Goal: Transaction & Acquisition: Book appointment/travel/reservation

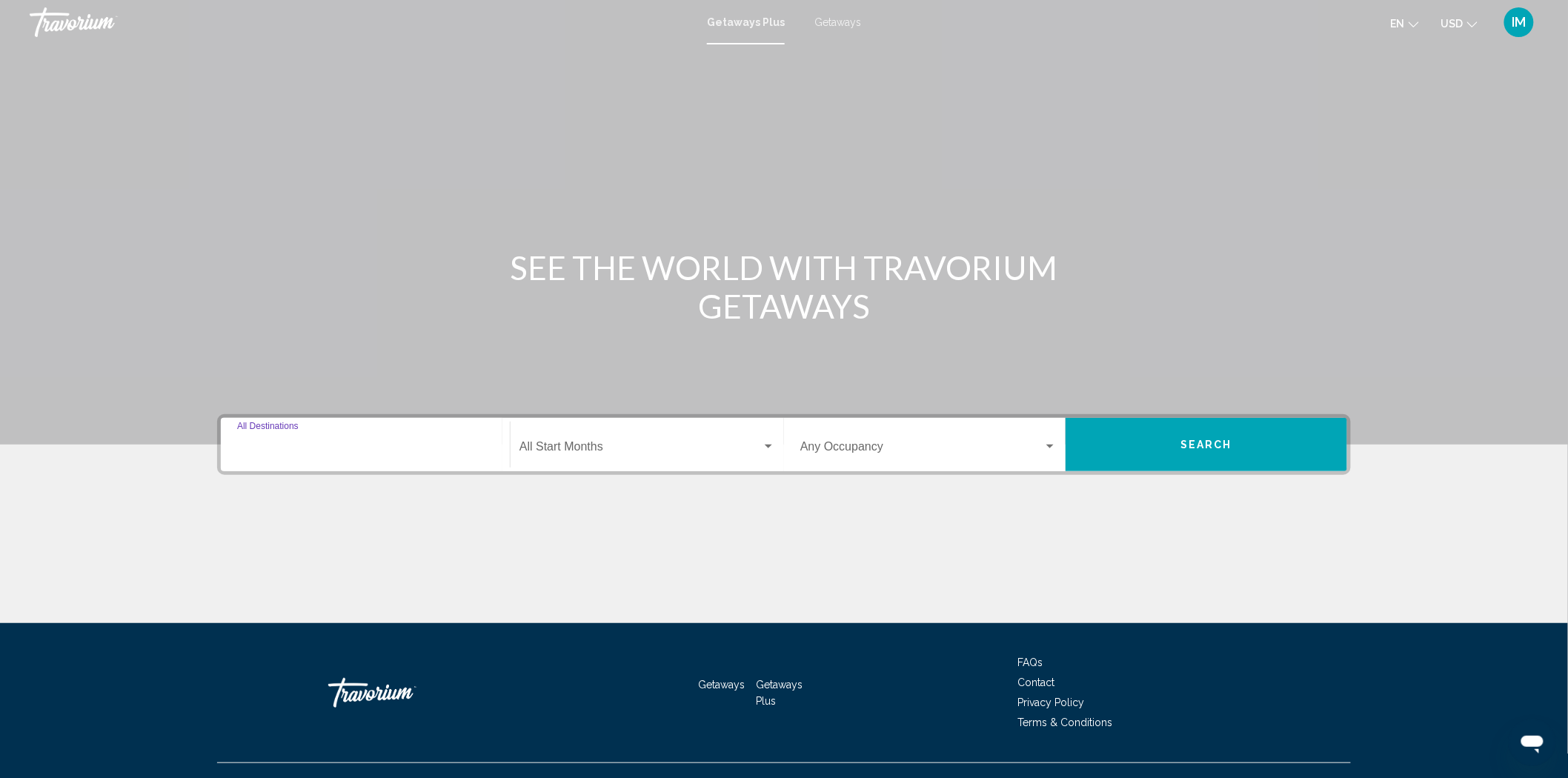
click at [372, 448] on input "Destination All Destinations" at bounding box center [365, 449] width 256 height 13
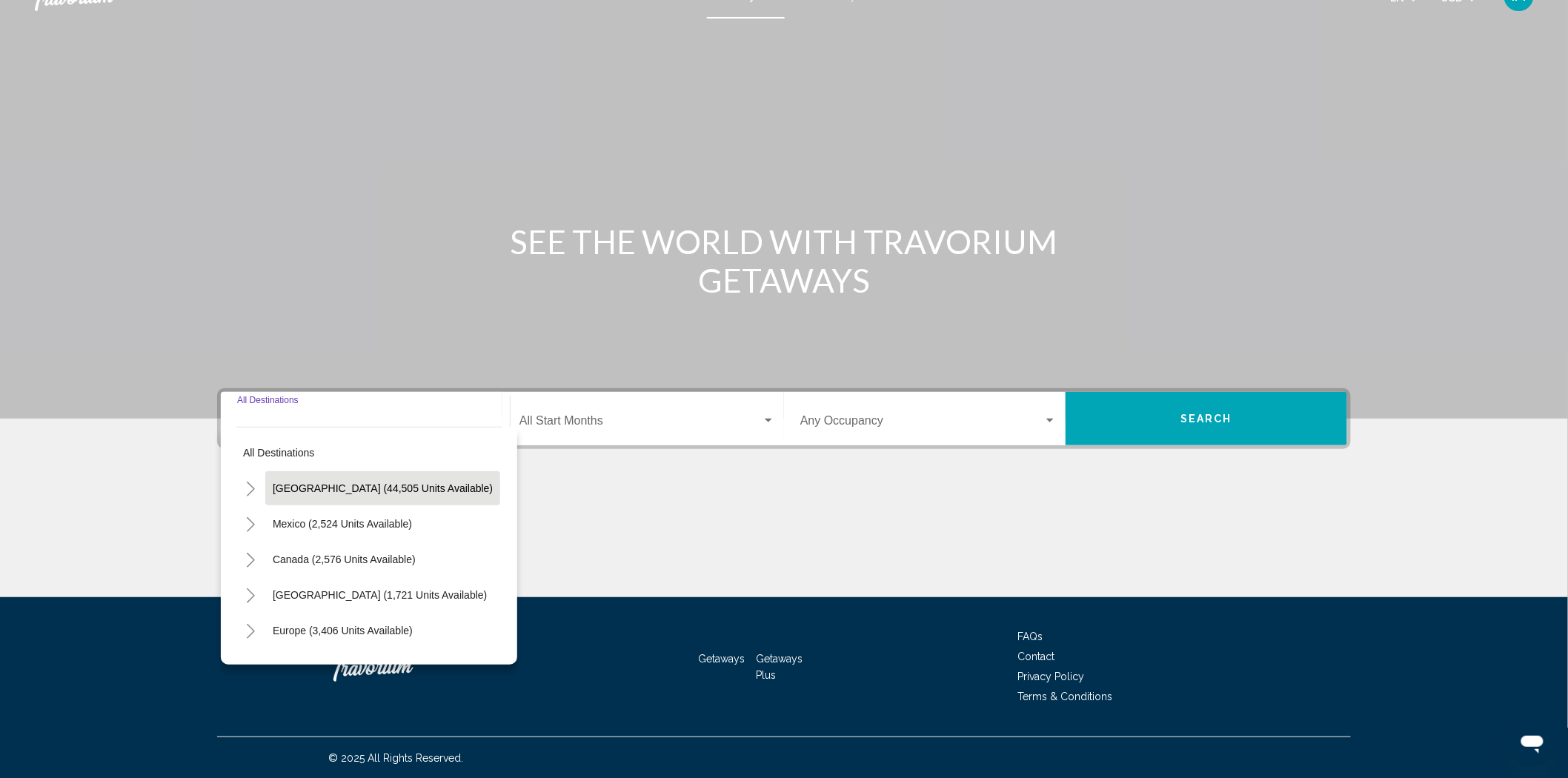
click at [365, 478] on button "United States (44,505 units available)" at bounding box center [382, 488] width 235 height 34
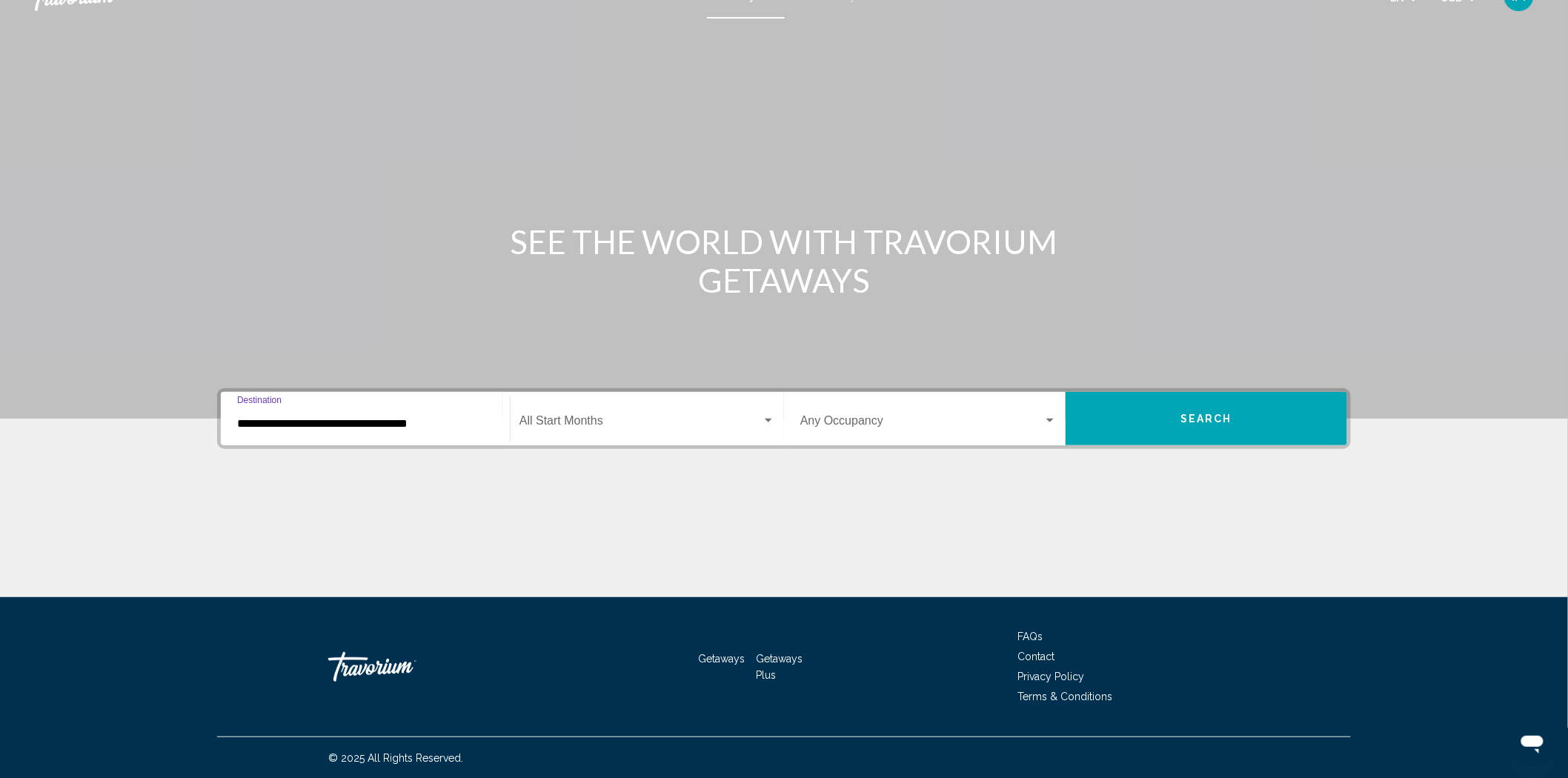
click at [614, 429] on span "Search widget" at bounding box center [640, 423] width 242 height 13
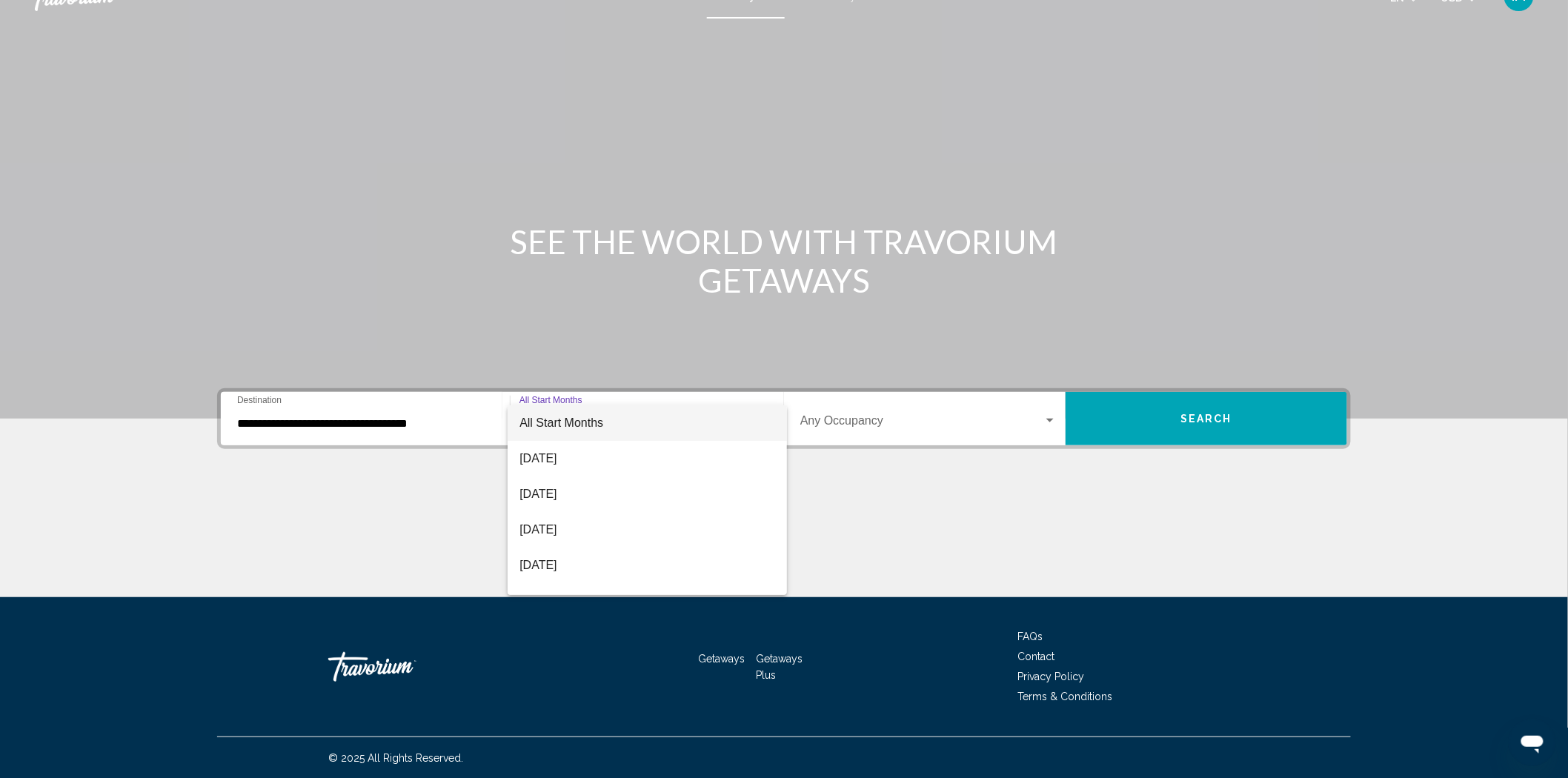
click at [850, 473] on div at bounding box center [784, 389] width 1568 height 778
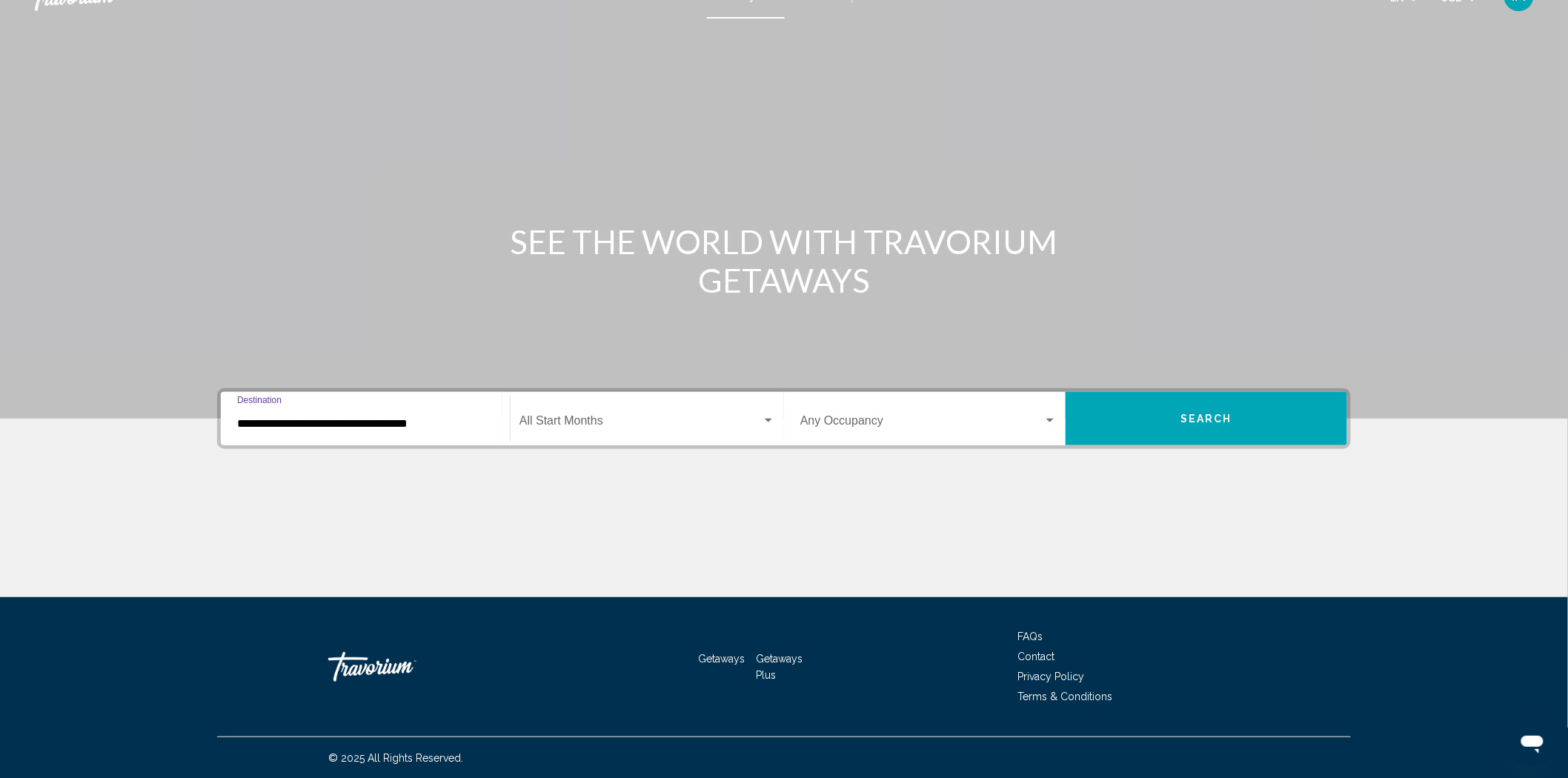
click at [380, 425] on input "**********" at bounding box center [365, 423] width 256 height 13
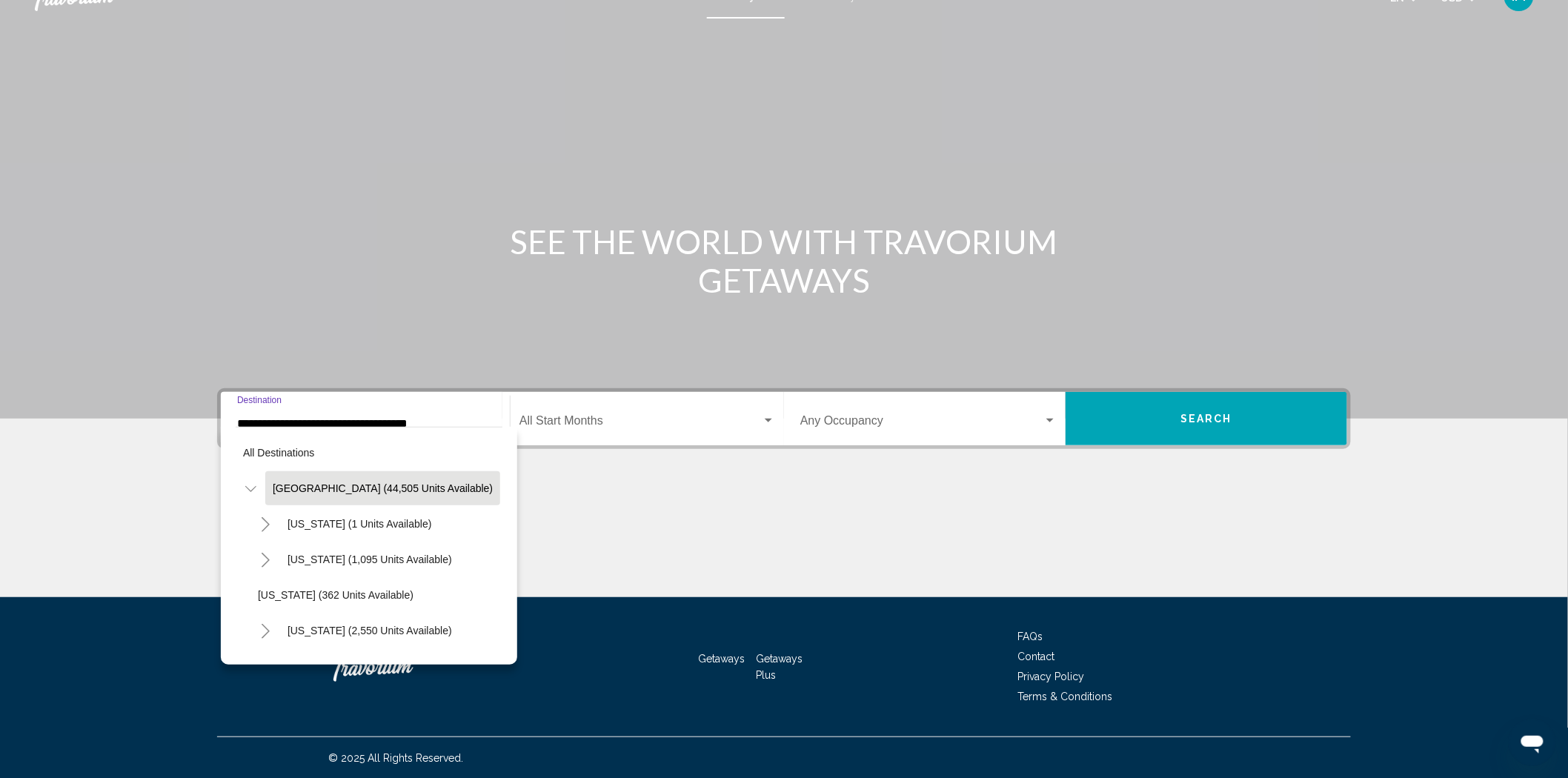
click at [443, 422] on input "**********" at bounding box center [365, 423] width 256 height 13
click at [445, 419] on input "**********" at bounding box center [365, 423] width 256 height 13
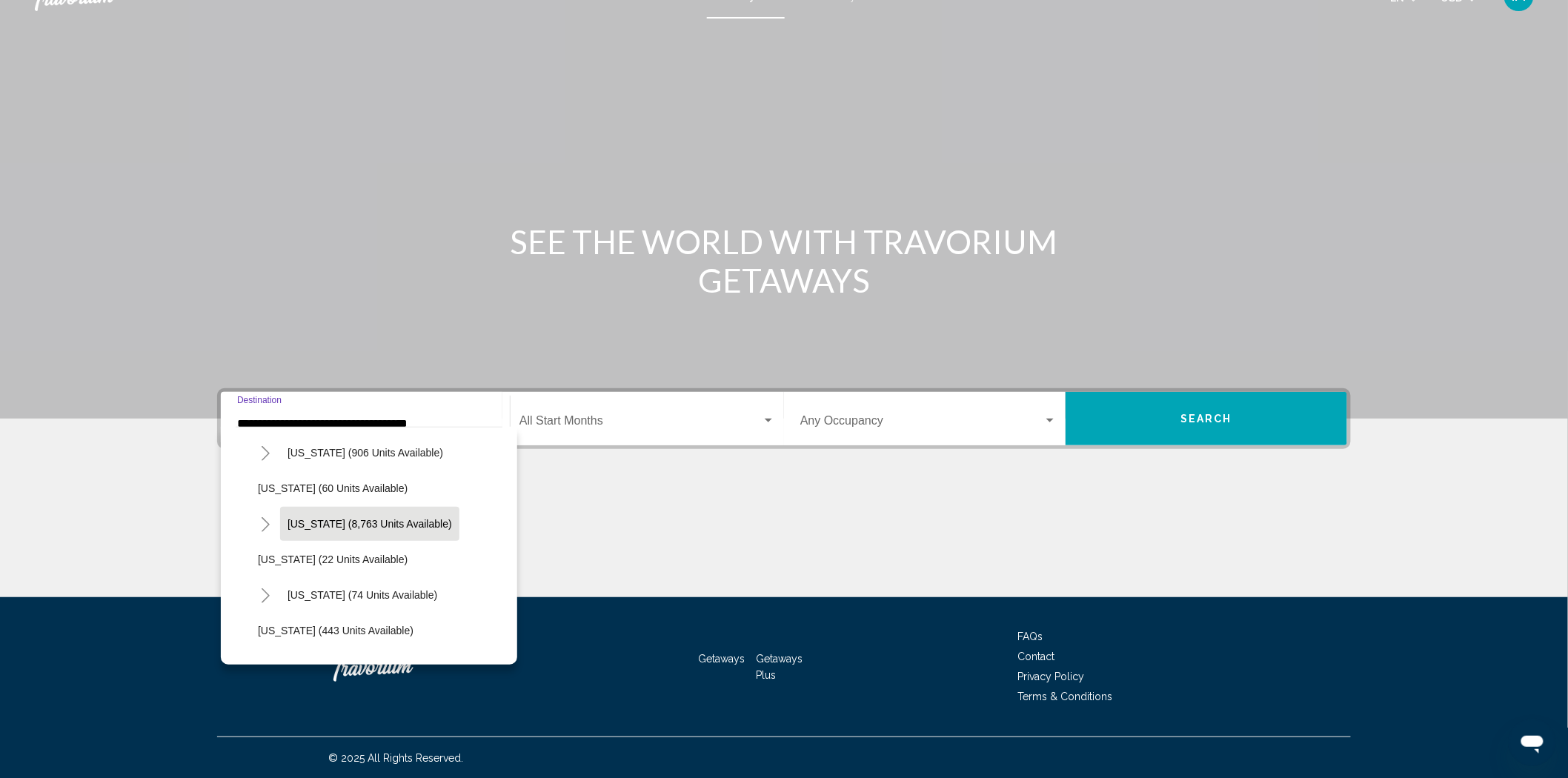
click at [381, 518] on span "Florida (8,763 units available)" at bounding box center [370, 523] width 164 height 12
type input "**********"
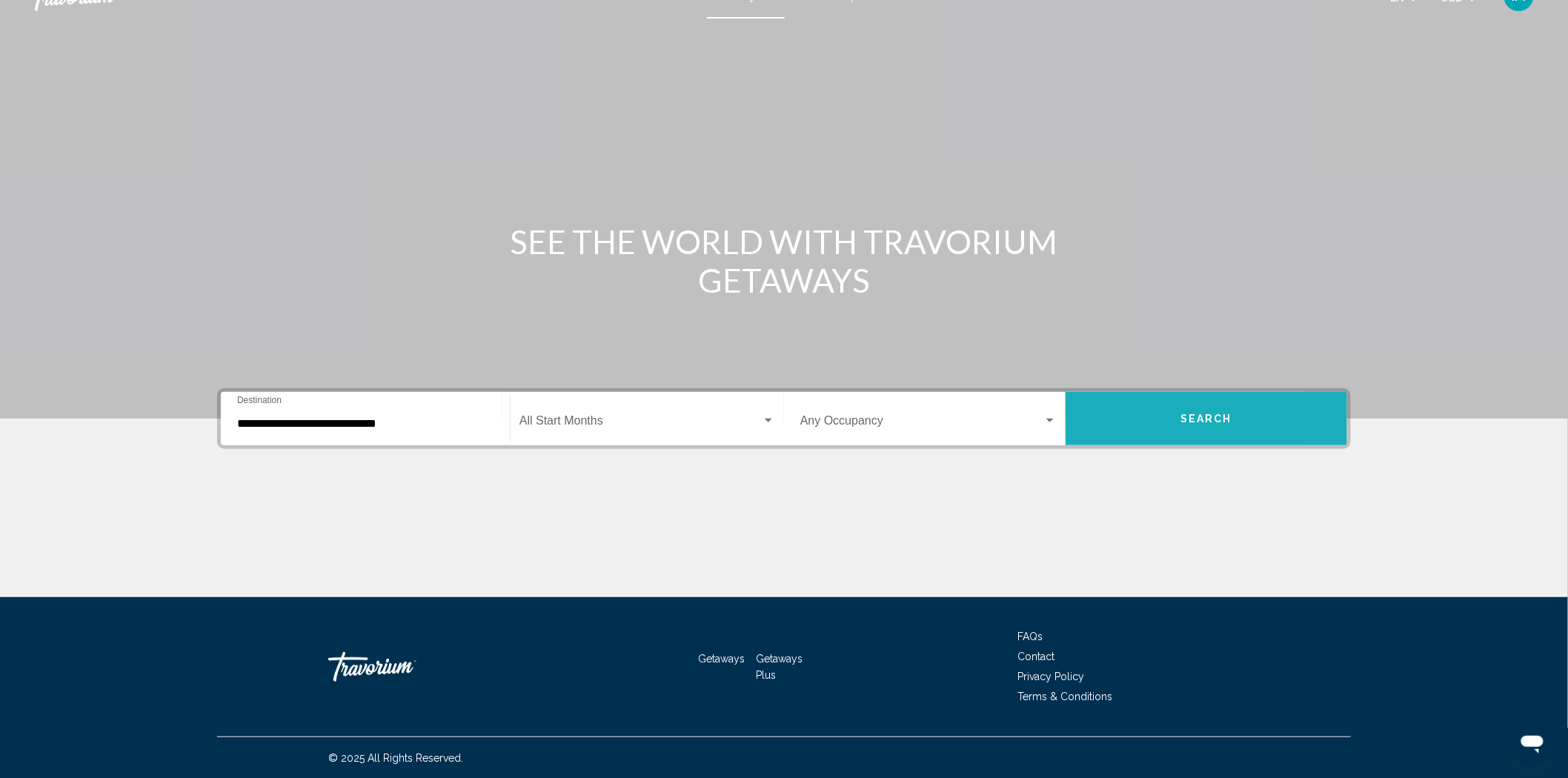
click at [1139, 405] on button "Search" at bounding box center [1205, 418] width 281 height 53
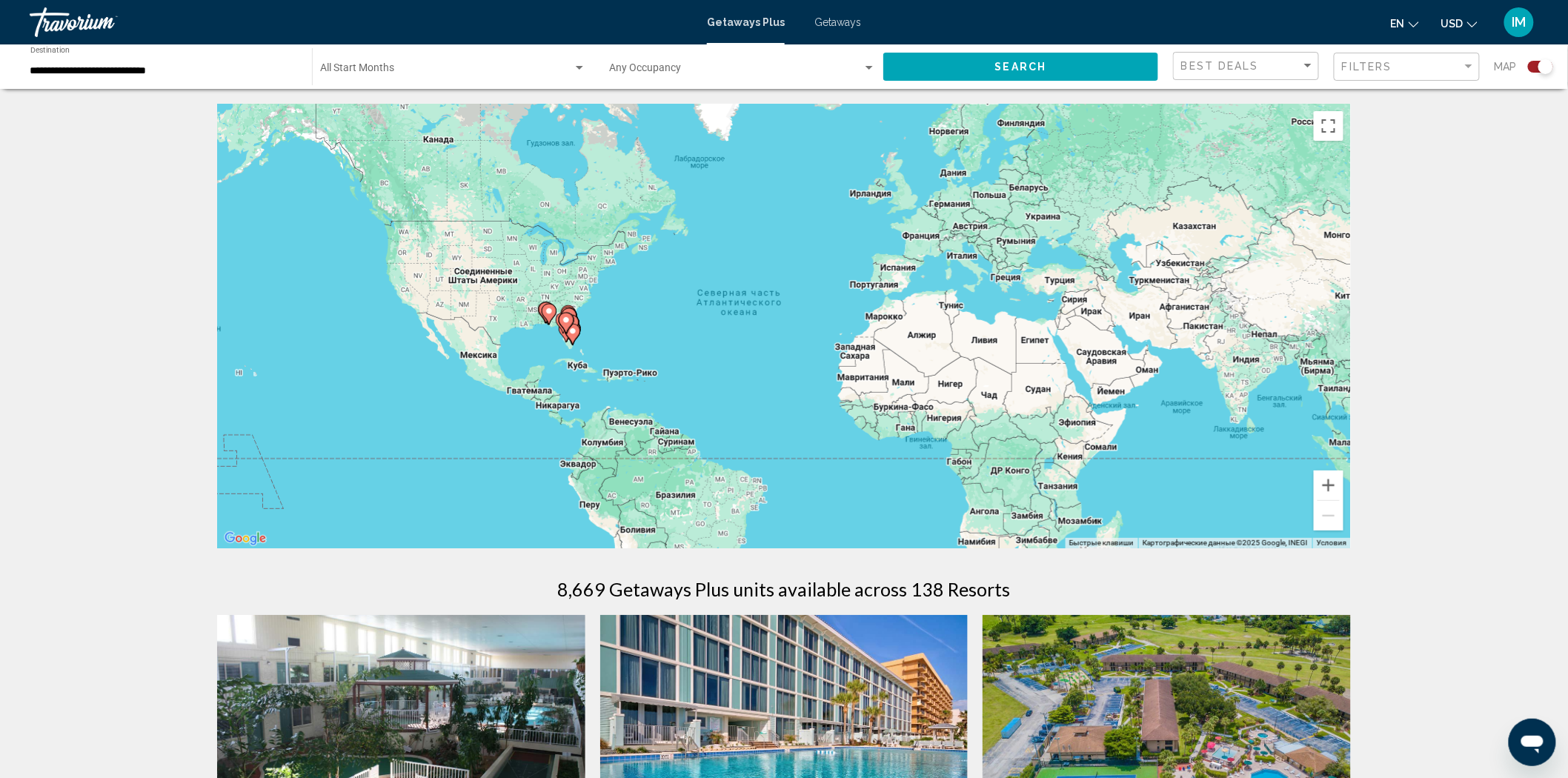
click at [205, 62] on div "**********" at bounding box center [163, 67] width 266 height 41
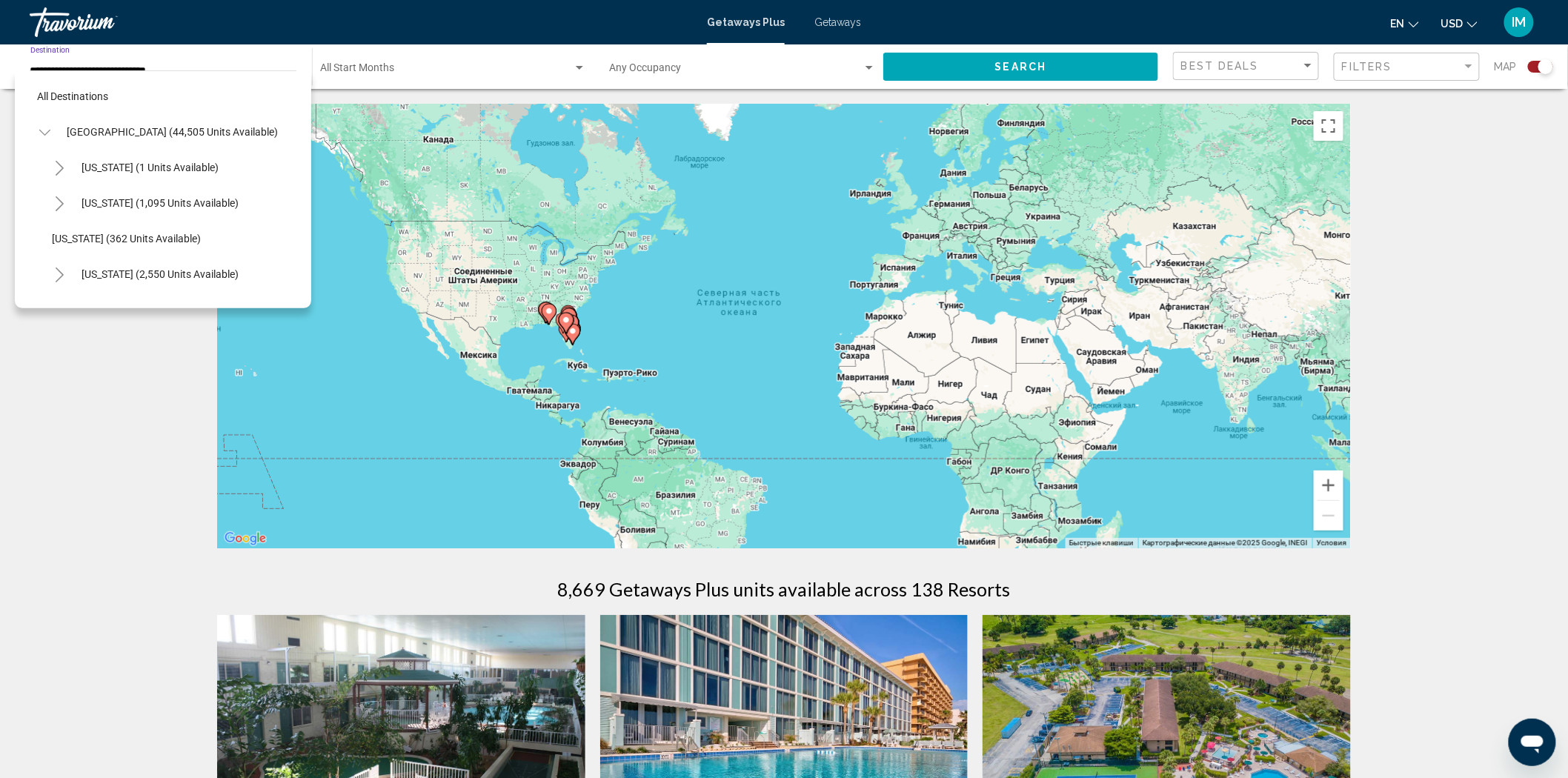
scroll to position [201, 0]
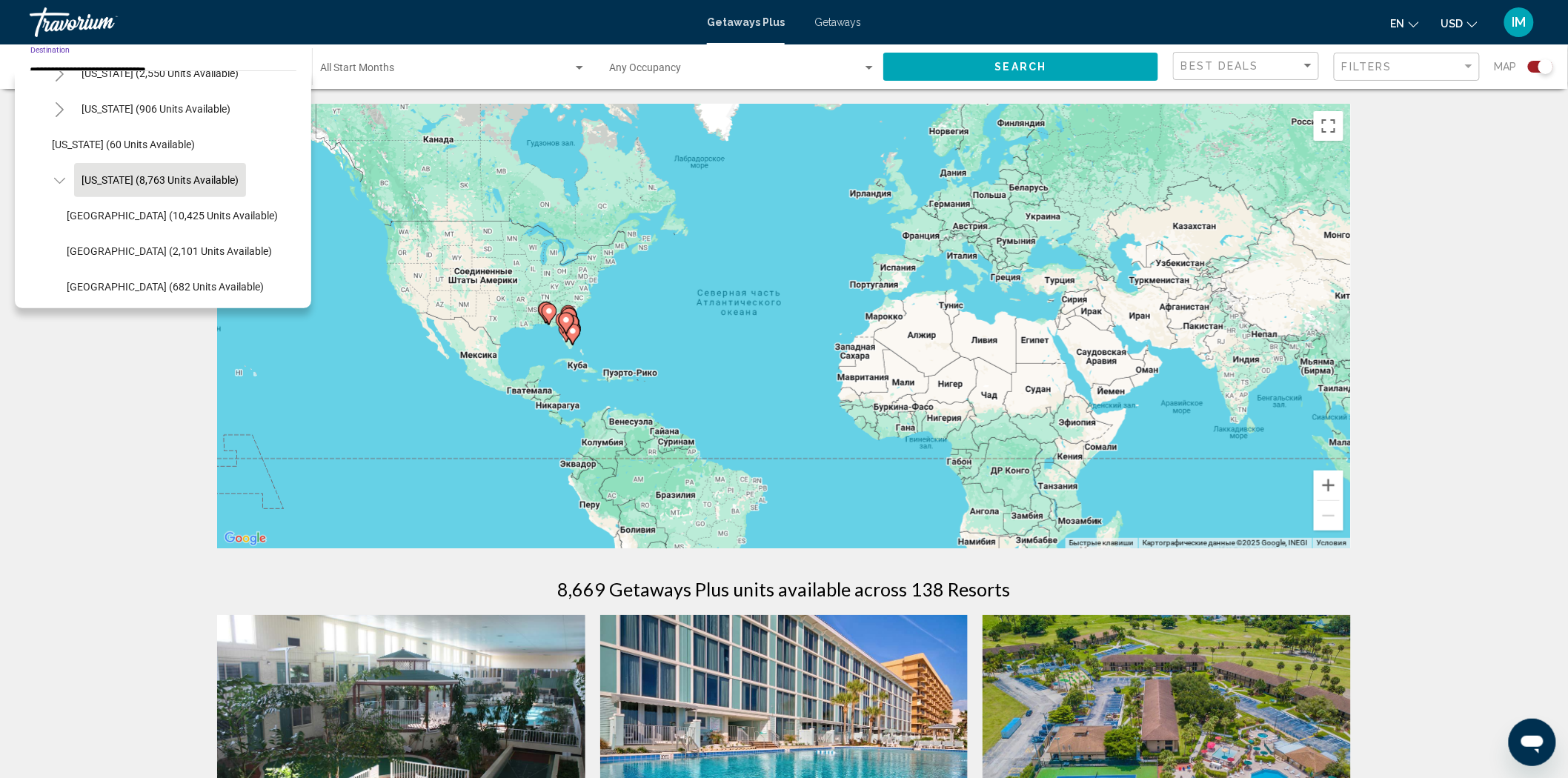
click at [204, 65] on input "**********" at bounding box center [163, 71] width 266 height 12
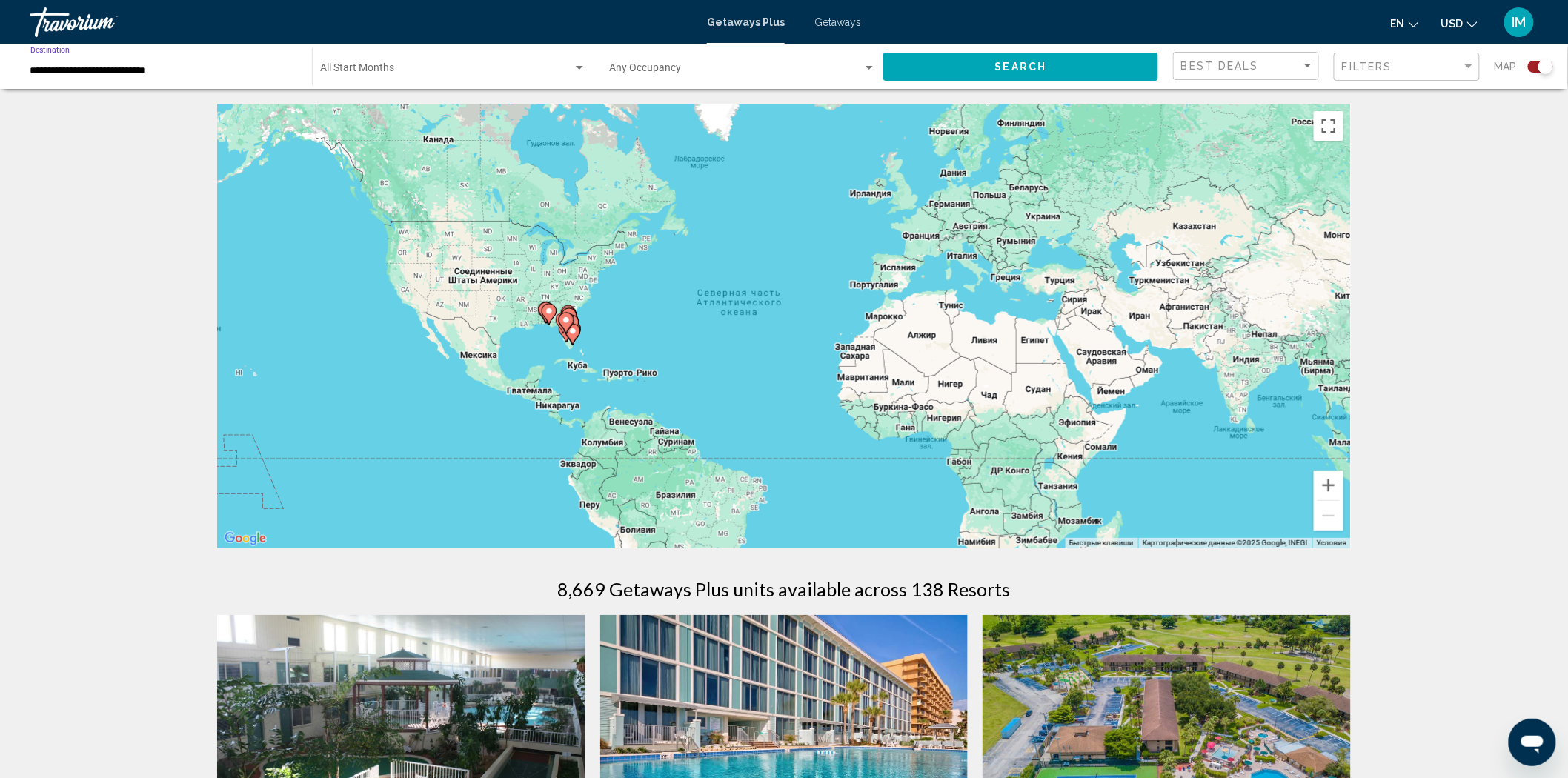
click at [152, 77] on input "**********" at bounding box center [163, 71] width 266 height 12
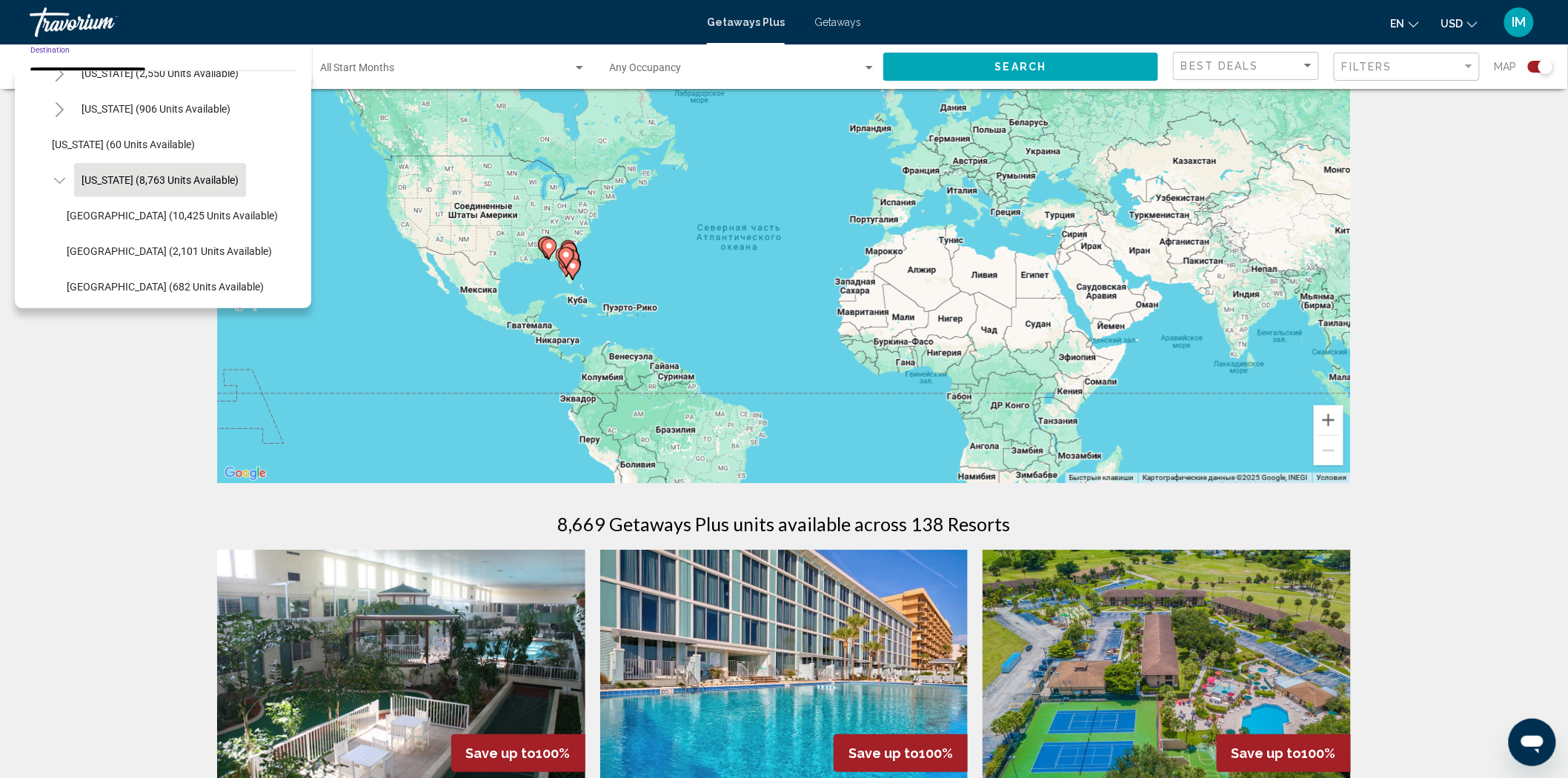
scroll to position [67, 0]
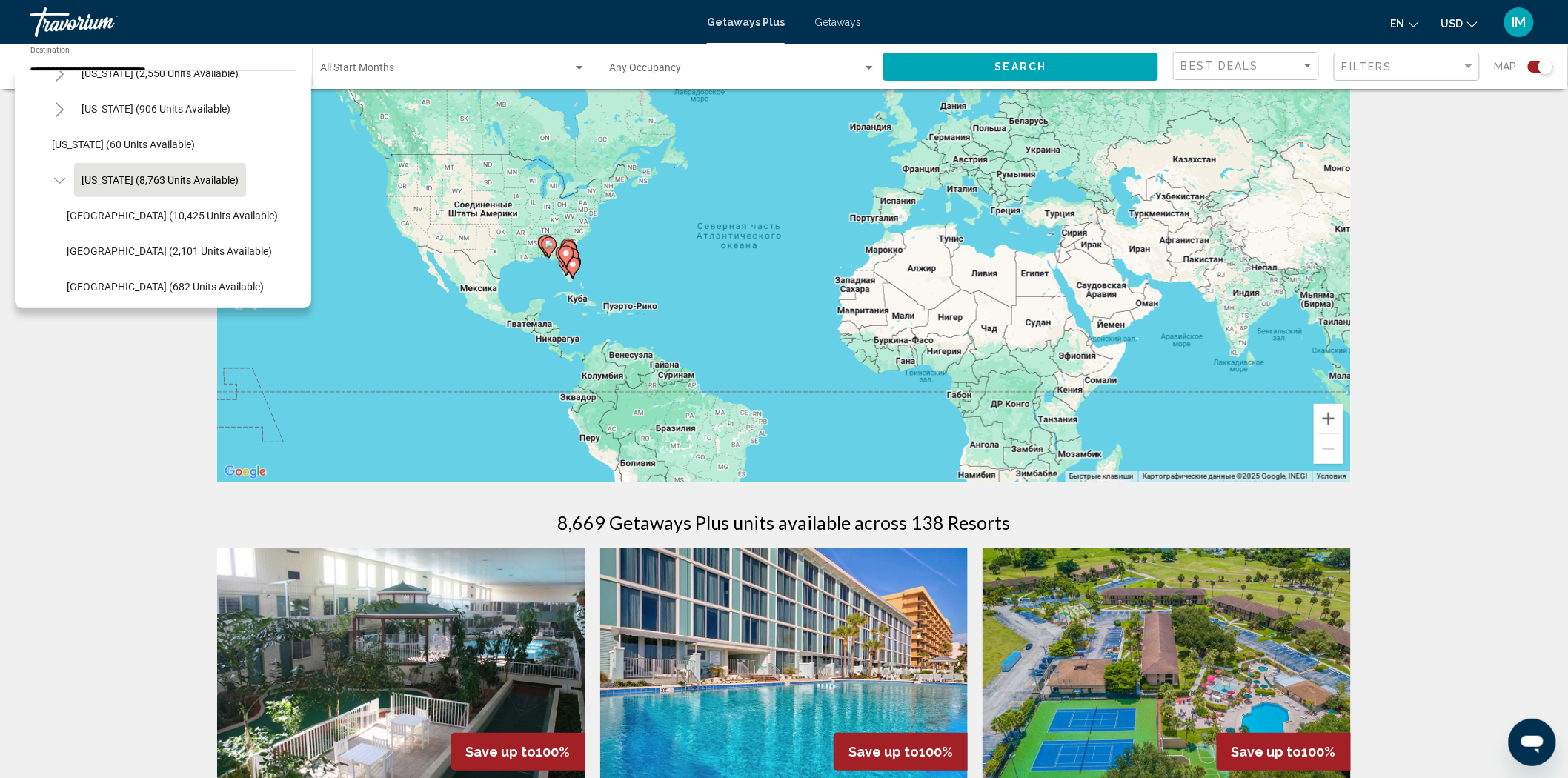
click at [543, 274] on div "Чтобы активировать перетаскивание с помощью клавиатуры, нажмите Alt + Ввод. Пос…" at bounding box center [783, 260] width 1133 height 445
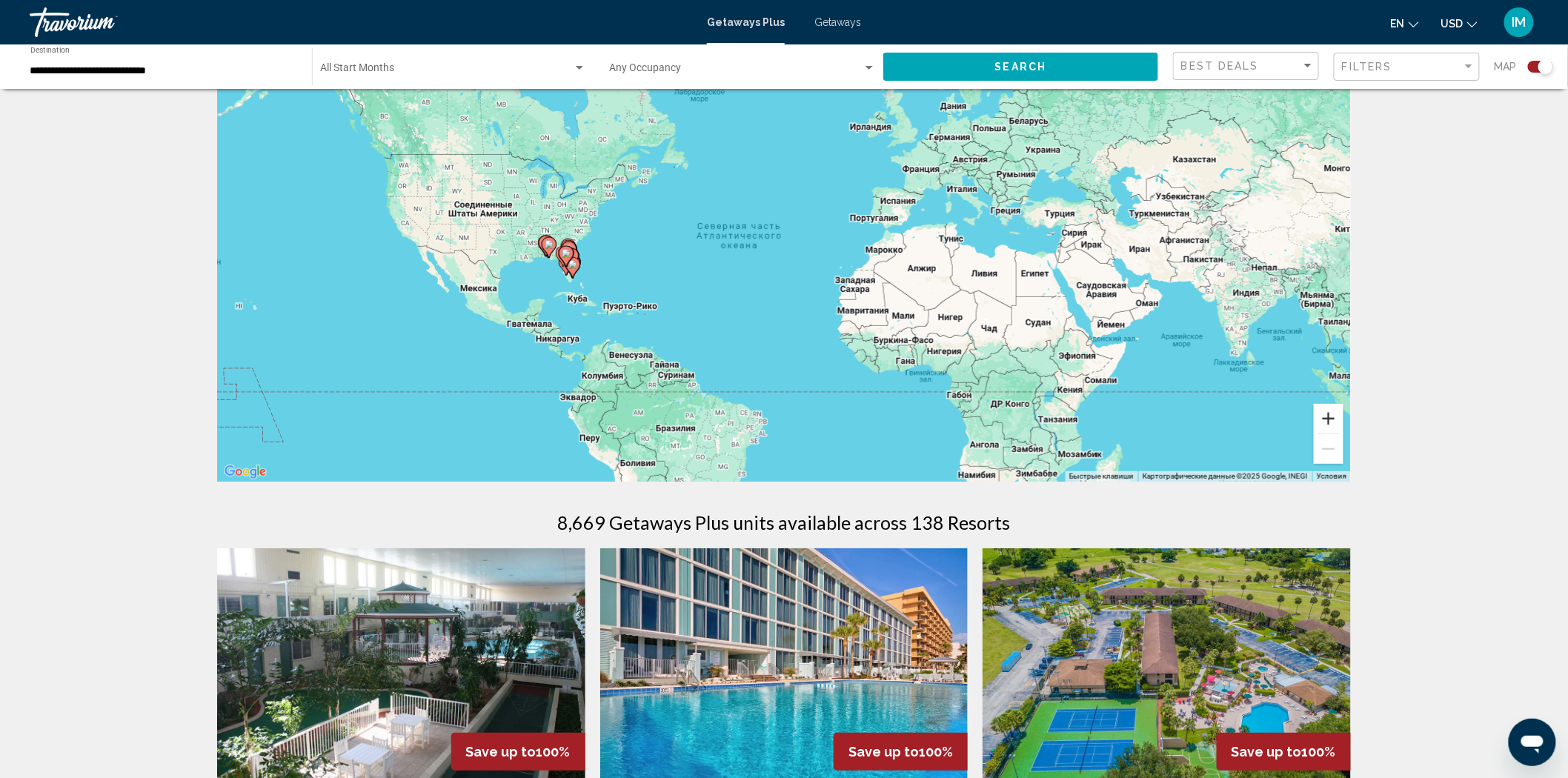
click at [1330, 419] on button "Увеличить" at bounding box center [1329, 418] width 29 height 29
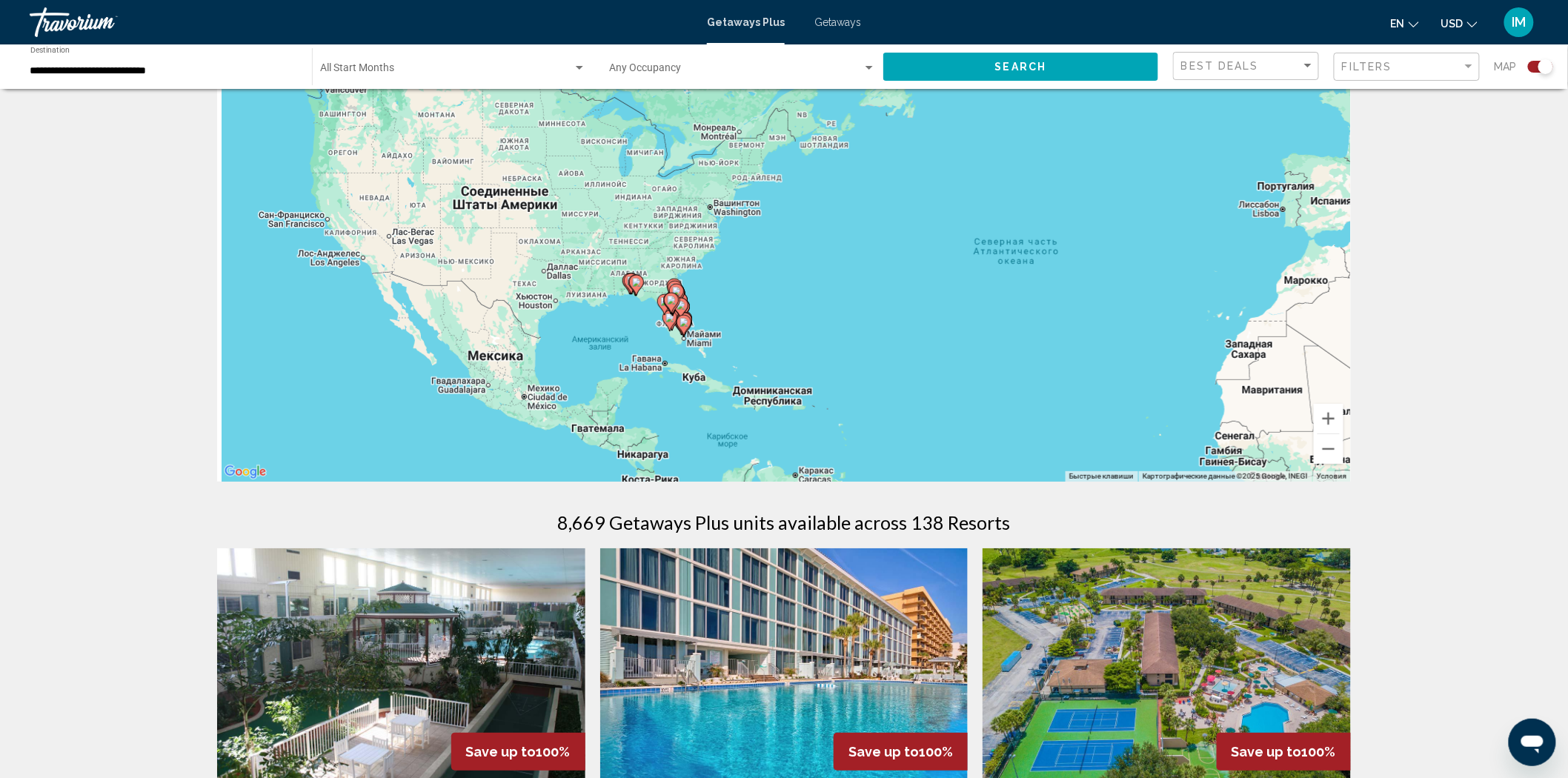
drag, startPoint x: 854, startPoint y: 350, endPoint x: 1120, endPoint y: 393, distance: 269.5
click at [1120, 393] on div "Чтобы активировать перетаскивание с помощью клавиатуры, нажмите Alt + Ввод. Пос…" at bounding box center [783, 260] width 1133 height 445
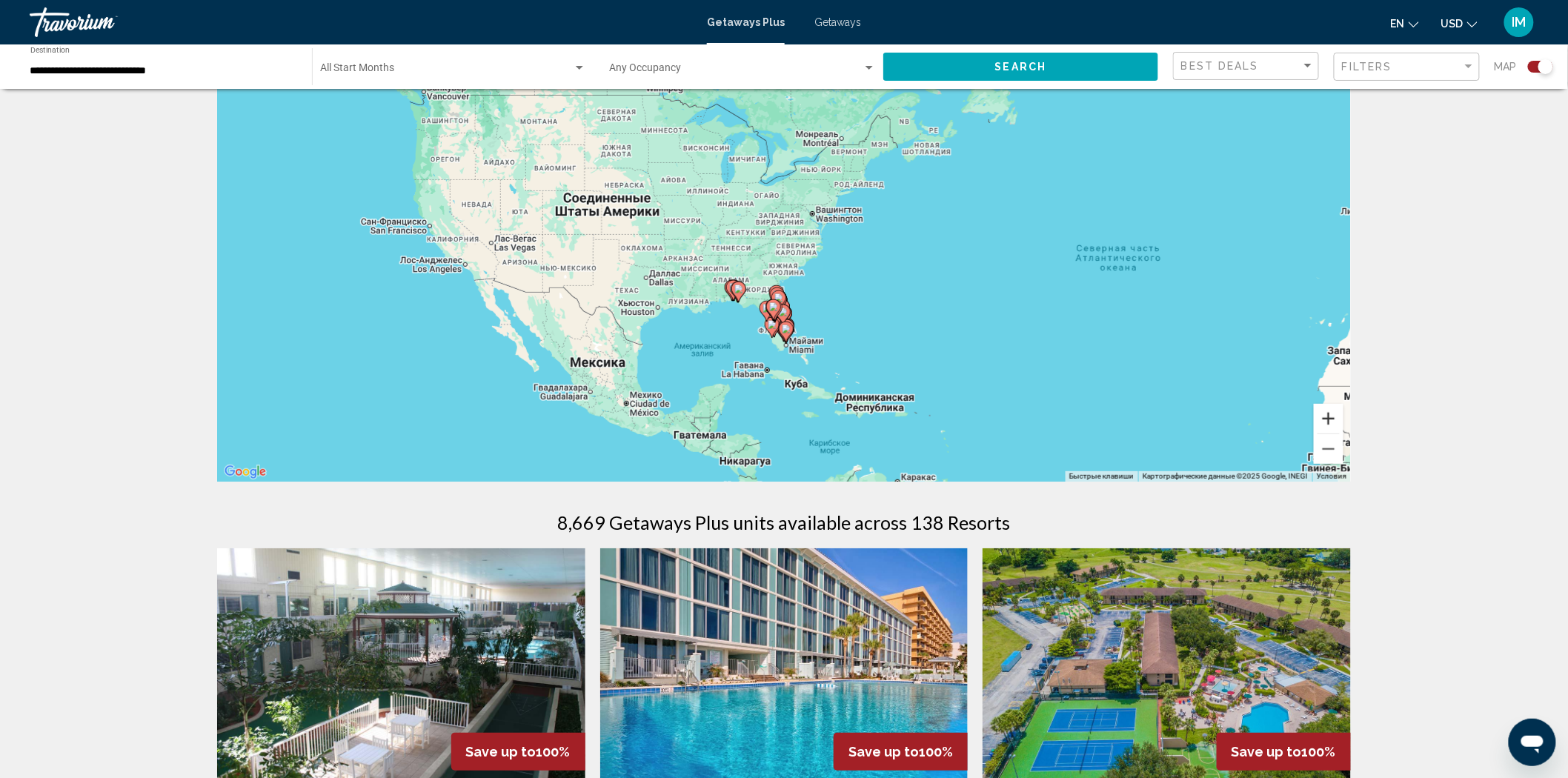
click at [1330, 419] on button "Увеличить" at bounding box center [1329, 418] width 29 height 29
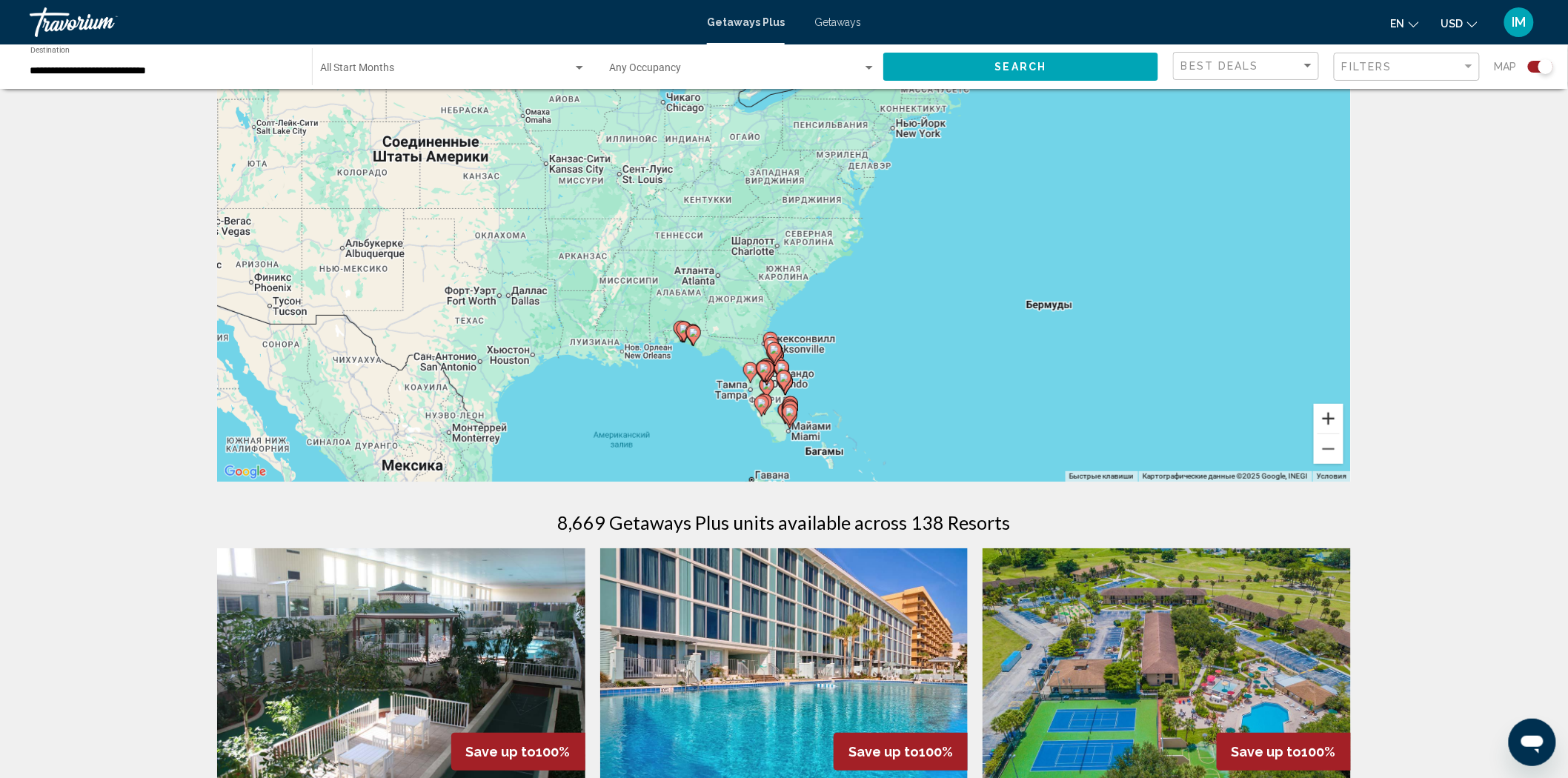
click at [1330, 418] on button "Увеличить" at bounding box center [1329, 418] width 29 height 29
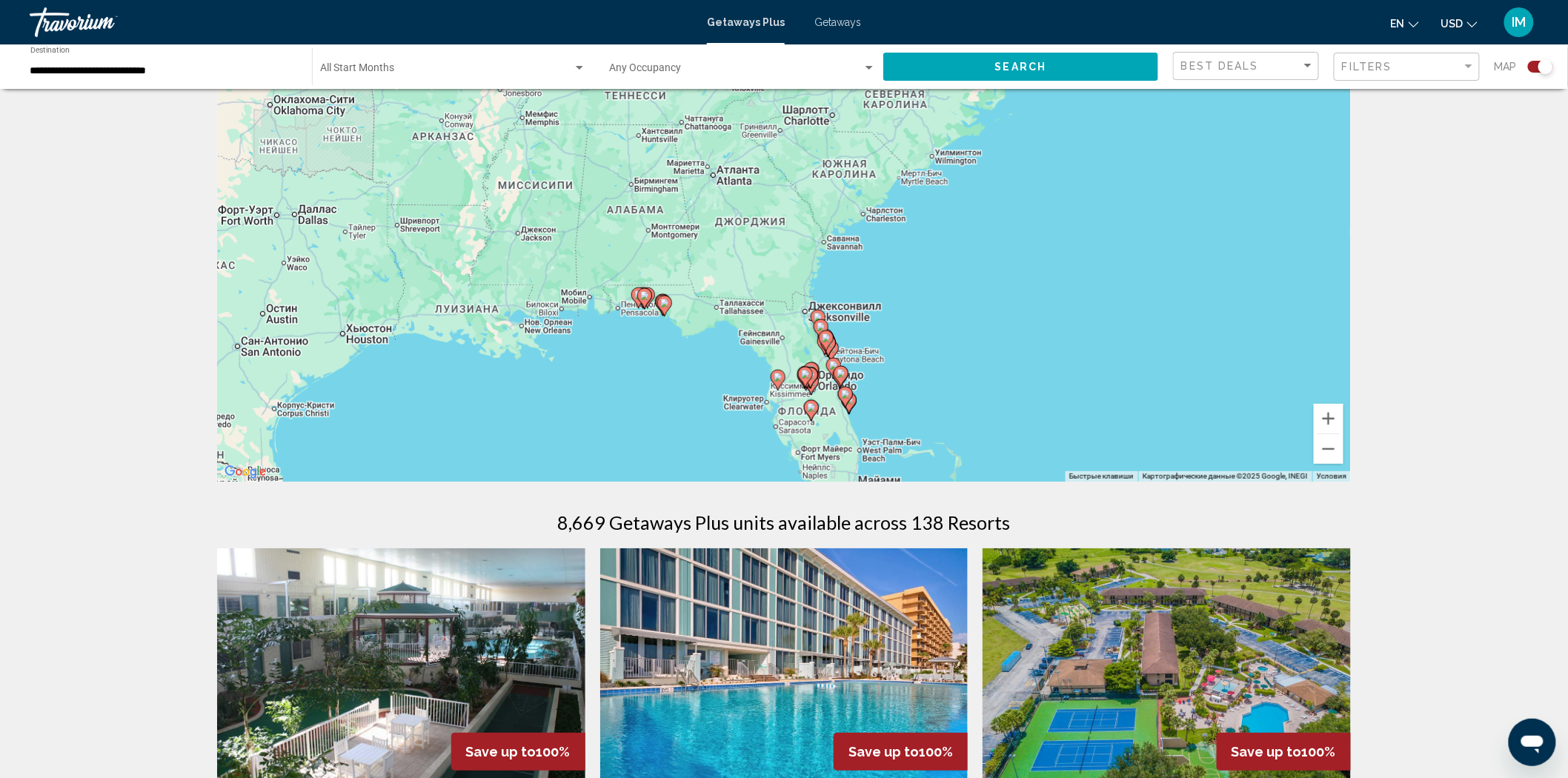
drag, startPoint x: 1026, startPoint y: 388, endPoint x: 1090, endPoint y: 270, distance: 134.2
click at [1090, 270] on div "Чтобы активировать перетаскивание с помощью клавиатуры, нажмите Alt + Ввод. Пос…" at bounding box center [783, 260] width 1133 height 445
click at [1331, 418] on button "Увеличить" at bounding box center [1329, 418] width 29 height 29
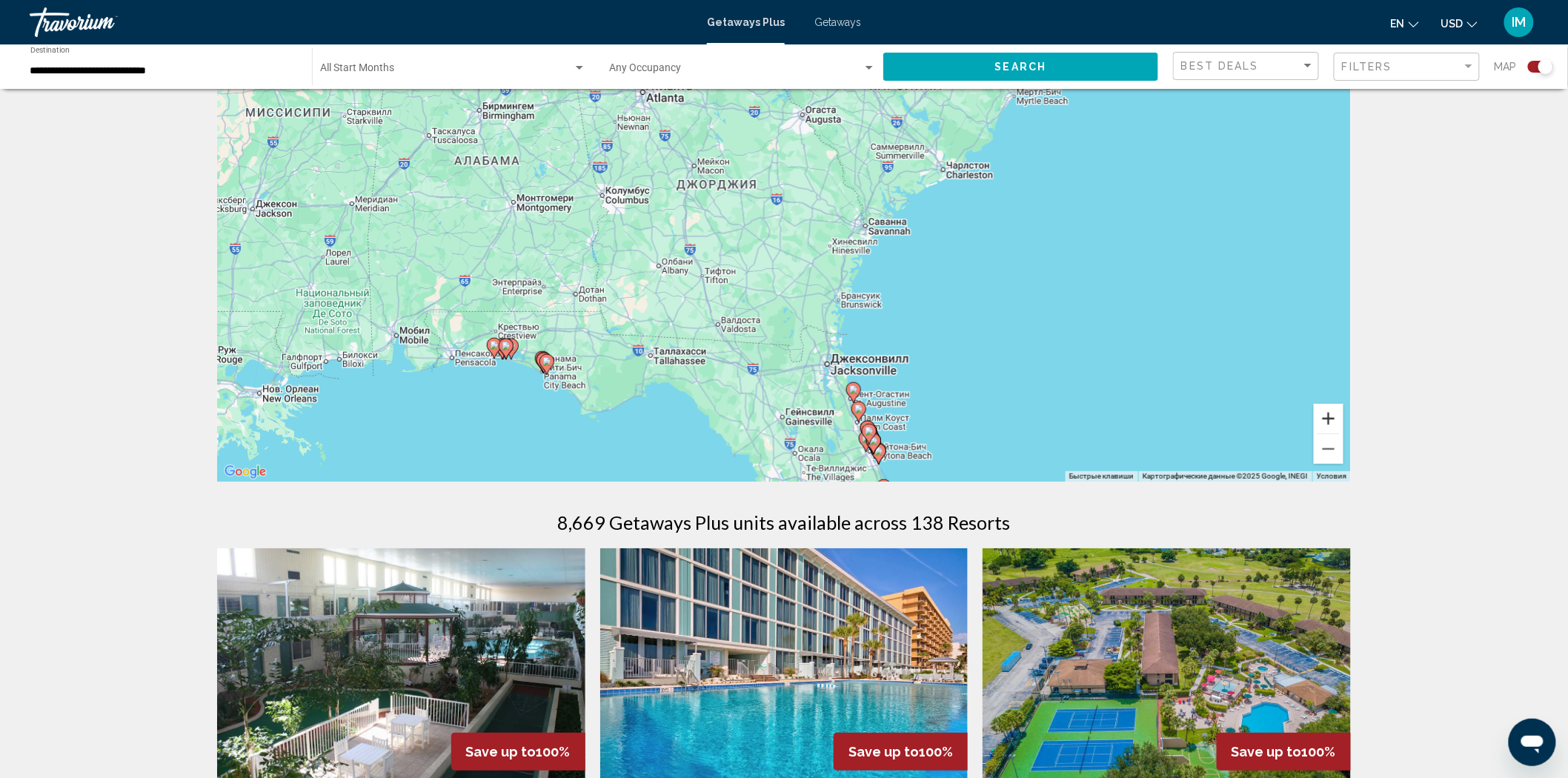
click at [1331, 418] on button "Увеличить" at bounding box center [1329, 418] width 29 height 29
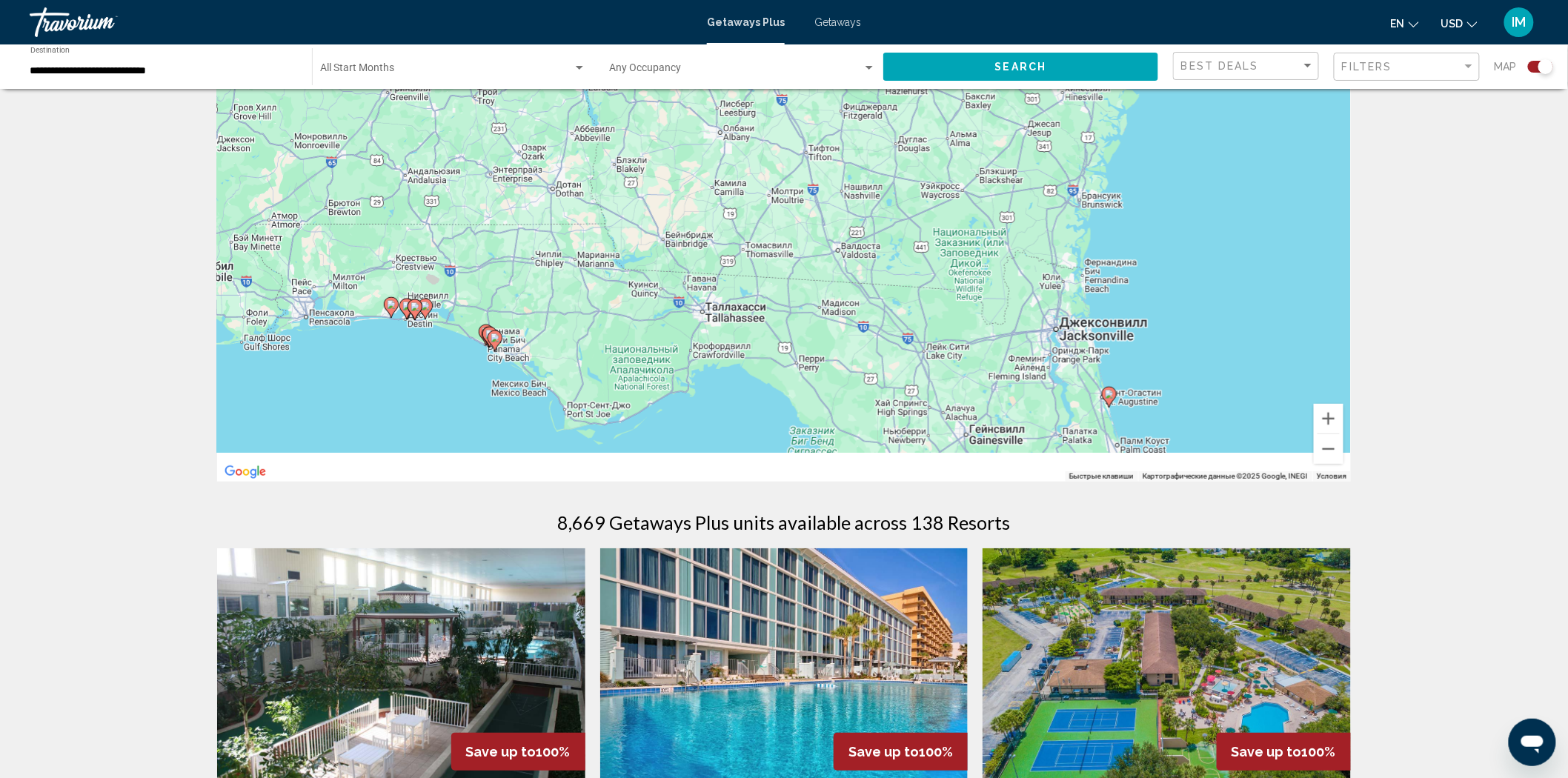
drag, startPoint x: 1085, startPoint y: 379, endPoint x: 1272, endPoint y: 239, distance: 233.6
click at [1272, 239] on div "Чтобы активировать перетаскивание с помощью клавиатуры, нажмите Alt + Ввод. Пос…" at bounding box center [783, 260] width 1133 height 445
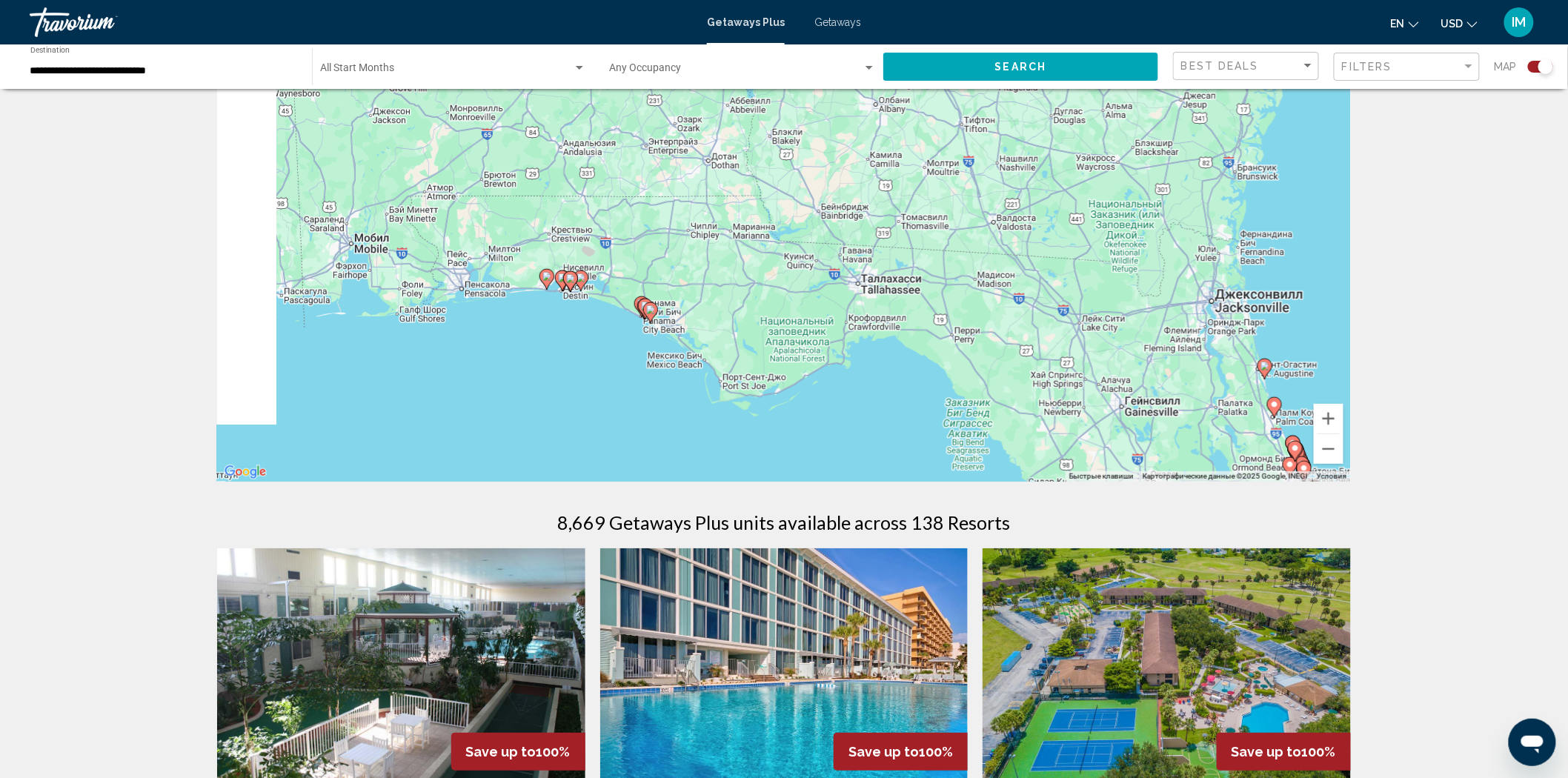
drag, startPoint x: 1113, startPoint y: 360, endPoint x: 1293, endPoint y: 328, distance: 182.8
click at [1293, 328] on div "Чтобы активировать перетаскивание с помощью клавиатуры, нажмите Alt + Ввод. Пос…" at bounding box center [783, 260] width 1133 height 445
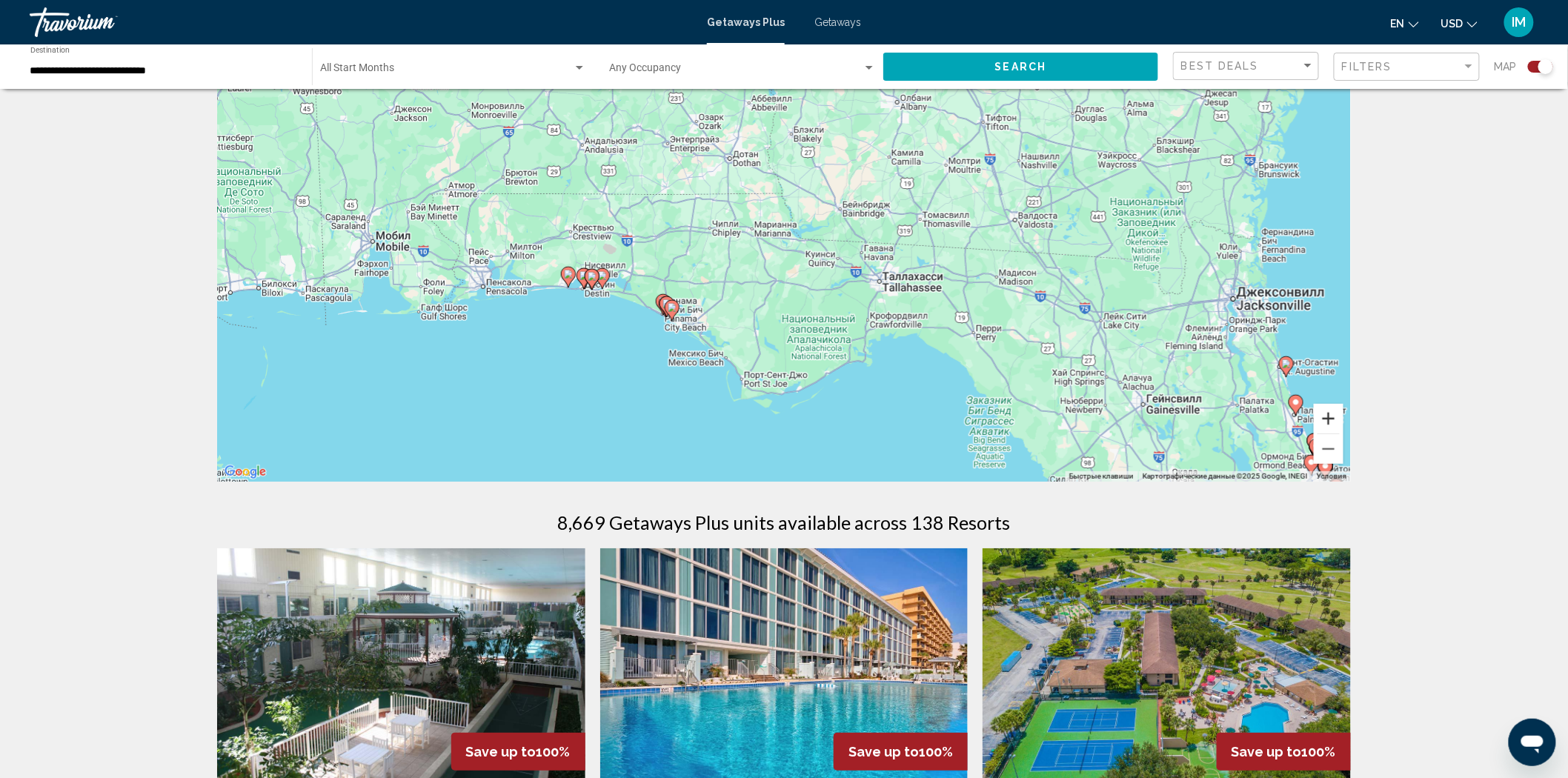
click at [1327, 421] on button "Увеличить" at bounding box center [1329, 418] width 29 height 29
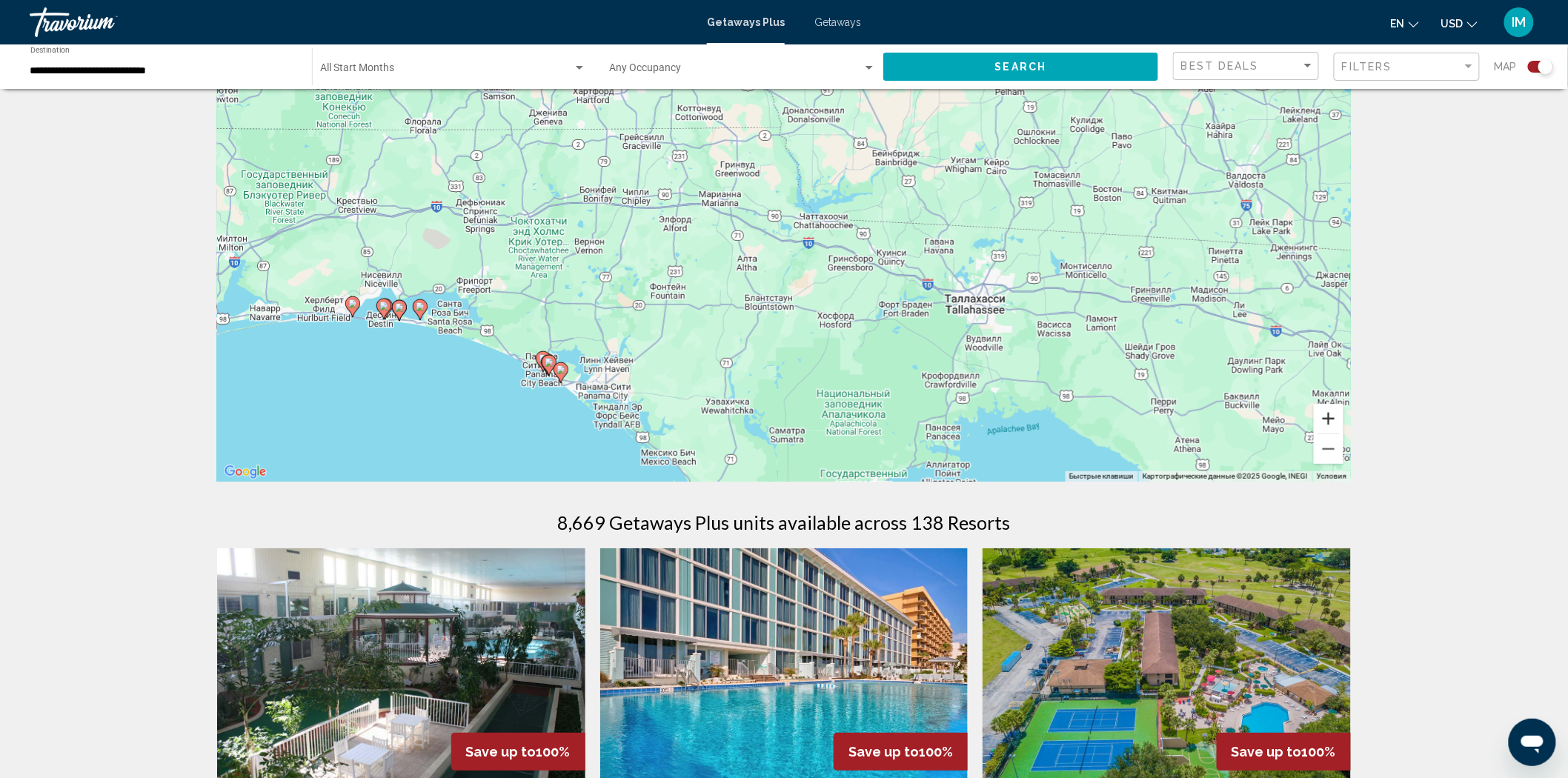
click at [1326, 418] on button "Увеличить" at bounding box center [1329, 418] width 29 height 29
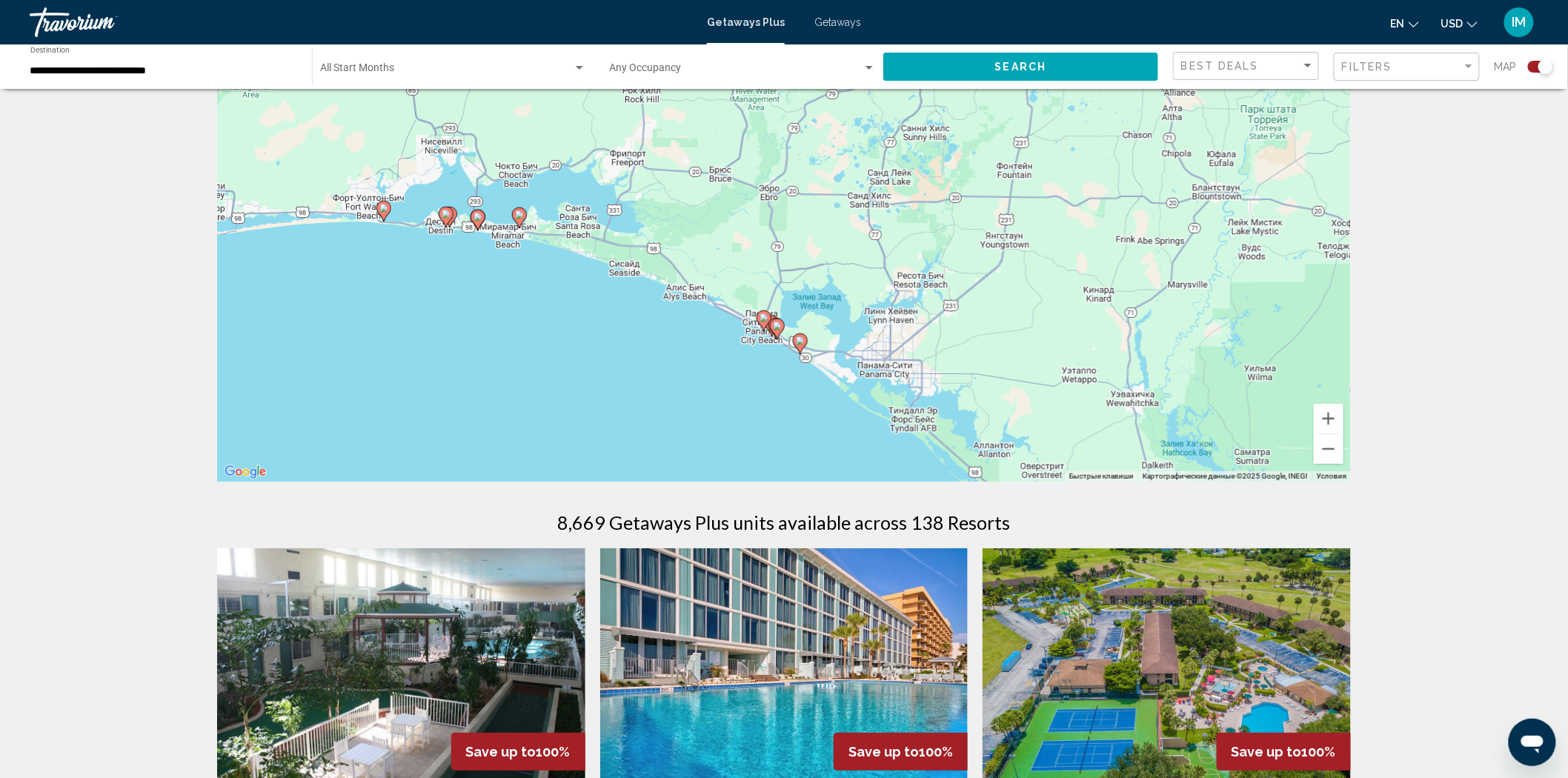
drag, startPoint x: 304, startPoint y: 439, endPoint x: 767, endPoint y: 285, distance: 487.9
click at [767, 285] on div "Чтобы активировать перетаскивание с помощью клавиатуры, нажмите Alt + Ввод. Пос…" at bounding box center [783, 260] width 1133 height 445
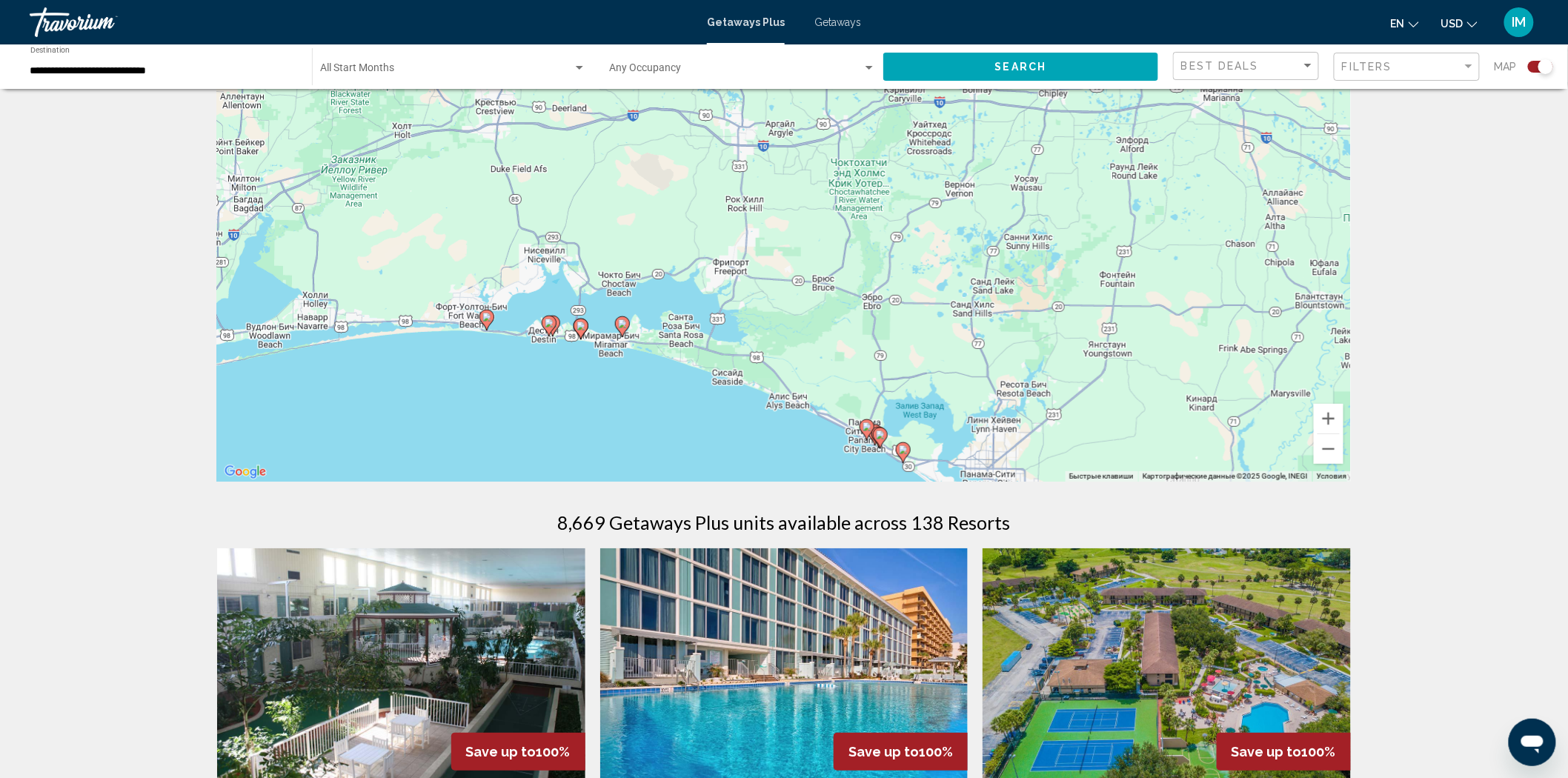
drag, startPoint x: 476, startPoint y: 277, endPoint x: 576, endPoint y: 389, distance: 150.1
click at [576, 389] on div "Чтобы активировать перетаскивание с помощью клавиатуры, нажмите Alt + Ввод. Пос…" at bounding box center [783, 260] width 1133 height 445
click at [558, 329] on icon "Main content" at bounding box center [550, 329] width 15 height 21
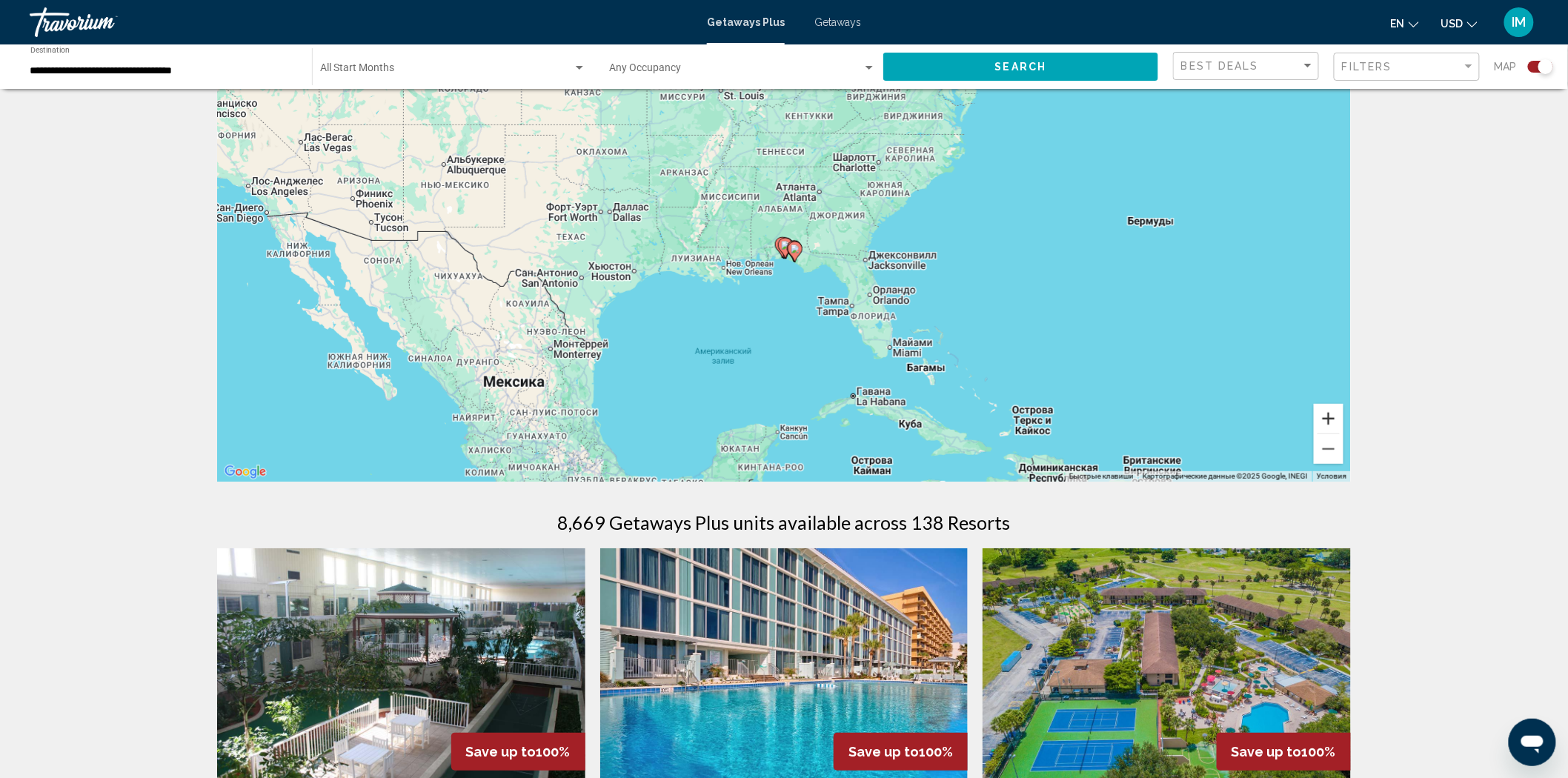
click at [1331, 425] on button "Увеличить" at bounding box center [1329, 418] width 29 height 29
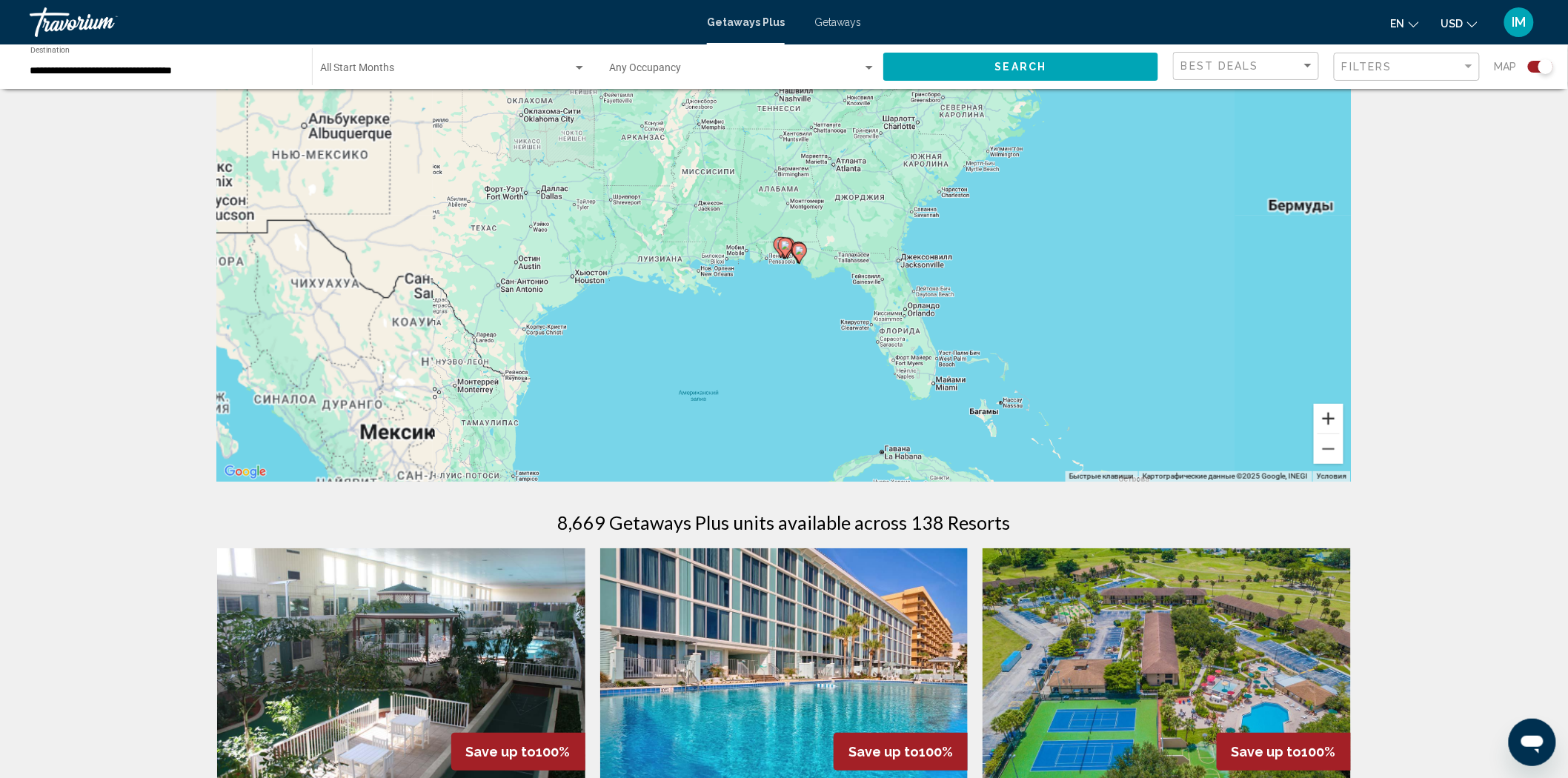
click at [1331, 425] on button "Увеличить" at bounding box center [1329, 418] width 29 height 29
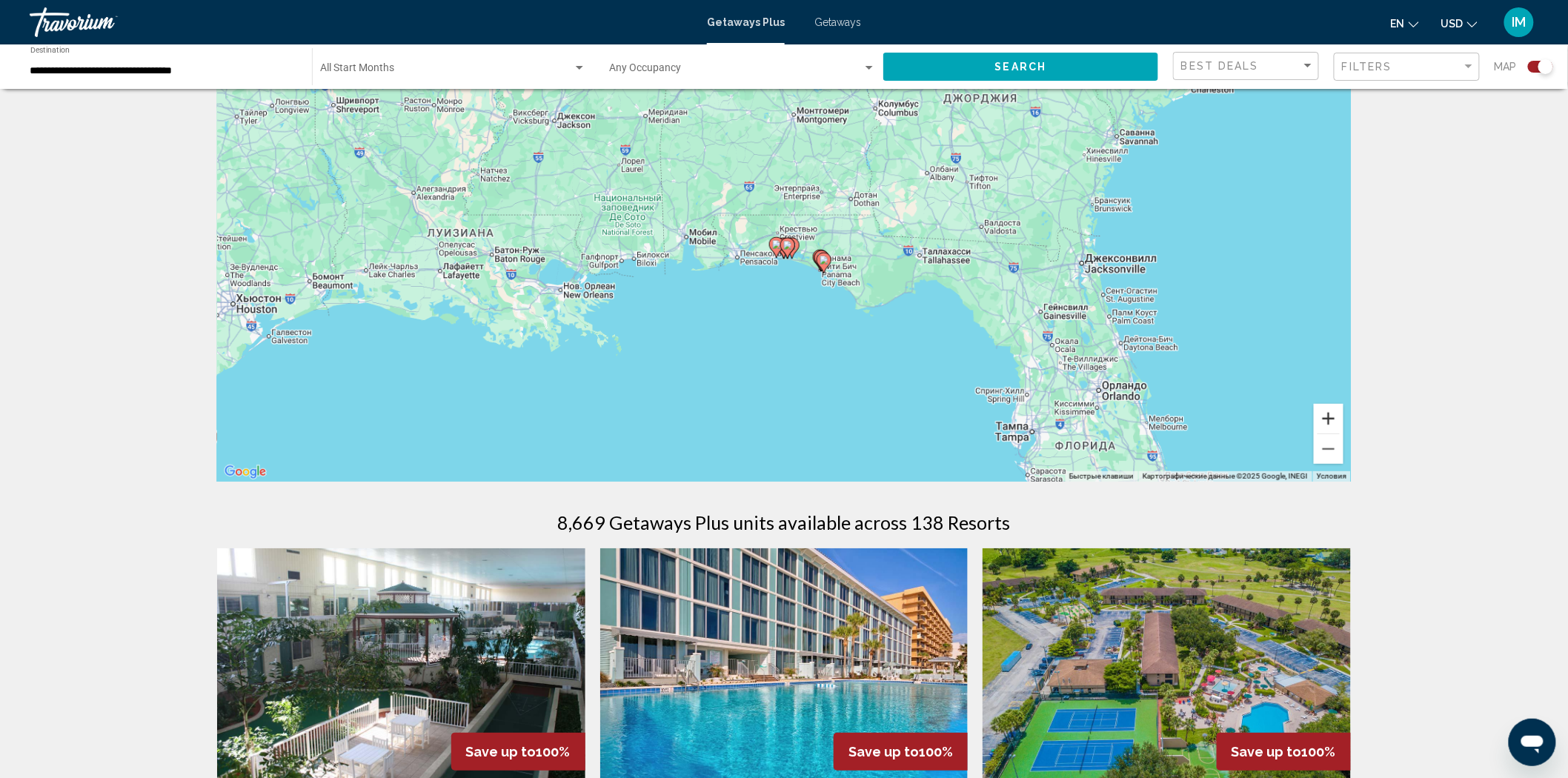
click at [1331, 425] on button "Увеличить" at bounding box center [1329, 418] width 29 height 29
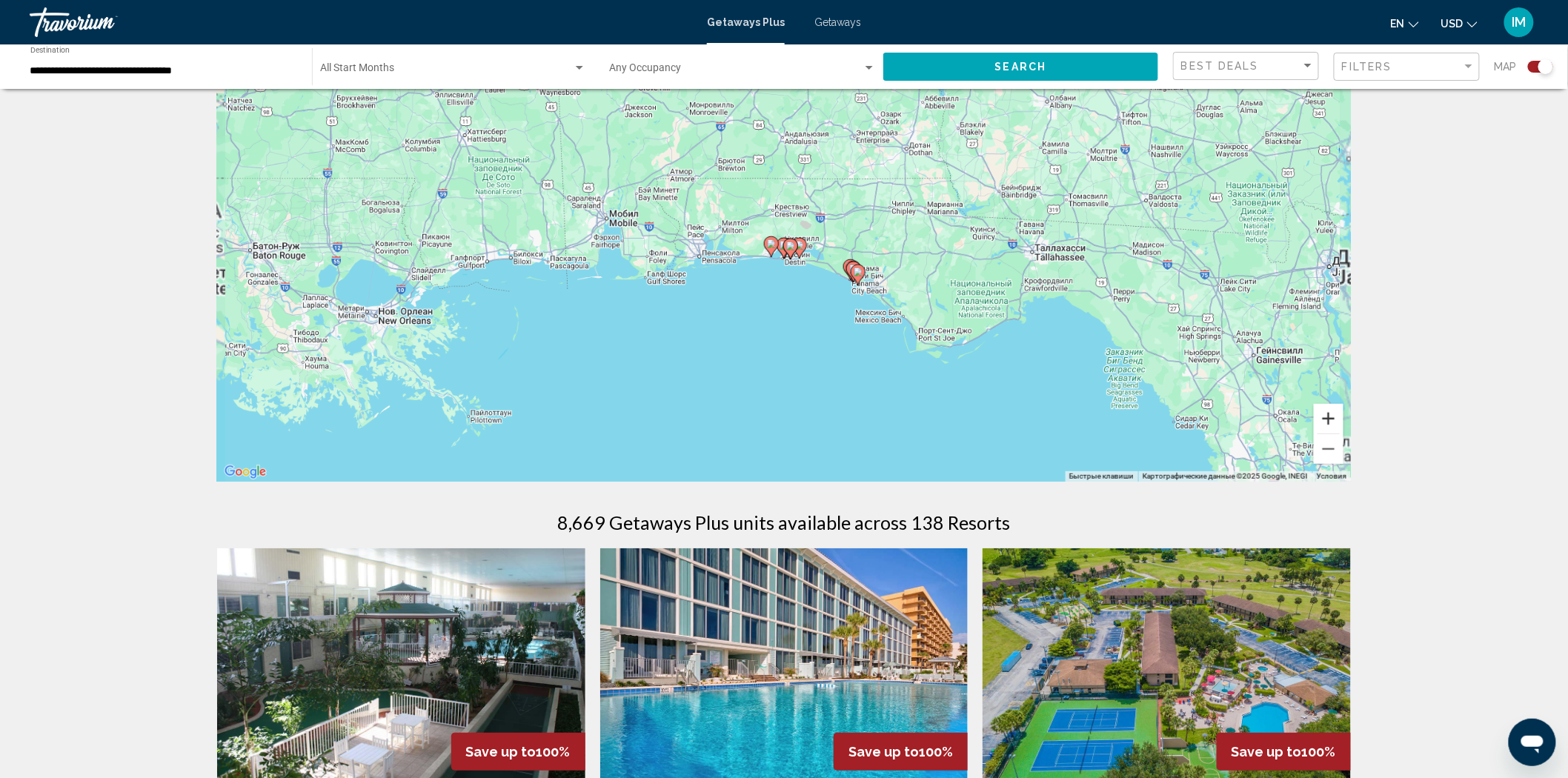
click at [1331, 425] on button "Увеличить" at bounding box center [1329, 418] width 29 height 29
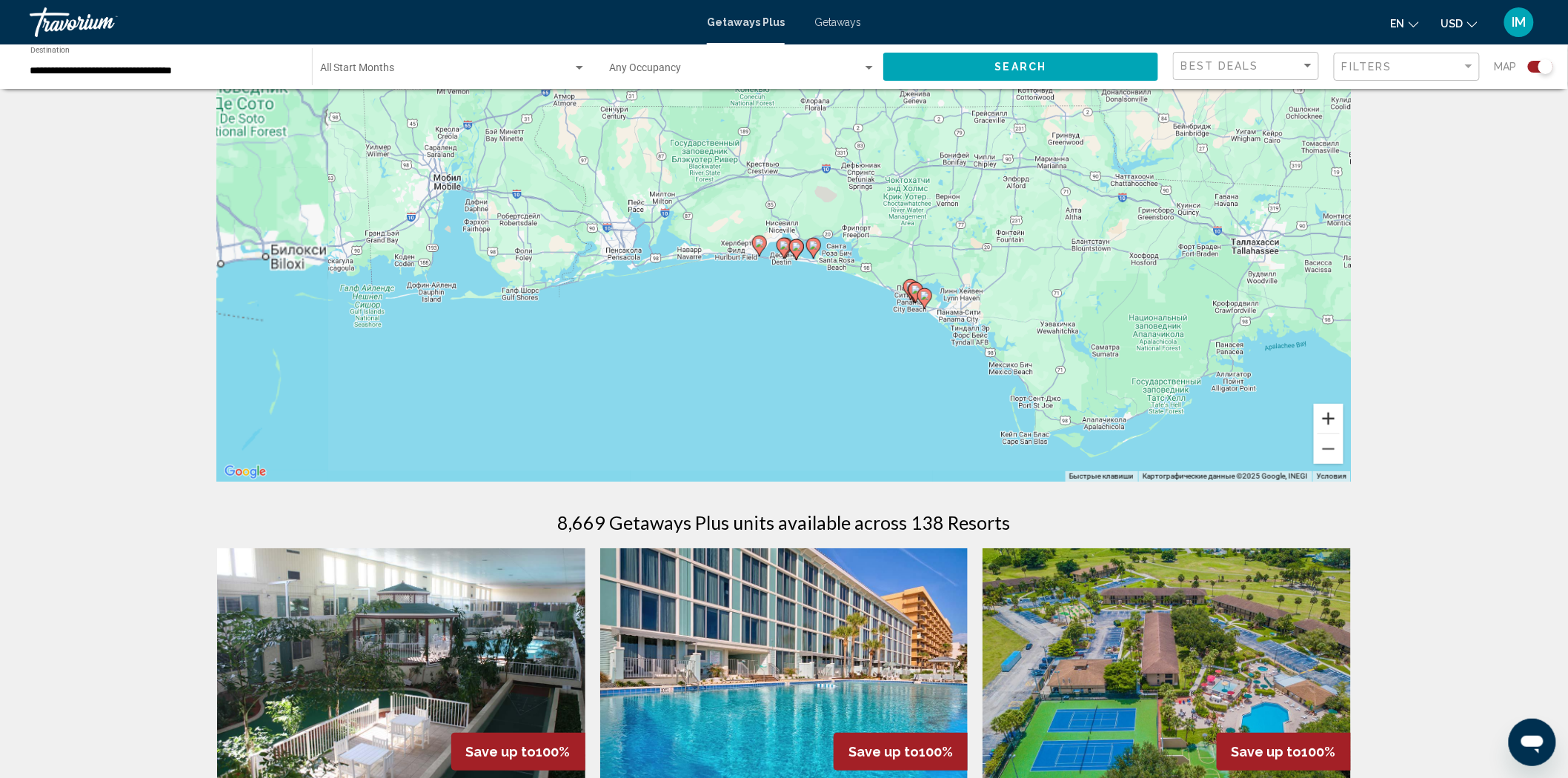
click at [1331, 425] on button "Увеличить" at bounding box center [1329, 418] width 29 height 29
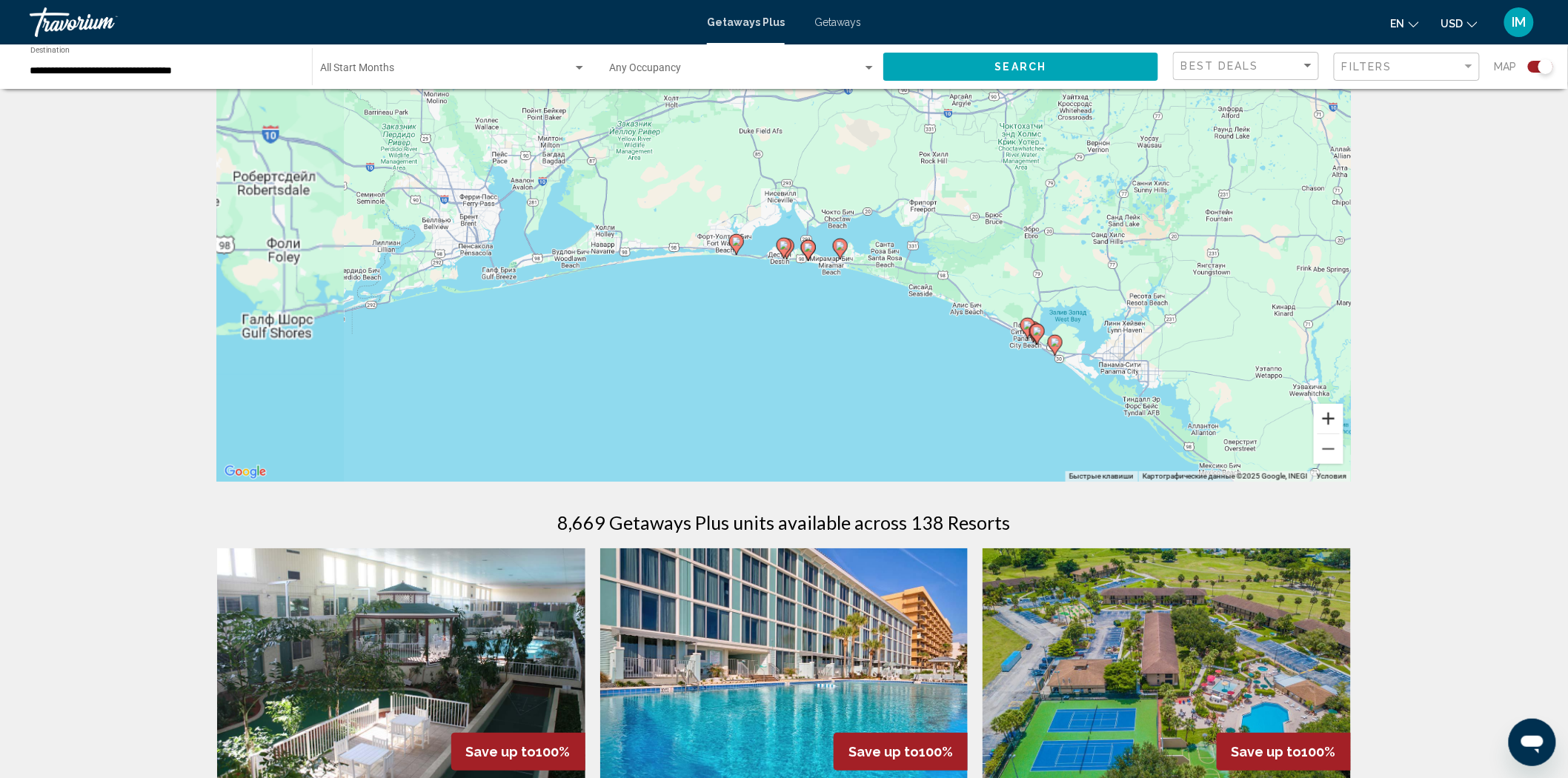
click at [1331, 425] on button "Увеличить" at bounding box center [1329, 418] width 29 height 29
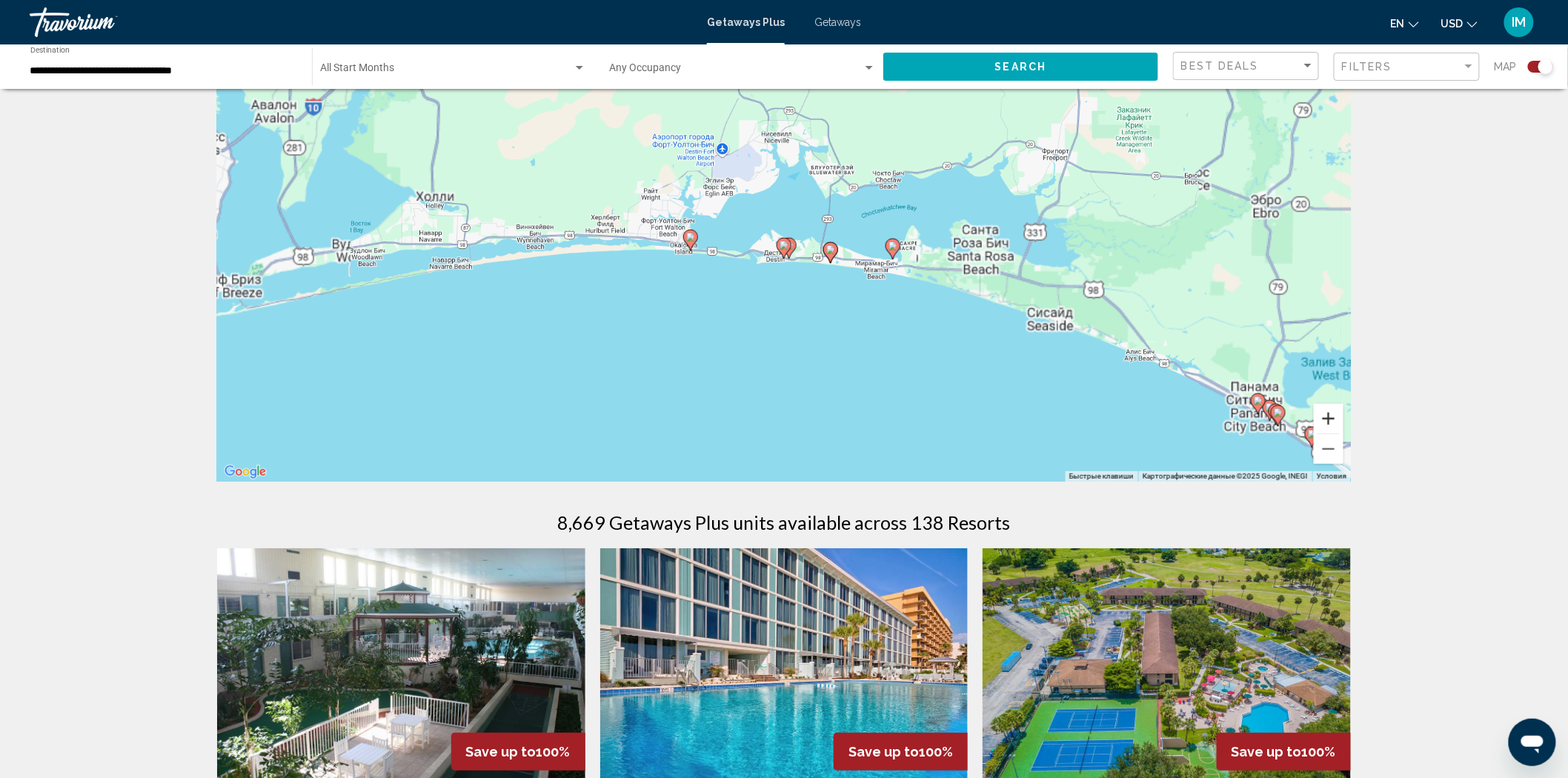
click at [1331, 425] on button "Увеличить" at bounding box center [1329, 418] width 29 height 29
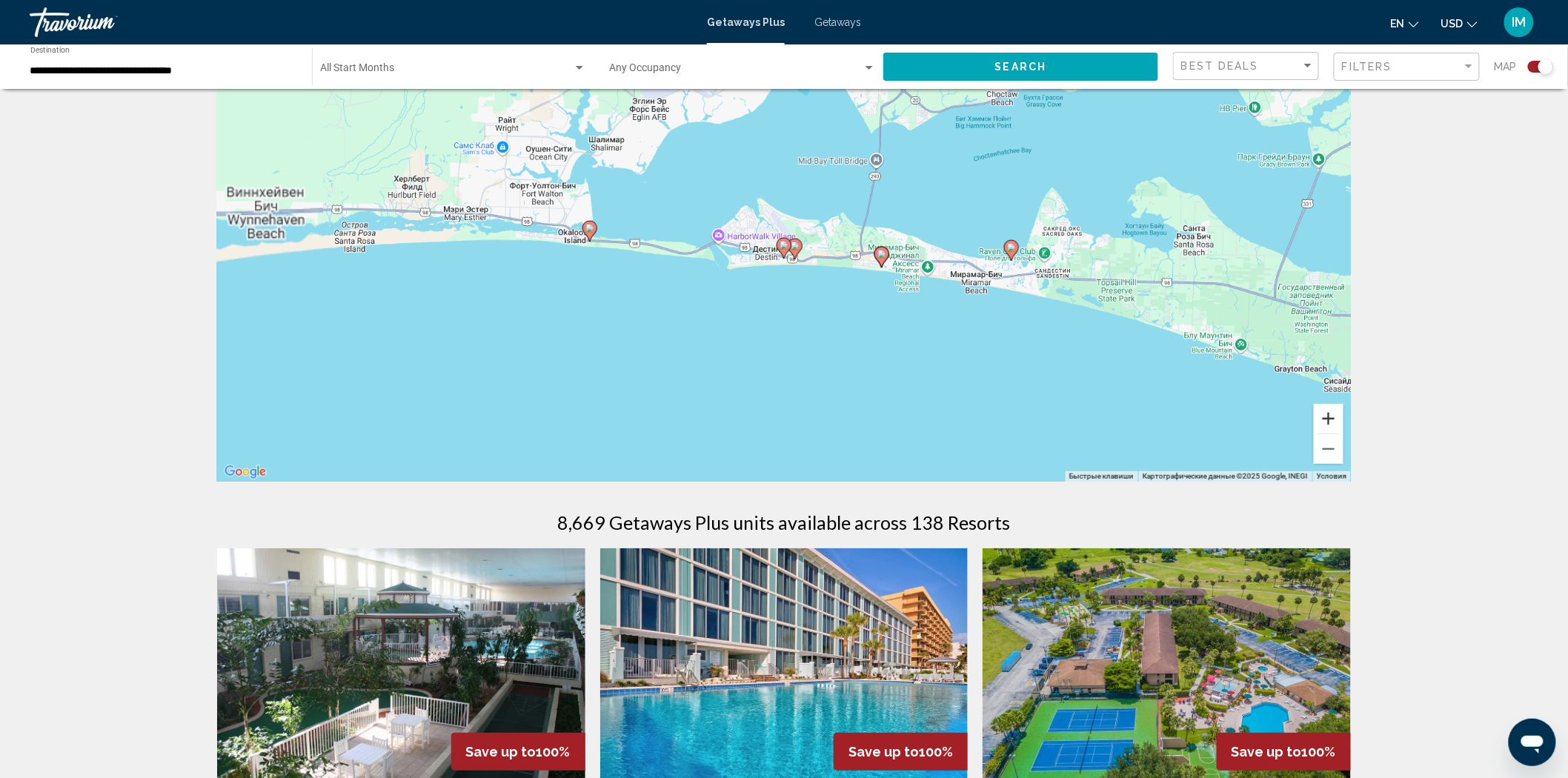
click at [1331, 425] on button "Увеличить" at bounding box center [1329, 418] width 29 height 29
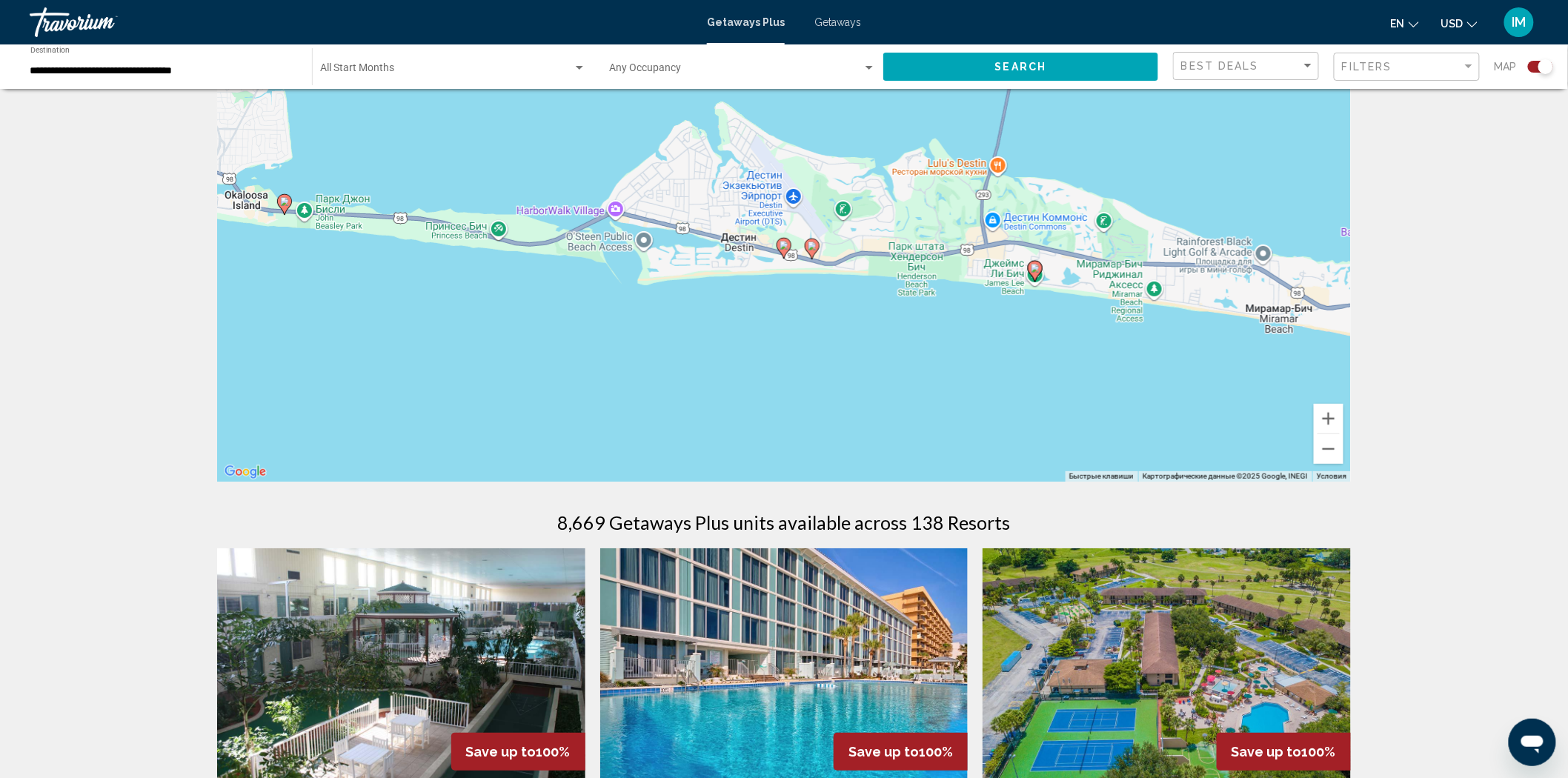
click at [784, 246] on image "Main content" at bounding box center [783, 245] width 9 height 9
type input "**********"
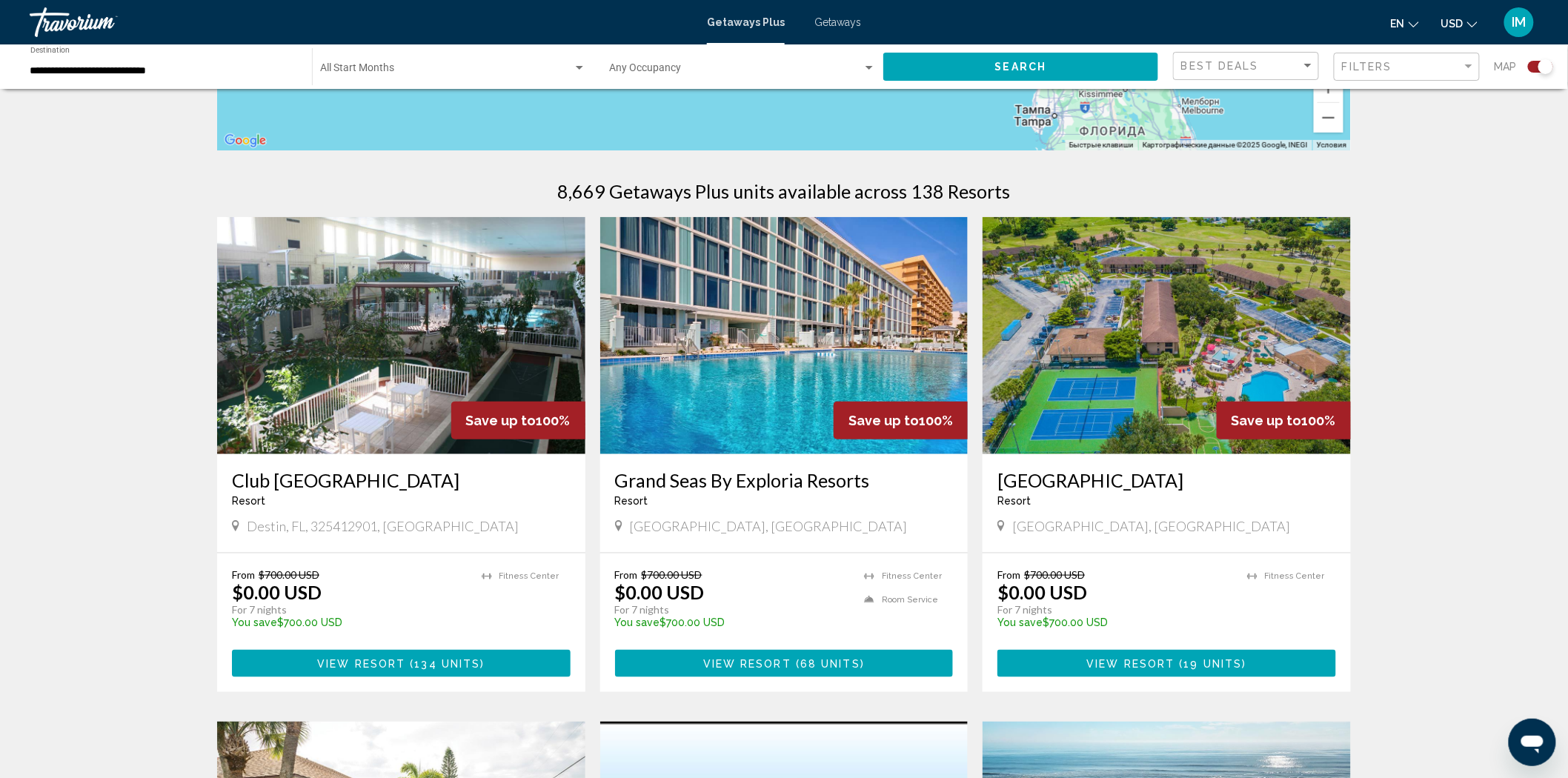
scroll to position [399, 0]
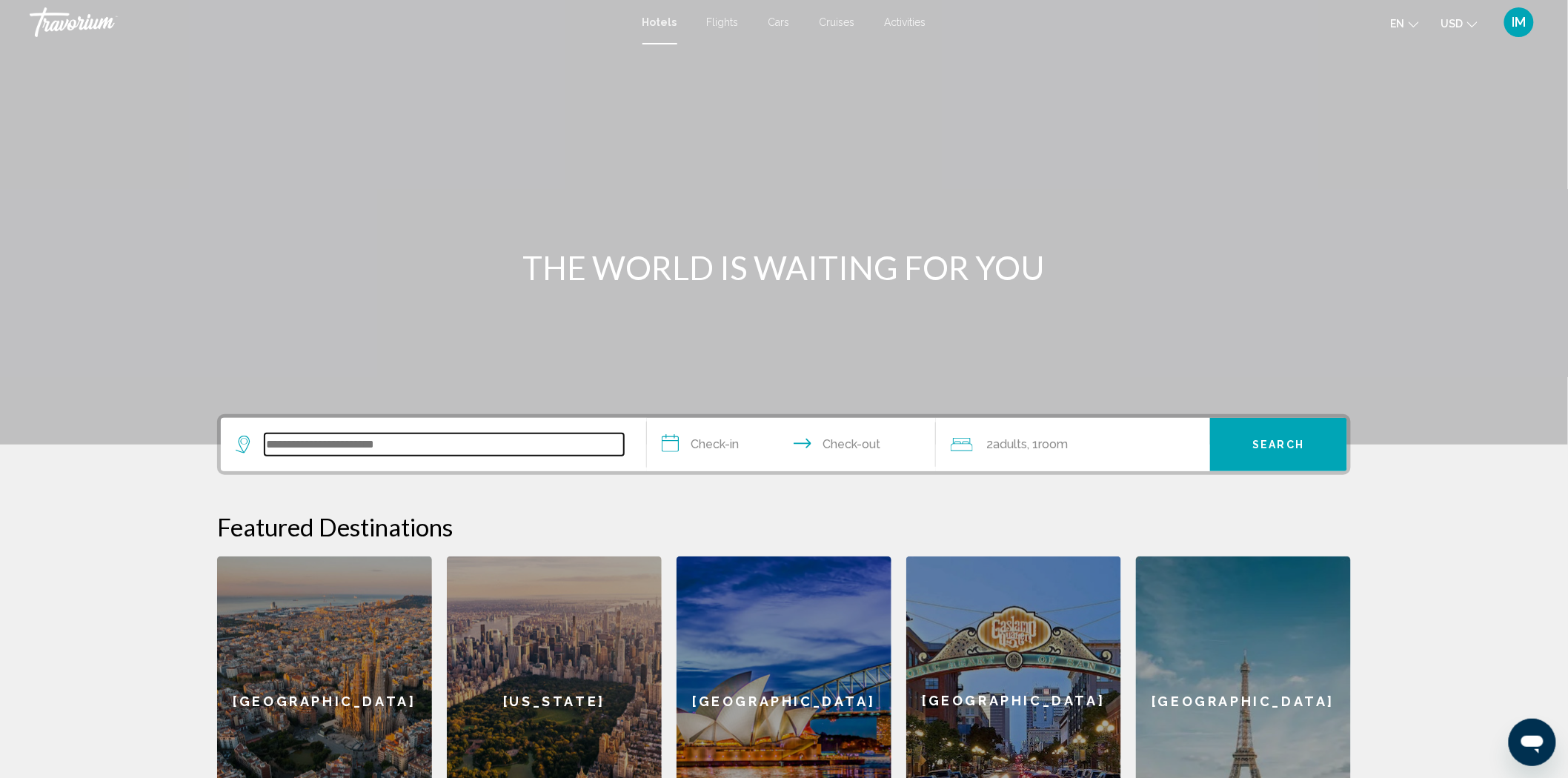
click at [445, 442] on input "Search widget" at bounding box center [444, 444] width 359 height 22
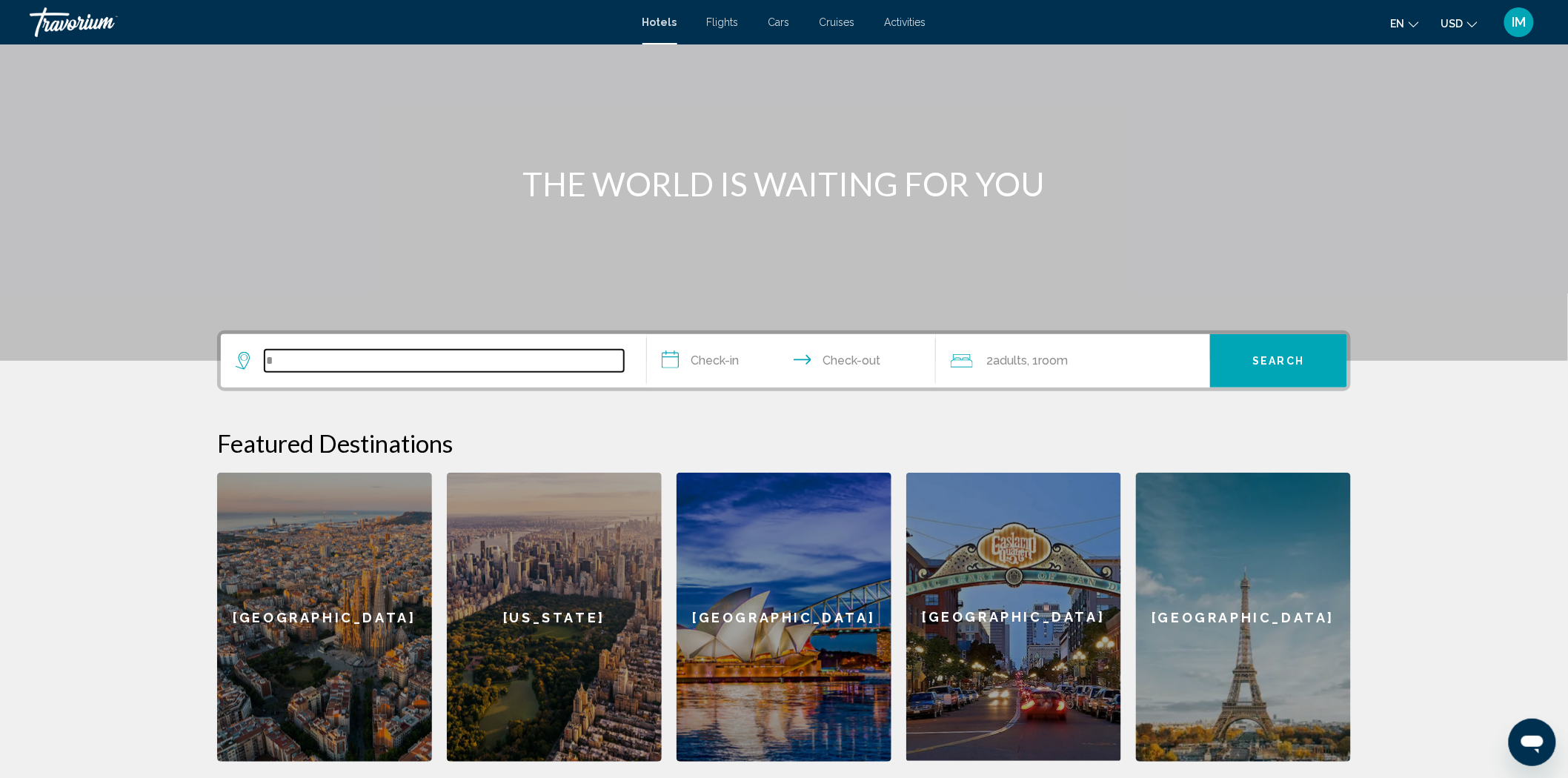
scroll to position [285, 0]
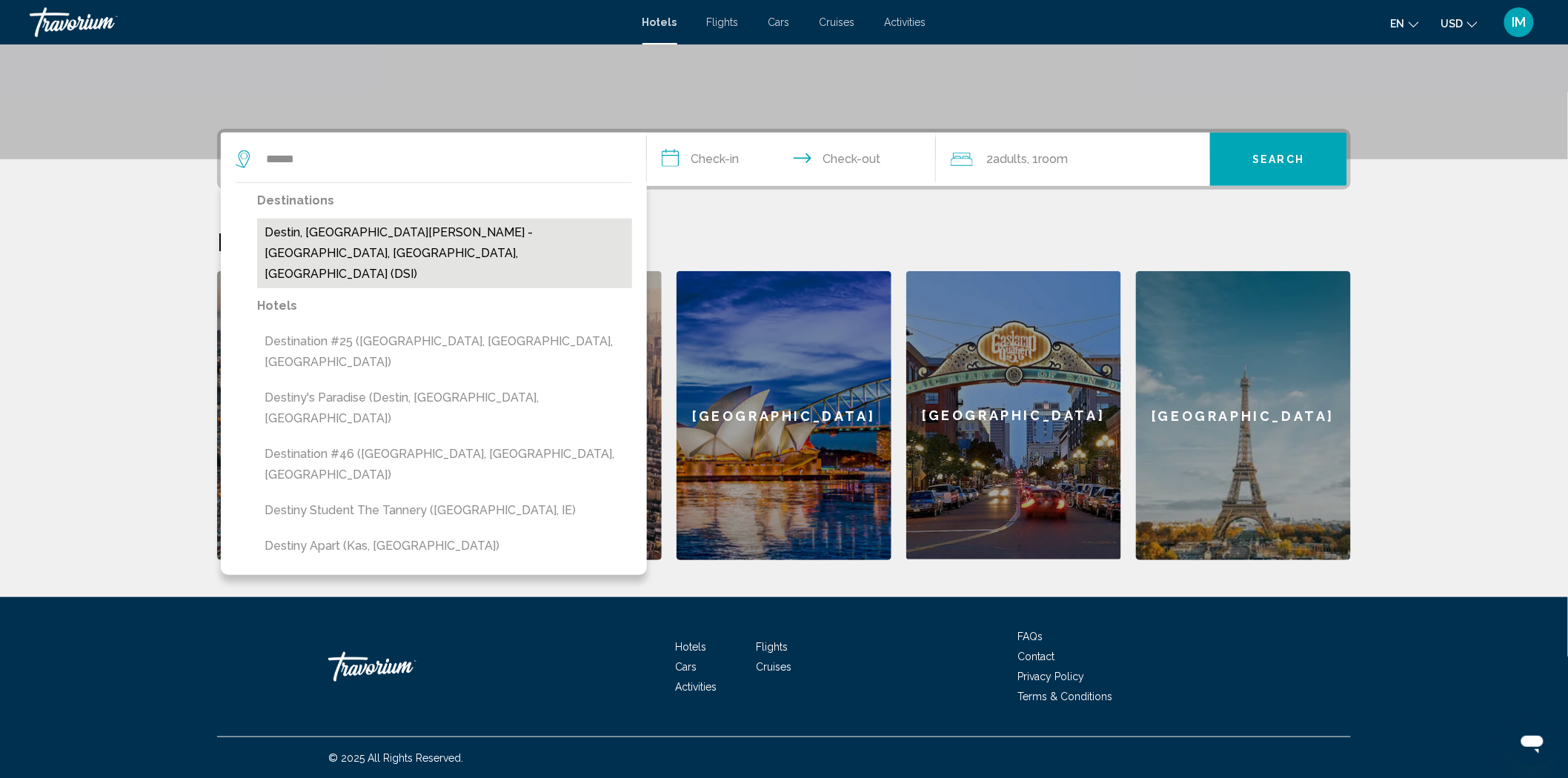
click at [294, 232] on button "Destin, [GEOGRAPHIC_DATA][PERSON_NAME] - [GEOGRAPHIC_DATA], [GEOGRAPHIC_DATA], …" at bounding box center [445, 253] width 375 height 70
type input "**********"
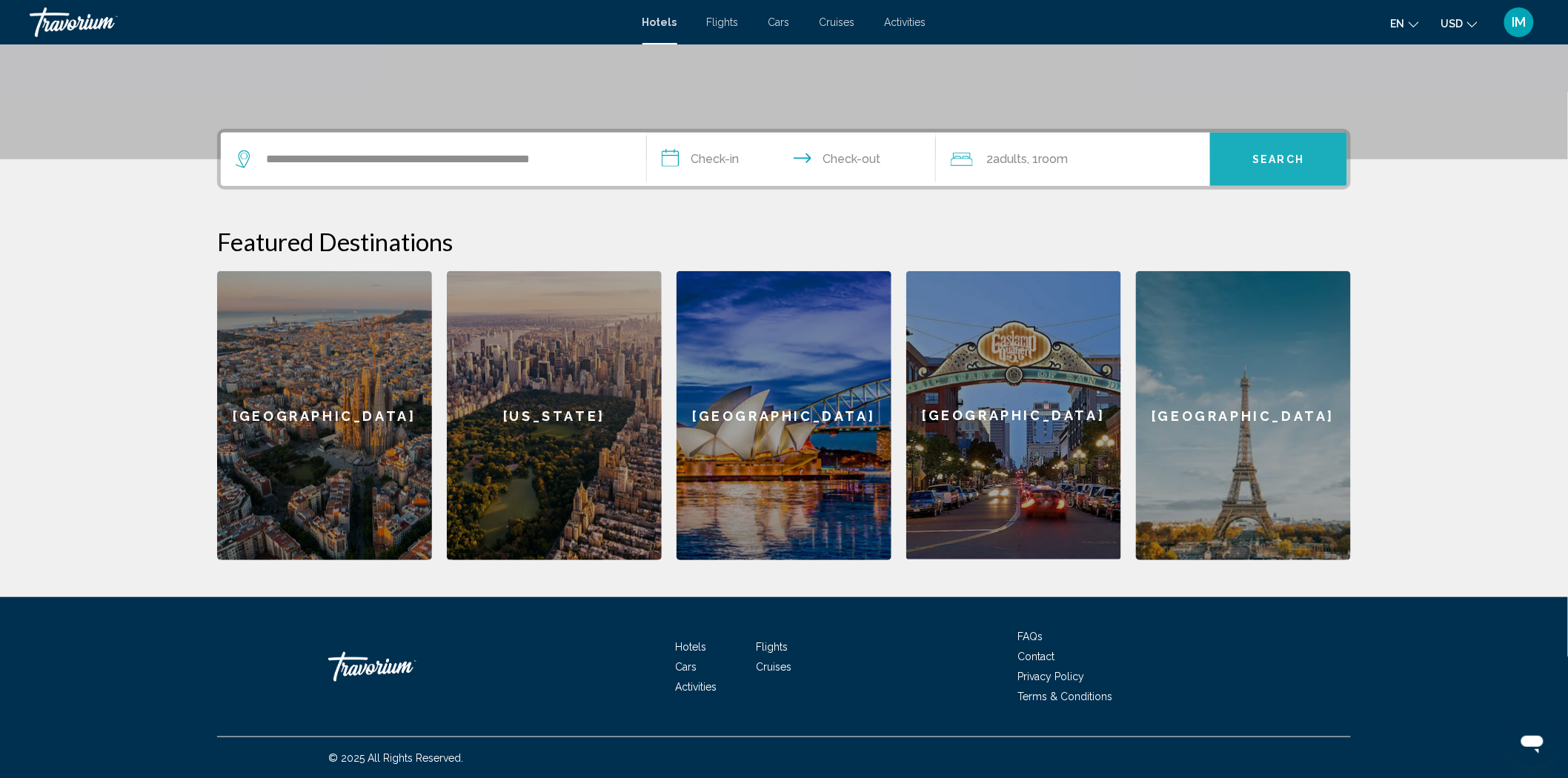
click at [1243, 150] on button "Search" at bounding box center [1278, 159] width 137 height 53
click at [716, 157] on input "**********" at bounding box center [794, 161] width 295 height 58
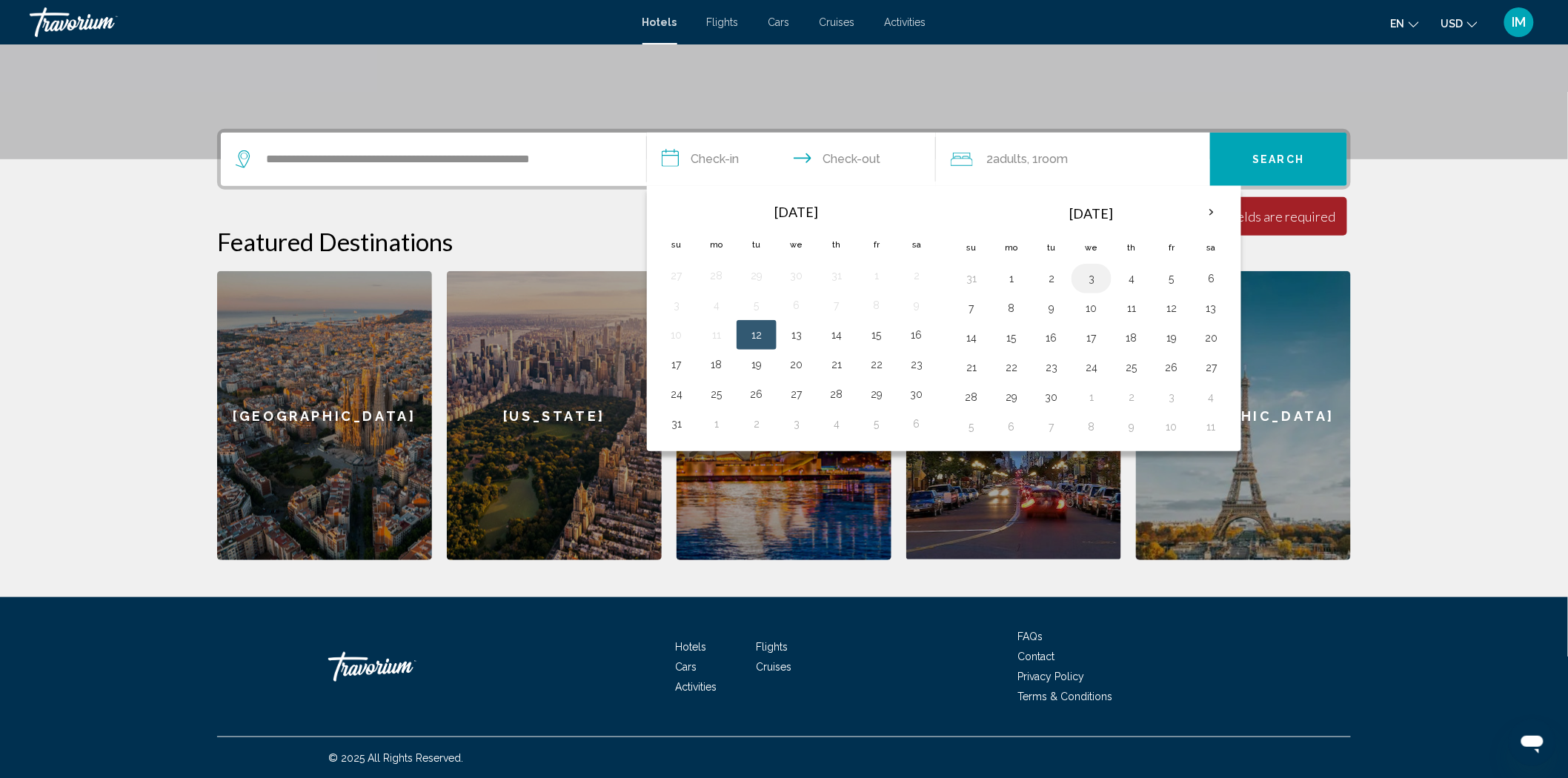
click at [1098, 277] on button "3" at bounding box center [1091, 278] width 24 height 21
click at [975, 309] on button "7" at bounding box center [971, 308] width 24 height 21
type input "**********"
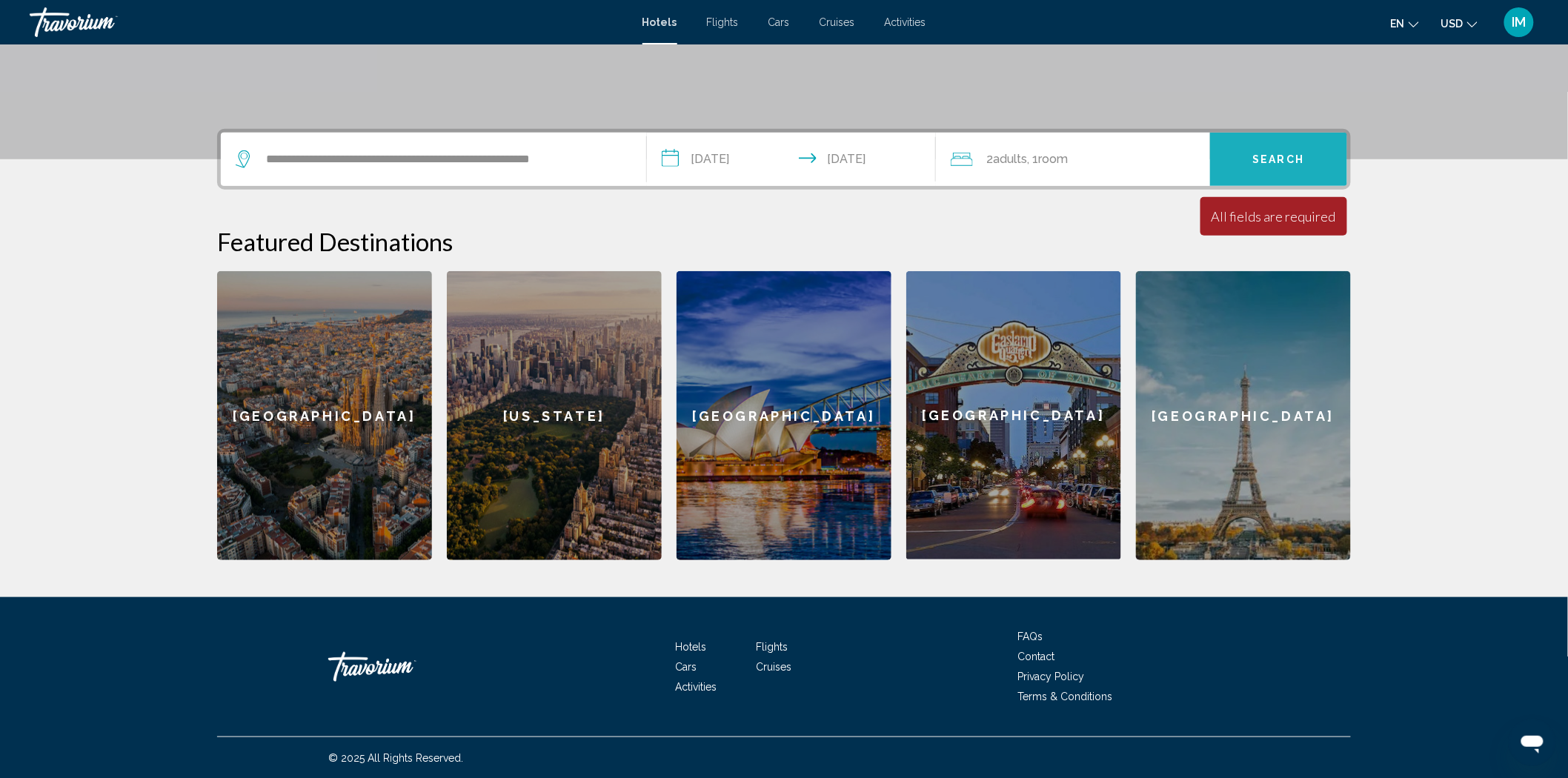
click at [1287, 146] on button "Search" at bounding box center [1278, 159] width 137 height 53
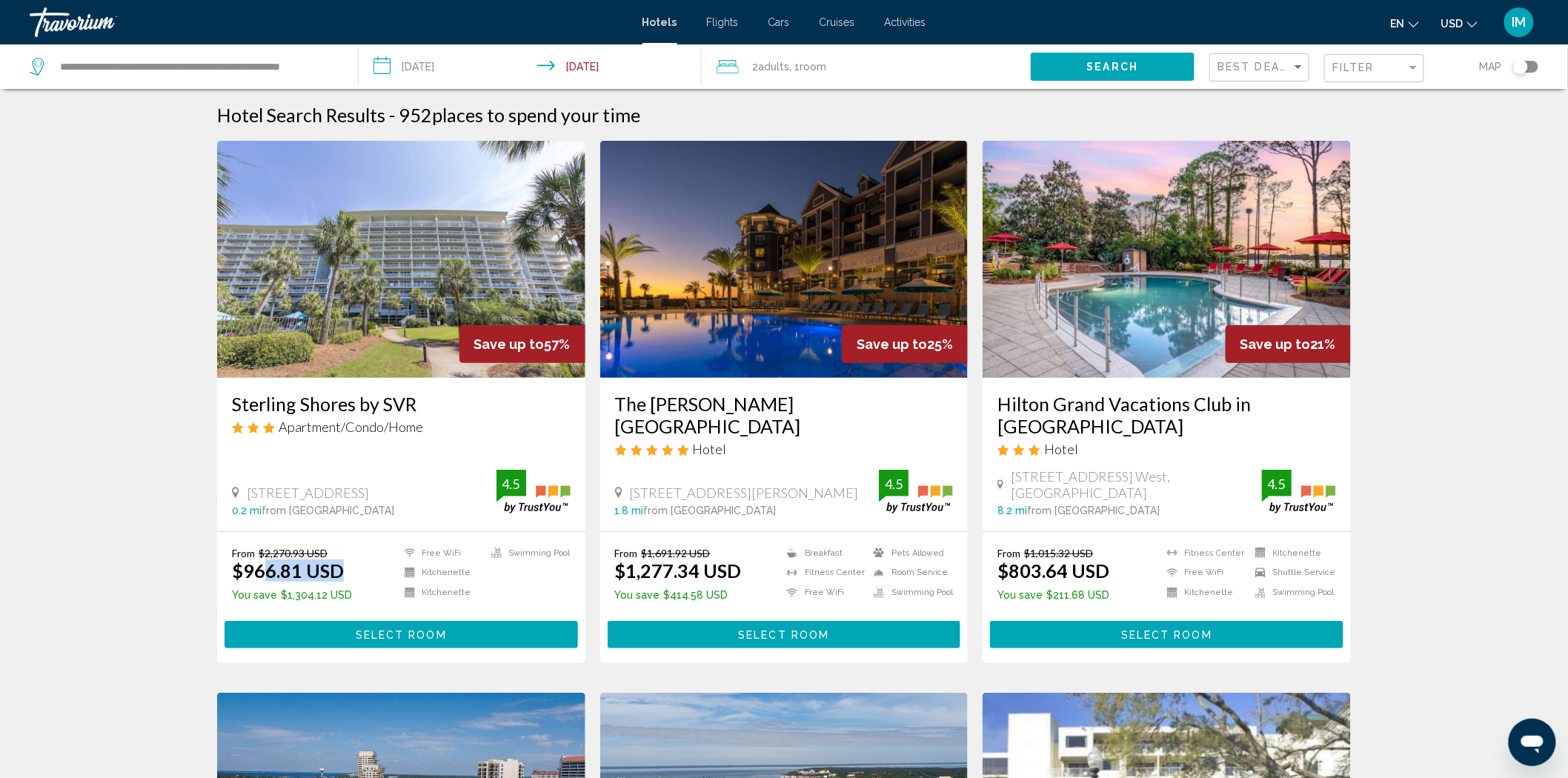
drag, startPoint x: 349, startPoint y: 573, endPoint x: 262, endPoint y: 560, distance: 88.0
click at [262, 560] on div "From $2,270.93 USD $966.81 USD You save $1,304.12 USD Free WiFi Kitchenette Kit…" at bounding box center [401, 577] width 339 height 60
drag, startPoint x: 92, startPoint y: 517, endPoint x: 420, endPoint y: 358, distance: 364.5
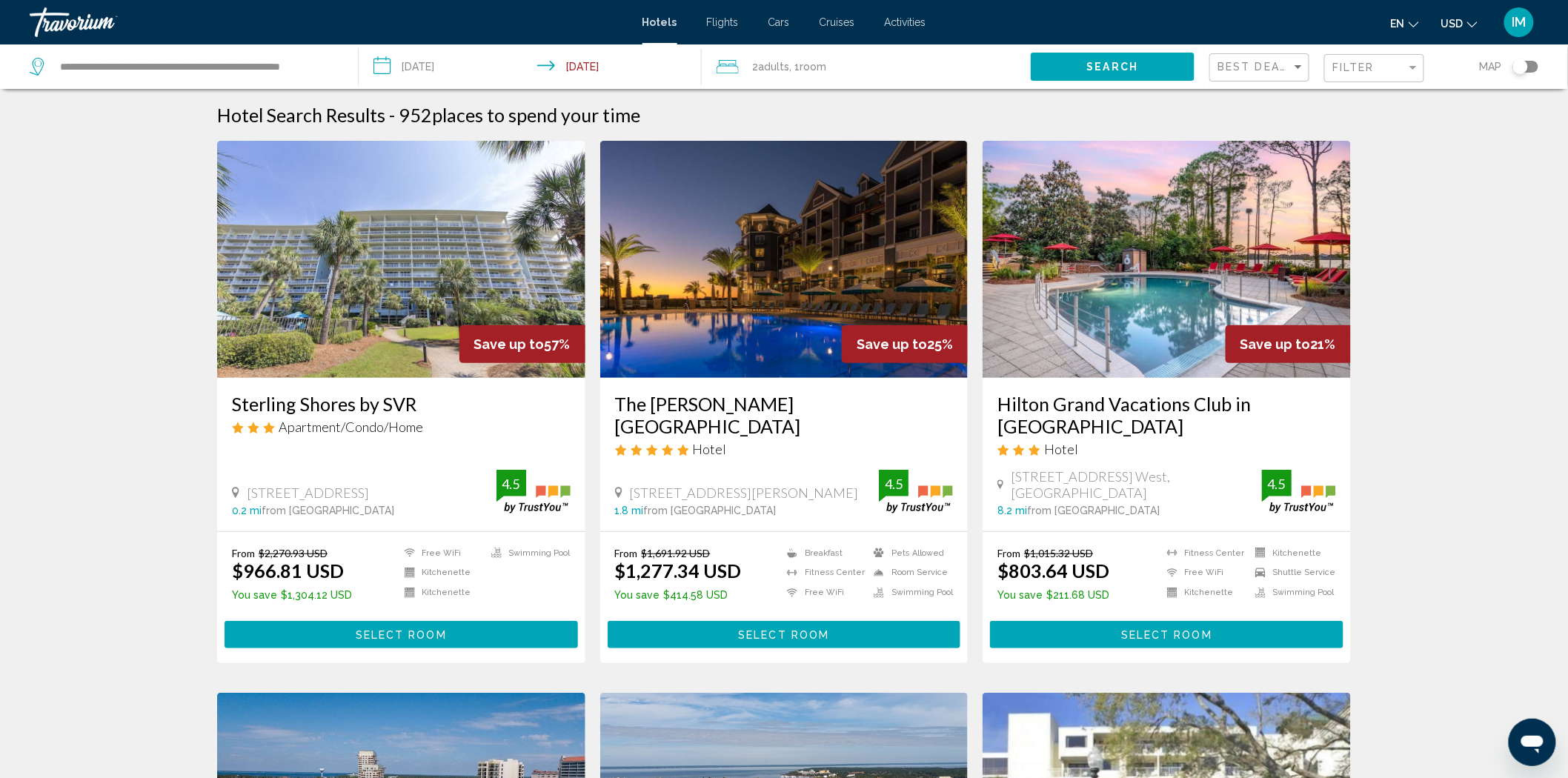
scroll to position [1, 0]
click at [670, 566] on ins "$1,277.34 USD" at bounding box center [679, 570] width 127 height 22
click at [724, 532] on div "From $1,691.92 USD $1,277.34 USD You save $414.58 USD Breakfast [GEOGRAPHIC_DAT…" at bounding box center [784, 597] width 368 height 131
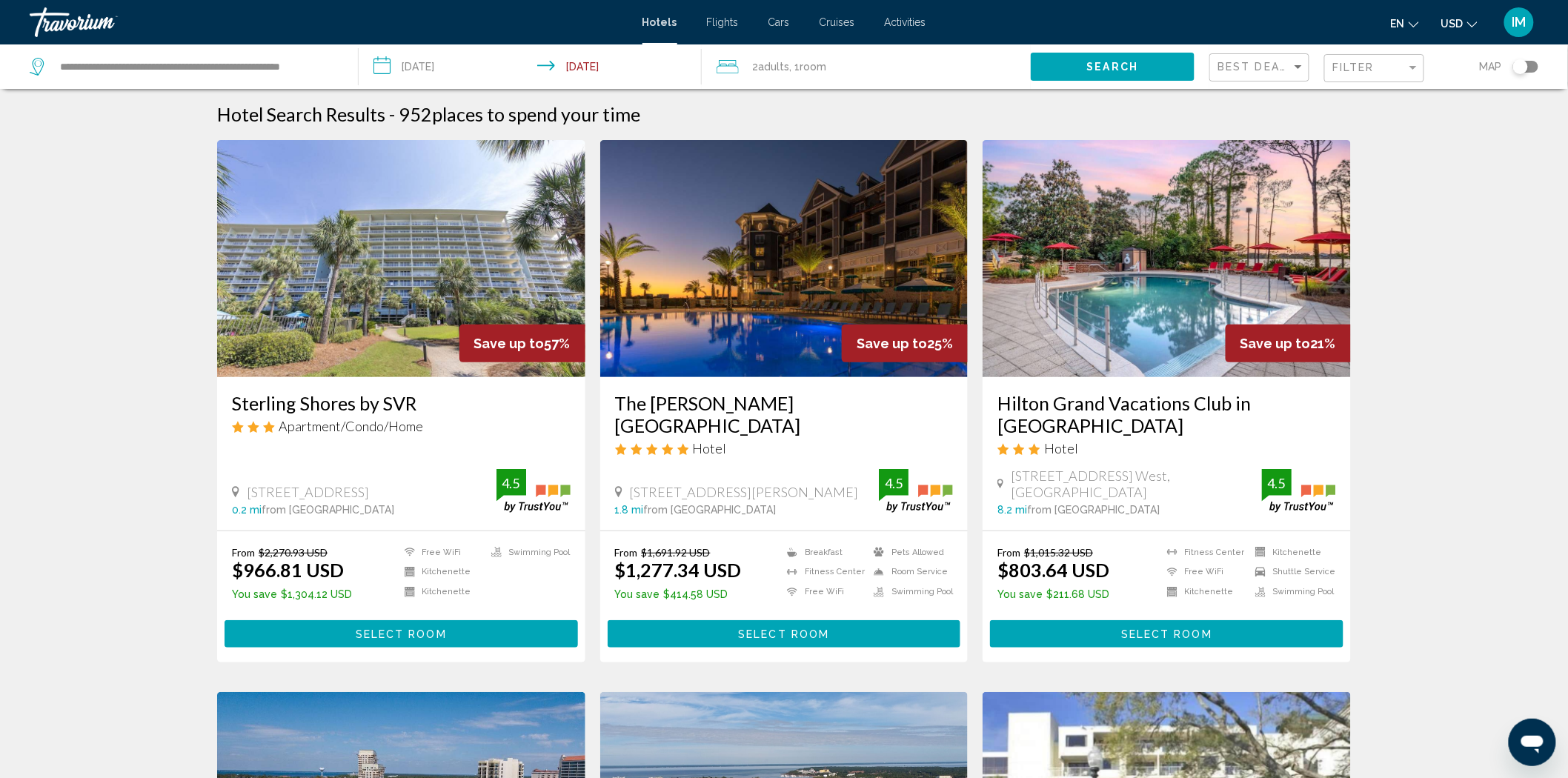
click at [342, 406] on h3 "Sterling Shores by SVR" at bounding box center [401, 403] width 339 height 22
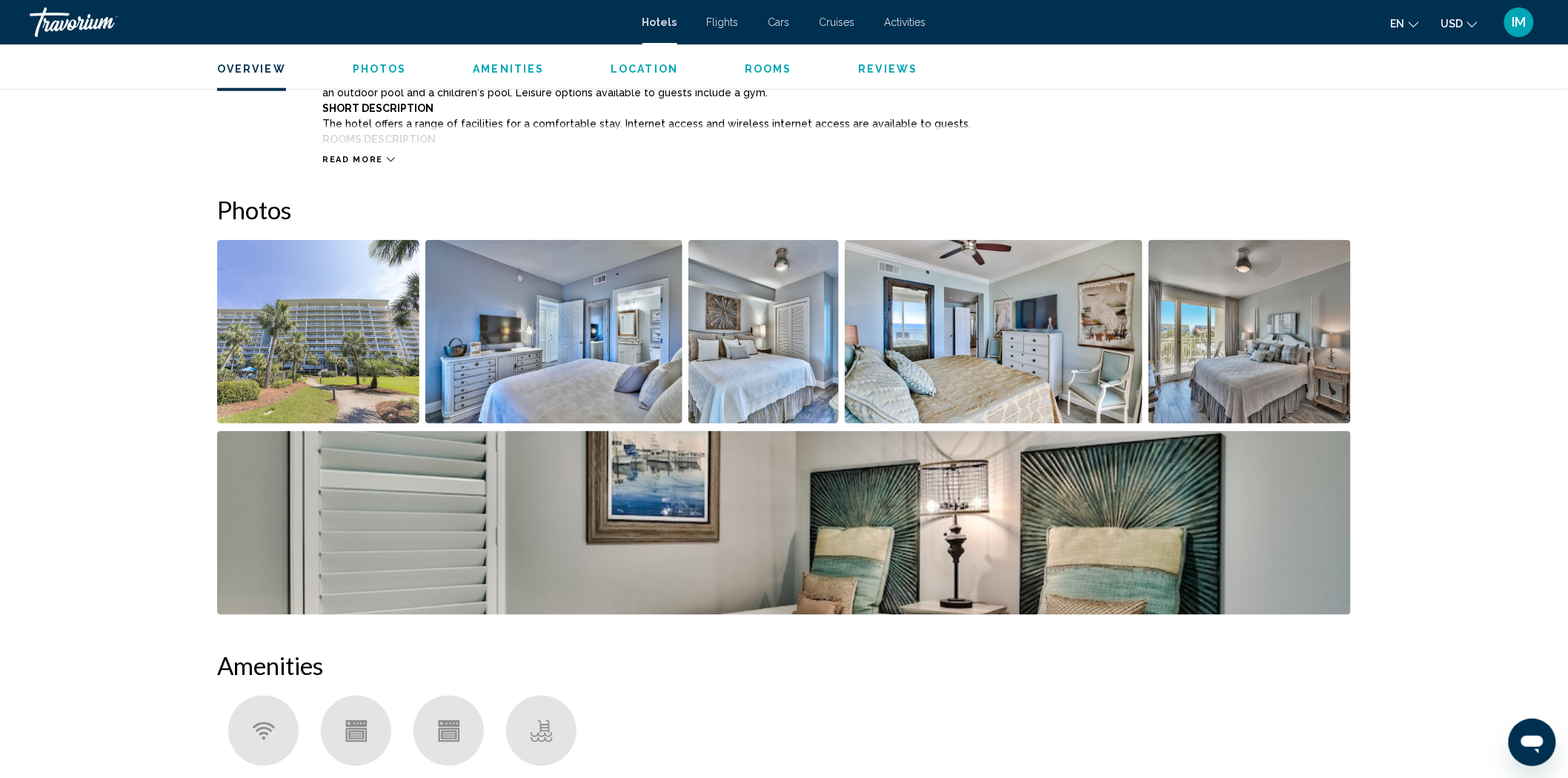
scroll to position [620, 0]
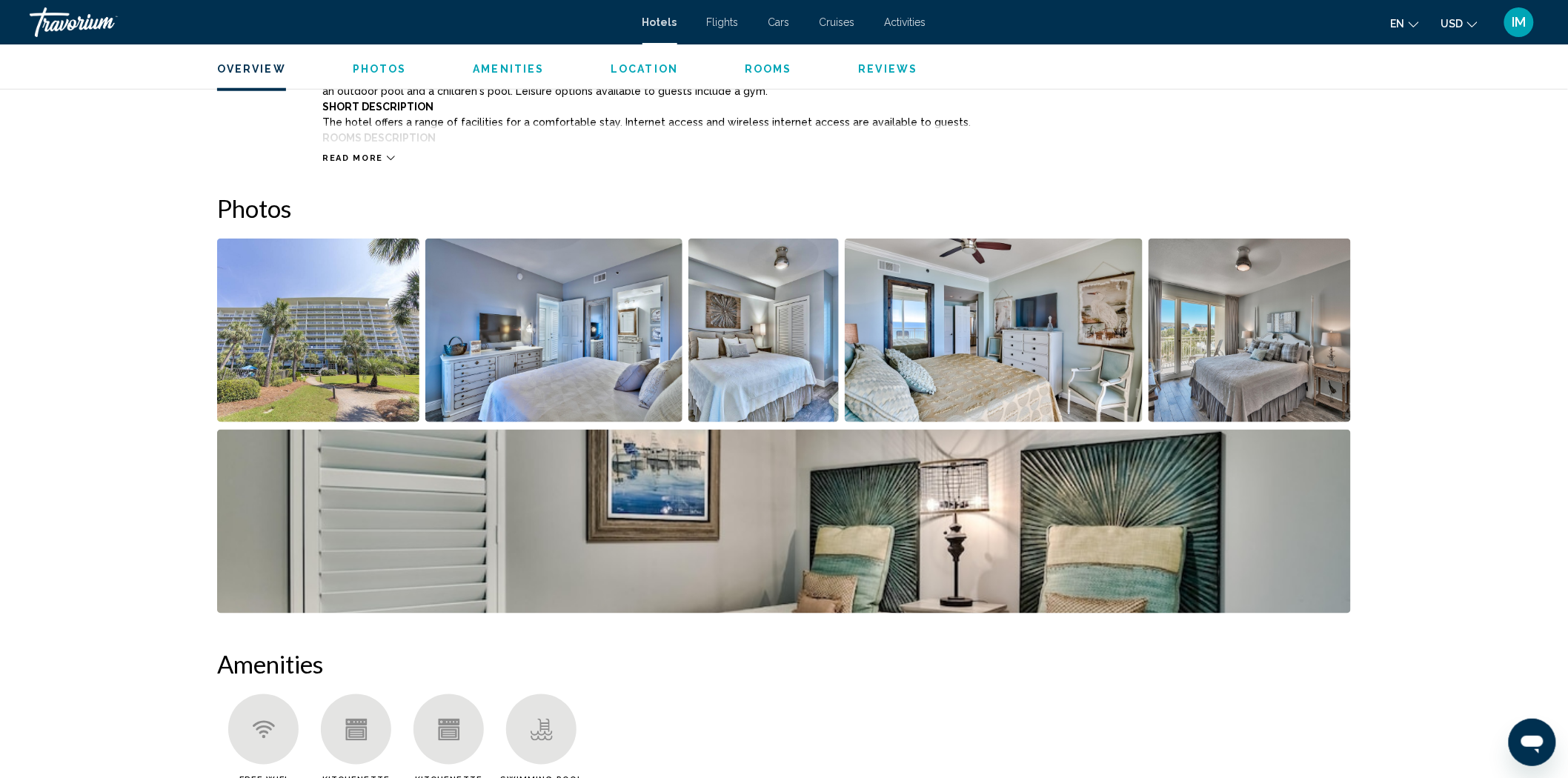
click at [1291, 336] on img "Open full-screen image slider" at bounding box center [1249, 330] width 202 height 184
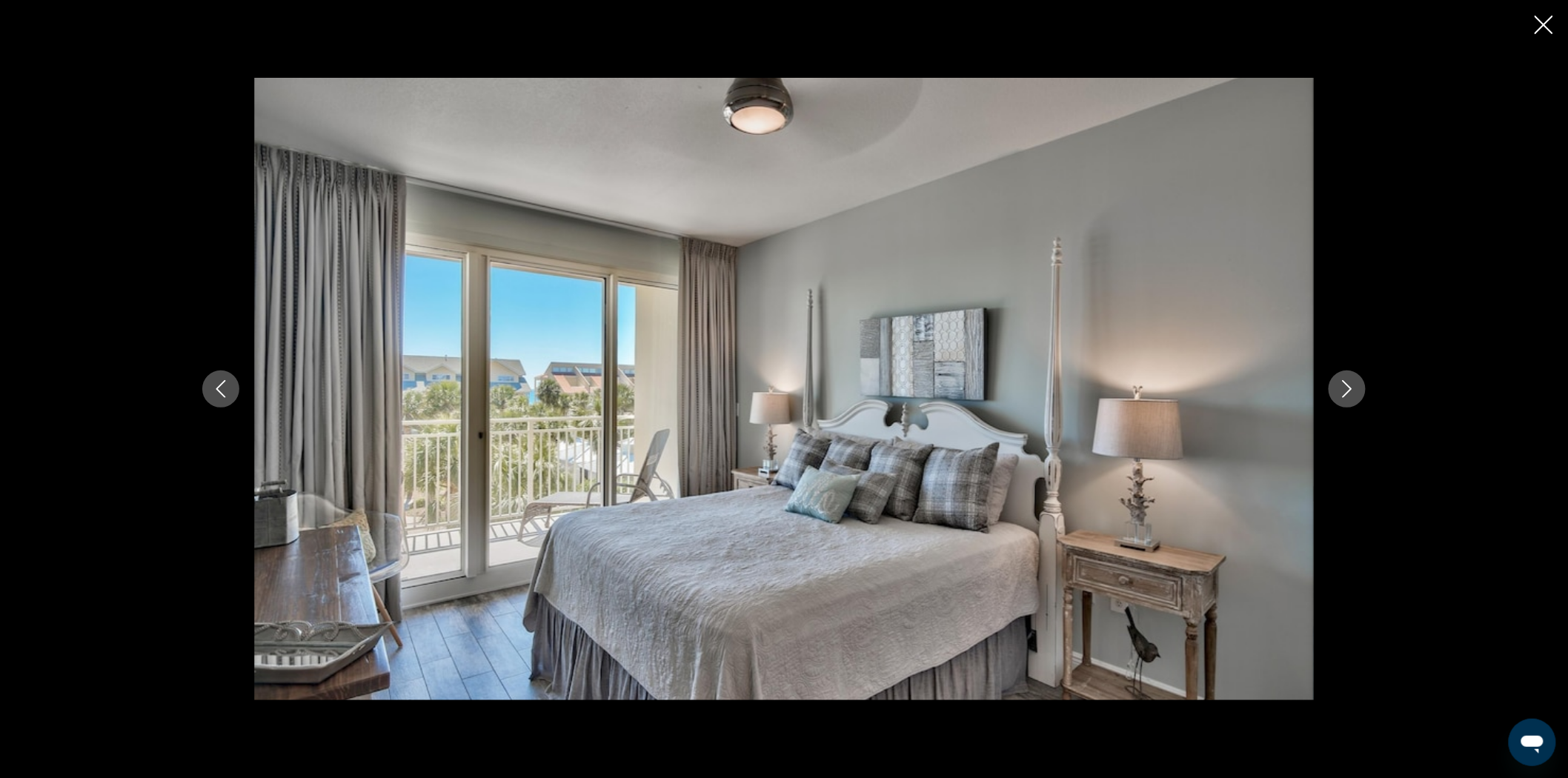
click at [1356, 390] on icon "Next image" at bounding box center [1346, 389] width 18 height 18
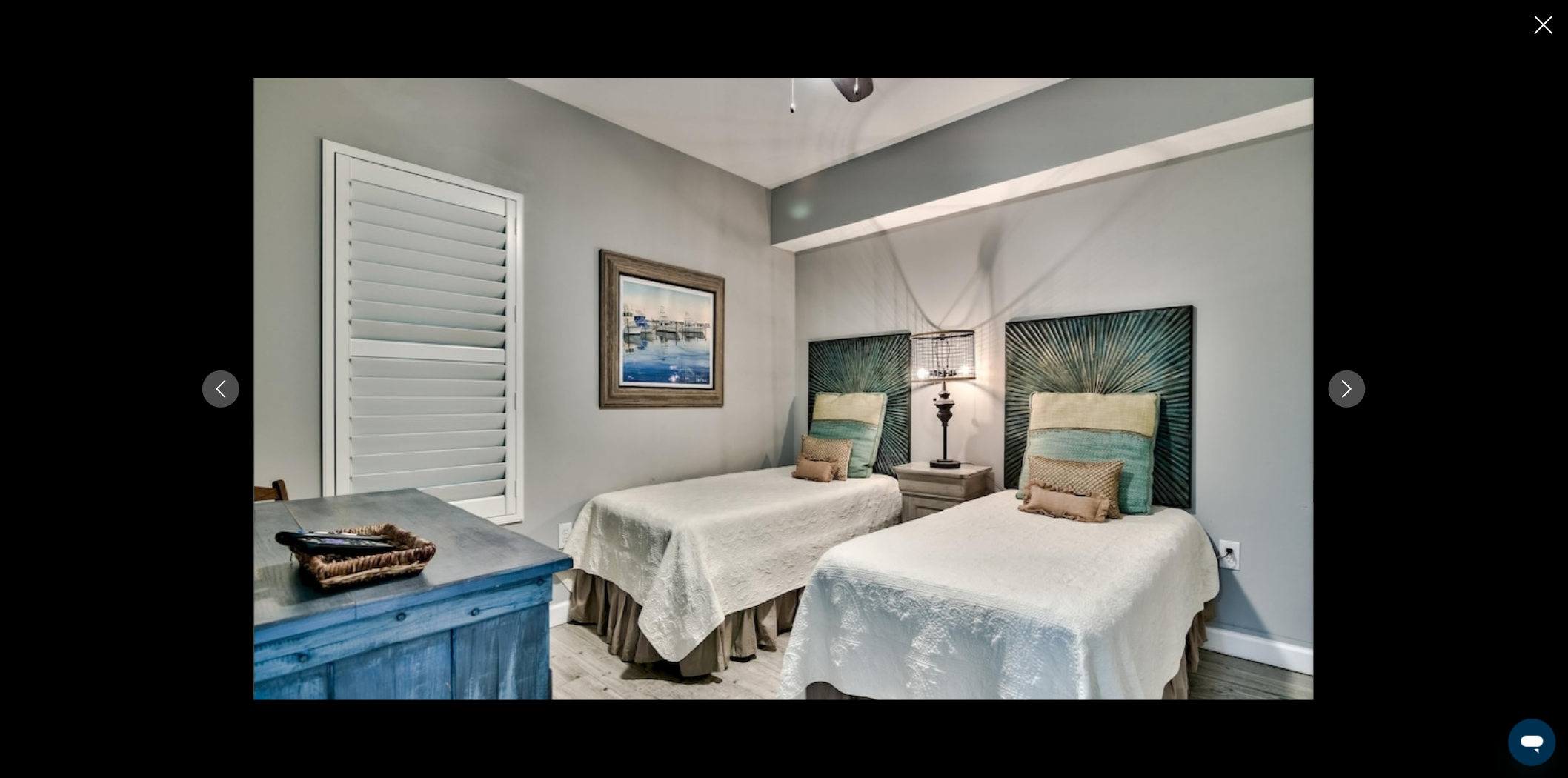
click at [1356, 389] on icon "Next image" at bounding box center [1346, 389] width 18 height 18
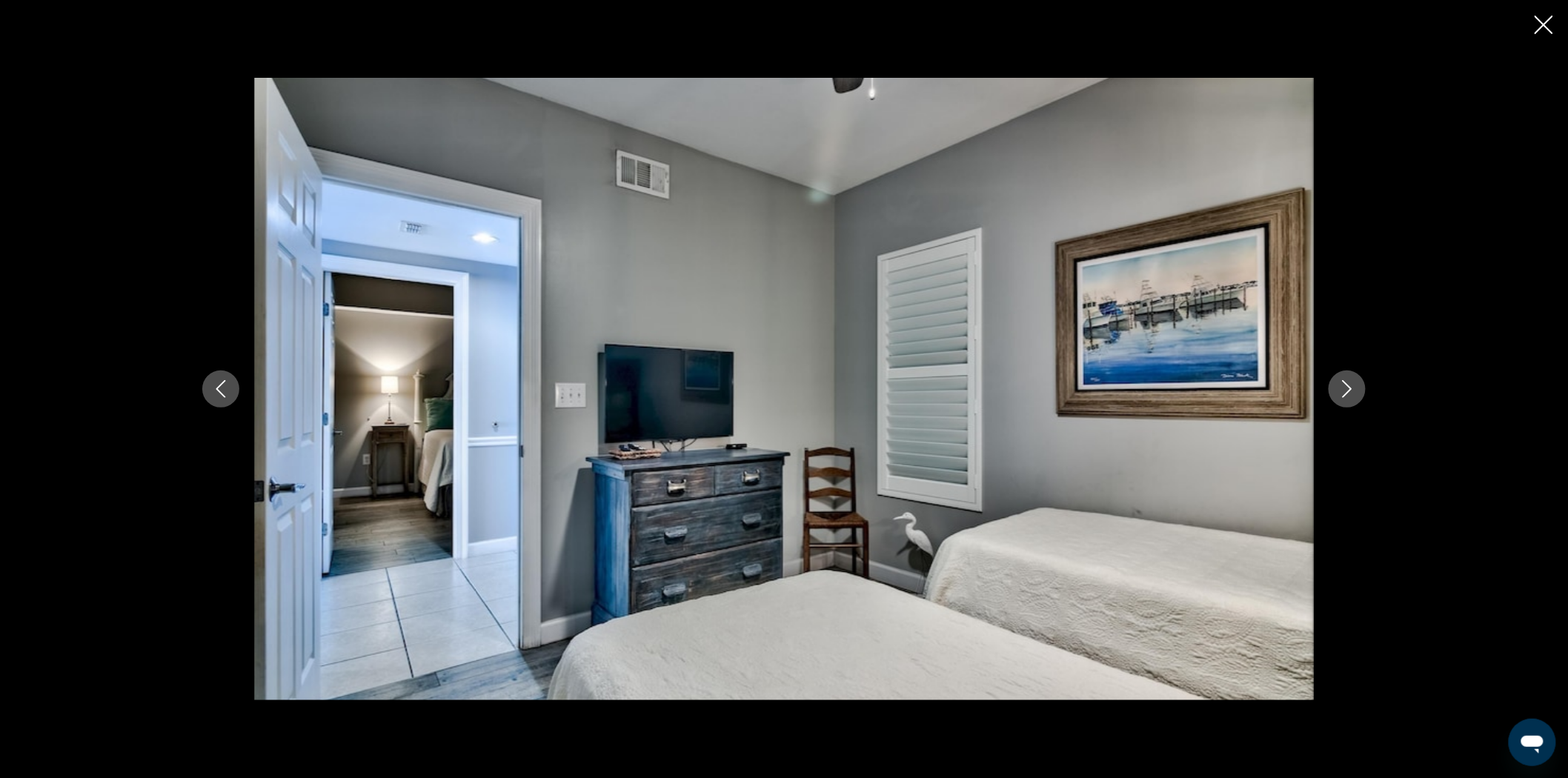
click at [1357, 389] on button "Next image" at bounding box center [1347, 389] width 37 height 37
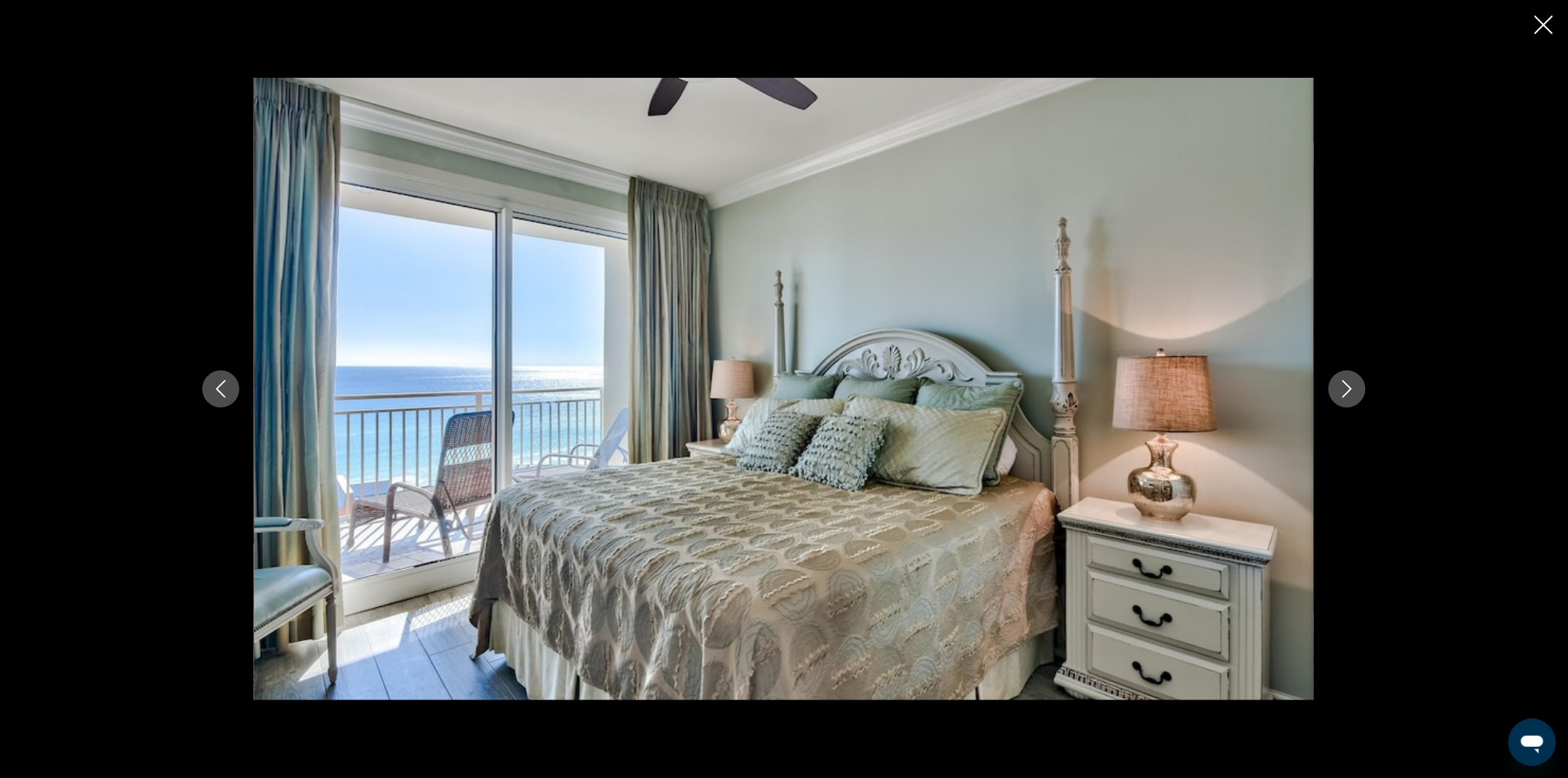
click at [1347, 389] on icon "Next image" at bounding box center [1346, 389] width 18 height 18
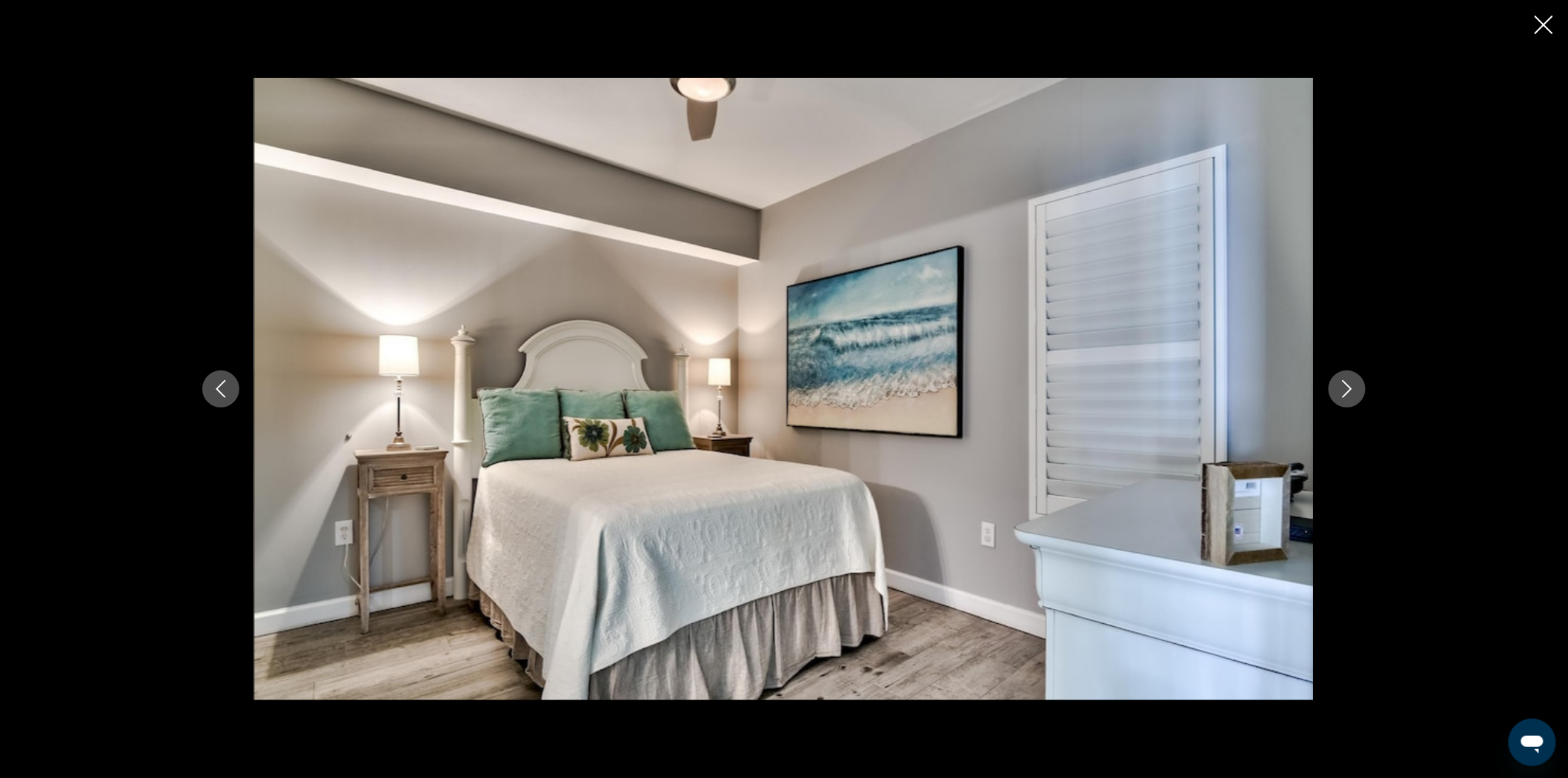
click at [1347, 389] on icon "Next image" at bounding box center [1346, 389] width 18 height 18
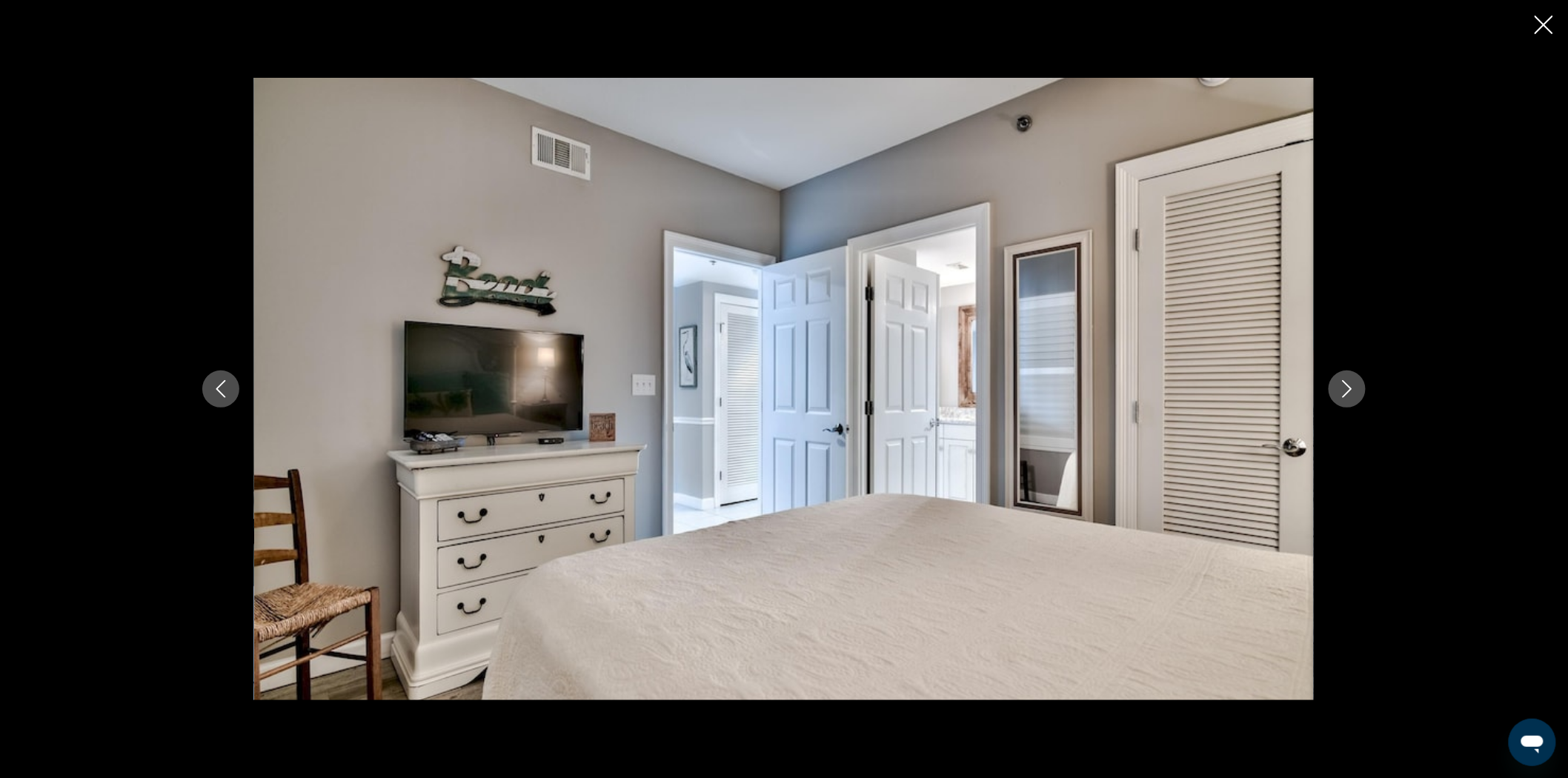
click at [1347, 389] on icon "Next image" at bounding box center [1346, 389] width 18 height 18
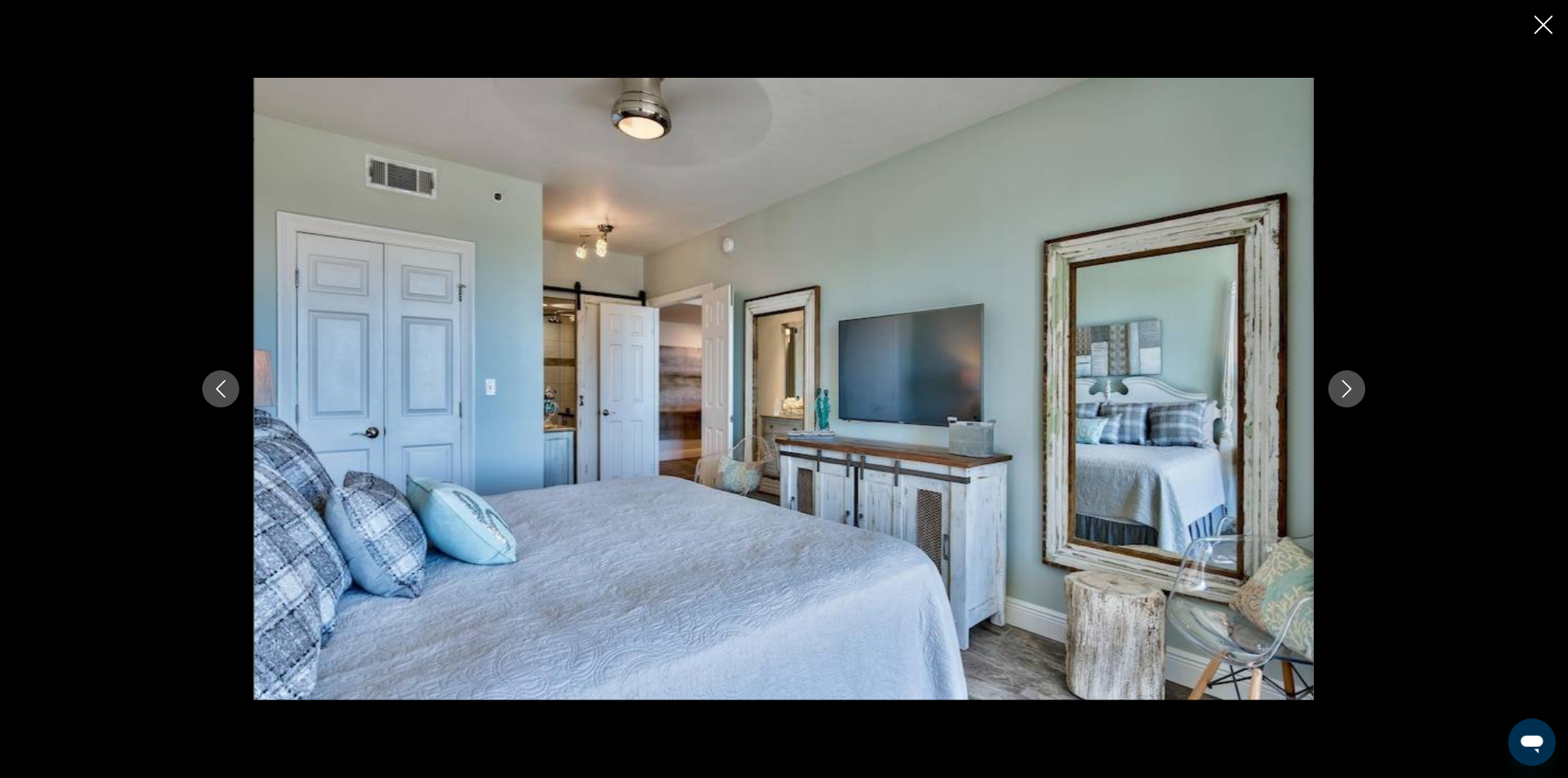
click at [1347, 389] on icon "Next image" at bounding box center [1346, 389] width 18 height 18
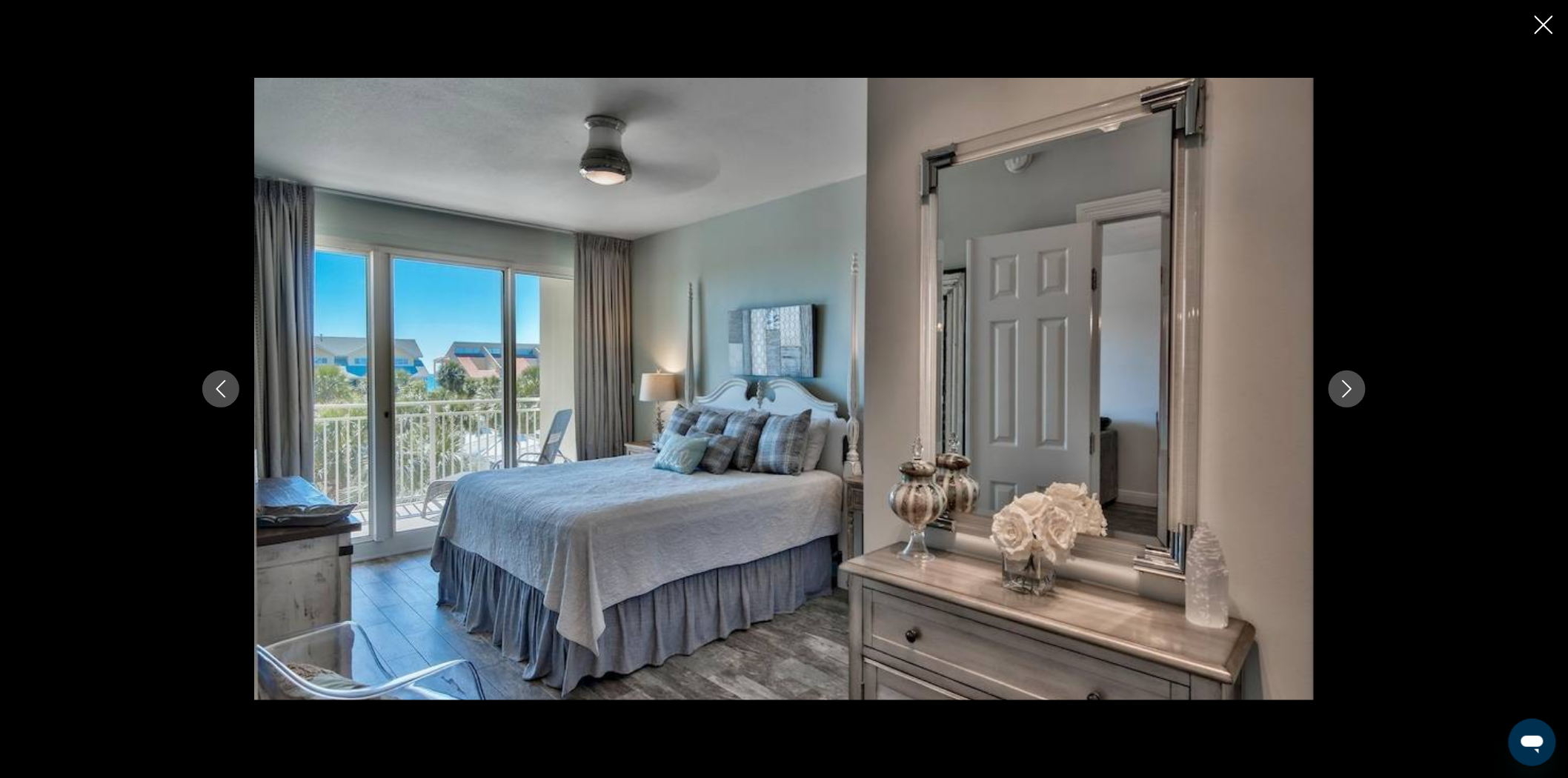
click at [1347, 389] on icon "Next image" at bounding box center [1346, 389] width 18 height 18
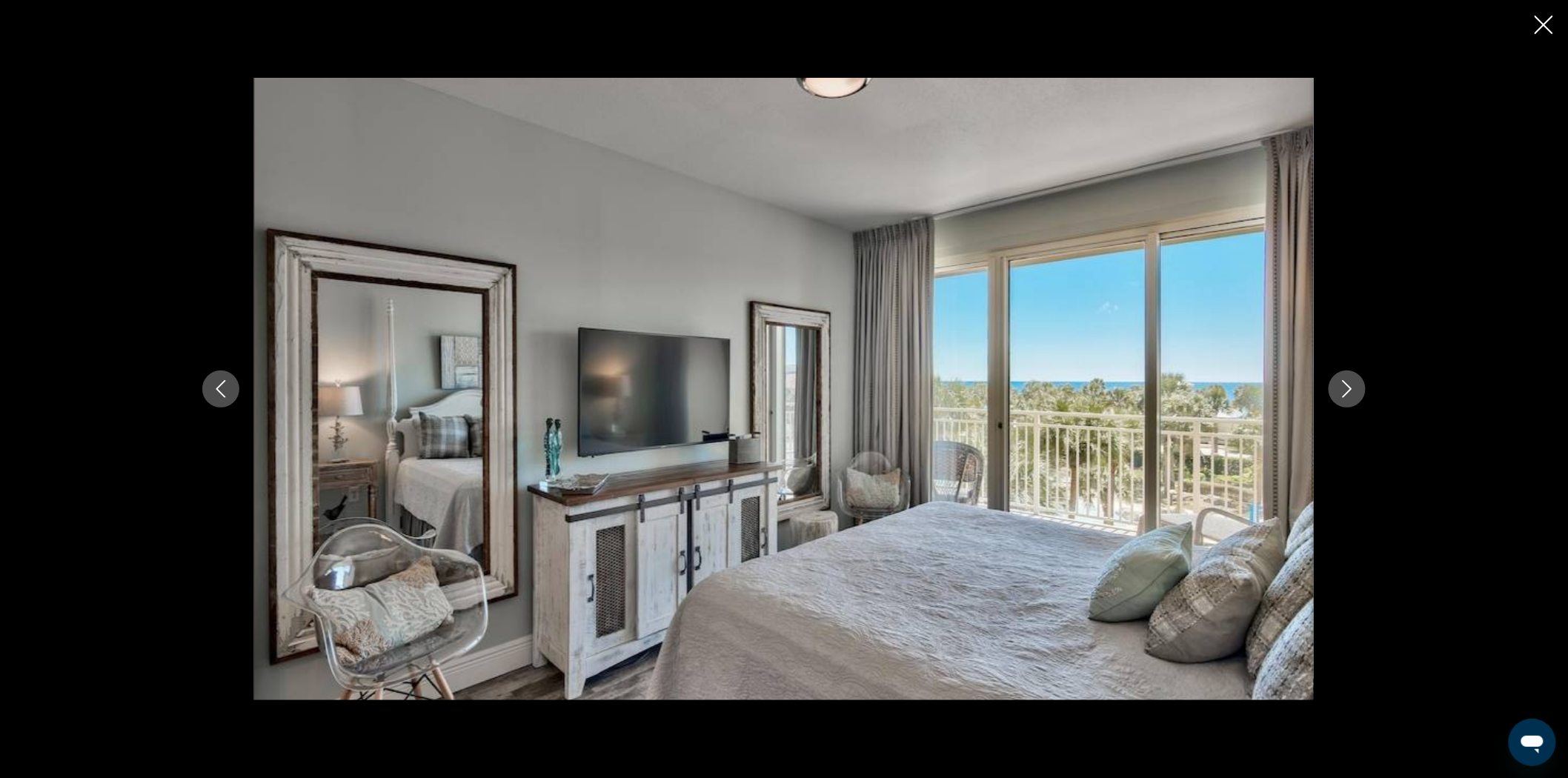
click at [1550, 26] on icon "Close slideshow" at bounding box center [1544, 25] width 19 height 19
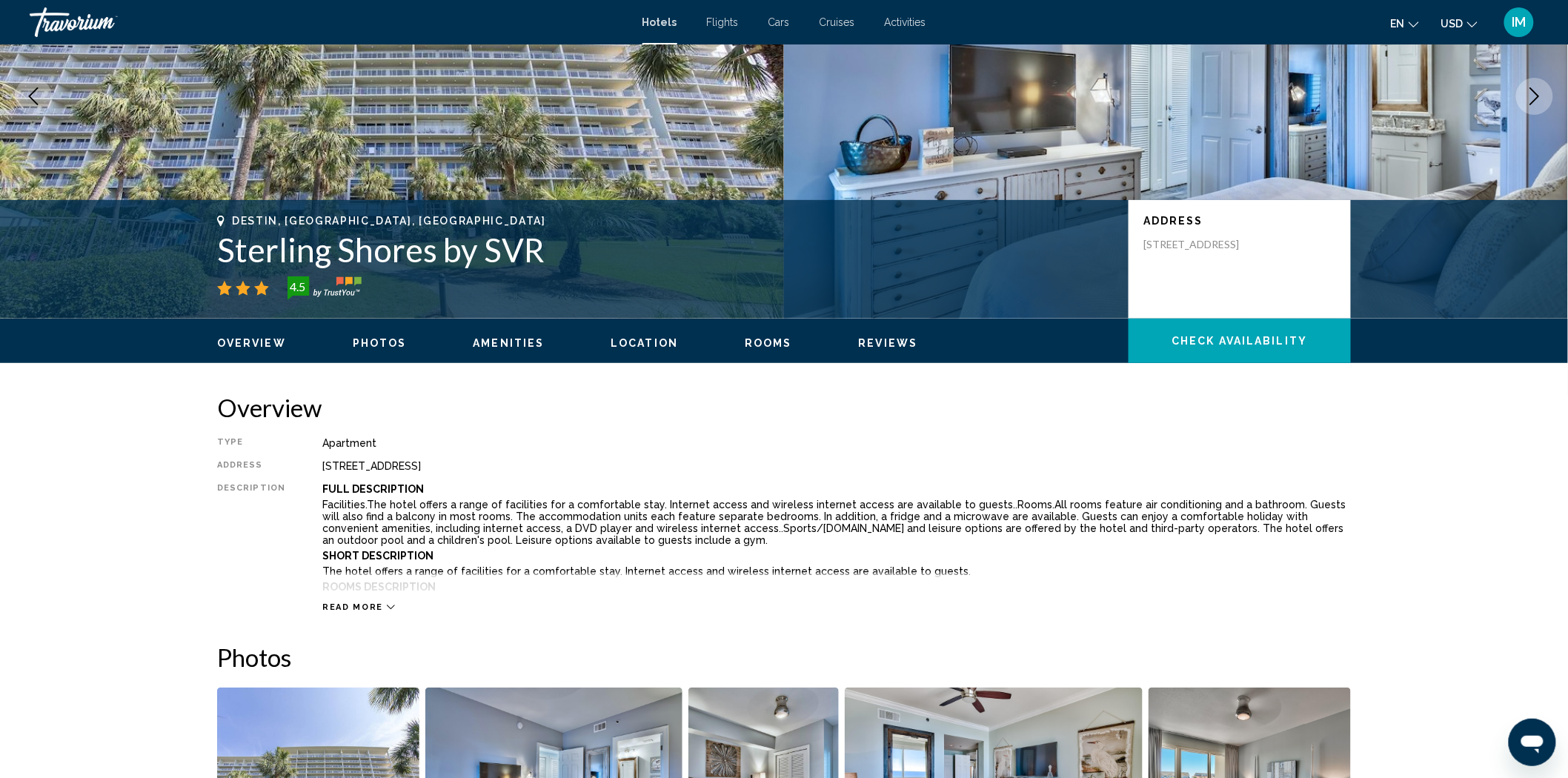
scroll to position [0, 0]
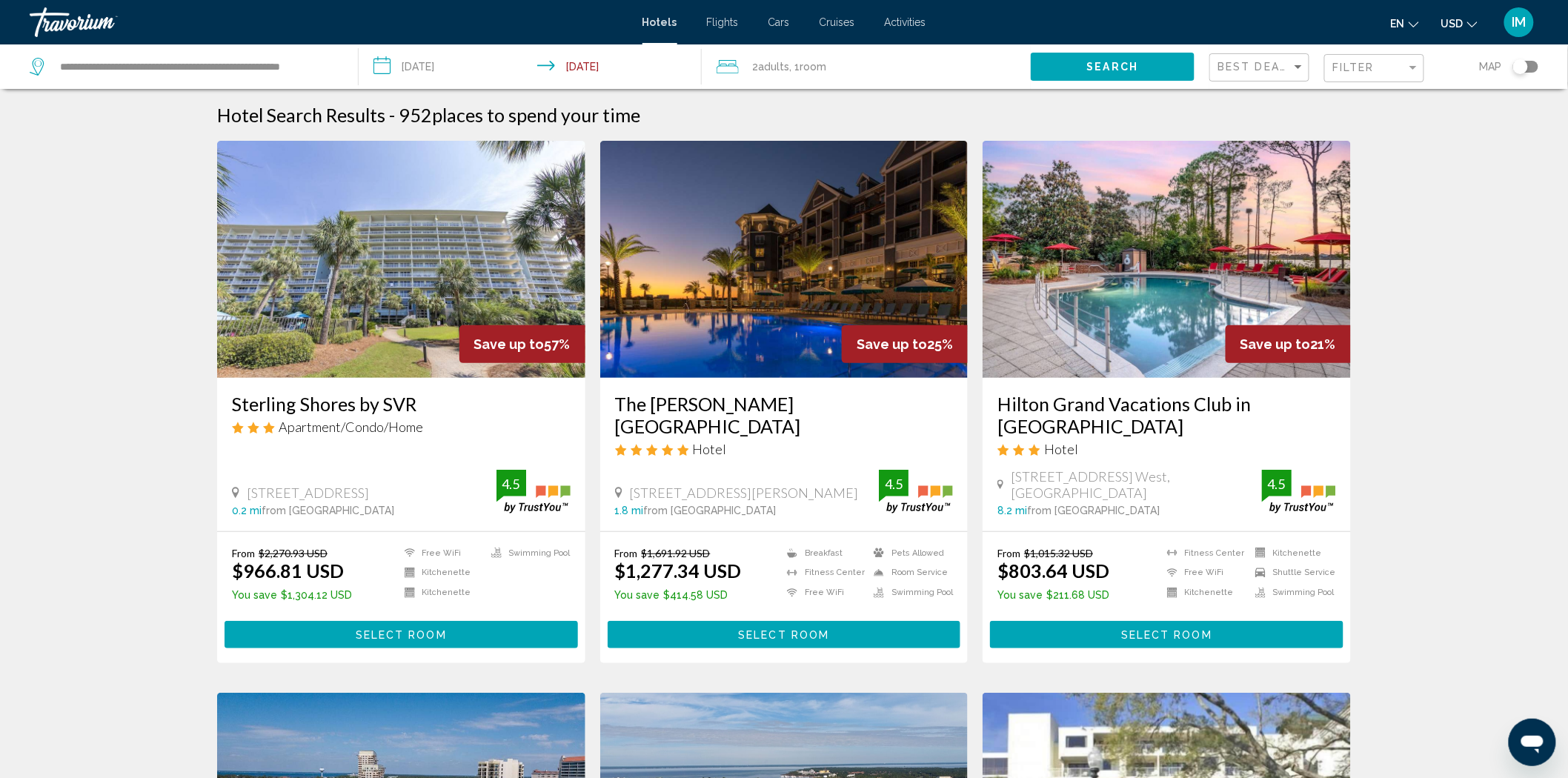
click at [450, 73] on input "**********" at bounding box center [533, 68] width 349 height 49
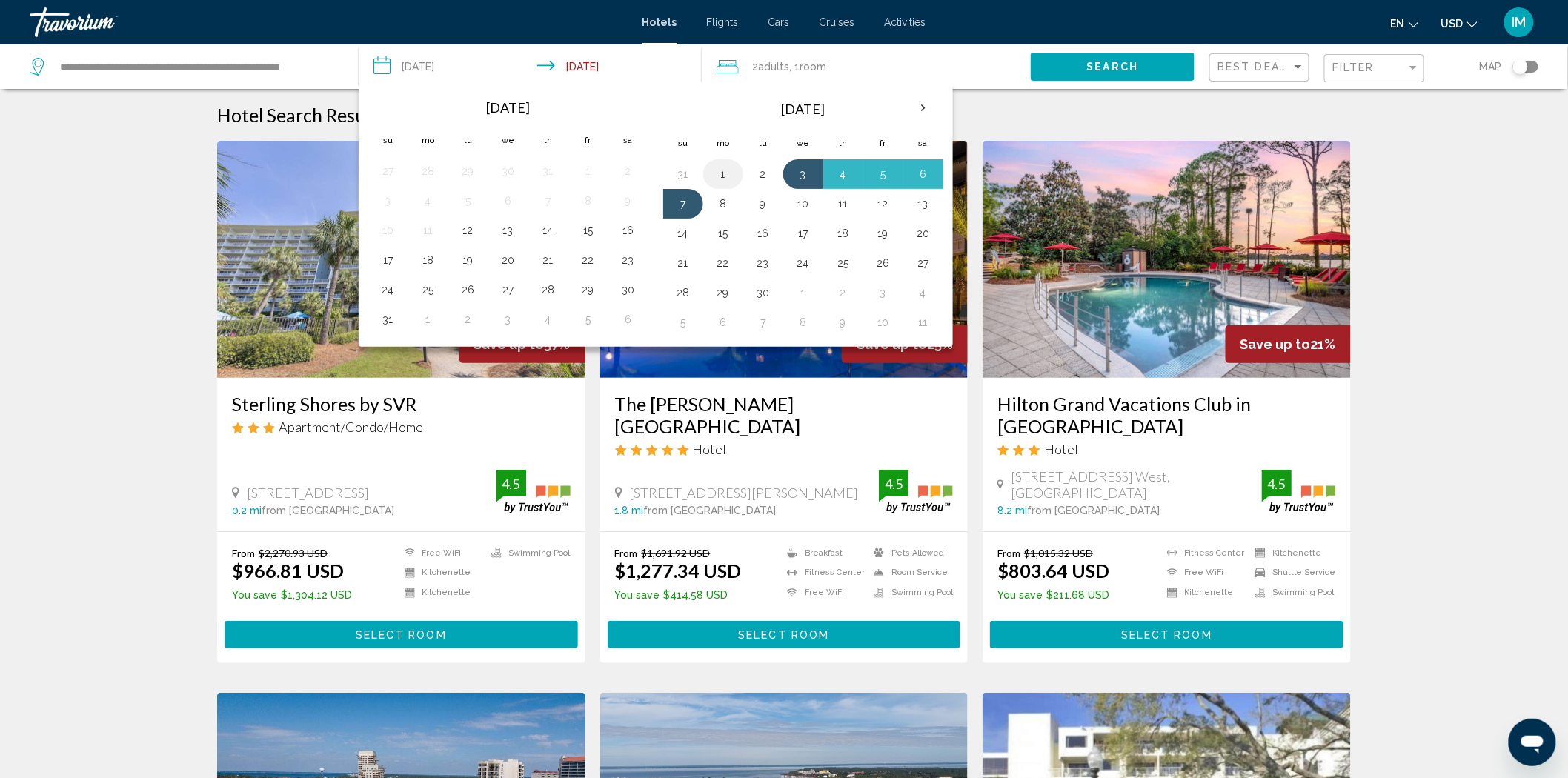
click at [729, 173] on button "1" at bounding box center [723, 174] width 24 height 21
click at [840, 182] on button "4" at bounding box center [843, 174] width 24 height 21
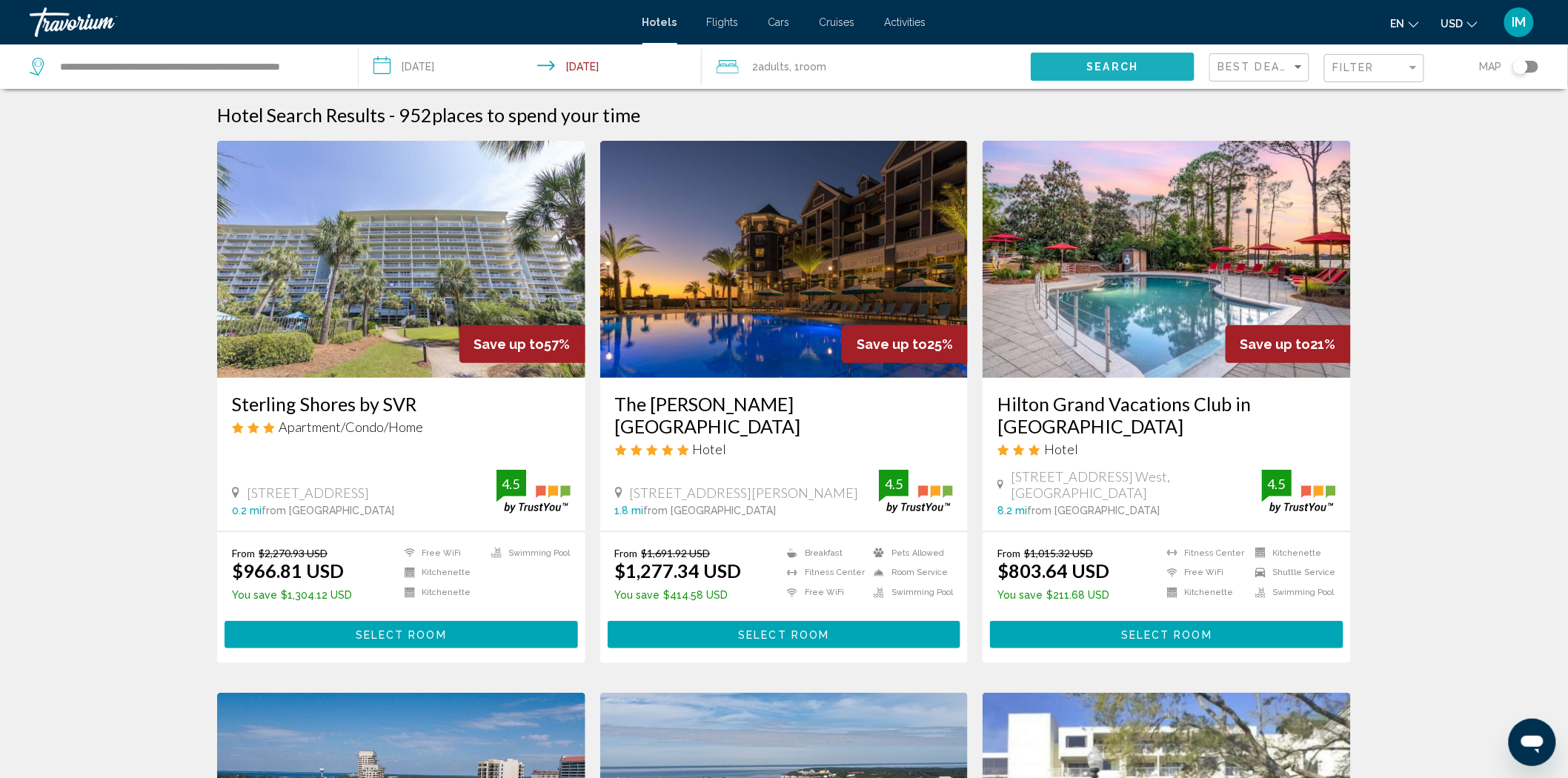
click at [1081, 60] on button "Search" at bounding box center [1112, 66] width 164 height 27
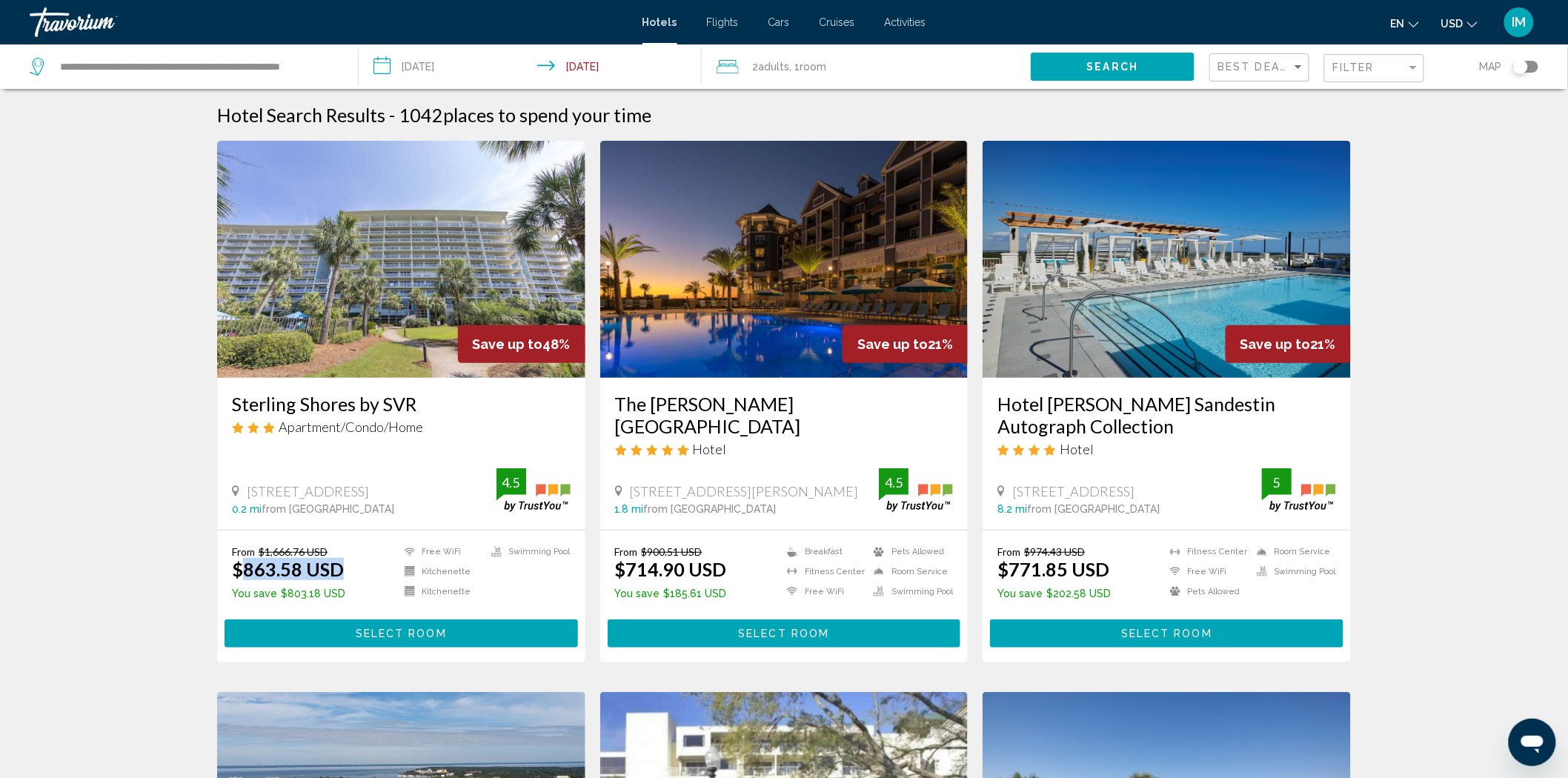
drag, startPoint x: 339, startPoint y: 569, endPoint x: 242, endPoint y: 566, distance: 97.0
click at [242, 566] on ins "$863.58 USD" at bounding box center [287, 569] width 112 height 22
drag, startPoint x: 266, startPoint y: 553, endPoint x: 318, endPoint y: 552, distance: 52.0
click at [318, 552] on del "$1,666.76 USD" at bounding box center [293, 552] width 69 height 12
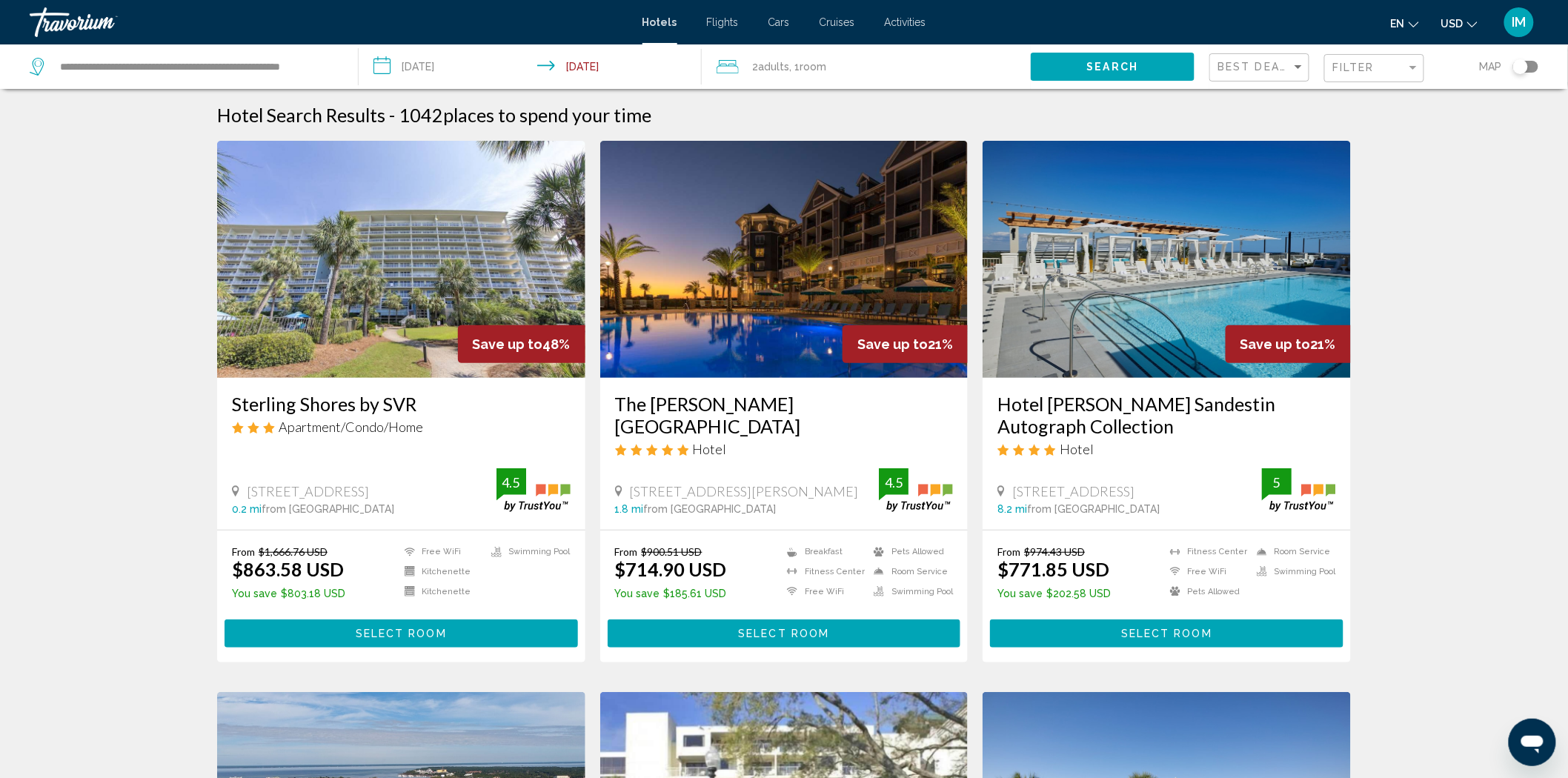
scroll to position [2, 0]
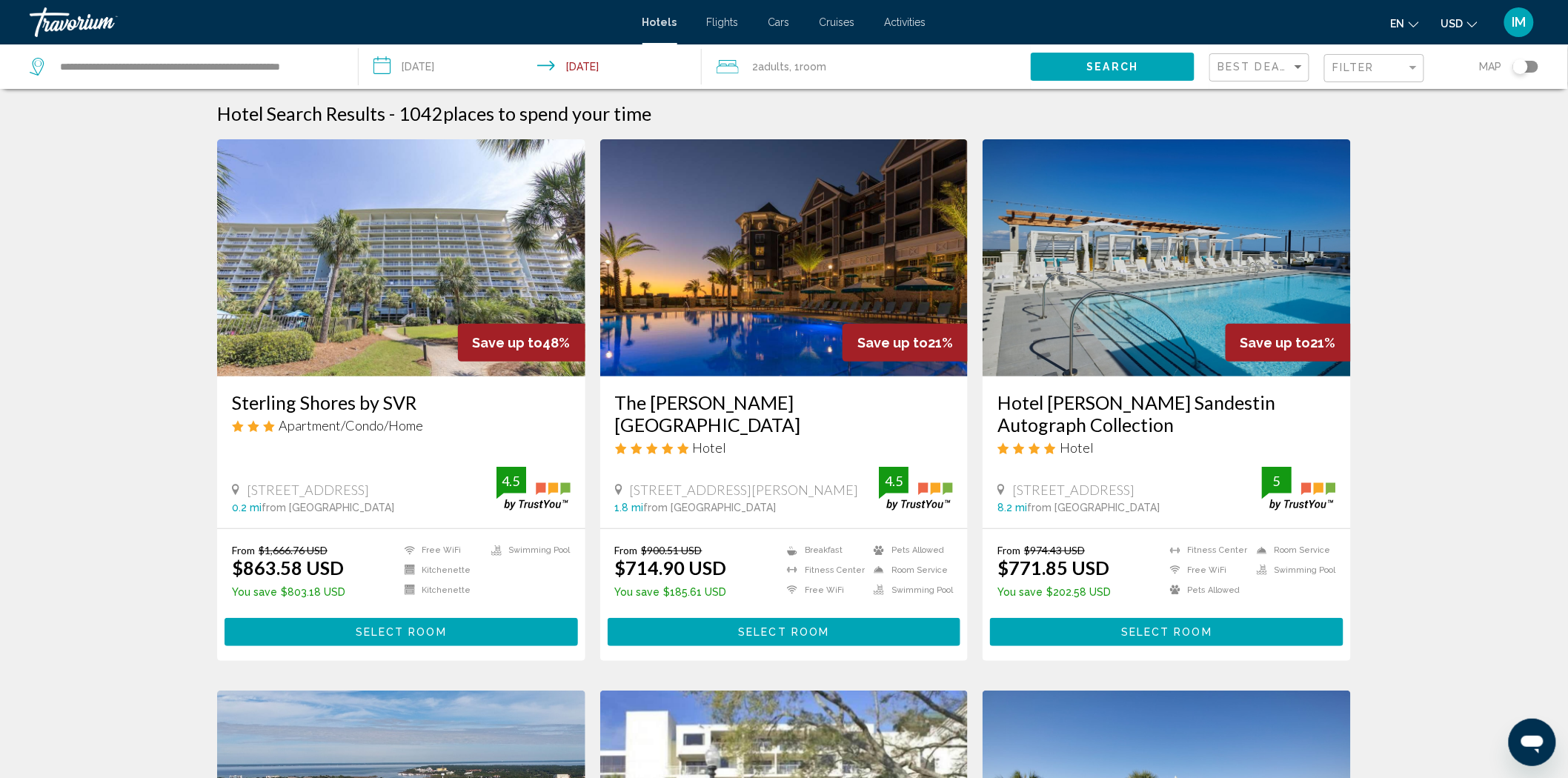
click at [572, 64] on input "**********" at bounding box center [533, 68] width 349 height 49
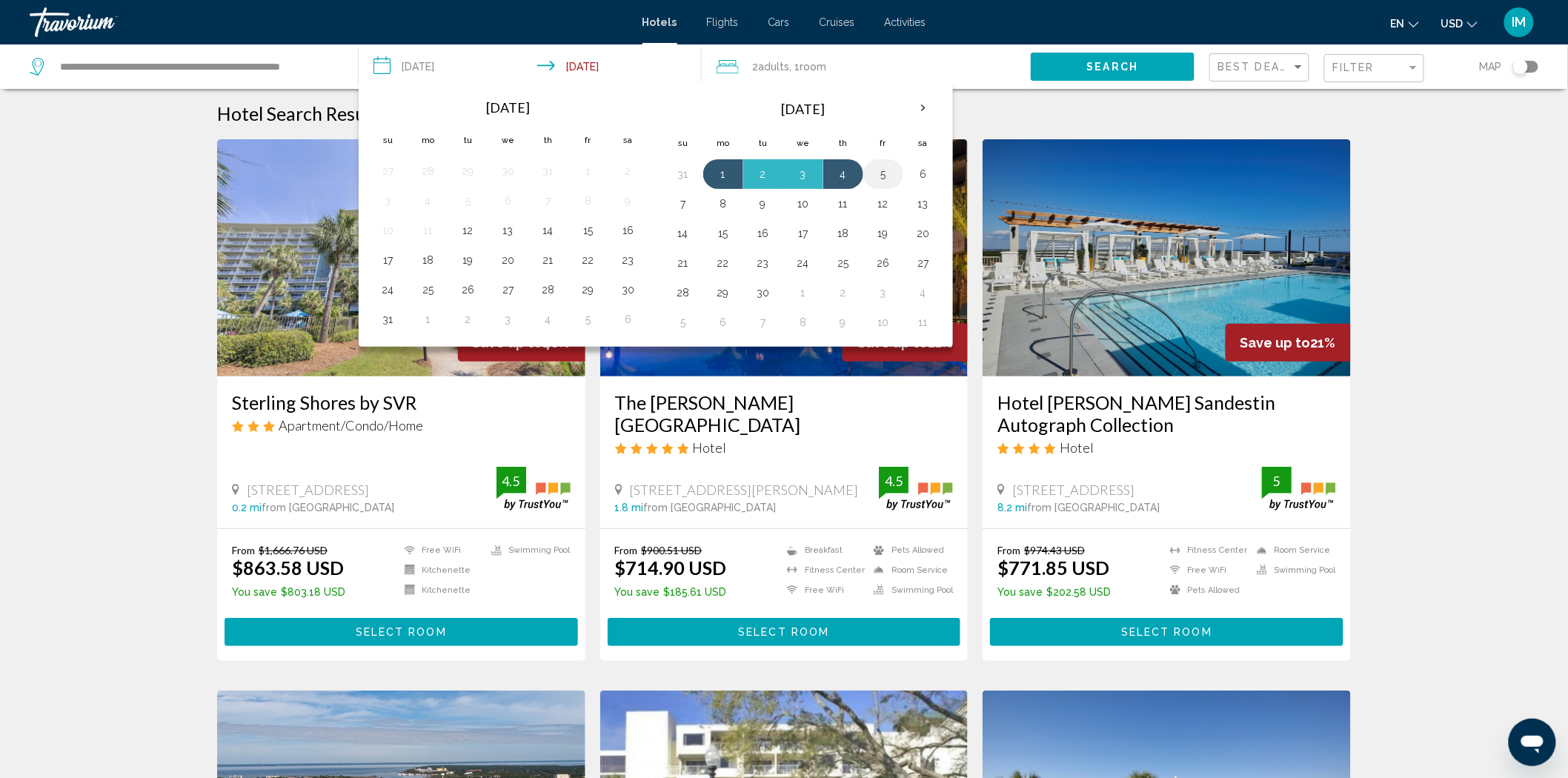
click at [887, 175] on button "5" at bounding box center [883, 174] width 24 height 21
click at [724, 179] on button "1" at bounding box center [723, 174] width 24 height 21
type input "**********"
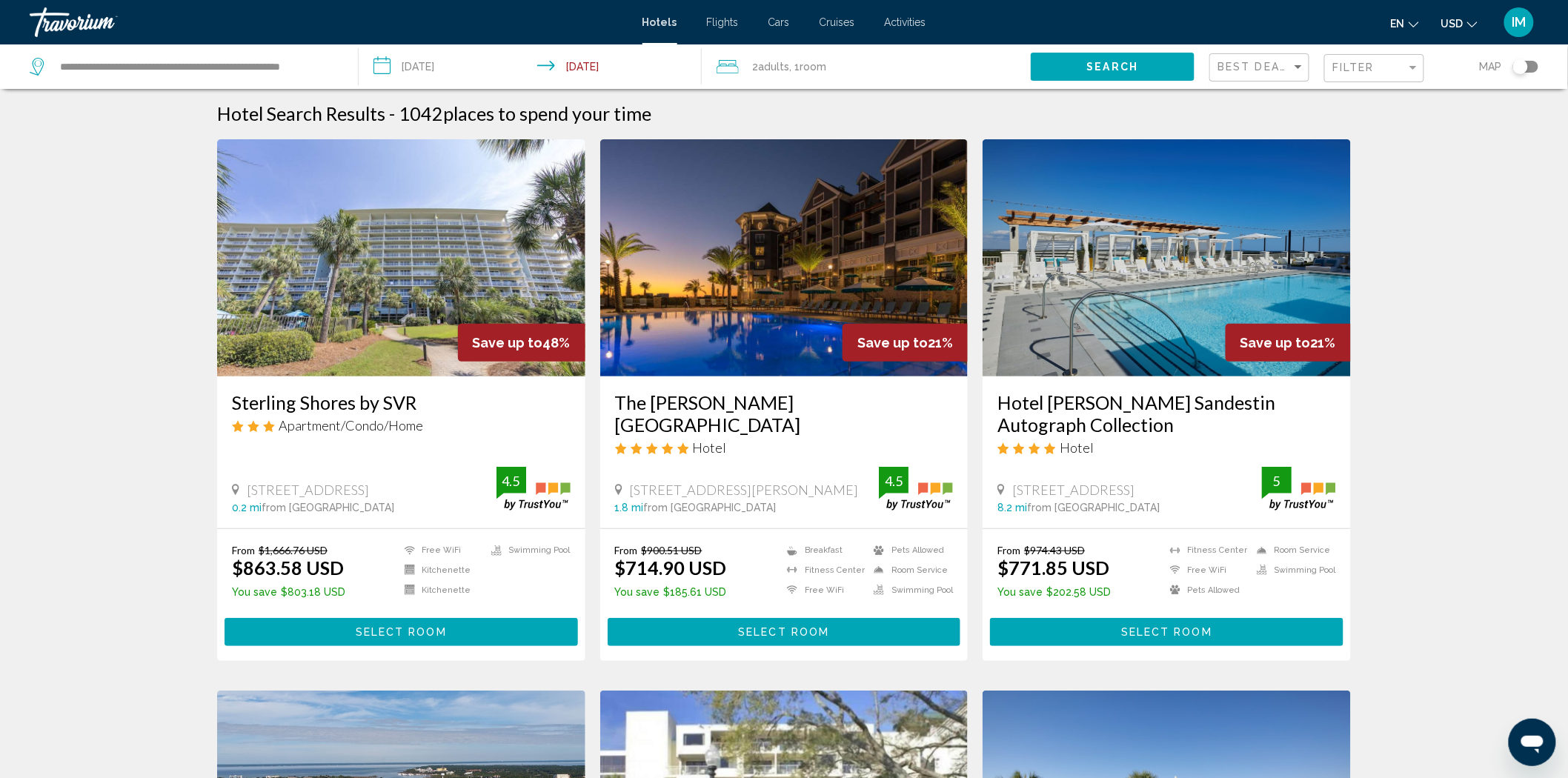
click at [569, 67] on input "**********" at bounding box center [533, 68] width 349 height 49
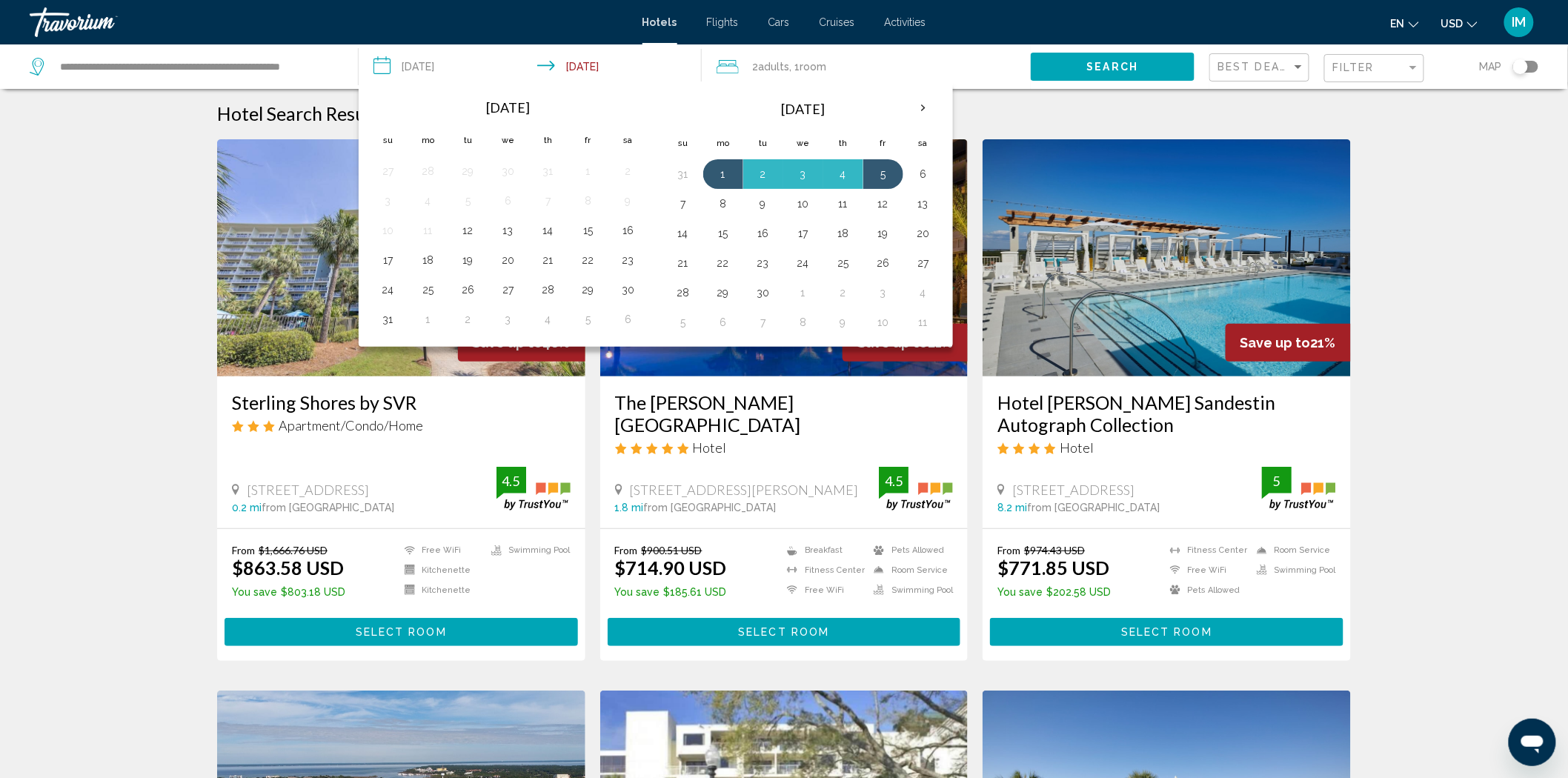
click at [1080, 64] on button "Search" at bounding box center [1112, 66] width 164 height 27
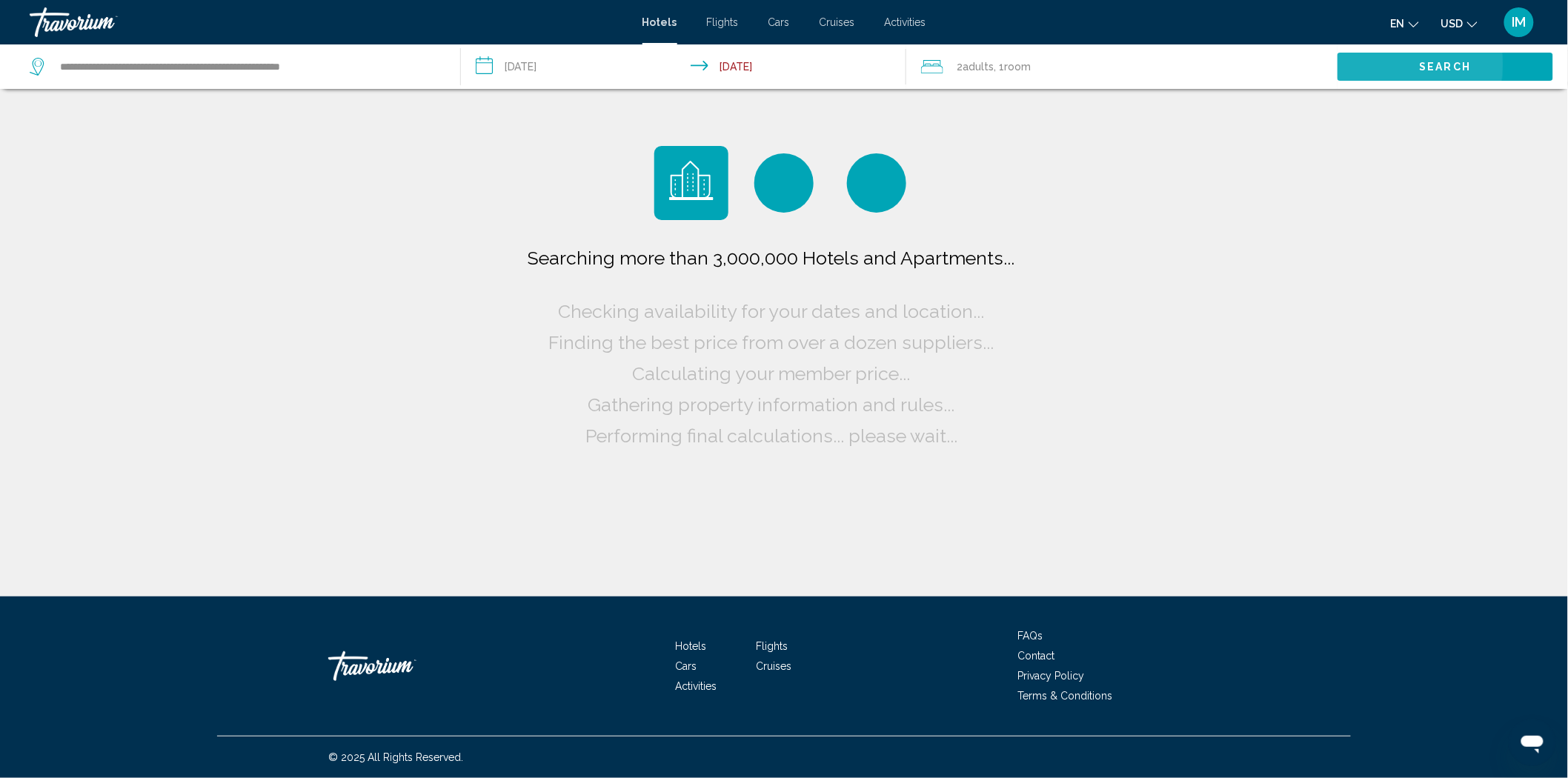
scroll to position [0, 0]
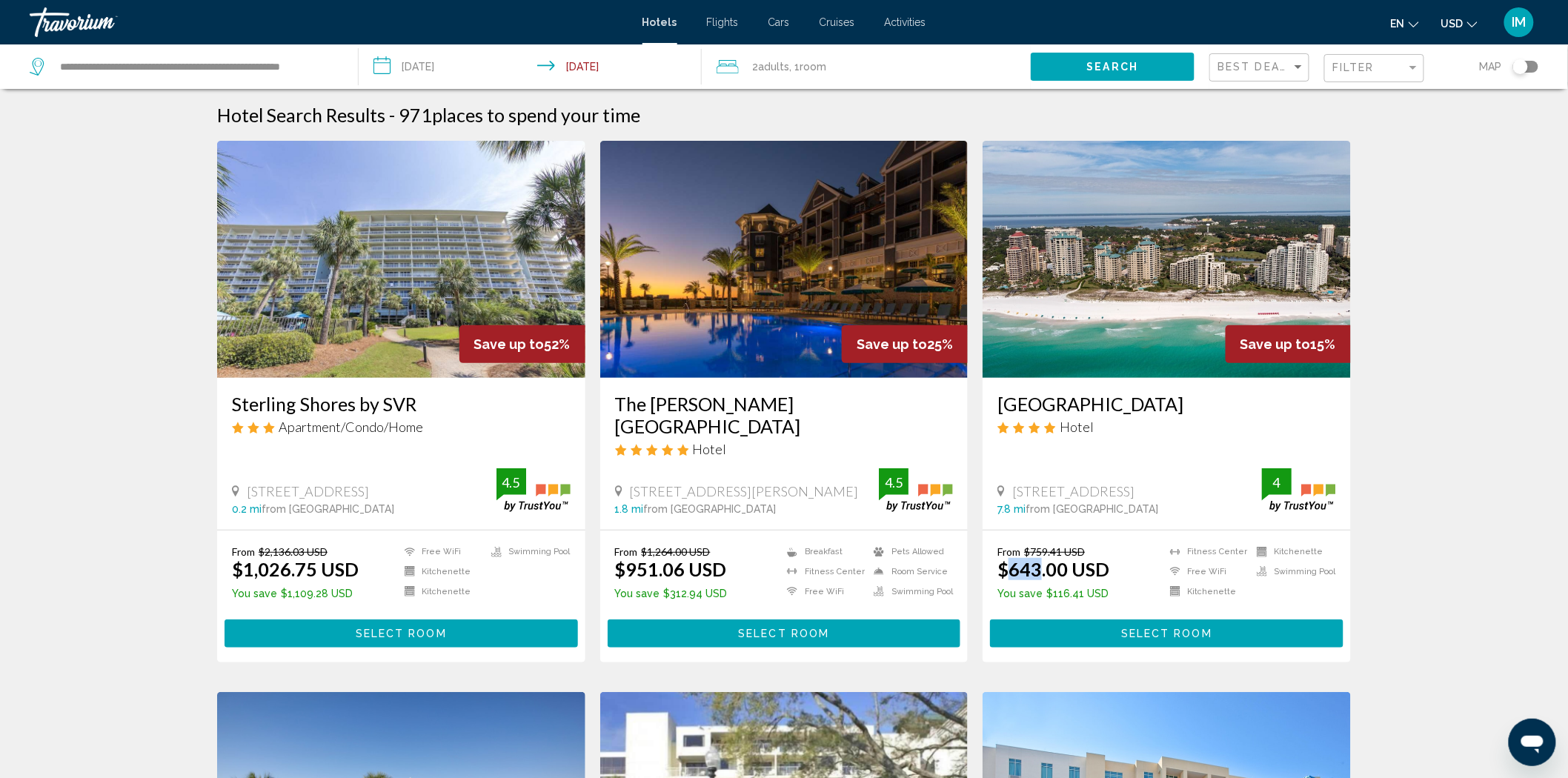
drag, startPoint x: 1040, startPoint y: 549, endPoint x: 1008, endPoint y: 552, distance: 32.1
click at [1008, 558] on ins "$643.00 USD" at bounding box center [1053, 569] width 112 height 22
click at [1063, 558] on ins "$643.00 USD" at bounding box center [1053, 569] width 112 height 22
click at [1130, 398] on h3 "[GEOGRAPHIC_DATA]" at bounding box center [1166, 404] width 339 height 22
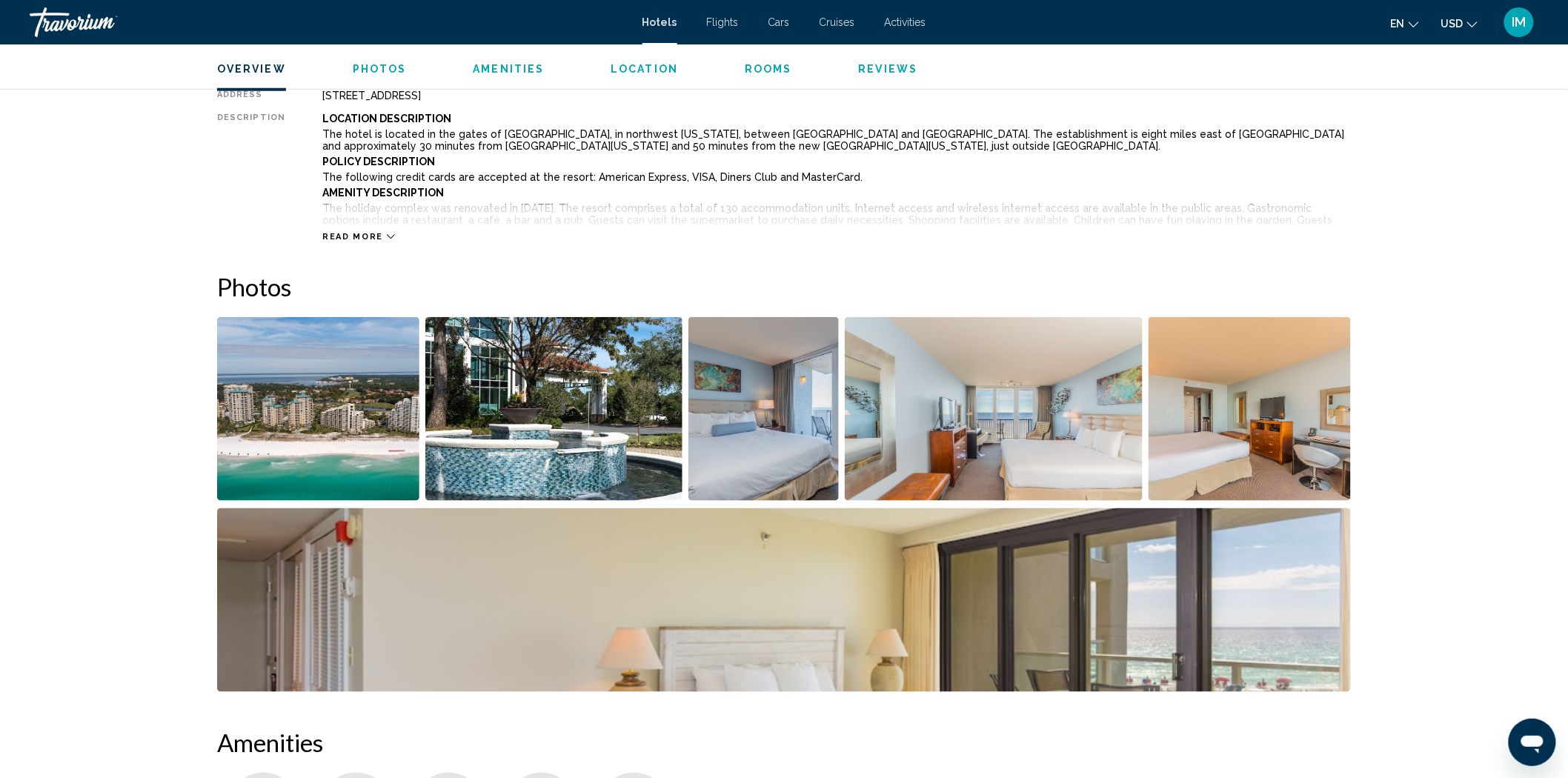
scroll to position [542, 0]
click at [892, 430] on img "Open full-screen image slider" at bounding box center [993, 408] width 298 height 184
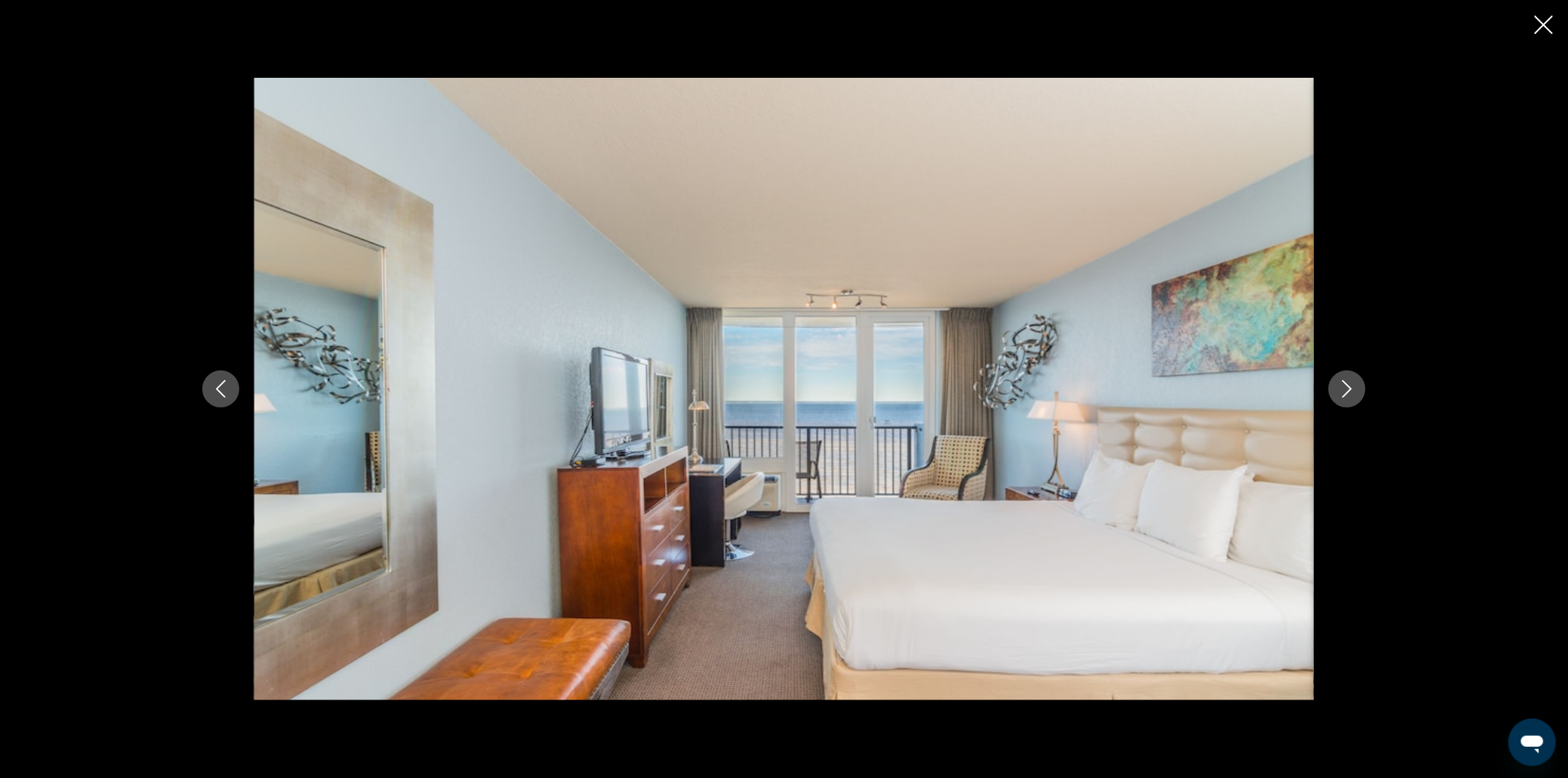
click at [1357, 401] on button "Next image" at bounding box center [1347, 389] width 37 height 37
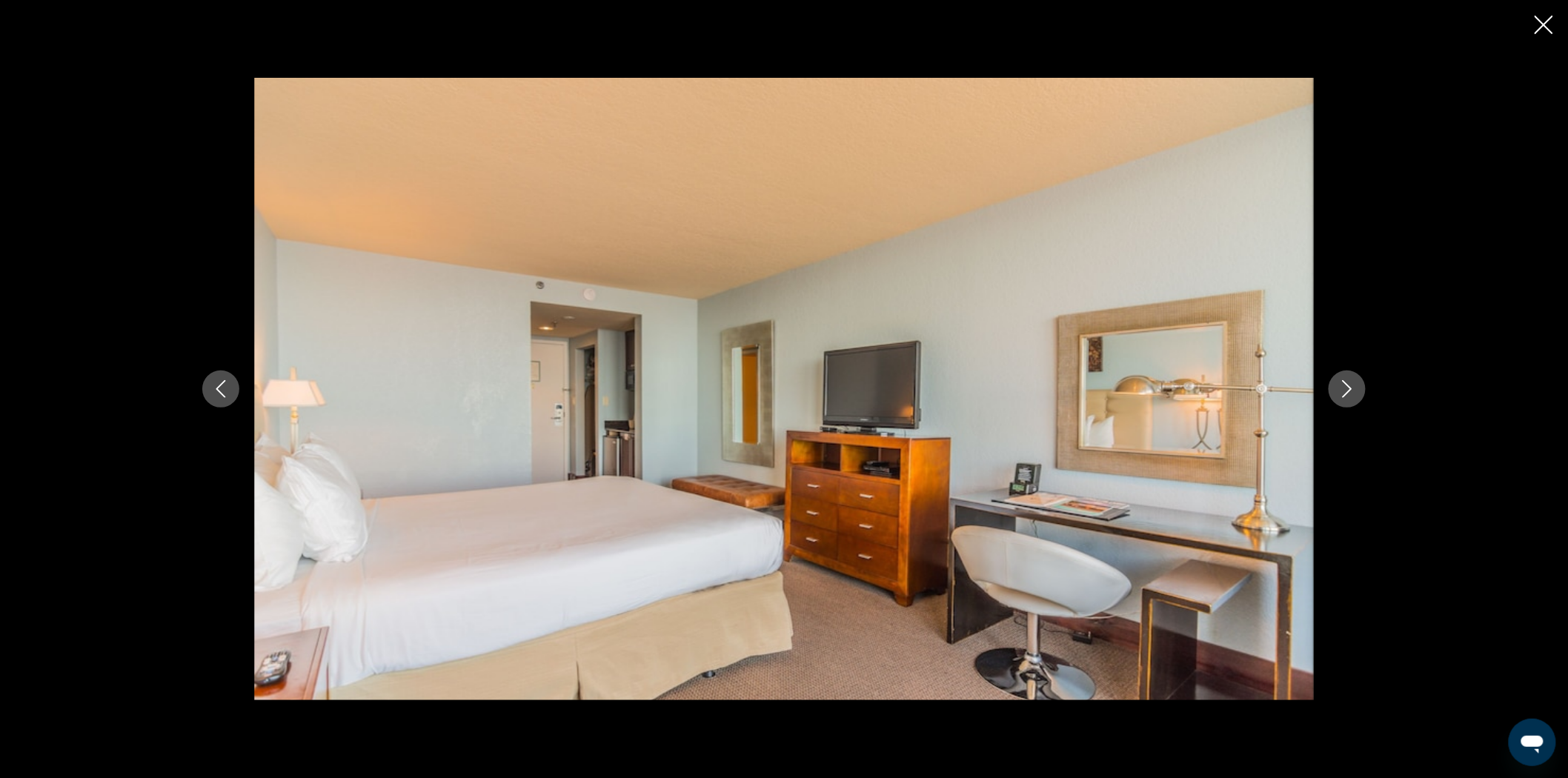
click at [1357, 401] on button "Next image" at bounding box center [1347, 389] width 37 height 37
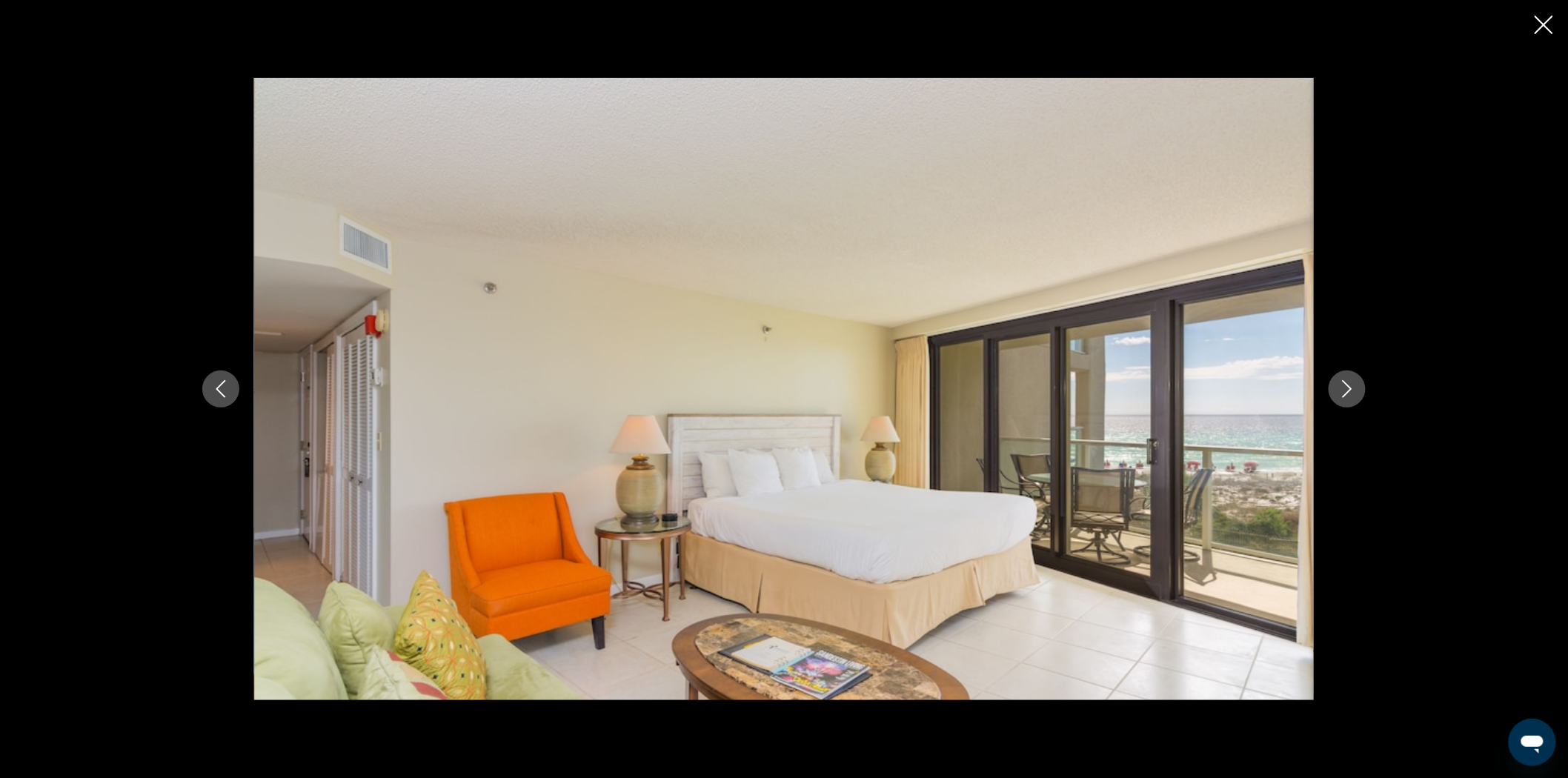
click at [1357, 401] on button "Next image" at bounding box center [1347, 389] width 37 height 37
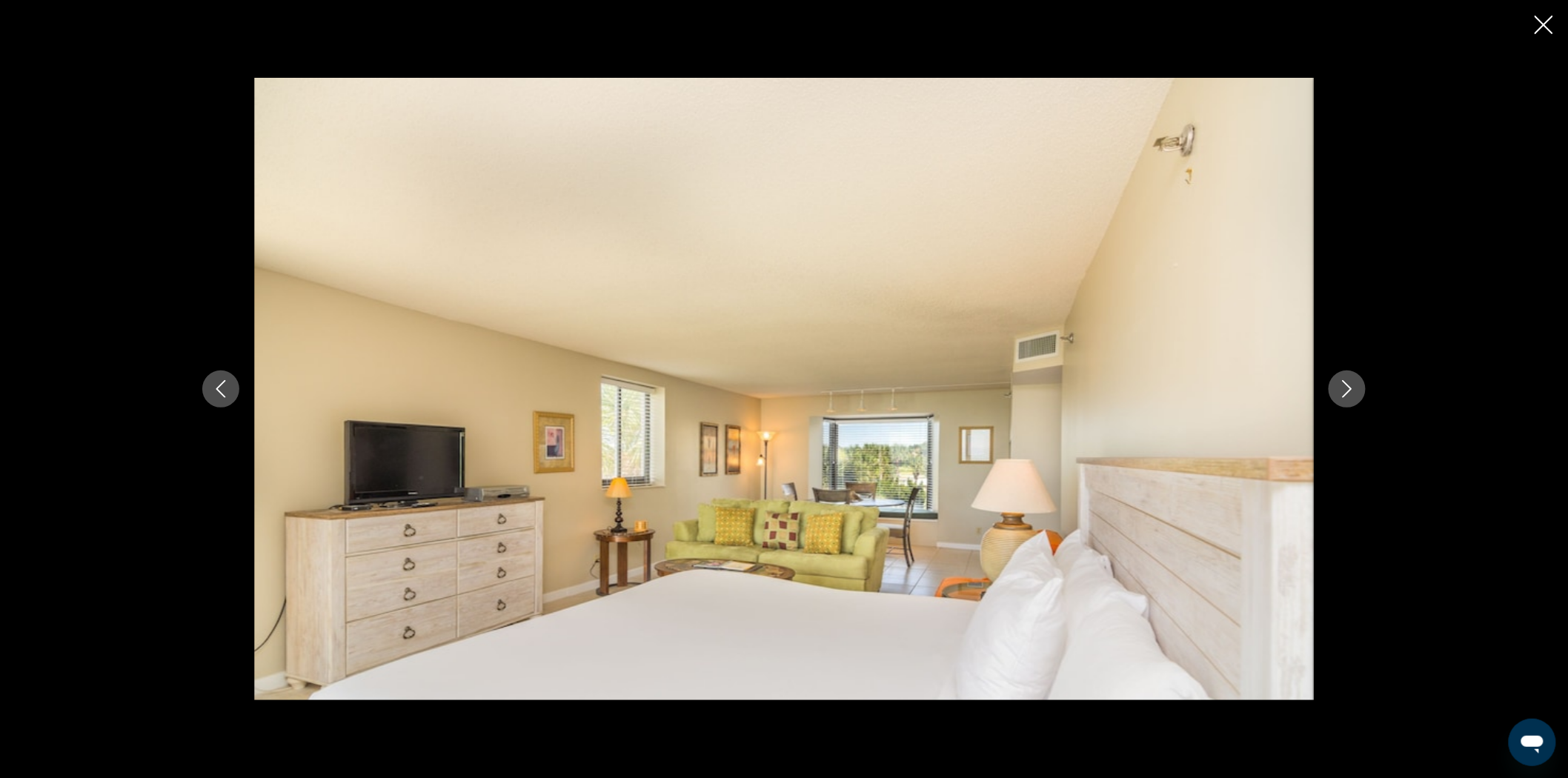
click at [1357, 401] on button "Next image" at bounding box center [1347, 389] width 37 height 37
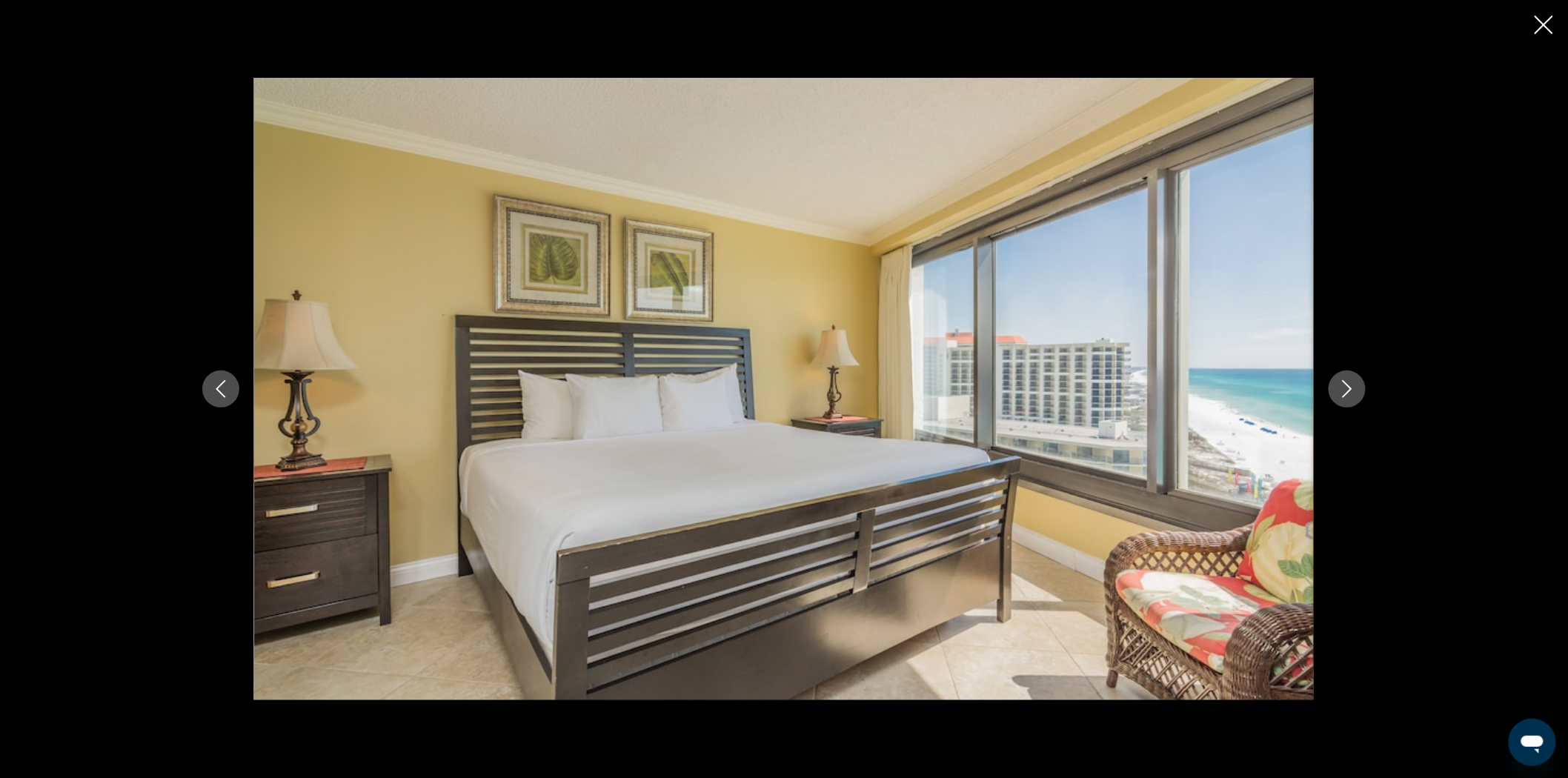
click at [1357, 399] on button "Next image" at bounding box center [1347, 389] width 37 height 37
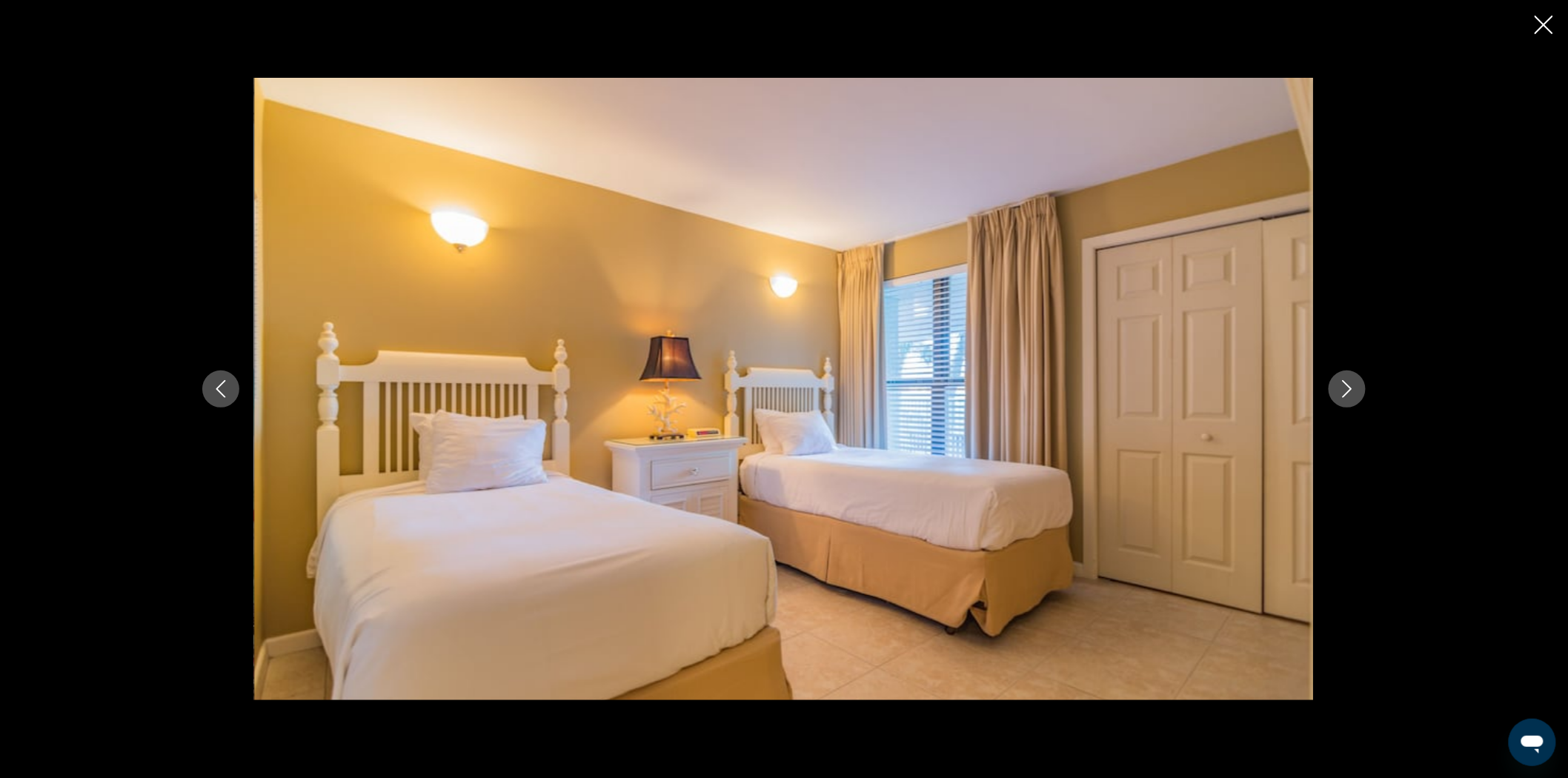
click at [1350, 394] on icon "Next image" at bounding box center [1346, 389] width 18 height 18
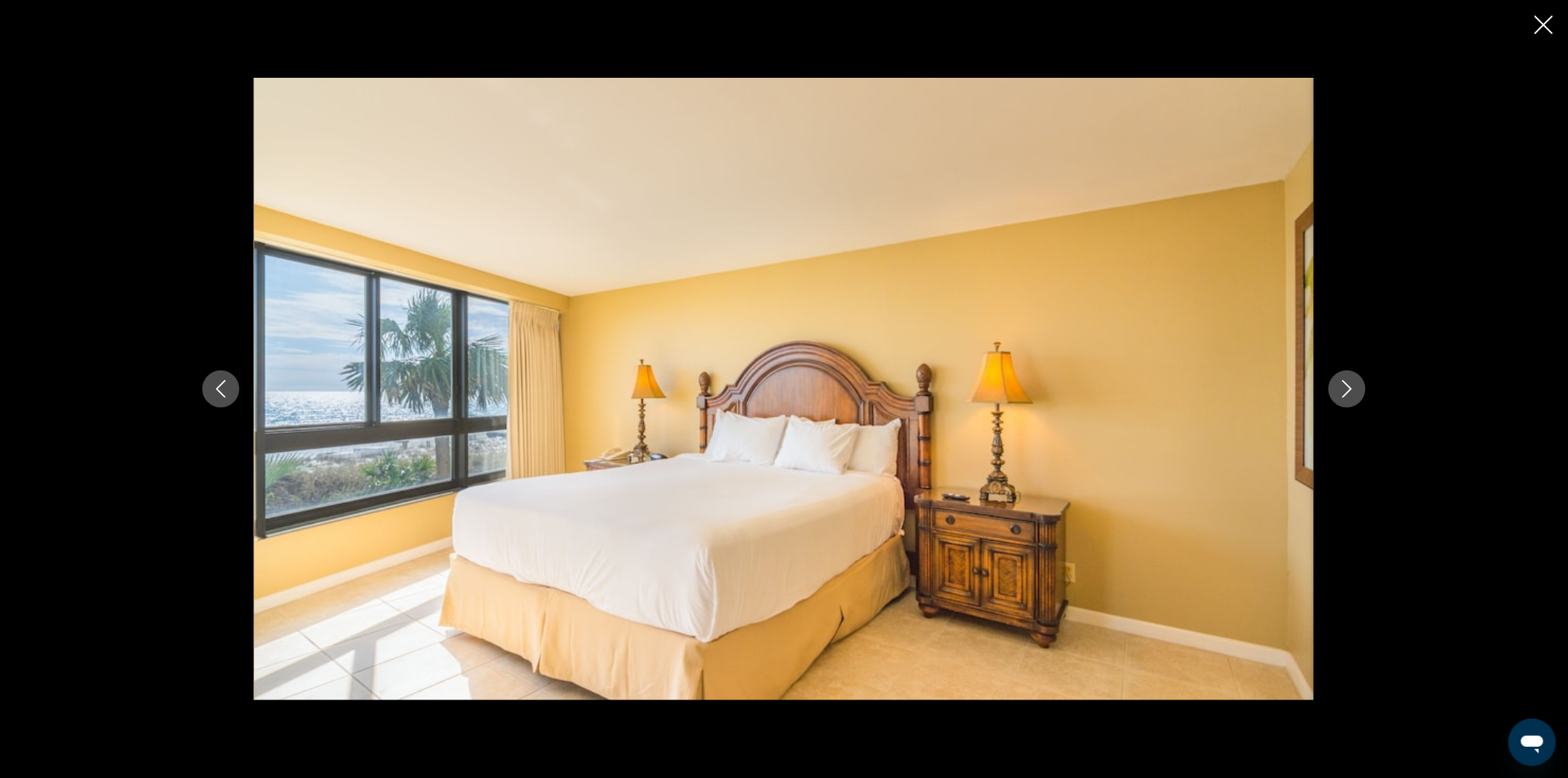
click at [1350, 394] on icon "Next image" at bounding box center [1346, 389] width 18 height 18
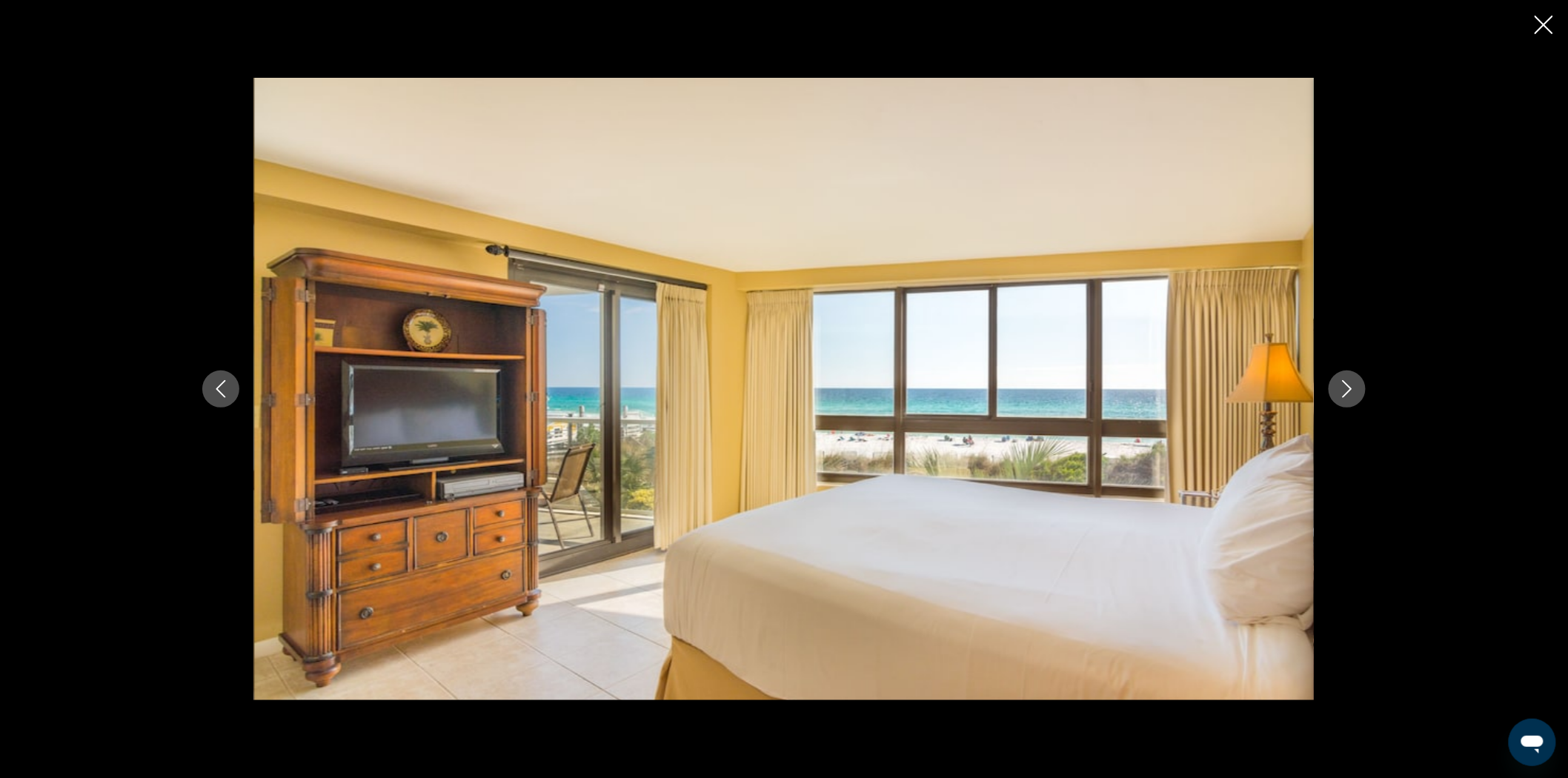
click at [1350, 394] on icon "Next image" at bounding box center [1346, 389] width 18 height 18
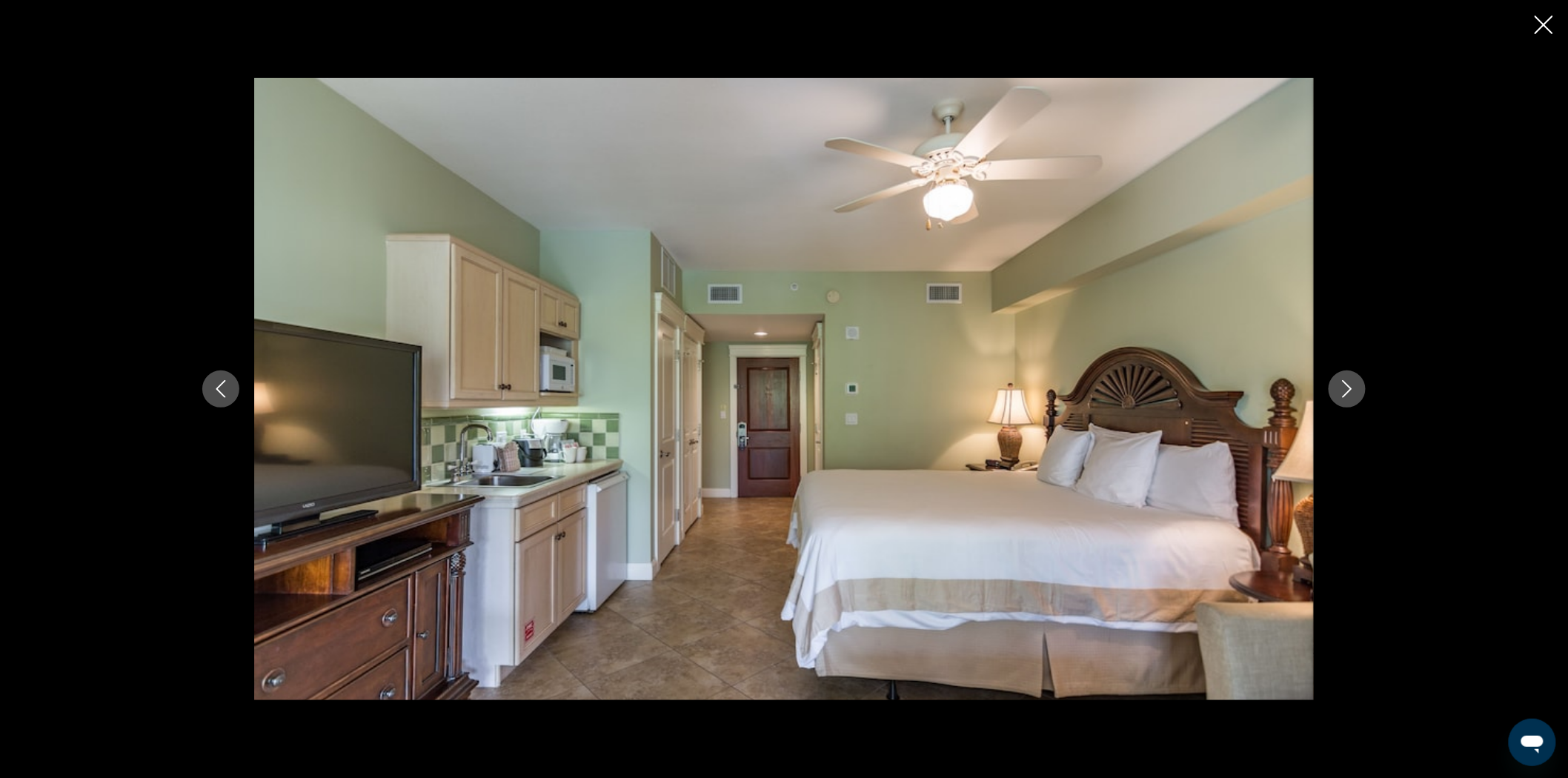
click at [1350, 394] on icon "Next image" at bounding box center [1346, 389] width 18 height 18
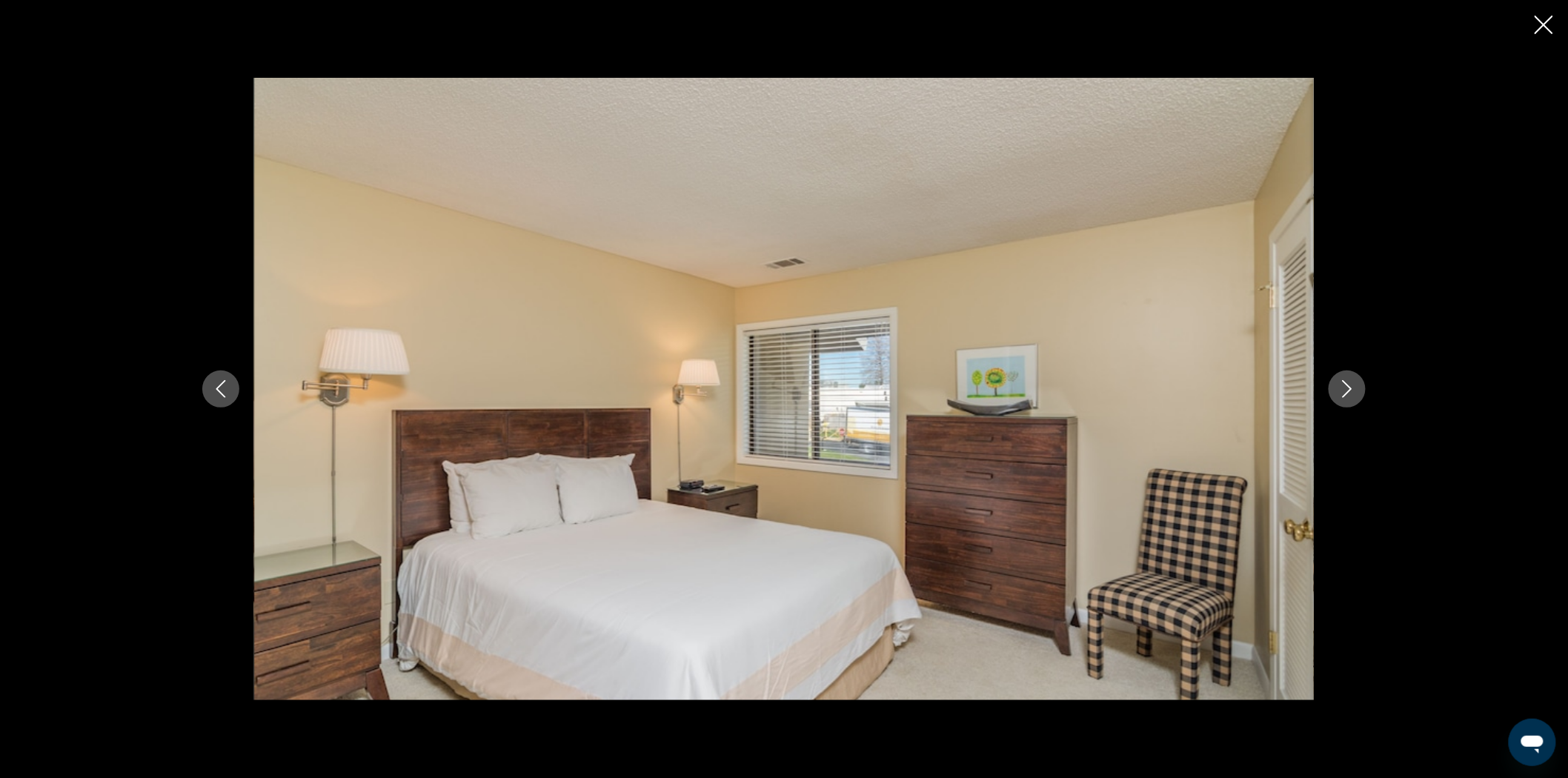
click at [1353, 387] on icon "Next image" at bounding box center [1346, 389] width 18 height 18
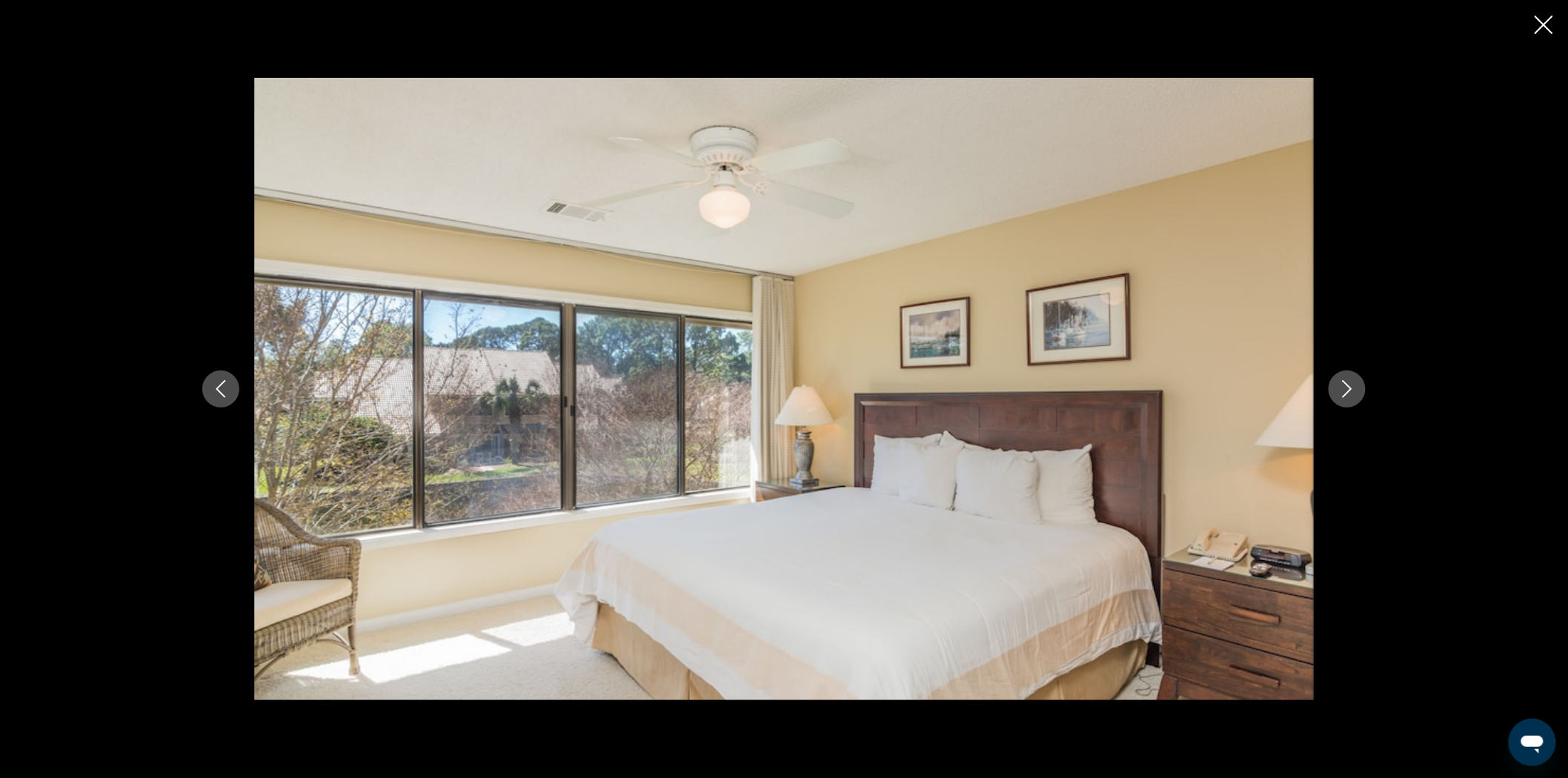
click at [1353, 387] on icon "Next image" at bounding box center [1346, 389] width 18 height 18
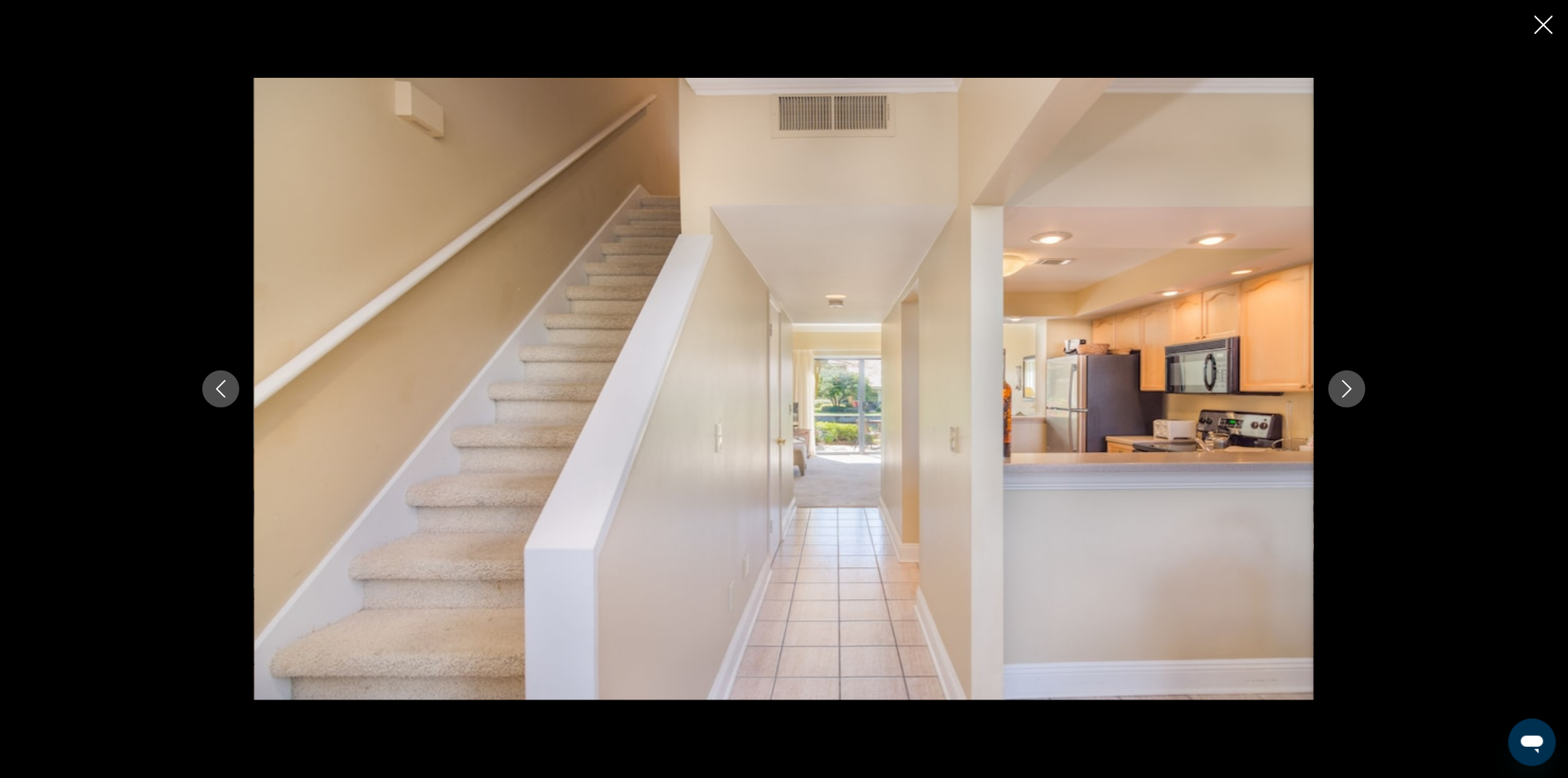
click at [1353, 387] on icon "Next image" at bounding box center [1346, 389] width 18 height 18
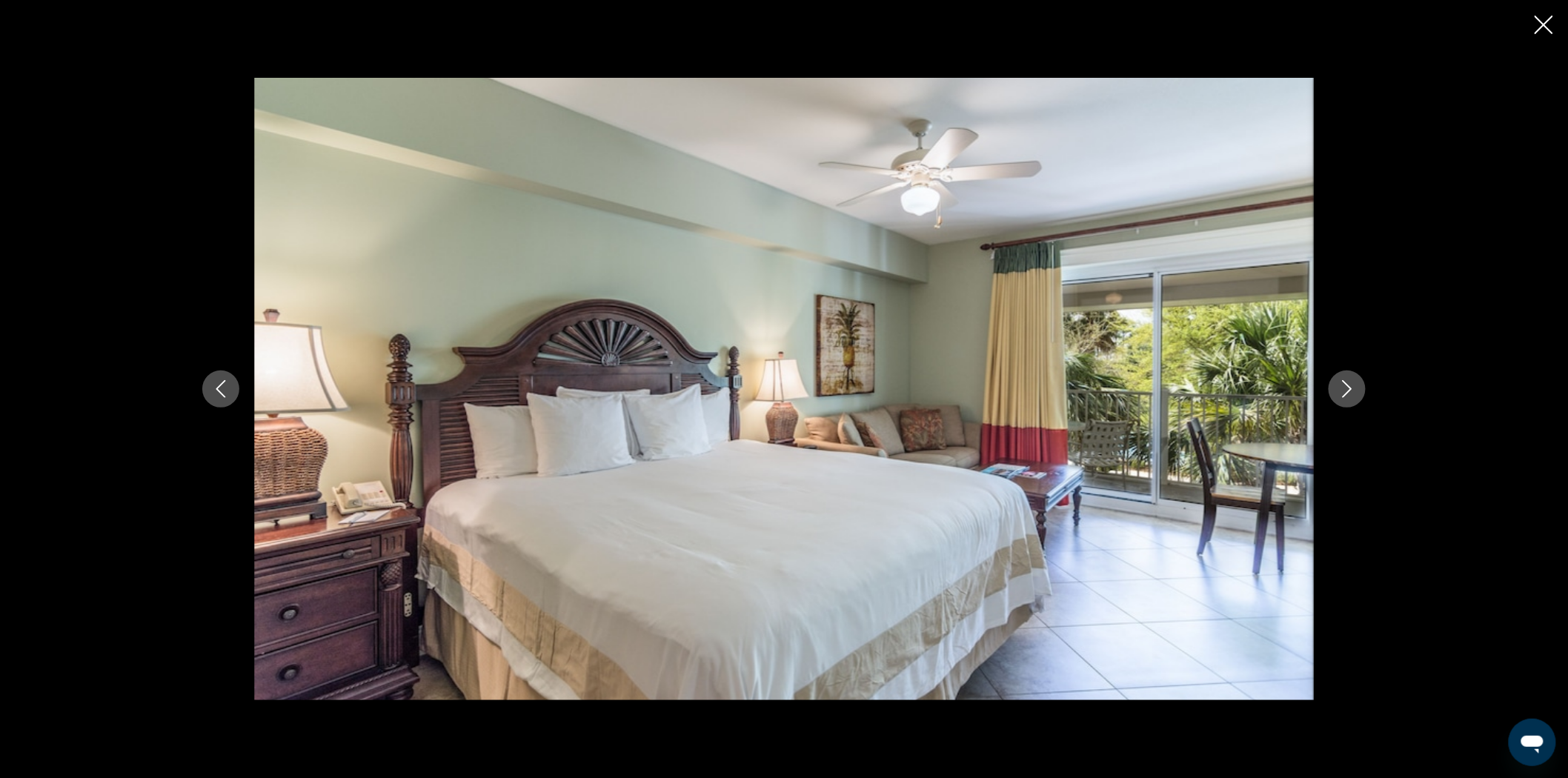
click at [1353, 387] on icon "Next image" at bounding box center [1346, 389] width 18 height 18
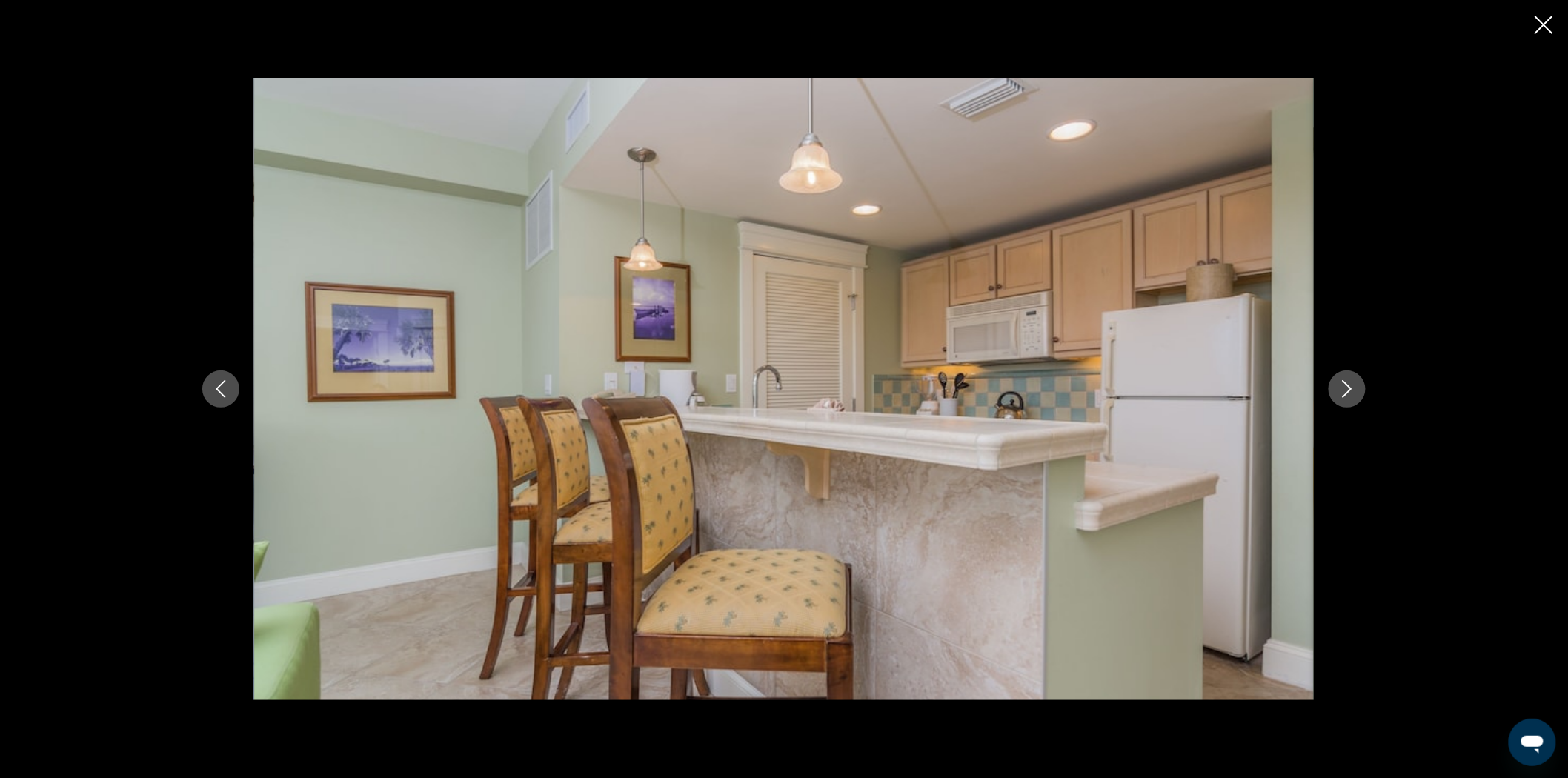
click at [1353, 387] on icon "Next image" at bounding box center [1346, 389] width 18 height 18
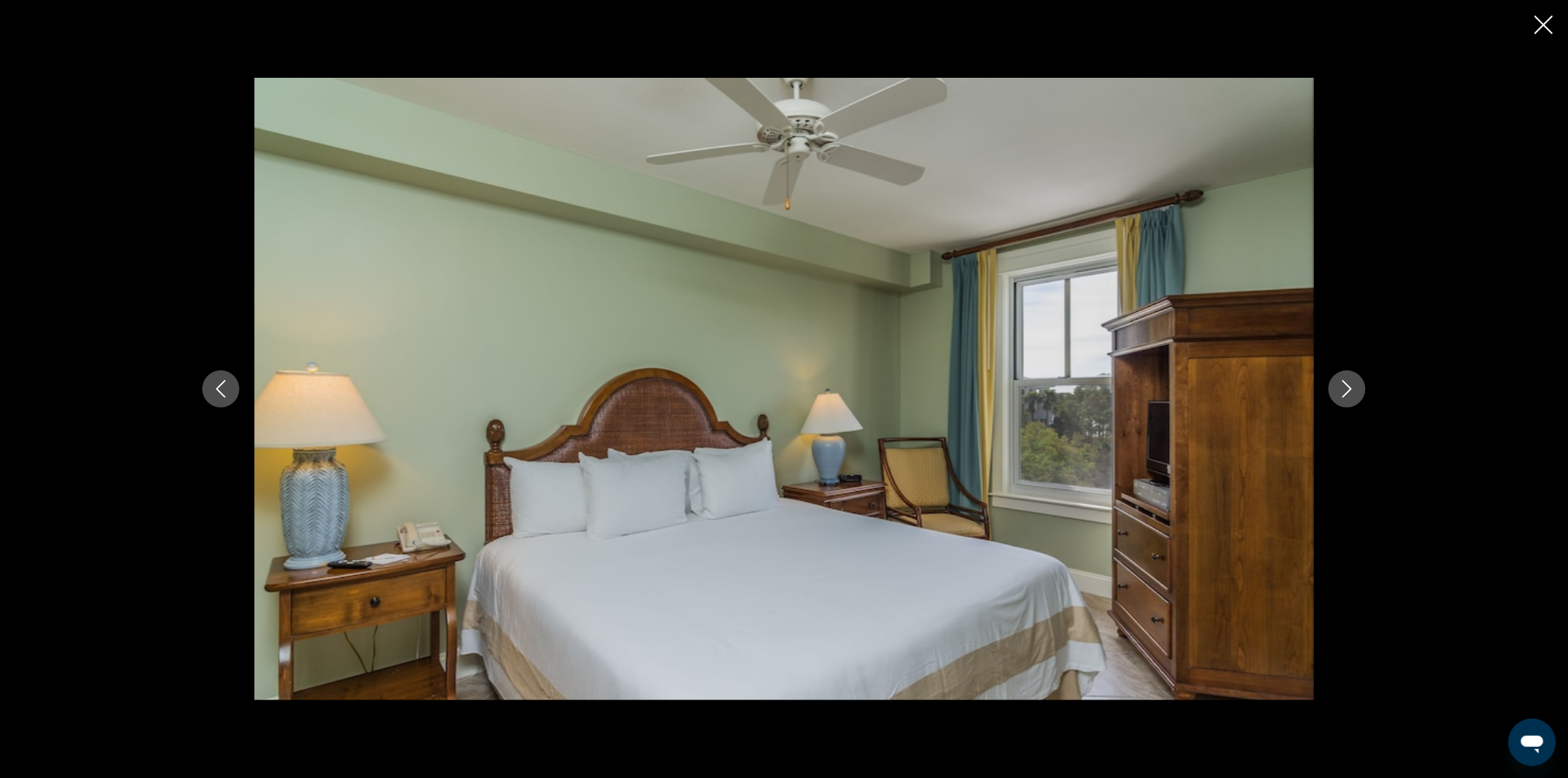
click at [1353, 387] on icon "Next image" at bounding box center [1346, 389] width 18 height 18
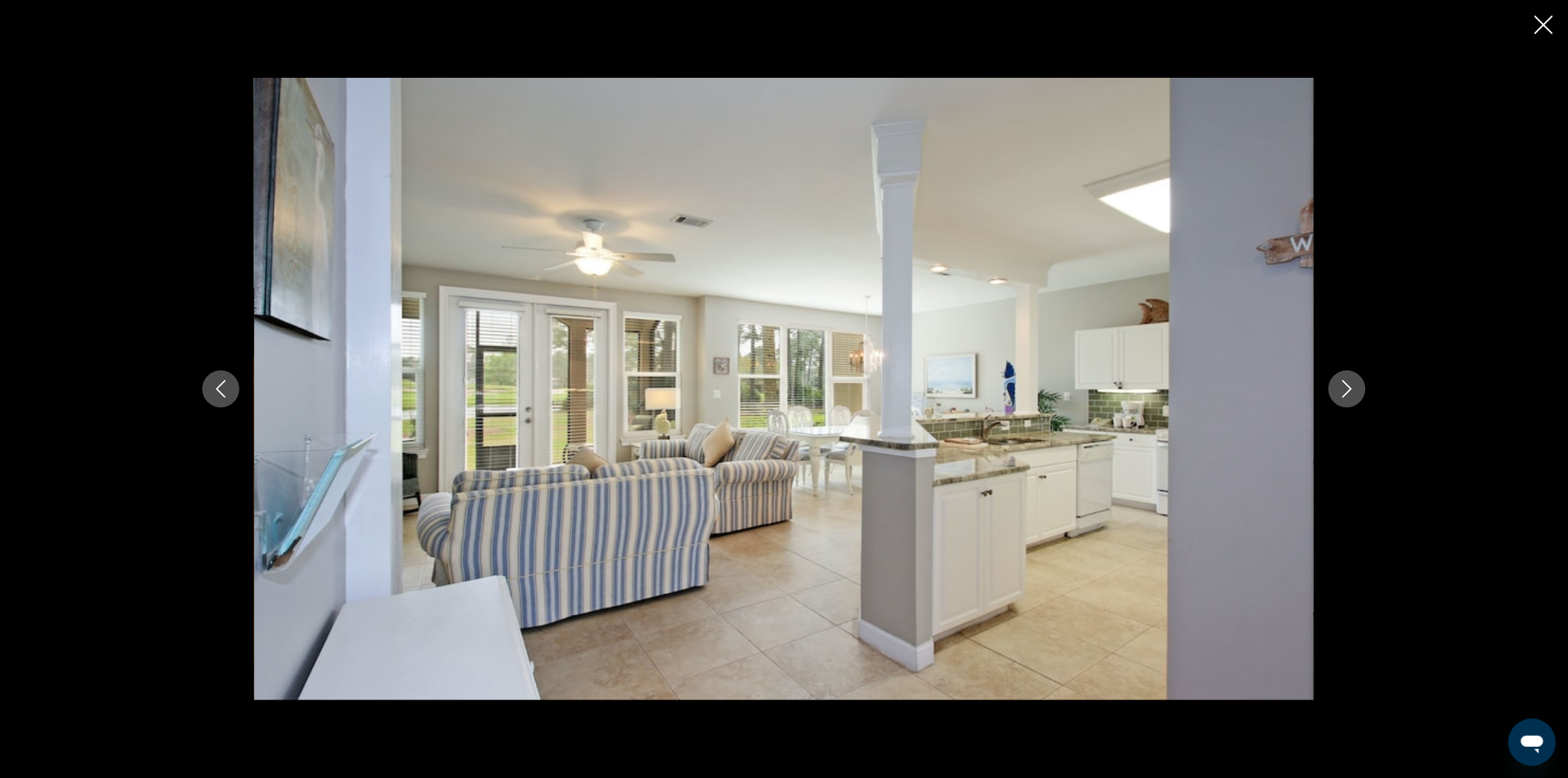
click at [1542, 22] on icon "Close slideshow" at bounding box center [1544, 25] width 19 height 19
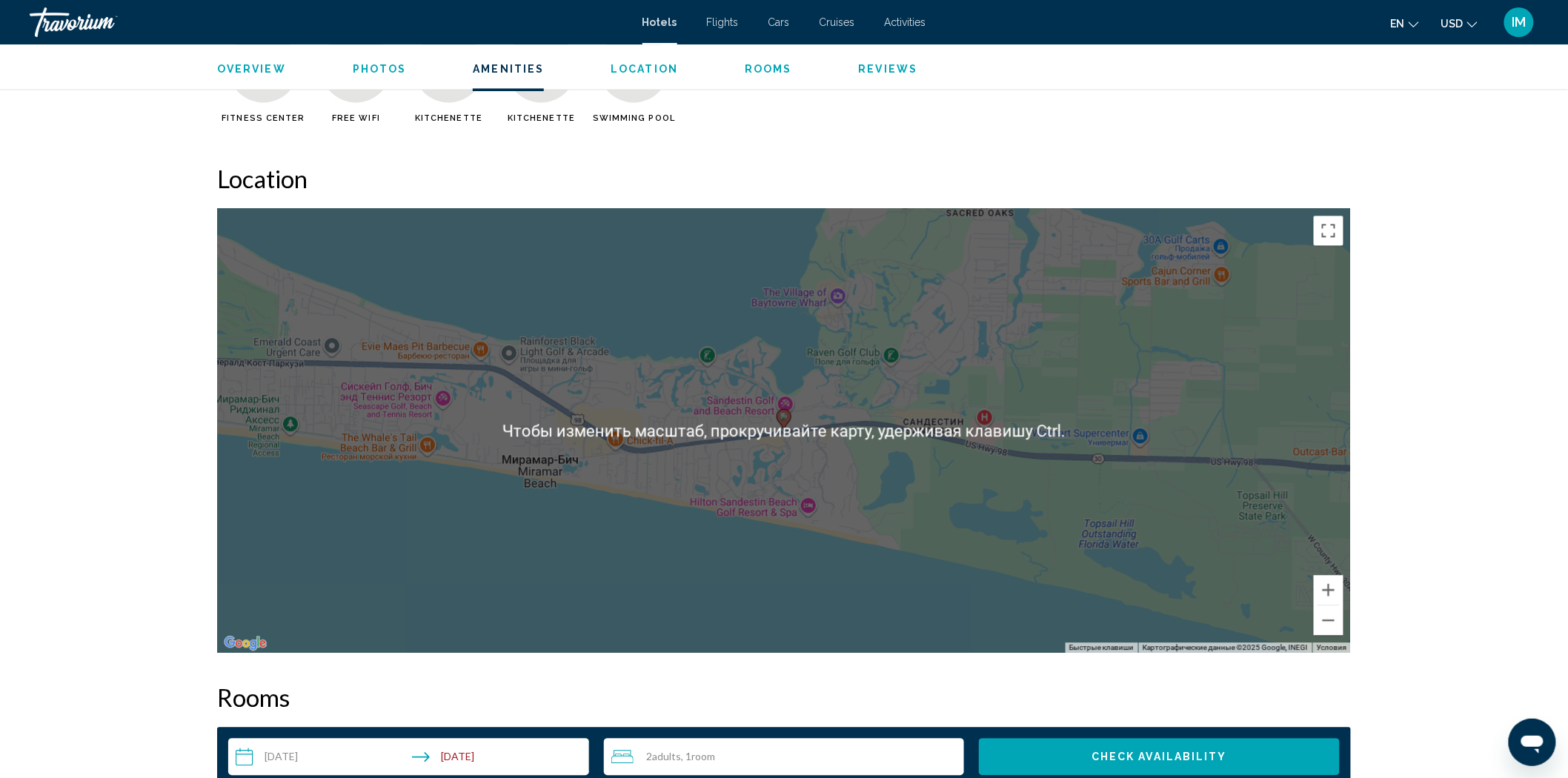
scroll to position [1283, 0]
click at [1341, 628] on button "Уменьшить" at bounding box center [1329, 619] width 29 height 29
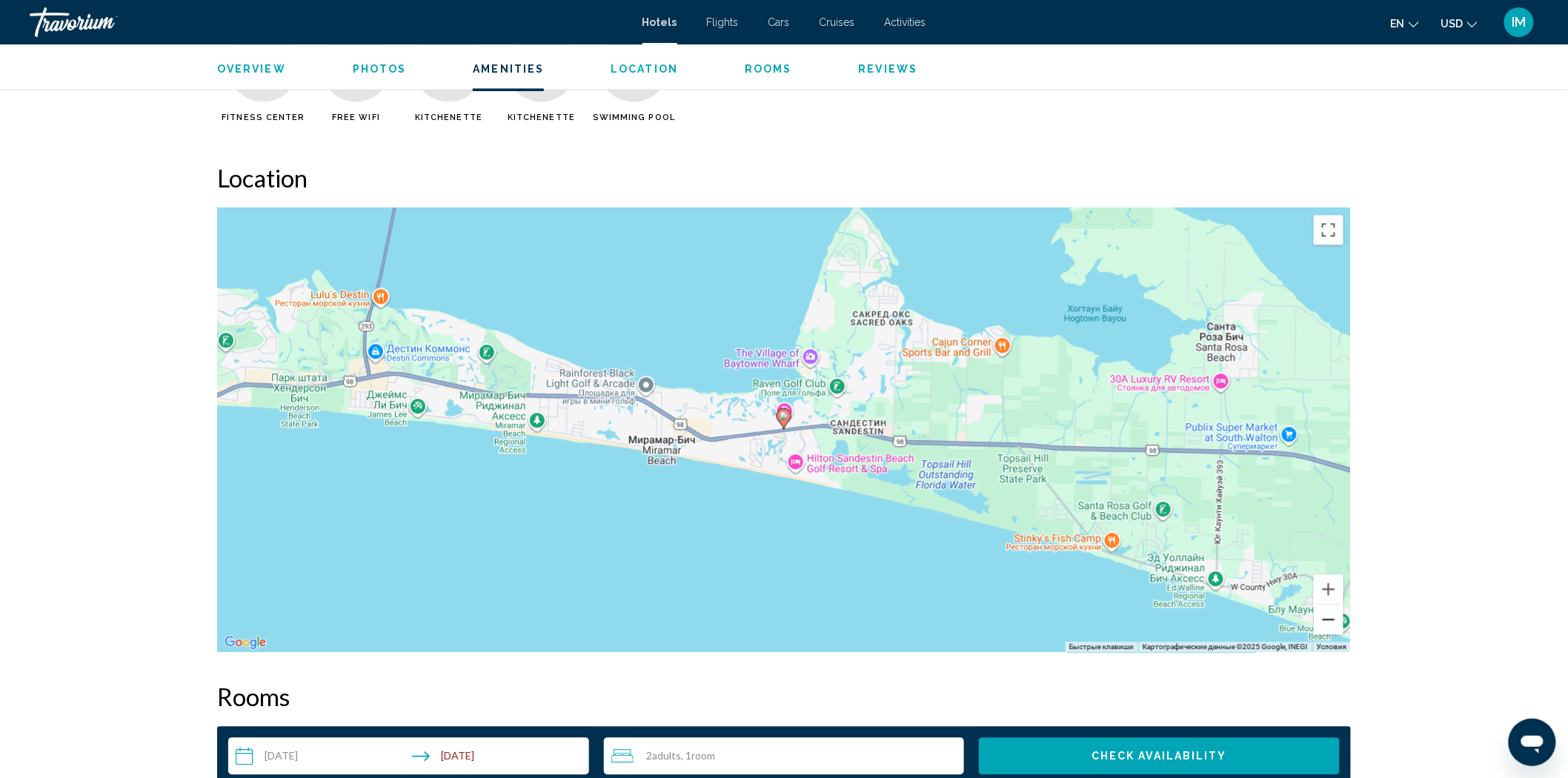
click at [1341, 628] on button "Уменьшить" at bounding box center [1329, 619] width 29 height 29
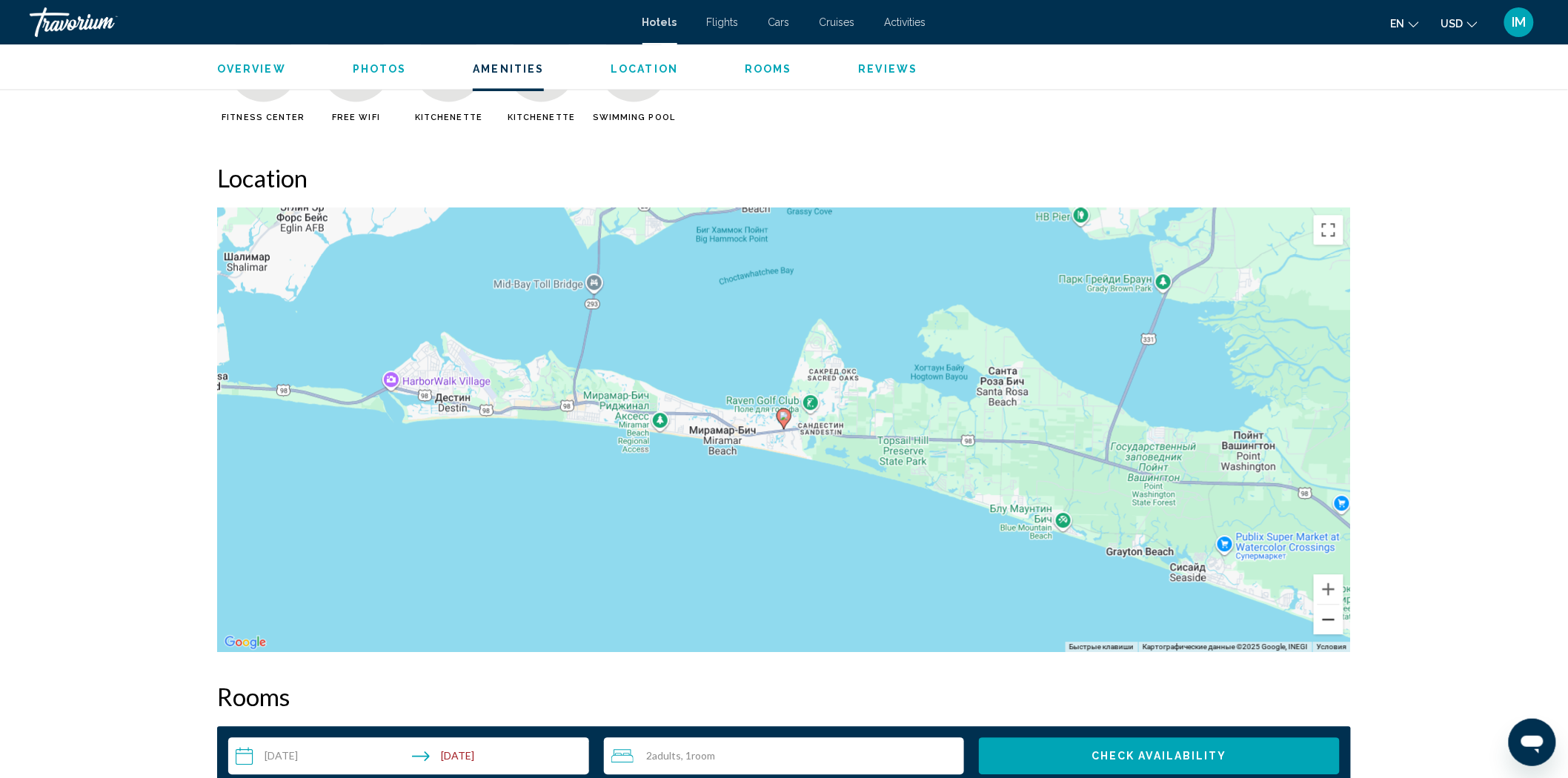
click at [1341, 628] on button "Уменьшить" at bounding box center [1329, 619] width 29 height 29
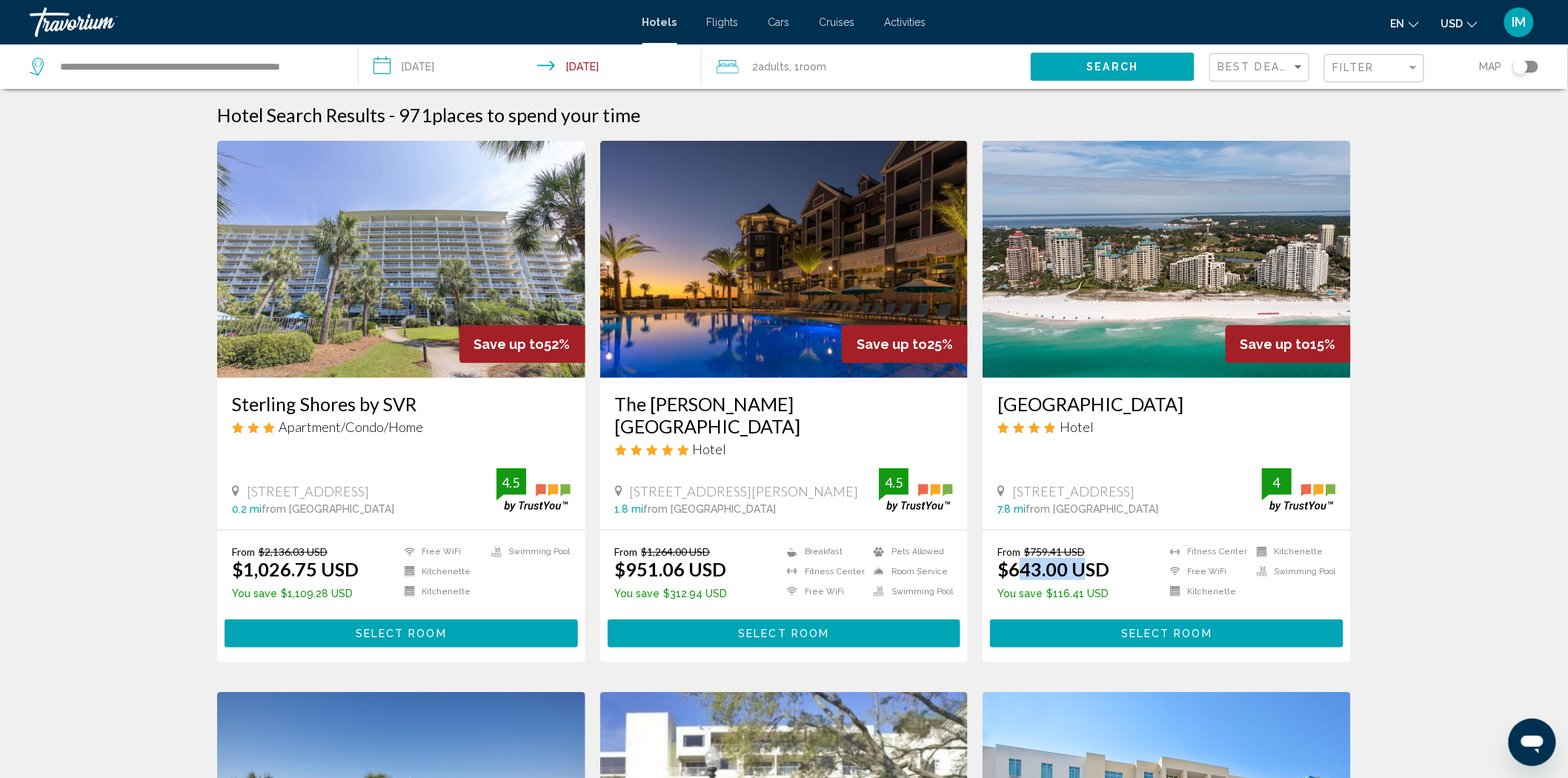
drag, startPoint x: 1019, startPoint y: 552, endPoint x: 1088, endPoint y: 553, distance: 69.0
click at [1088, 558] on ins "$643.00 USD" at bounding box center [1053, 569] width 112 height 22
click at [1124, 546] on div "From $759.41 USD $643.00 USD You save $116.41 USD [GEOGRAPHIC_DATA] Free WiFi K…" at bounding box center [1166, 575] width 339 height 60
drag, startPoint x: 1122, startPoint y: 547, endPoint x: 993, endPoint y: 544, distance: 129.0
click at [993, 544] on div "From $759.41 USD $643.00 USD You save $116.41 USD [GEOGRAPHIC_DATA] Free WiFi K…" at bounding box center [1166, 596] width 368 height 131
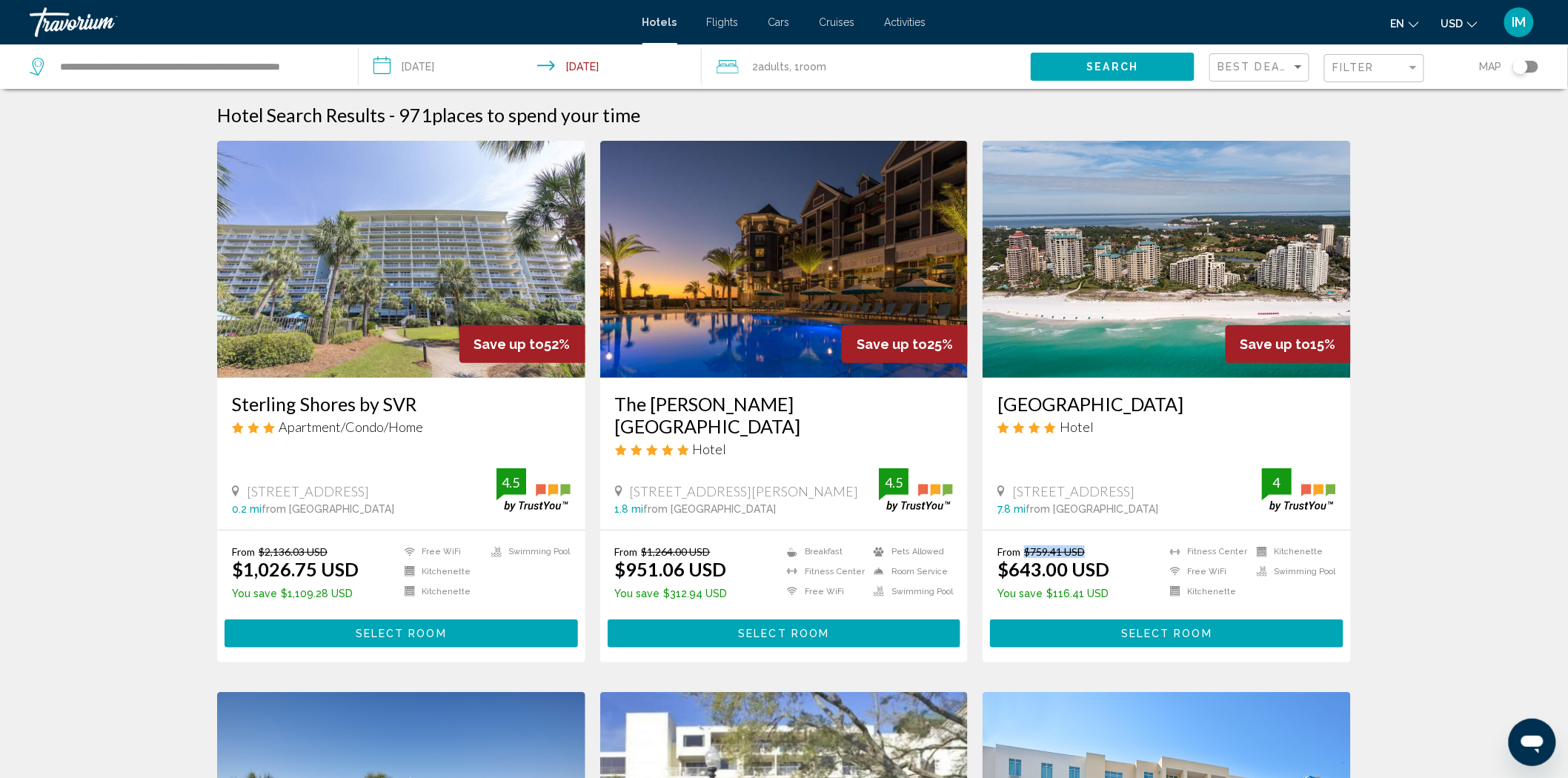
drag, startPoint x: 1021, startPoint y: 526, endPoint x: 1094, endPoint y: 520, distance: 73.2
click at [1094, 531] on div "From $759.41 USD $643.00 USD You save $116.41 USD [GEOGRAPHIC_DATA] Free WiFi K…" at bounding box center [1166, 596] width 368 height 131
drag, startPoint x: 225, startPoint y: 394, endPoint x: 418, endPoint y: 389, distance: 193.1
click at [418, 389] on div "Sterling Shores by SVR Apartment/Condo/Home [STREET_ADDRESS] 0.2 mi from [GEOGR…" at bounding box center [401, 454] width 368 height 152
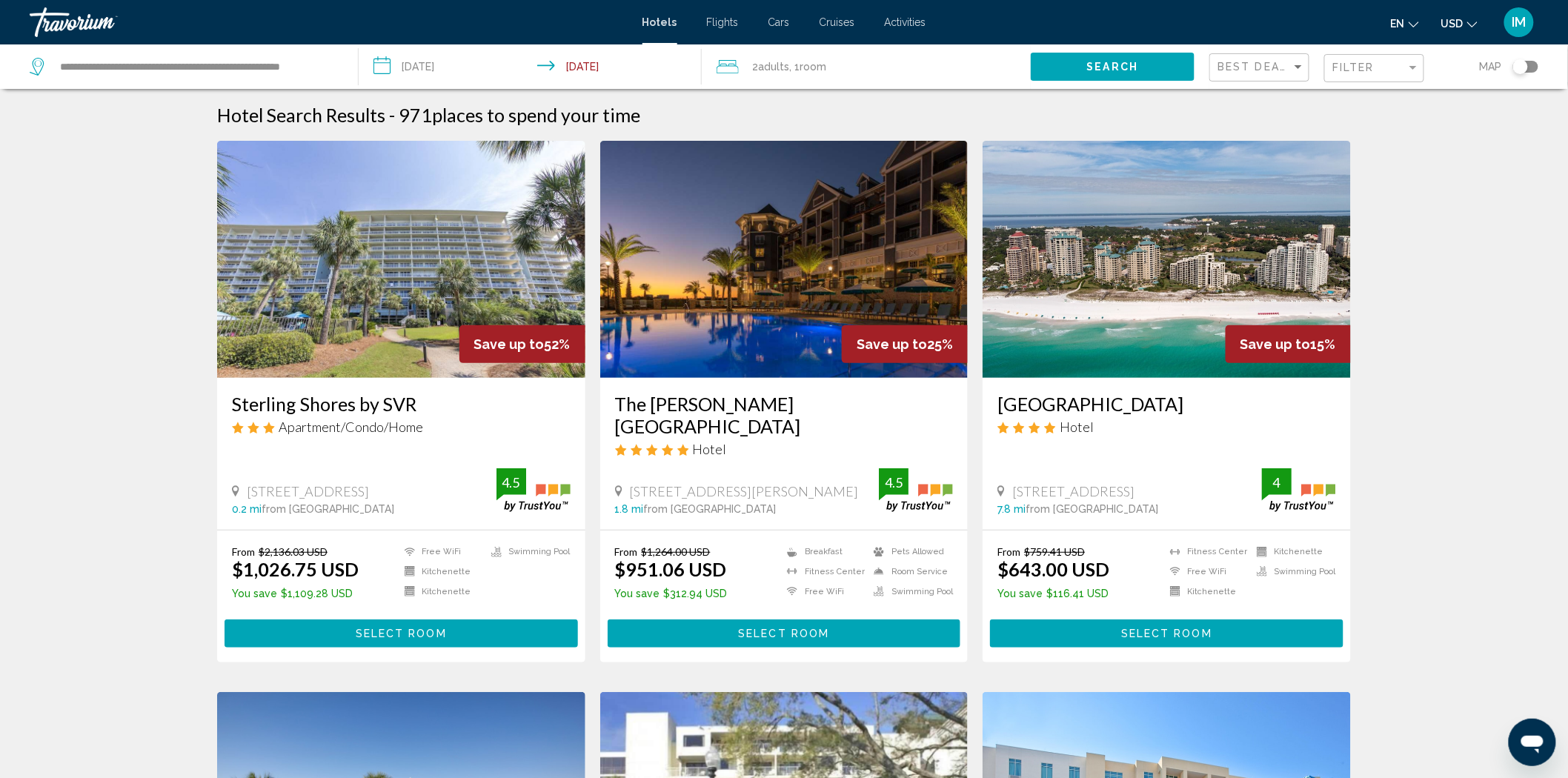
click at [1109, 443] on div "[GEOGRAPHIC_DATA] Hotel" at bounding box center [1166, 419] width 339 height 53
drag, startPoint x: 215, startPoint y: 385, endPoint x: 431, endPoint y: 393, distance: 216.1
click at [431, 393] on app-hotels-search-item "Save up to 52% Sterling Shores by SVR Apartment/Condo/Home [STREET_ADDRESS] 0.2…" at bounding box center [401, 401] width 383 height 522
copy h3 "Sterling Shores by SVR"
click at [447, 72] on input "**********" at bounding box center [533, 68] width 349 height 49
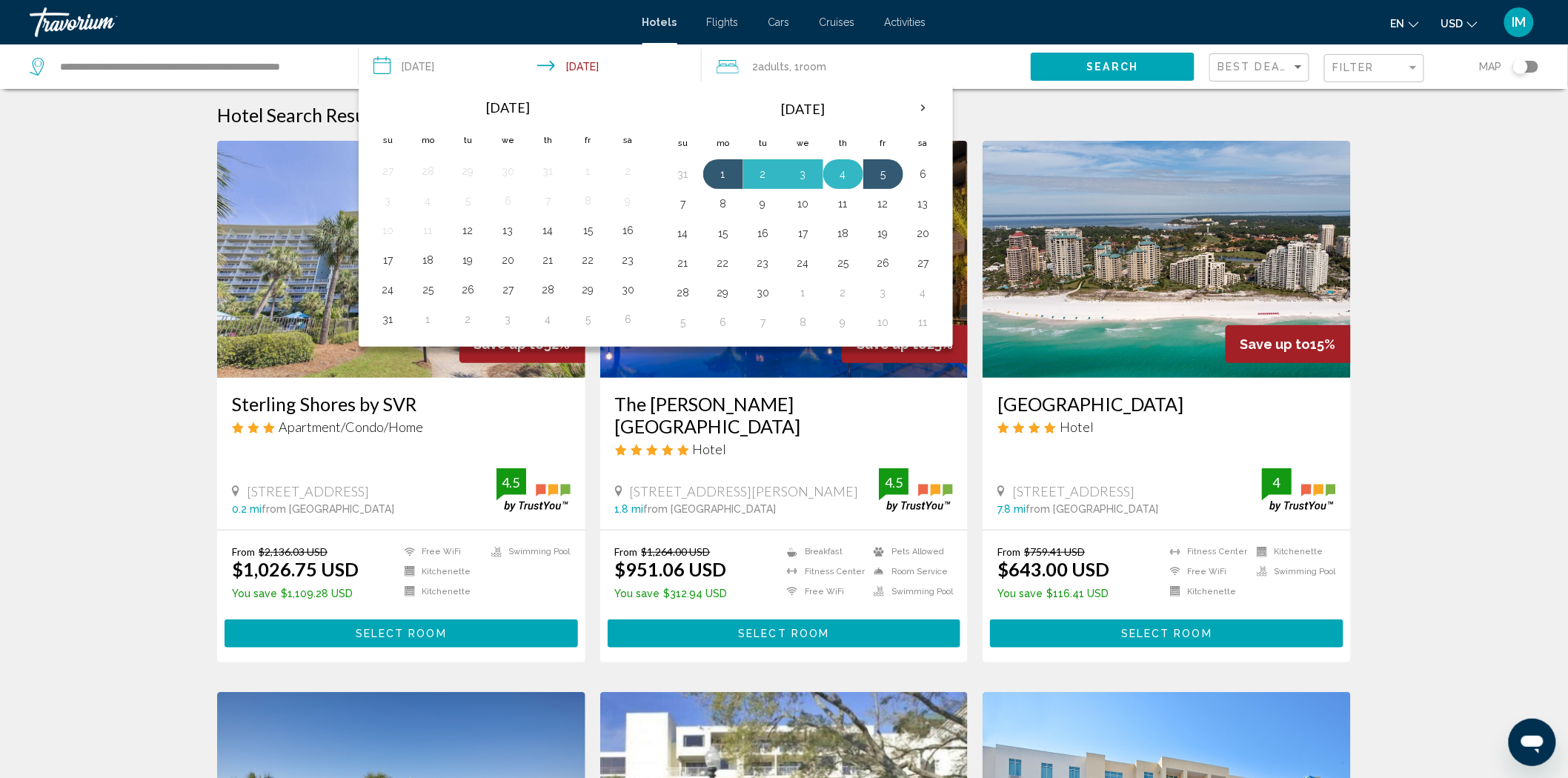
click at [855, 176] on button "4" at bounding box center [843, 174] width 24 height 21
click at [727, 174] on button "1" at bounding box center [723, 174] width 24 height 21
type input "**********"
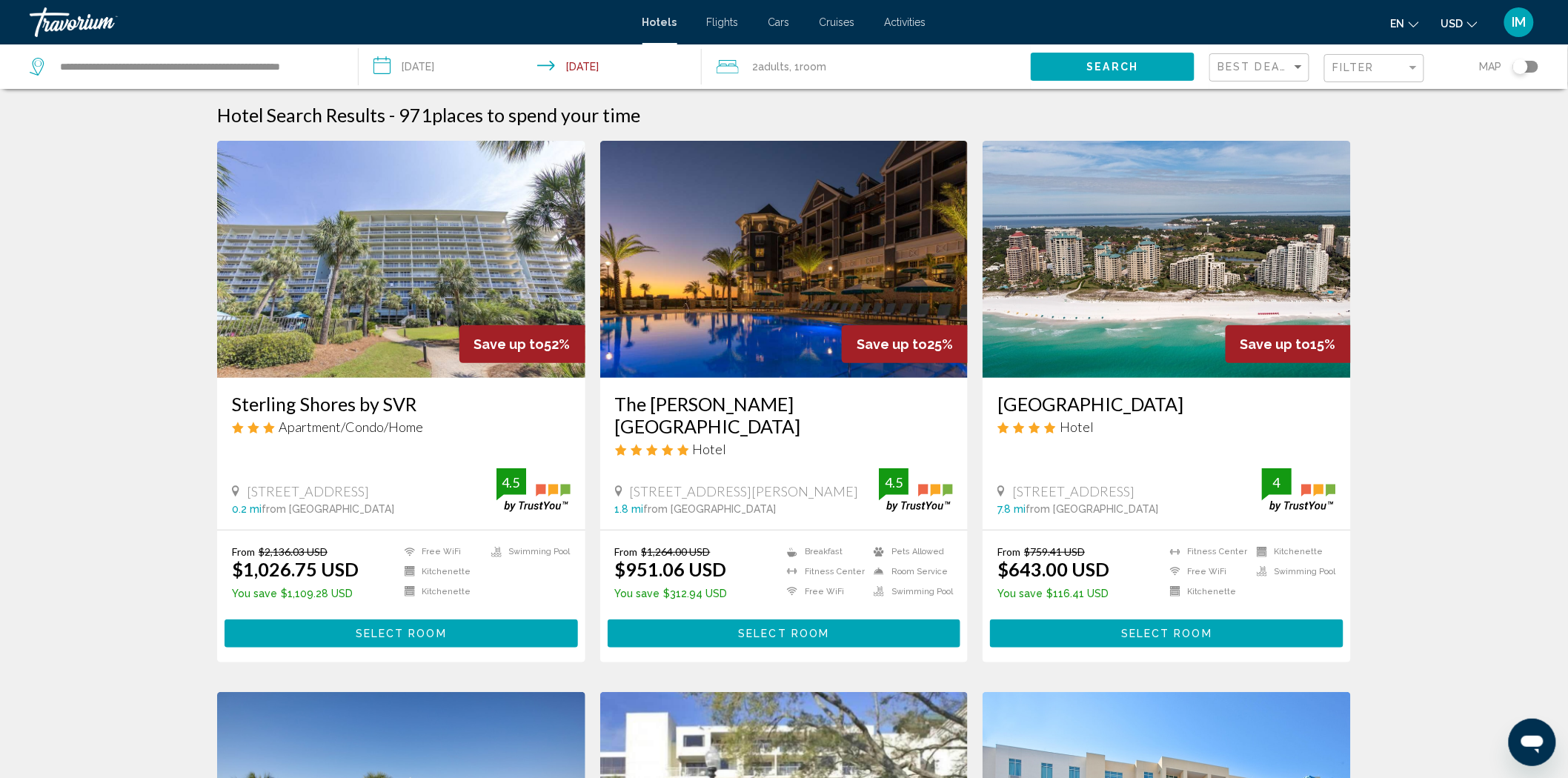
click at [553, 70] on input "**********" at bounding box center [533, 68] width 349 height 49
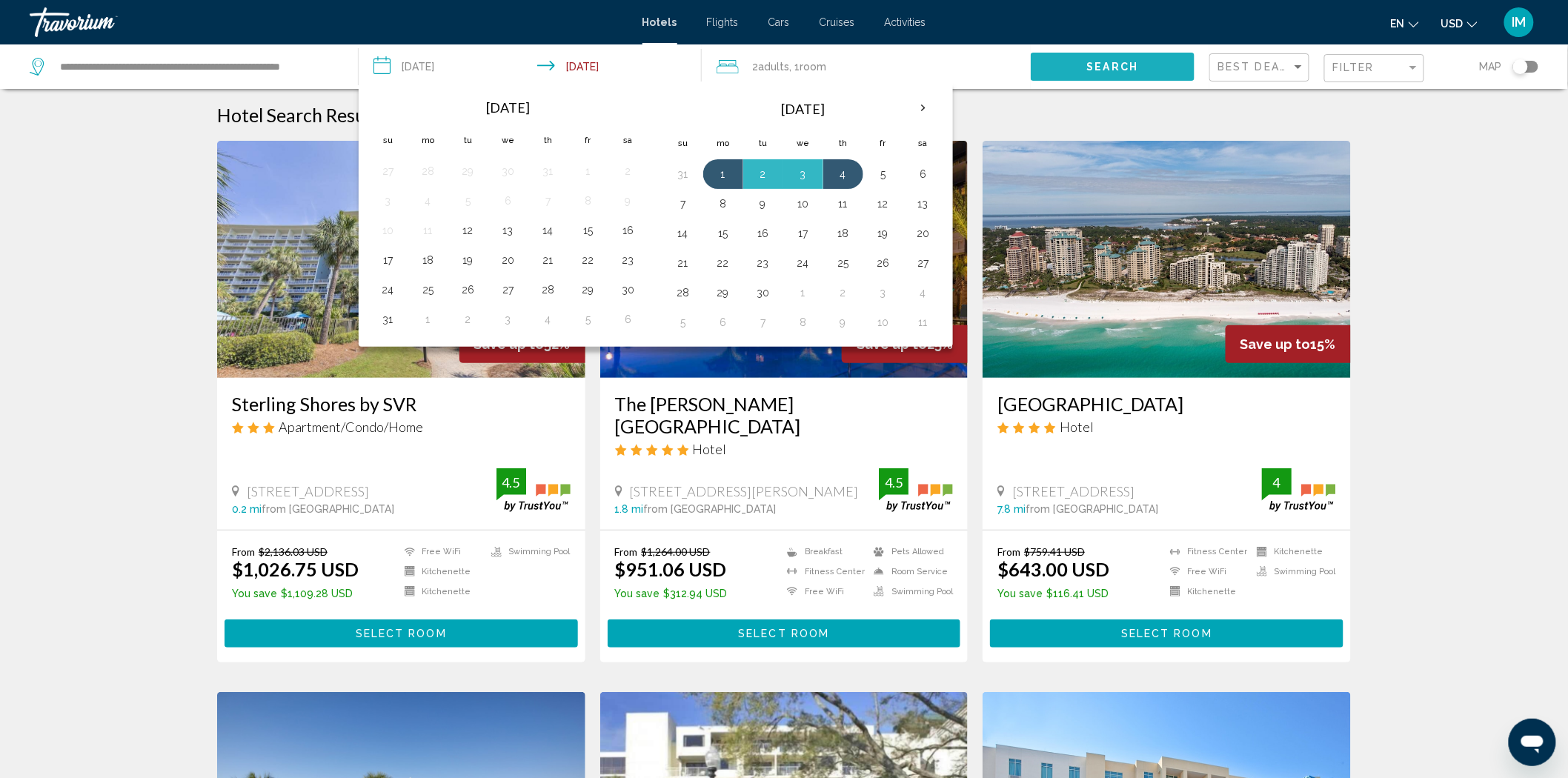
click at [1057, 57] on button "Search" at bounding box center [1112, 66] width 164 height 27
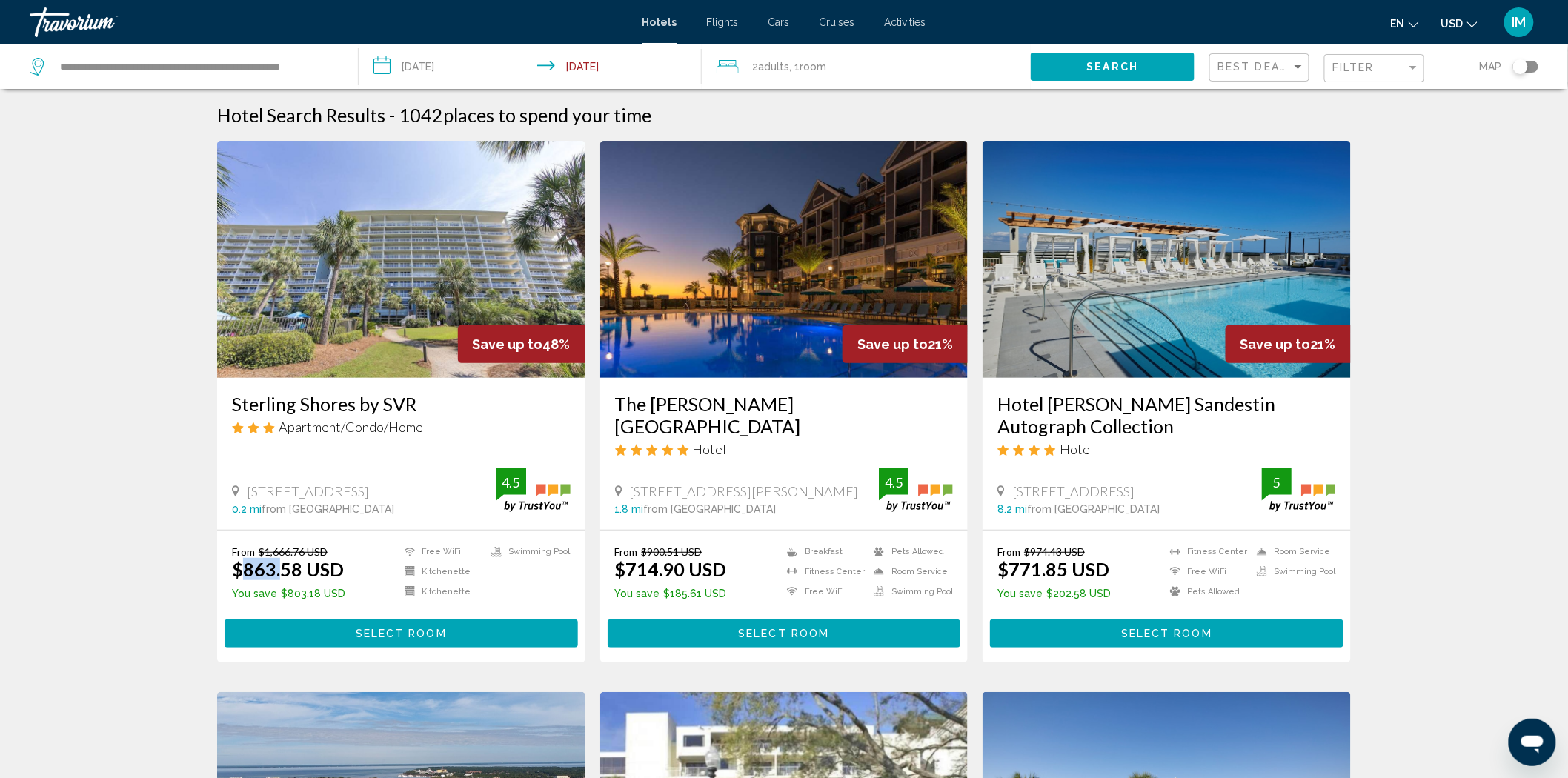
drag, startPoint x: 281, startPoint y: 577, endPoint x: 242, endPoint y: 580, distance: 39.1
click at [242, 580] on ins "$863.58 USD" at bounding box center [287, 569] width 112 height 22
click at [387, 556] on div "From $1,666.76 USD $863.58 USD You save $803.18 USD Free WiFi Kitchenette Kitch…" at bounding box center [401, 575] width 339 height 60
drag, startPoint x: 380, startPoint y: 509, endPoint x: 258, endPoint y: 513, distance: 122.1
click at [258, 513] on div "0.2 mi from [GEOGRAPHIC_DATA] from hotel" at bounding box center [363, 508] width 264 height 12
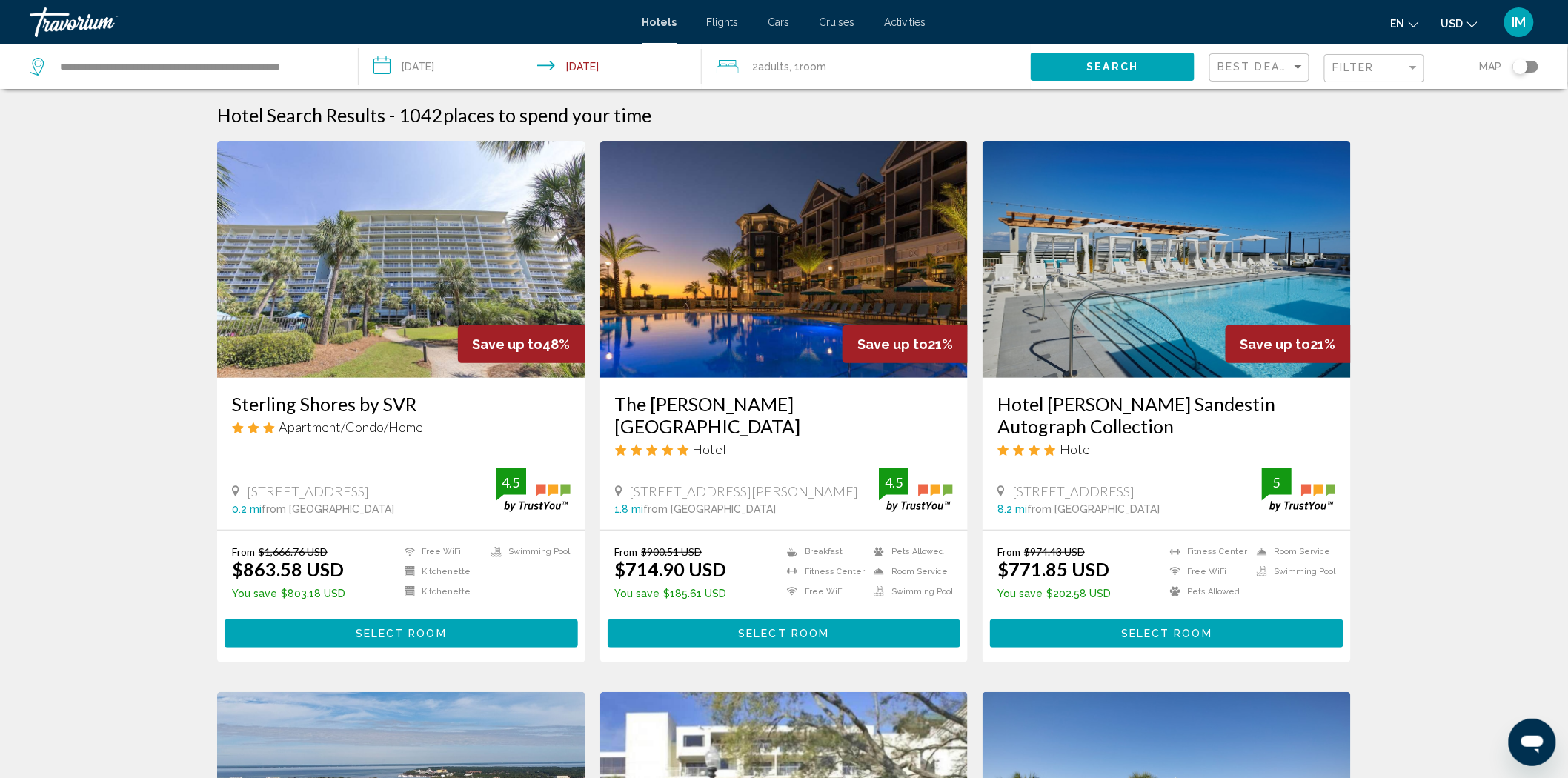
scroll to position [2, 0]
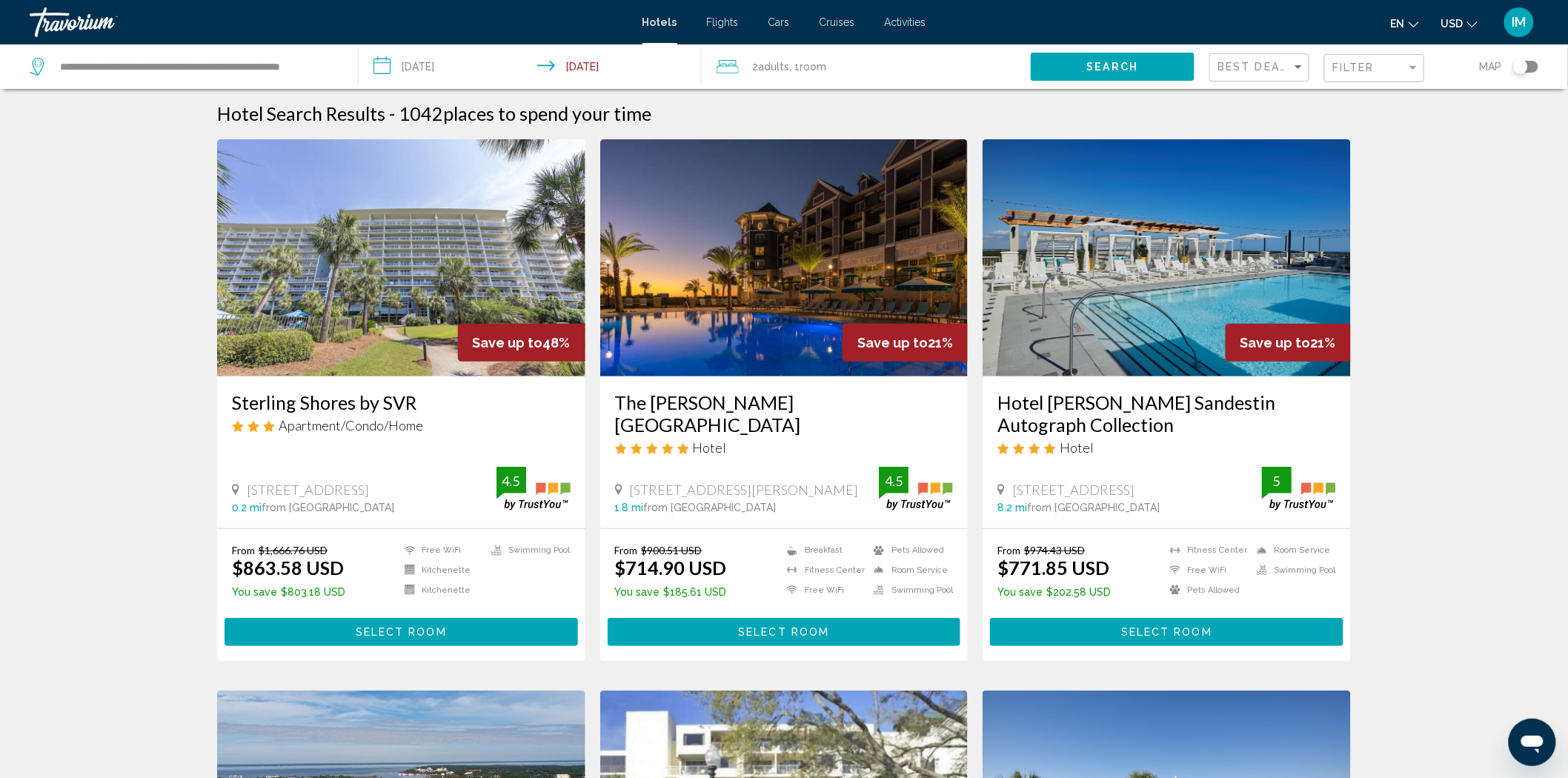
click at [765, 529] on mat-divider "Main content" at bounding box center [784, 528] width 368 height 1
click at [1179, 401] on h3 "Hotel [PERSON_NAME] Sandestin Autograph Collection" at bounding box center [1166, 413] width 339 height 44
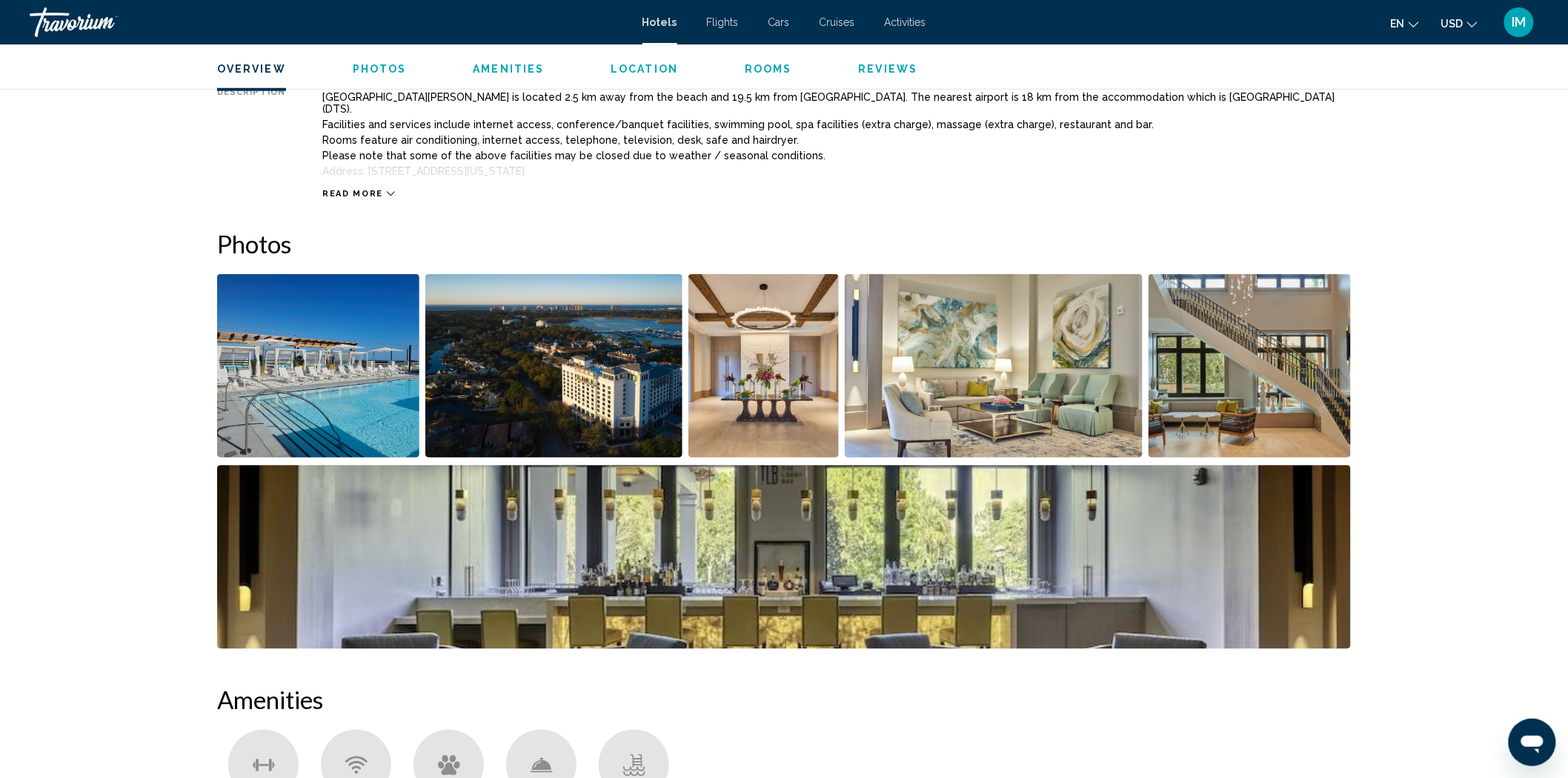
scroll to position [568, 0]
click at [526, 349] on img "Open full-screen image slider" at bounding box center [554, 365] width 258 height 184
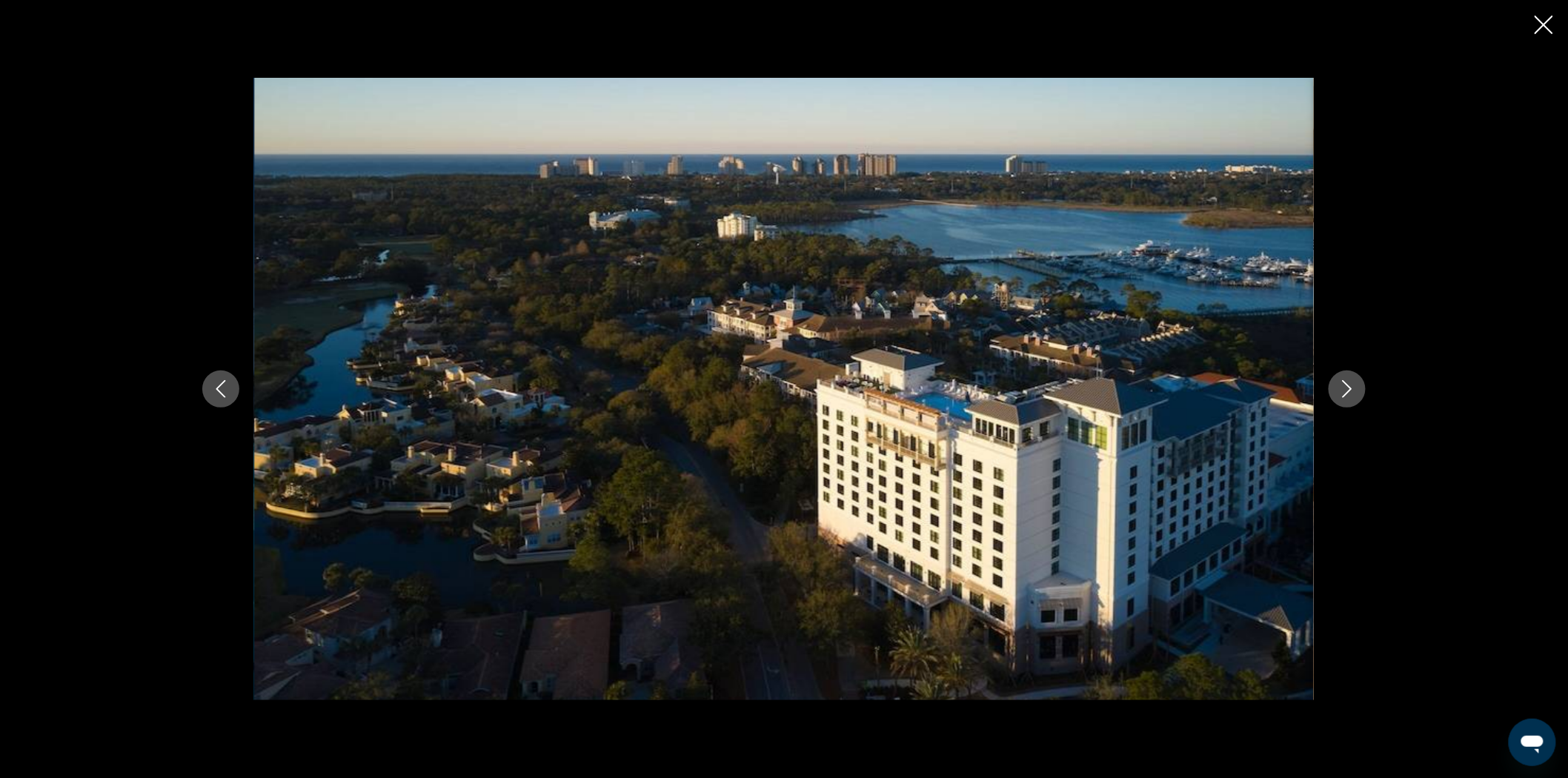
click at [1346, 381] on icon "Next image" at bounding box center [1346, 389] width 18 height 18
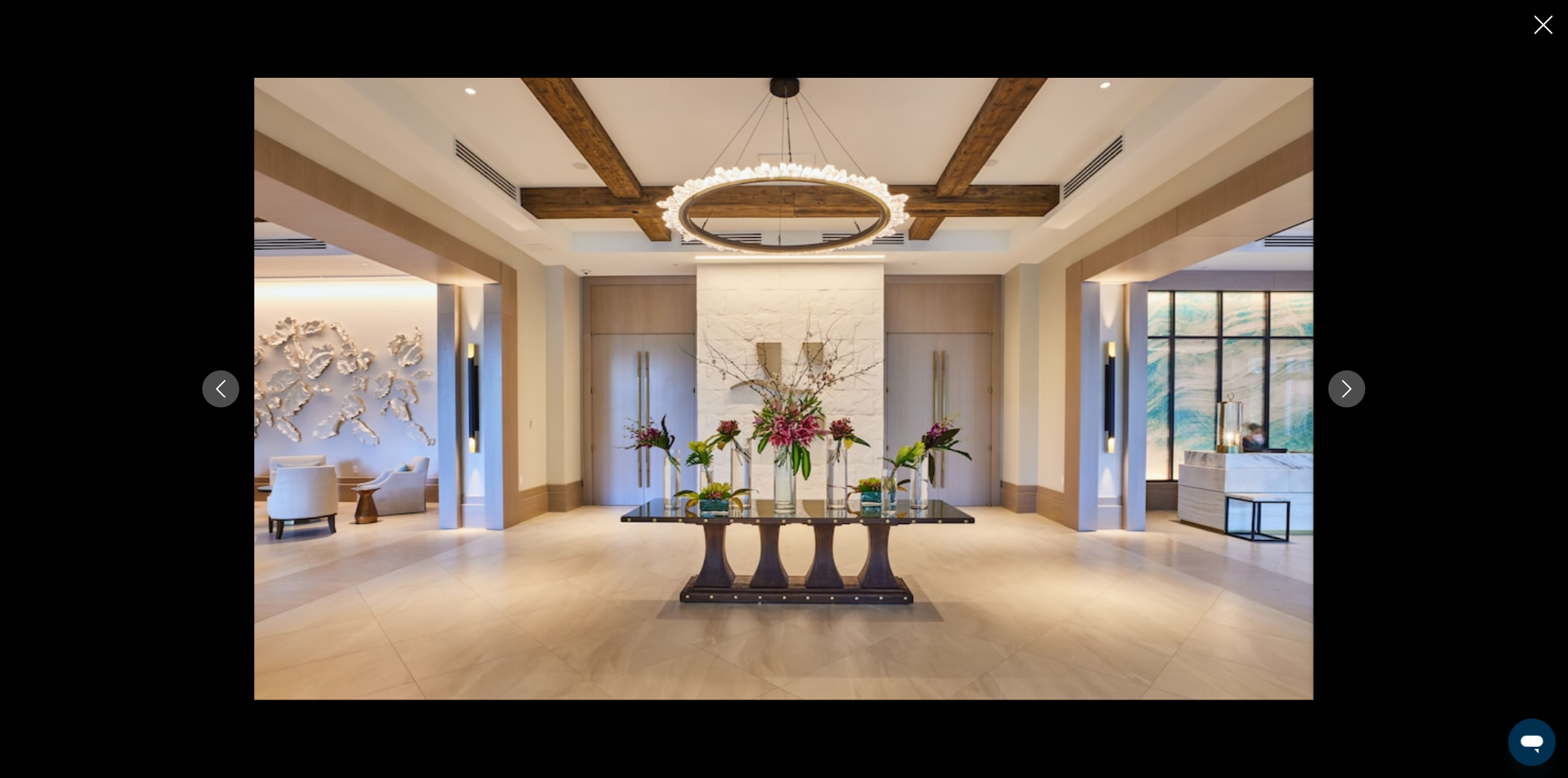
click at [1346, 381] on icon "Next image" at bounding box center [1346, 389] width 18 height 18
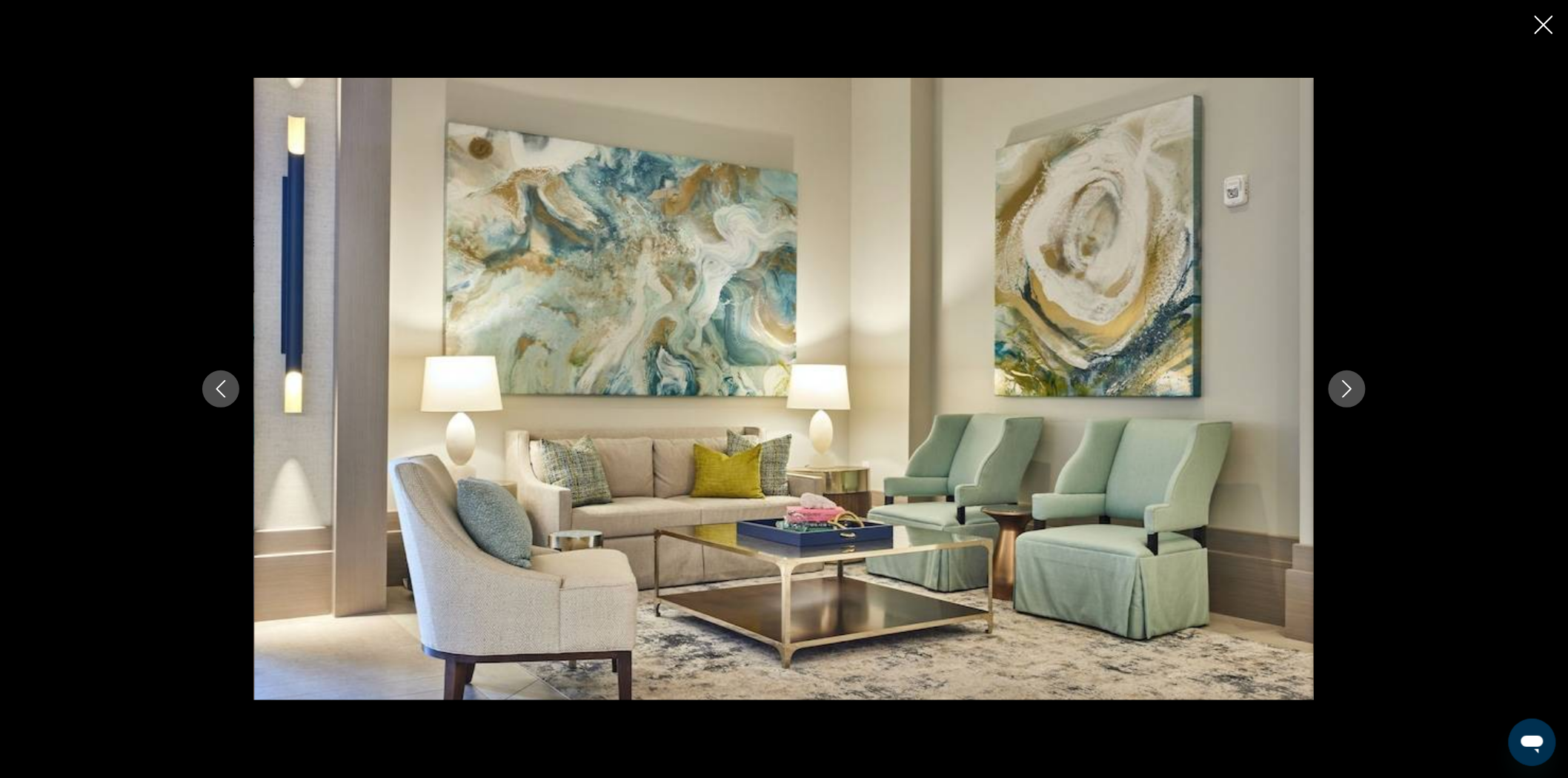
click at [1346, 381] on icon "Next image" at bounding box center [1346, 389] width 18 height 18
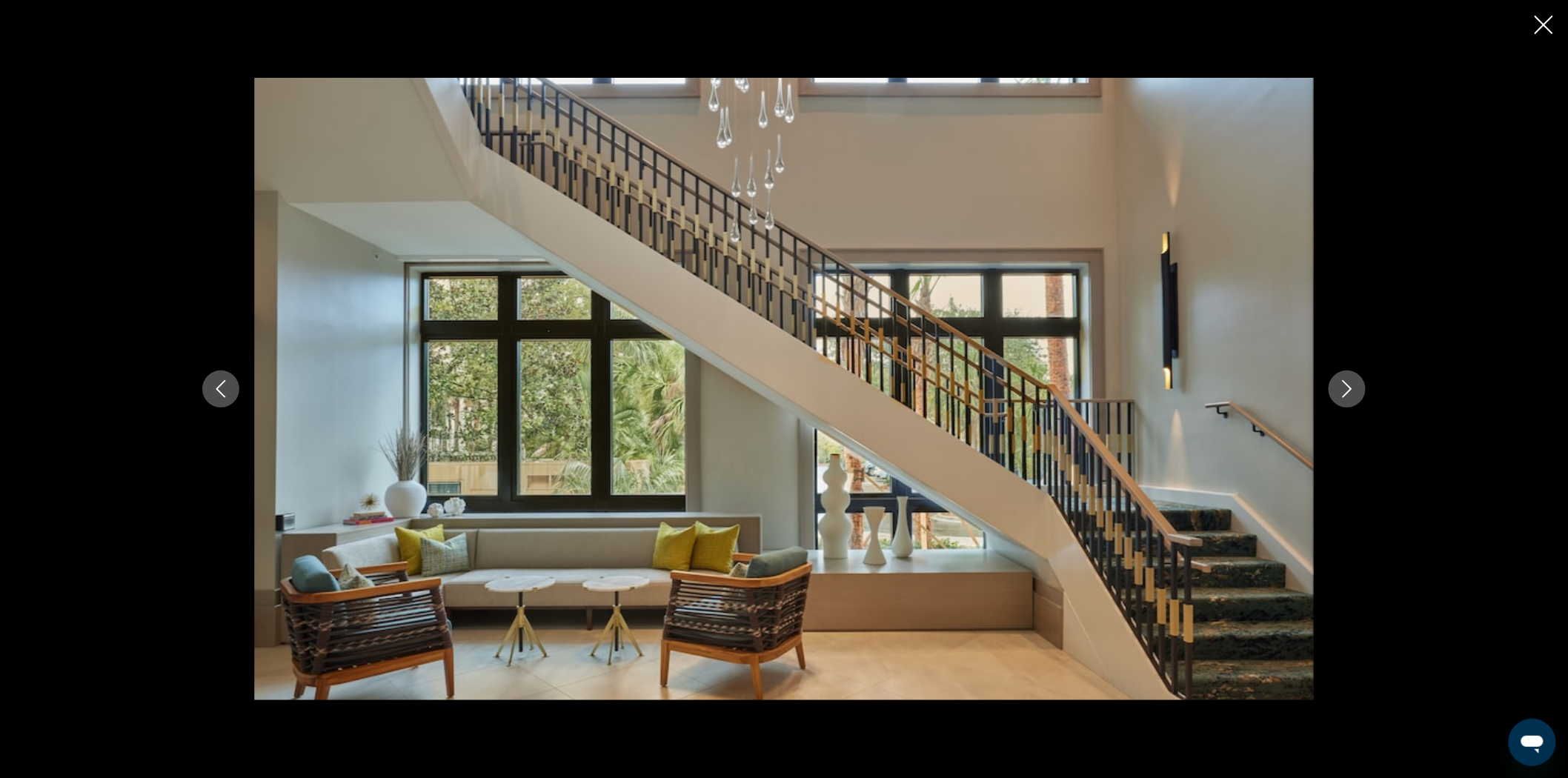
click at [1346, 381] on icon "Next image" at bounding box center [1346, 389] width 18 height 18
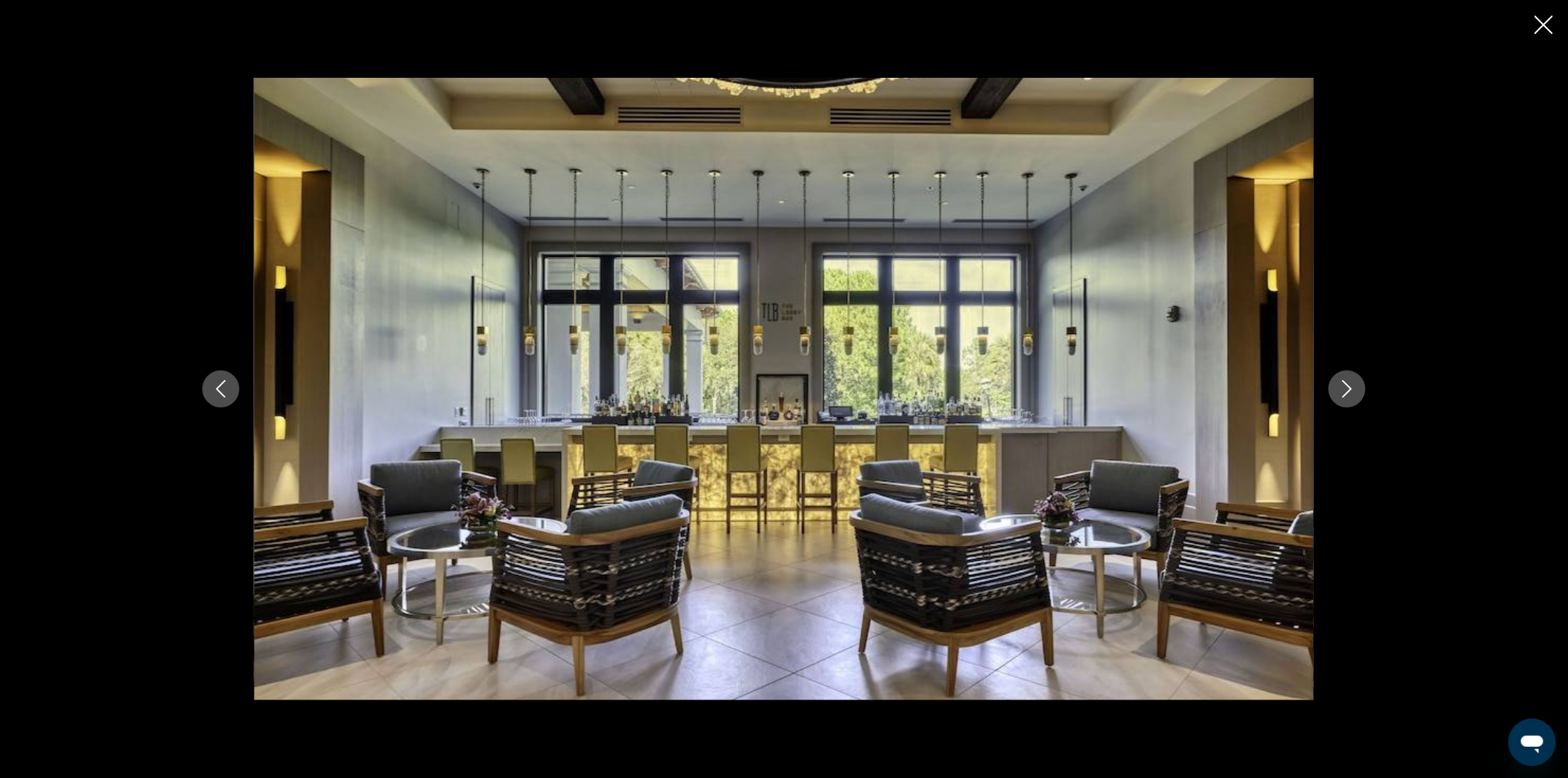
click at [1346, 381] on icon "Next image" at bounding box center [1346, 389] width 18 height 18
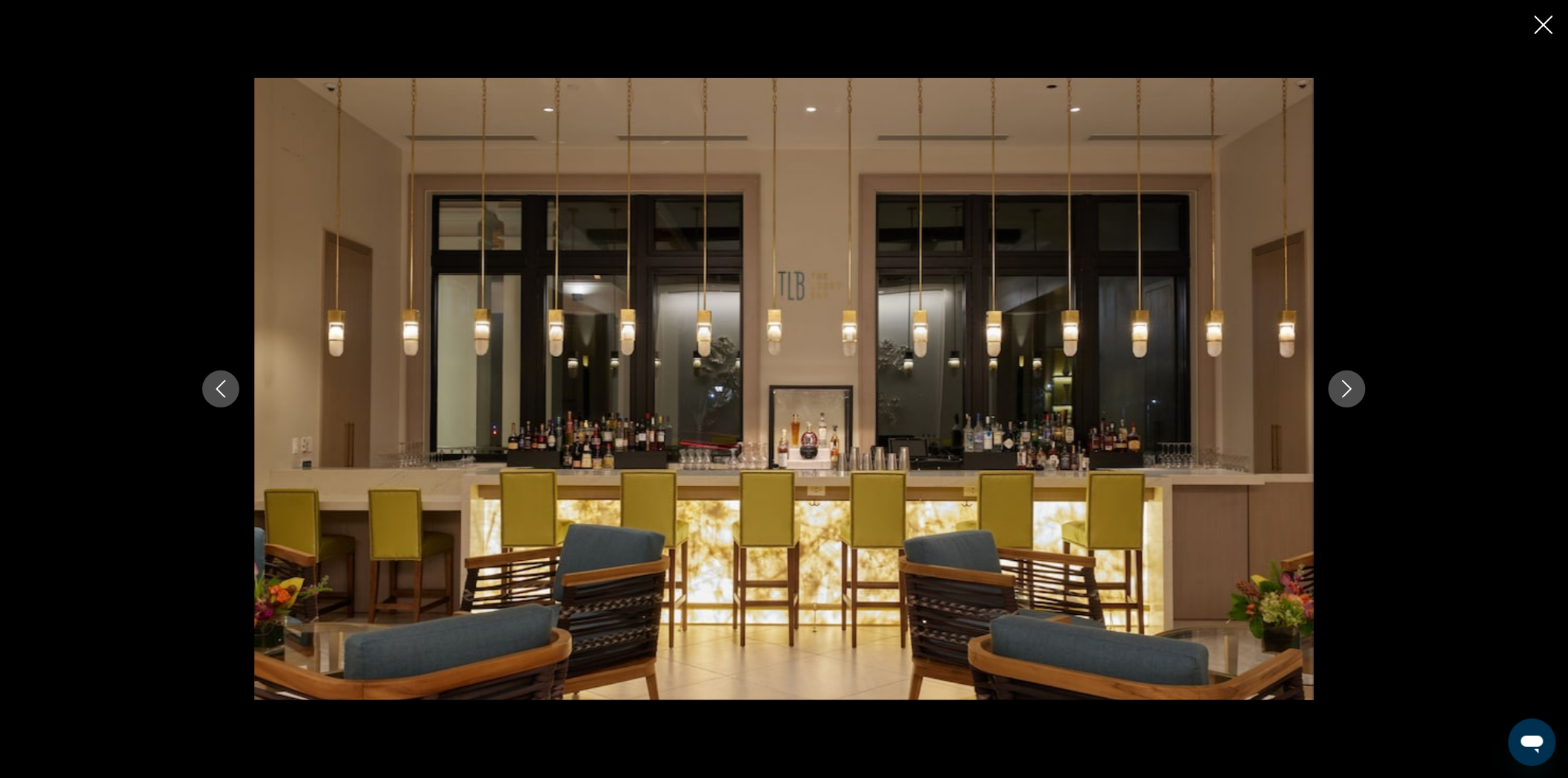
click at [1346, 381] on icon "Next image" at bounding box center [1346, 389] width 18 height 18
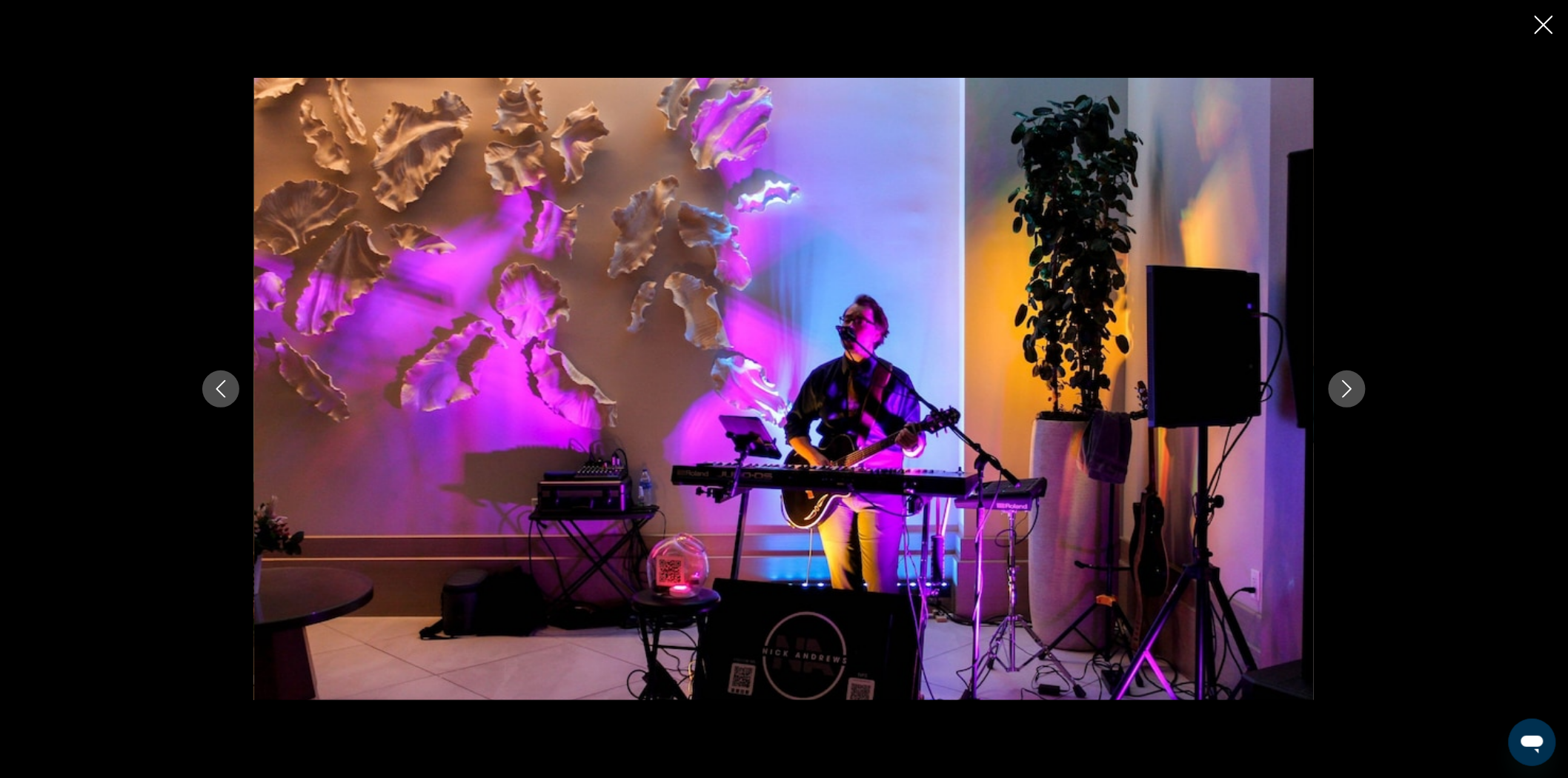
click at [1346, 381] on icon "Next image" at bounding box center [1346, 389] width 18 height 18
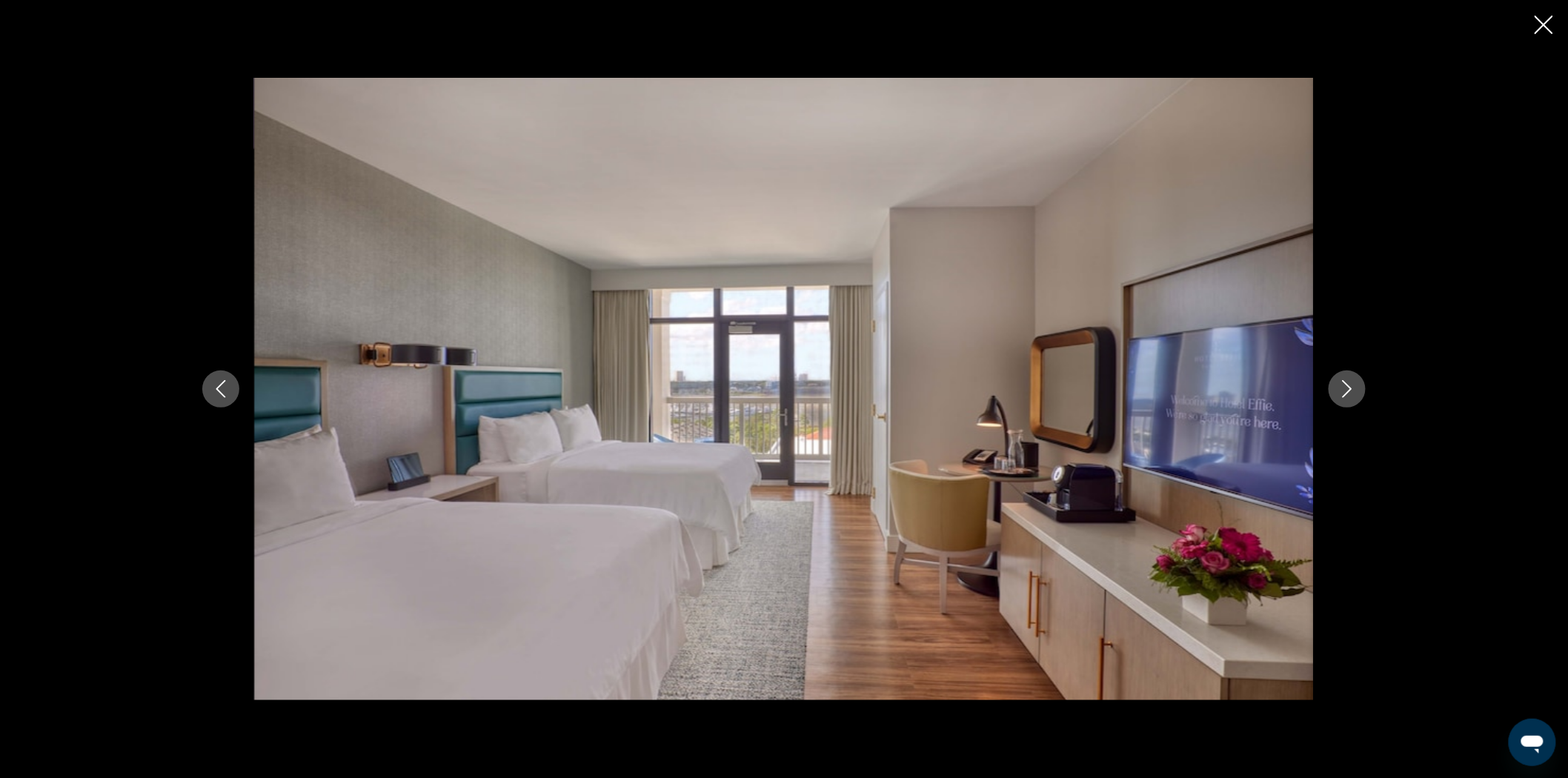
click at [1346, 381] on icon "Next image" at bounding box center [1346, 389] width 18 height 18
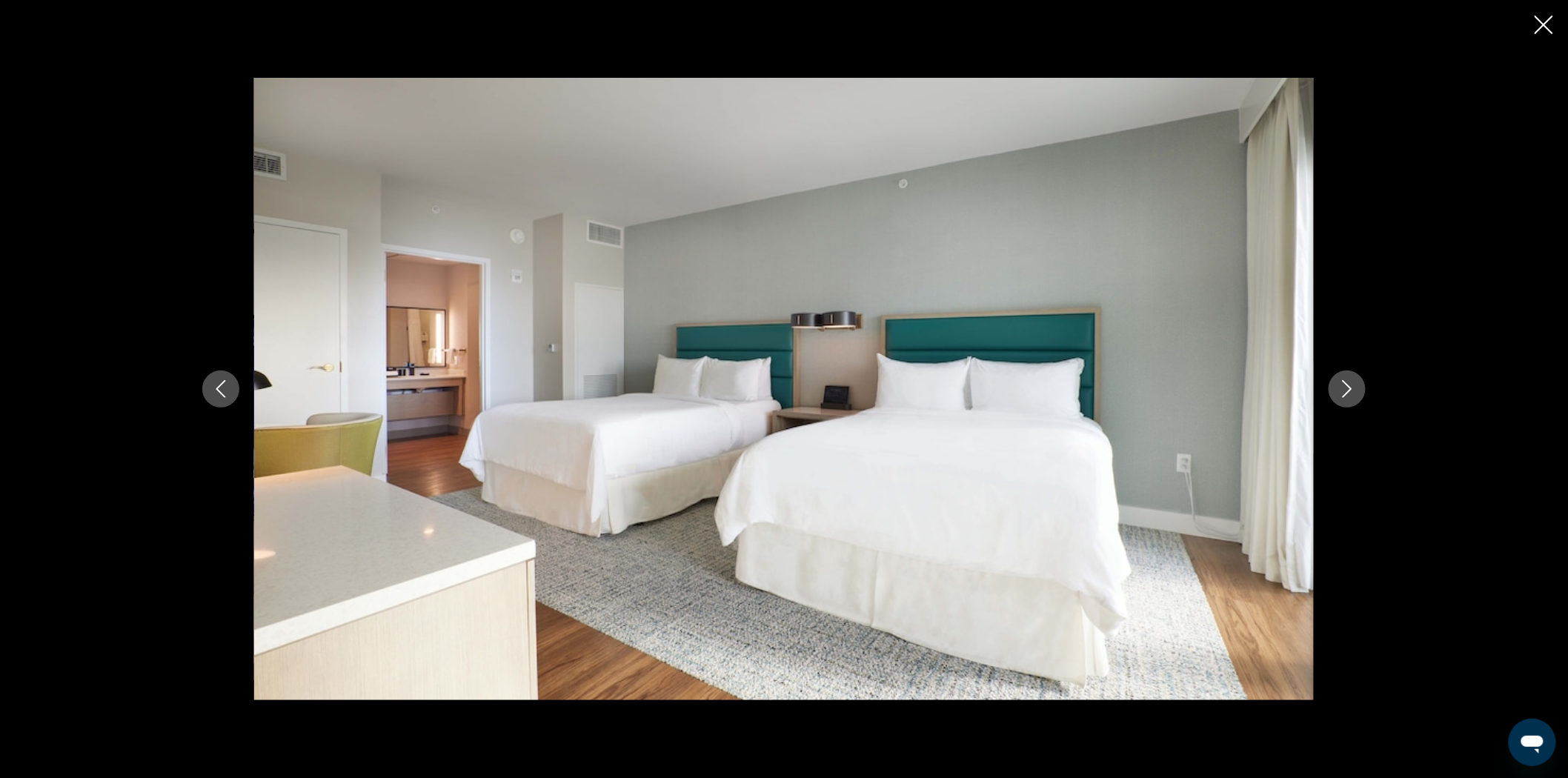
click at [1346, 381] on icon "Next image" at bounding box center [1346, 389] width 18 height 18
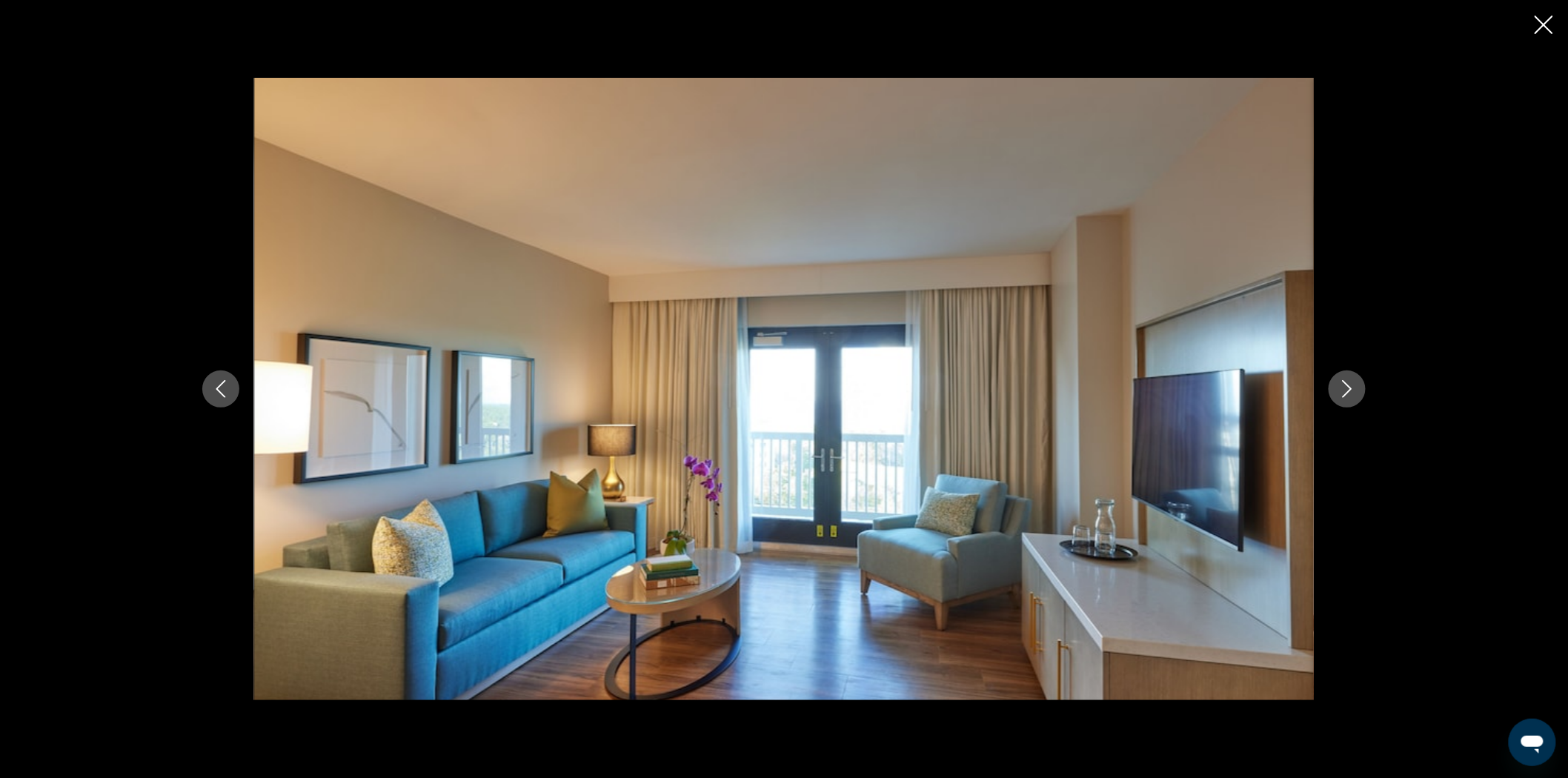
click at [1346, 381] on icon "Next image" at bounding box center [1346, 389] width 18 height 18
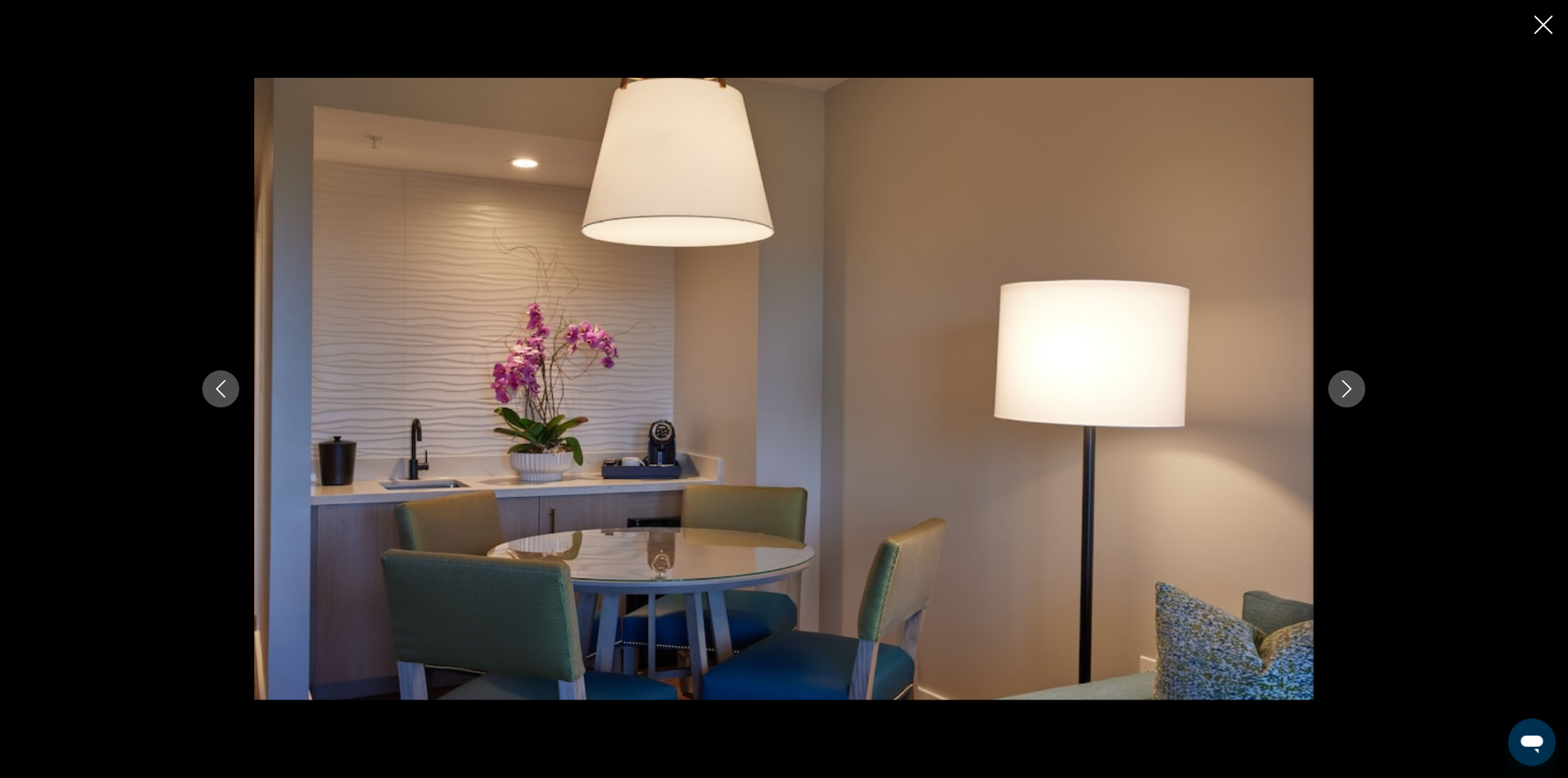
click at [1346, 381] on icon "Next image" at bounding box center [1346, 389] width 18 height 18
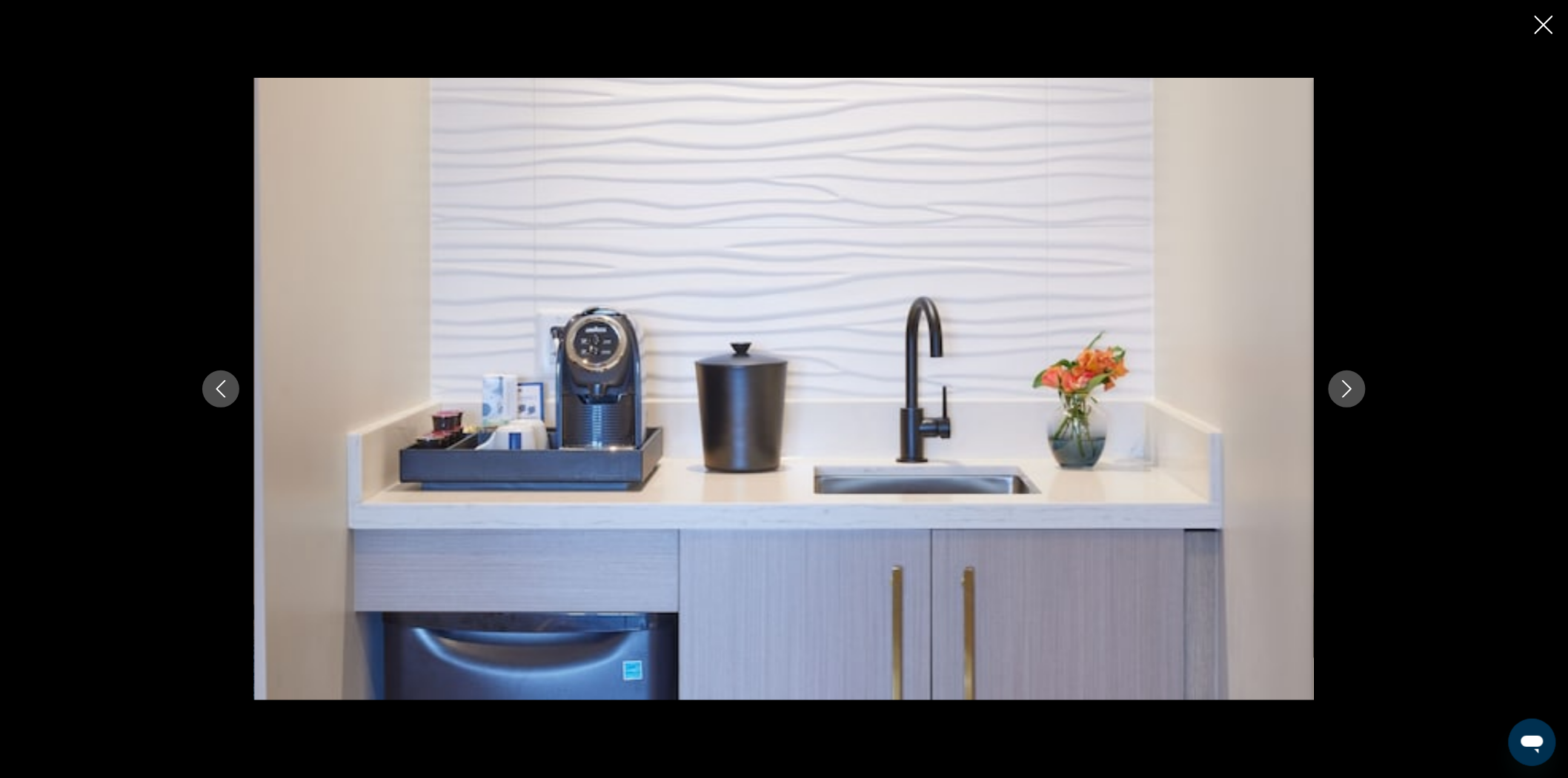
click at [1346, 381] on icon "Next image" at bounding box center [1346, 389] width 18 height 18
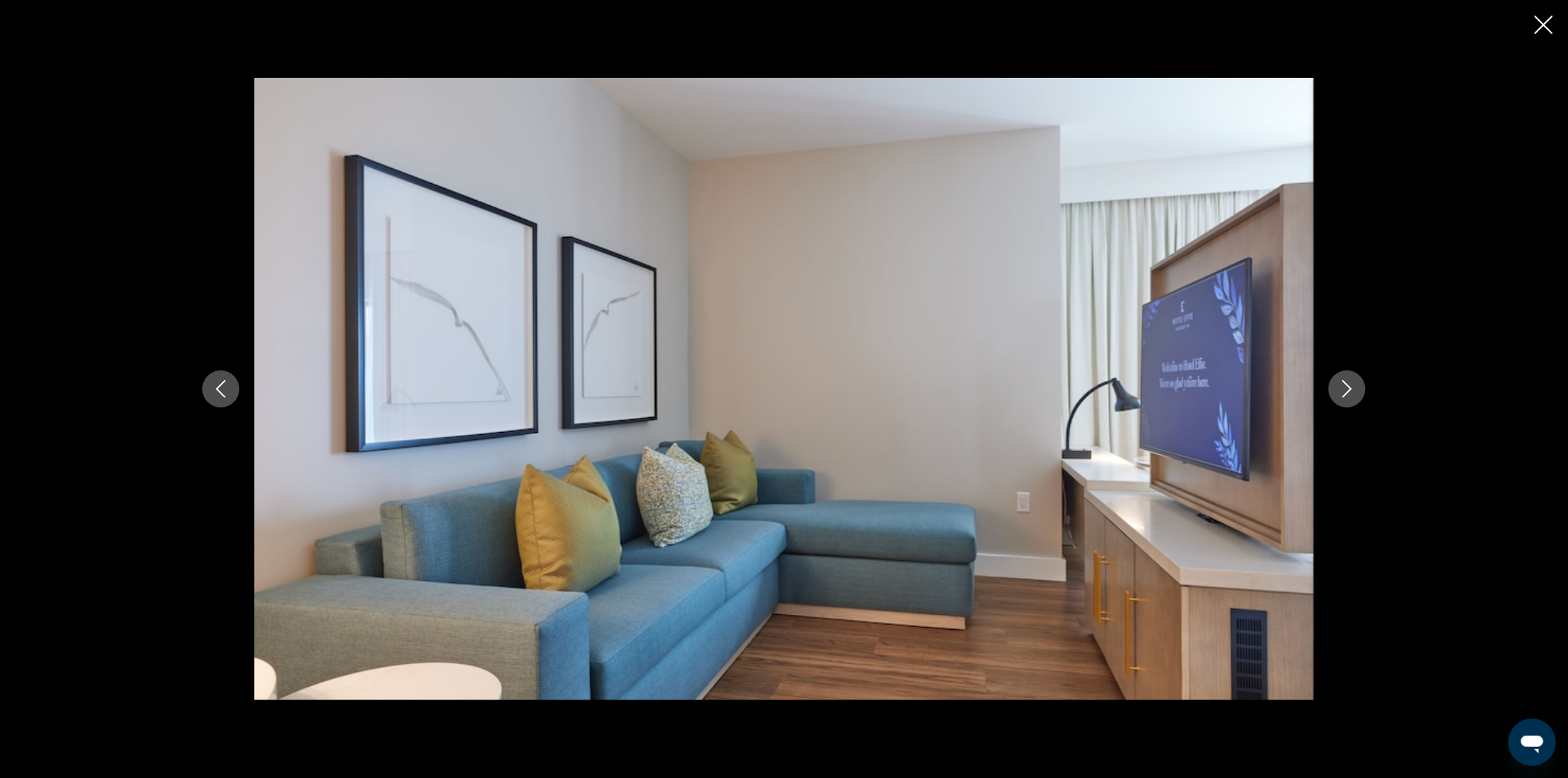
click at [1346, 381] on icon "Next image" at bounding box center [1346, 389] width 18 height 18
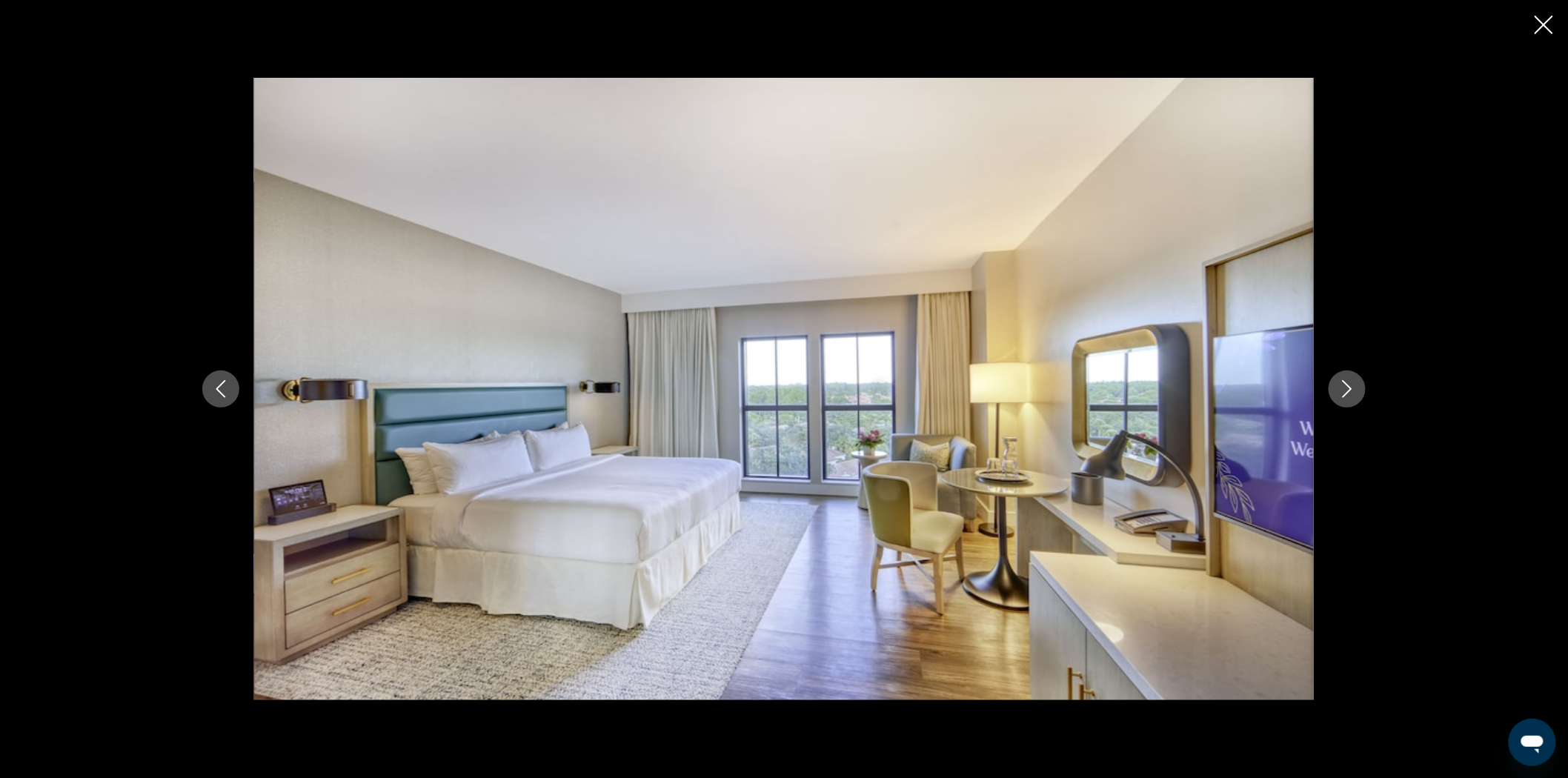
click at [1346, 381] on icon "Next image" at bounding box center [1346, 389] width 18 height 18
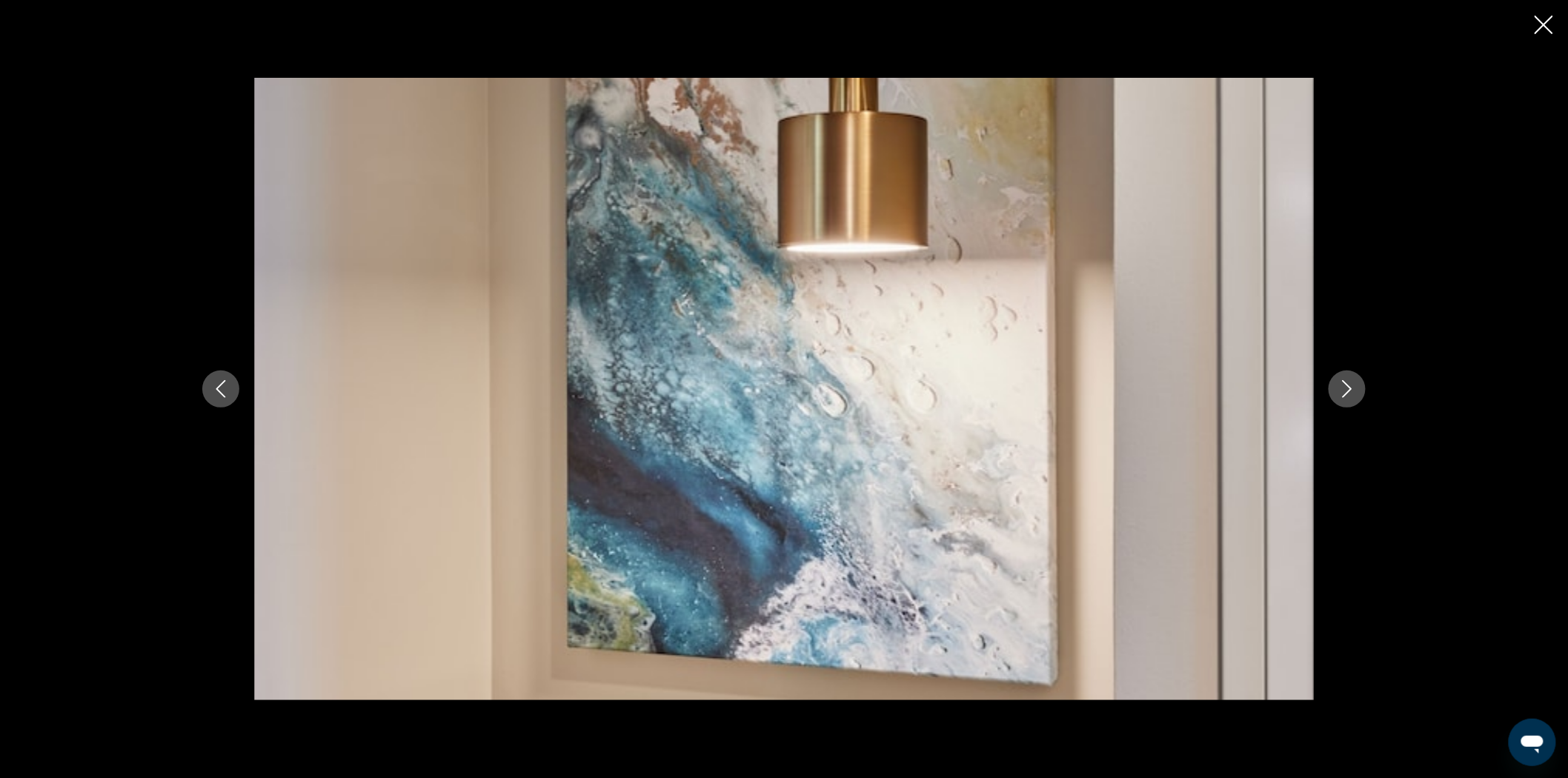
click at [1536, 27] on icon "Close slideshow" at bounding box center [1544, 25] width 19 height 19
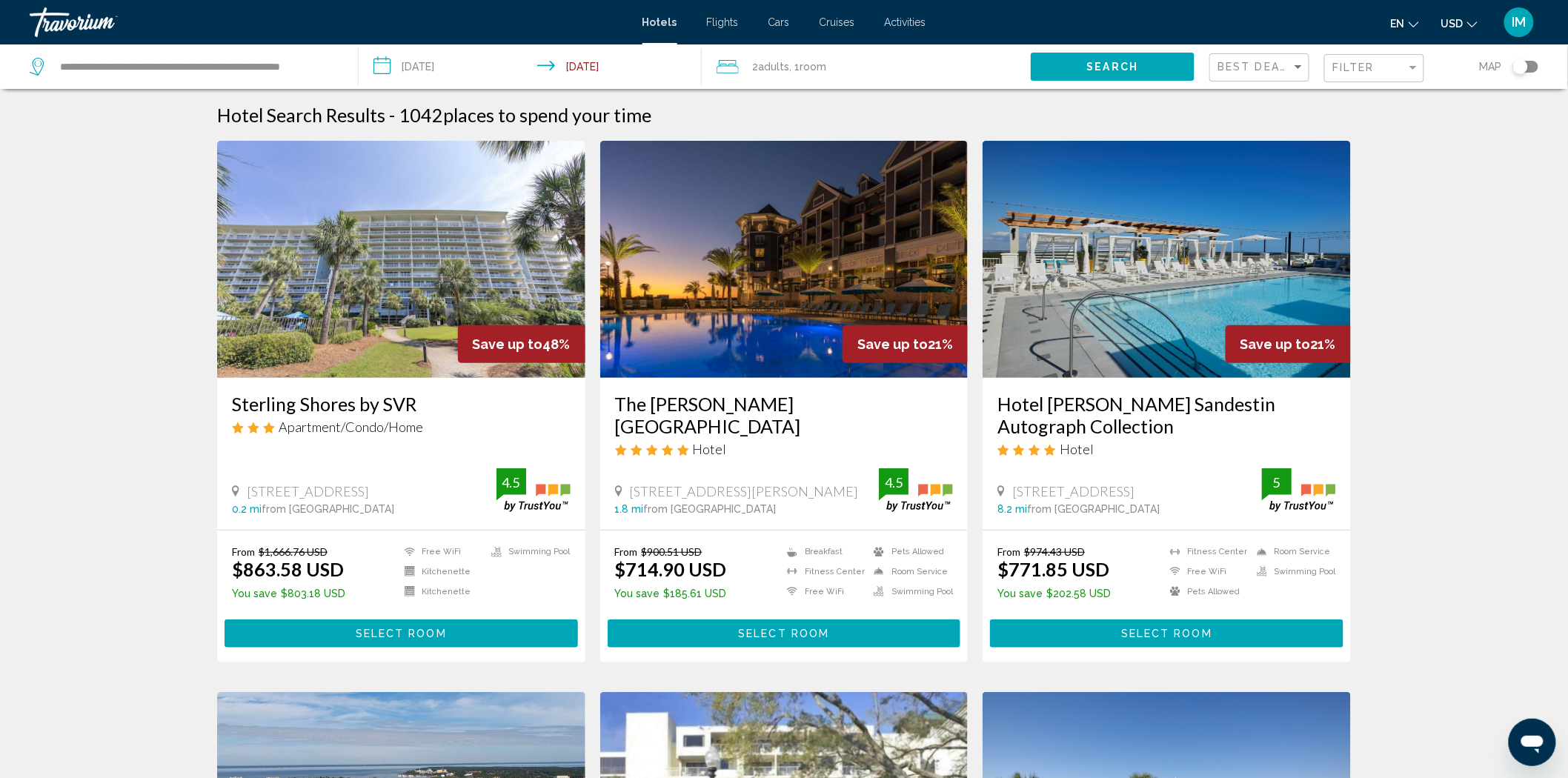
click at [361, 397] on h3 "Sterling Shores by SVR" at bounding box center [401, 404] width 339 height 22
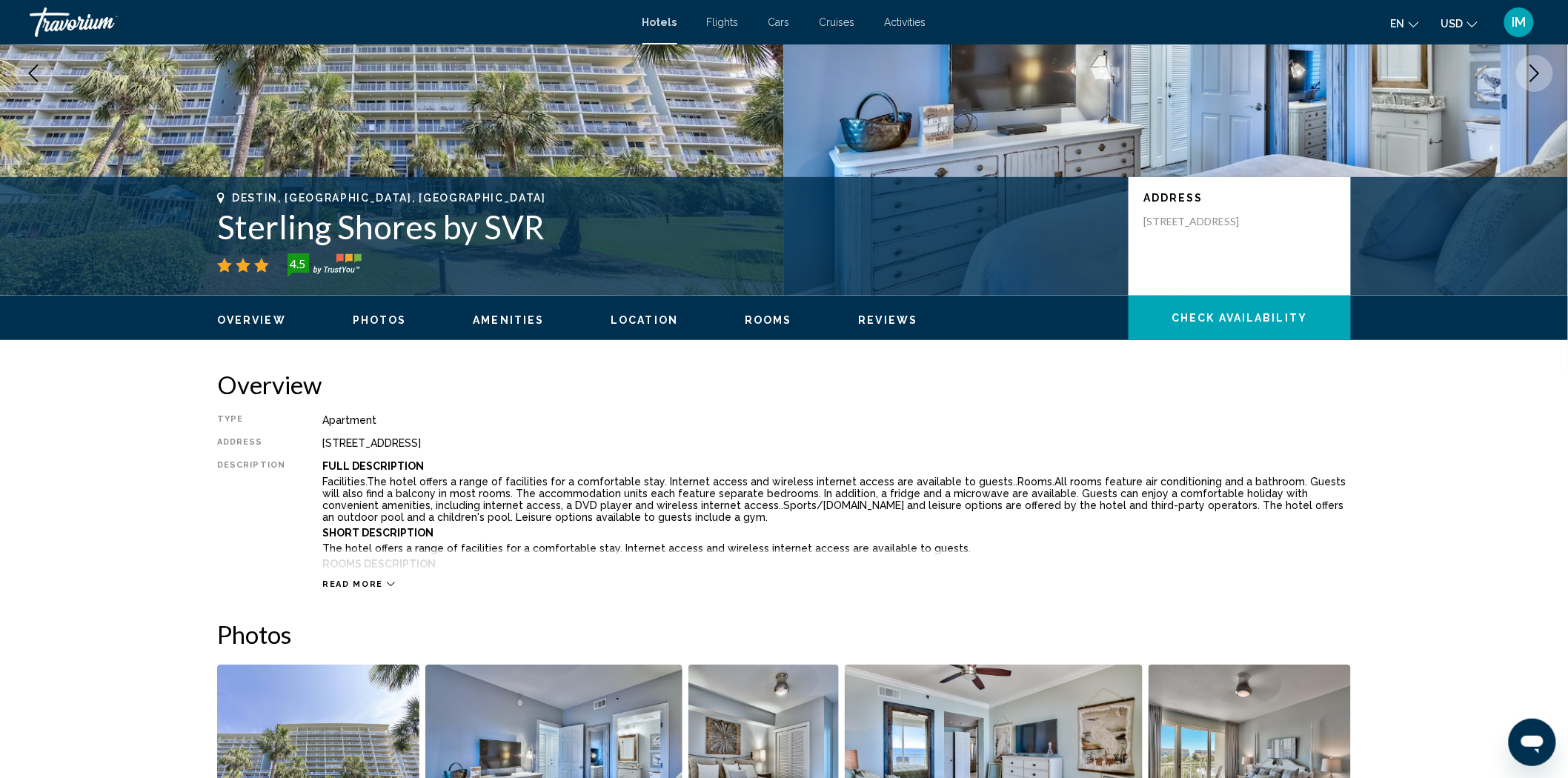
scroll to position [193, 0]
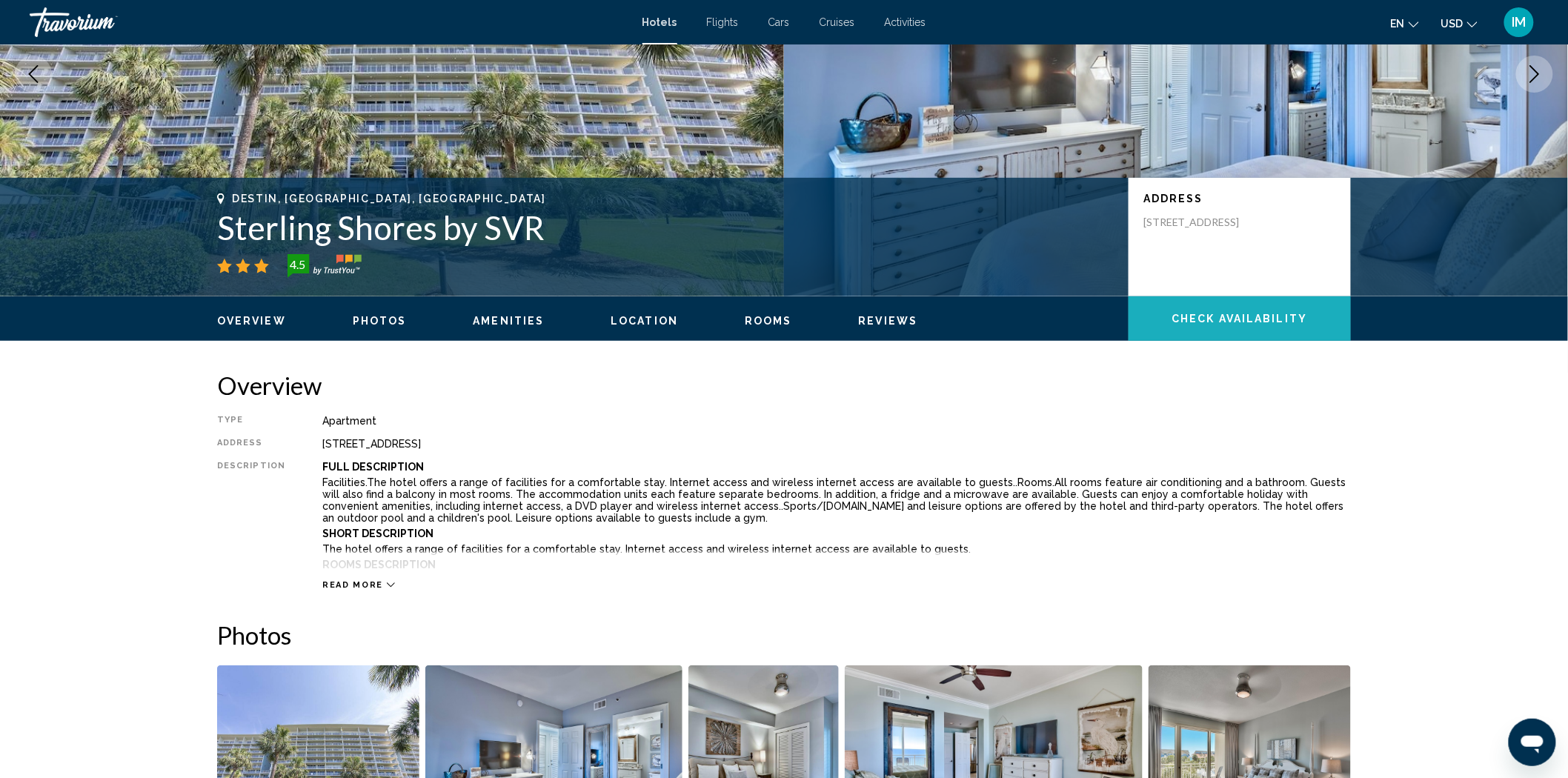
click at [1200, 324] on span "Check Availability" at bounding box center [1240, 319] width 136 height 12
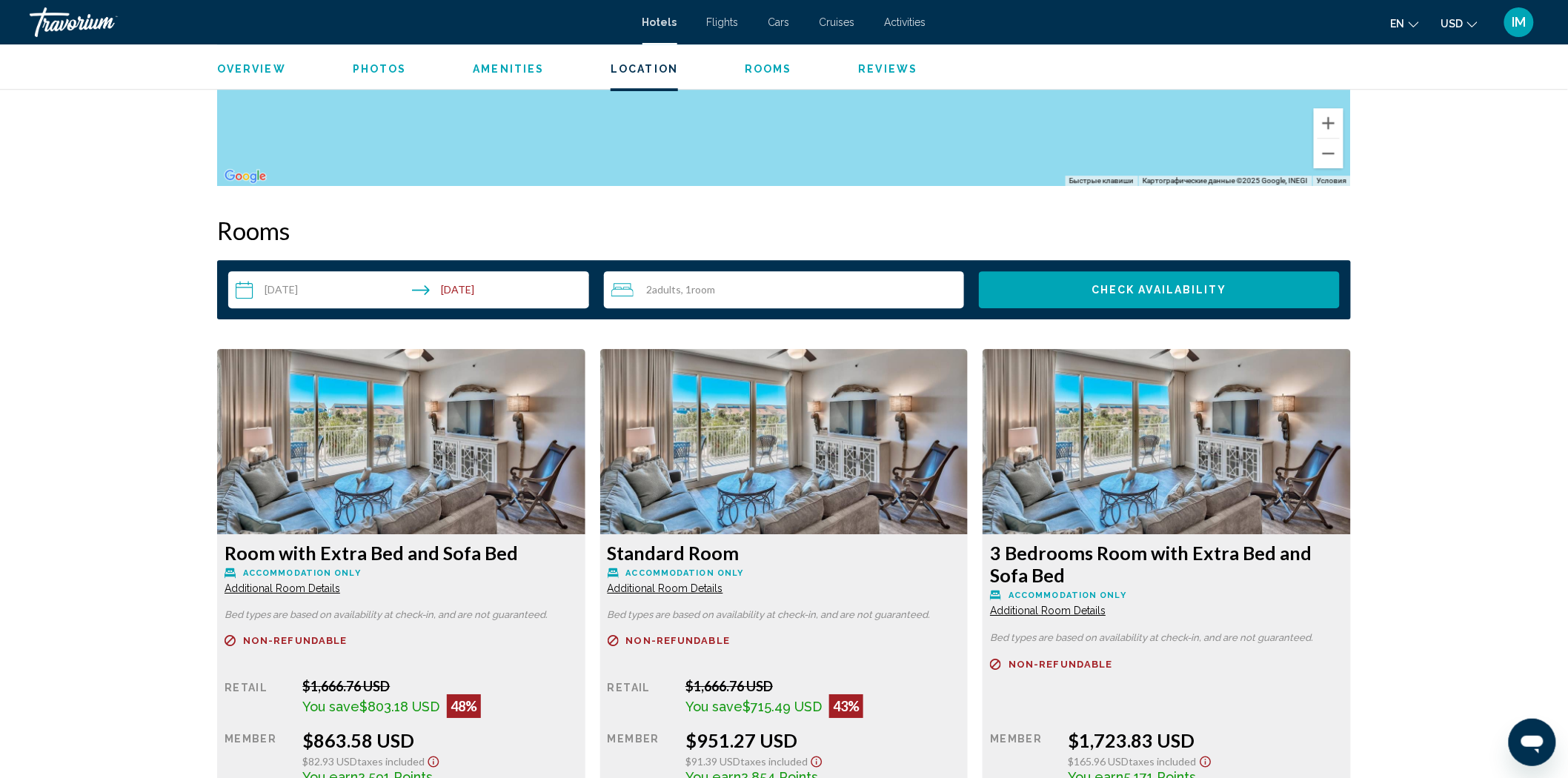
scroll to position [1716, 0]
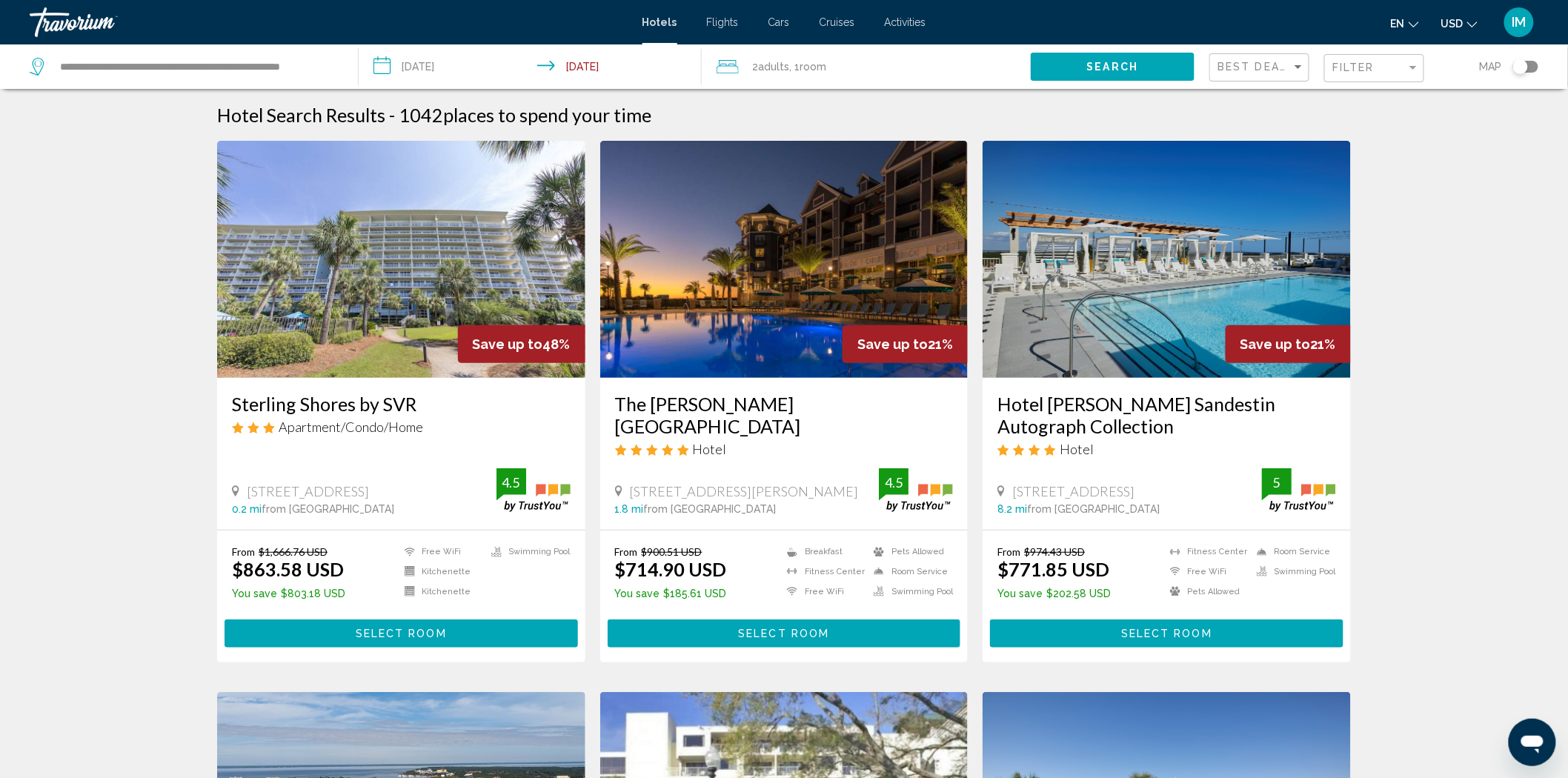
click at [847, 401] on h3 "The [PERSON_NAME][GEOGRAPHIC_DATA]" at bounding box center [784, 415] width 339 height 44
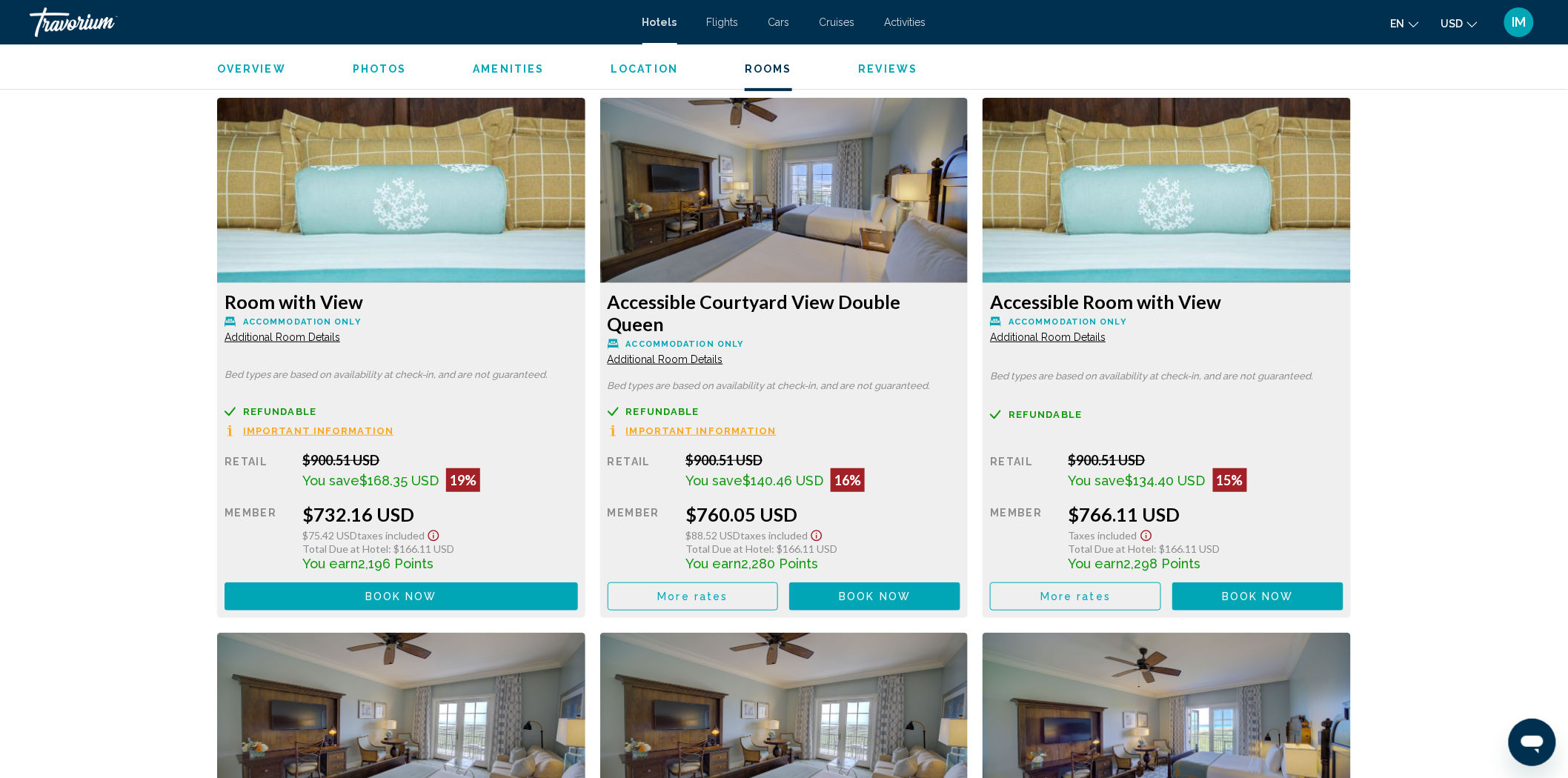
scroll to position [2514, 0]
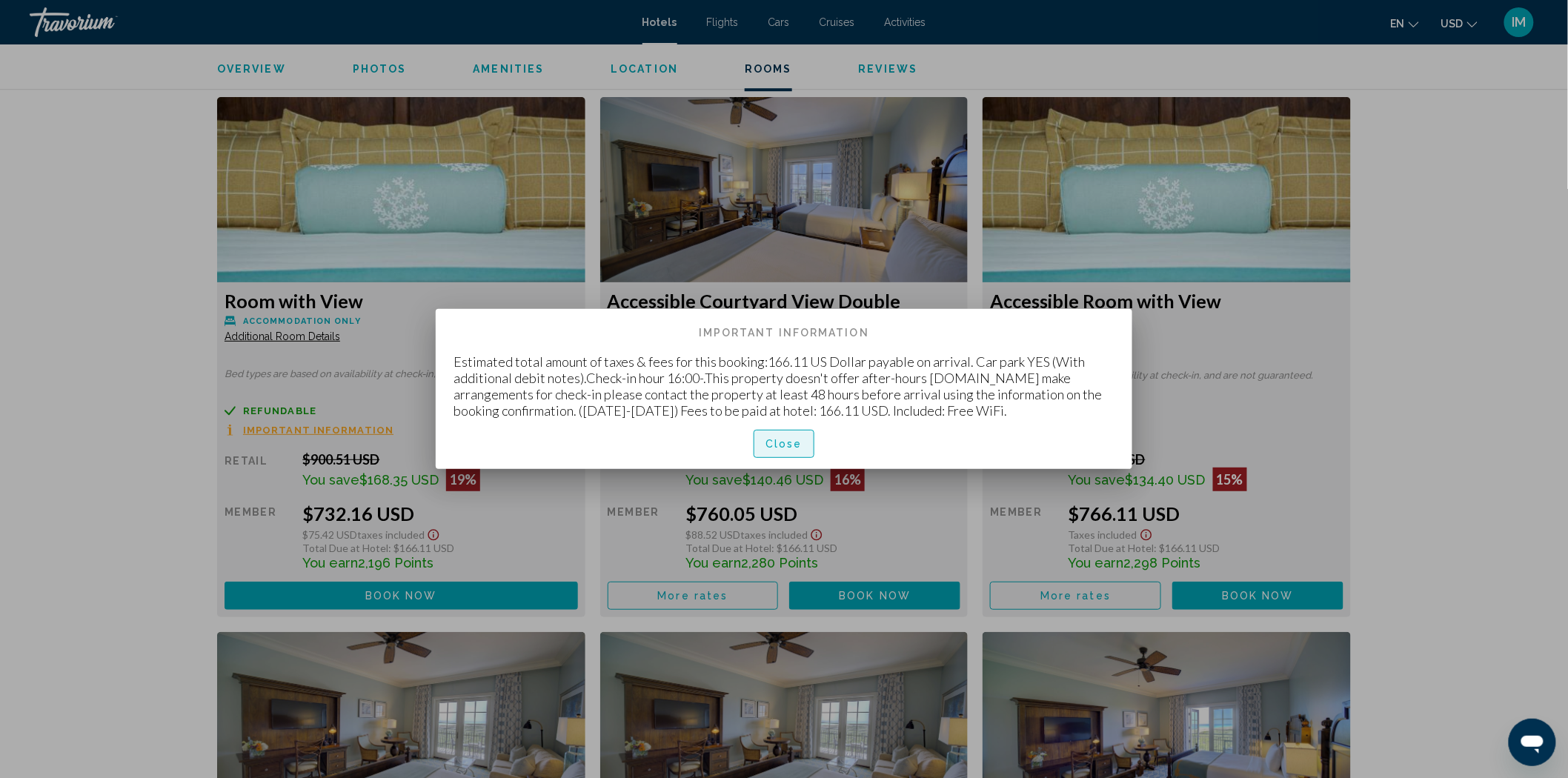
click at [783, 435] on button "Close" at bounding box center [784, 443] width 60 height 27
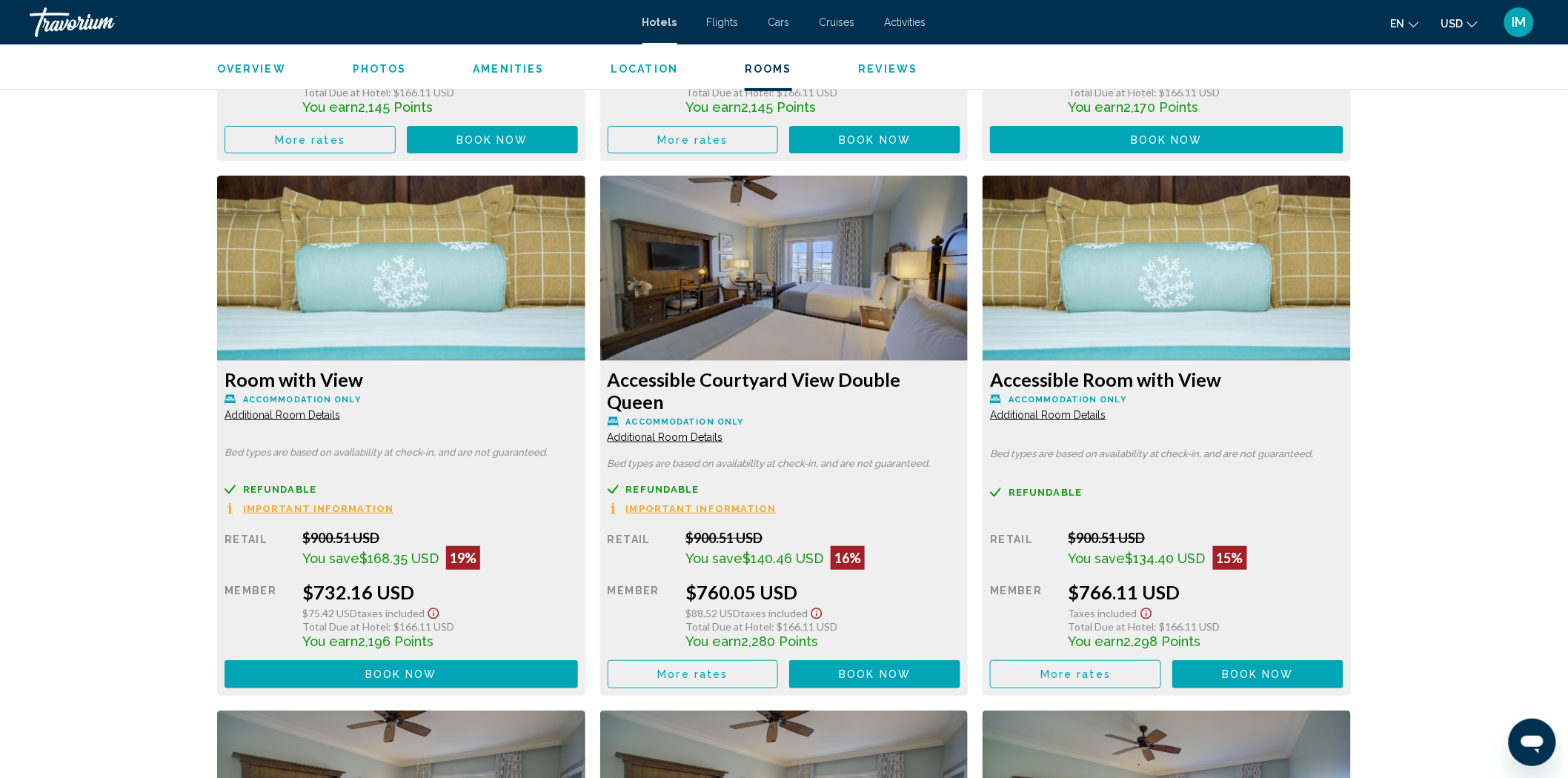
scroll to position [2436, 0]
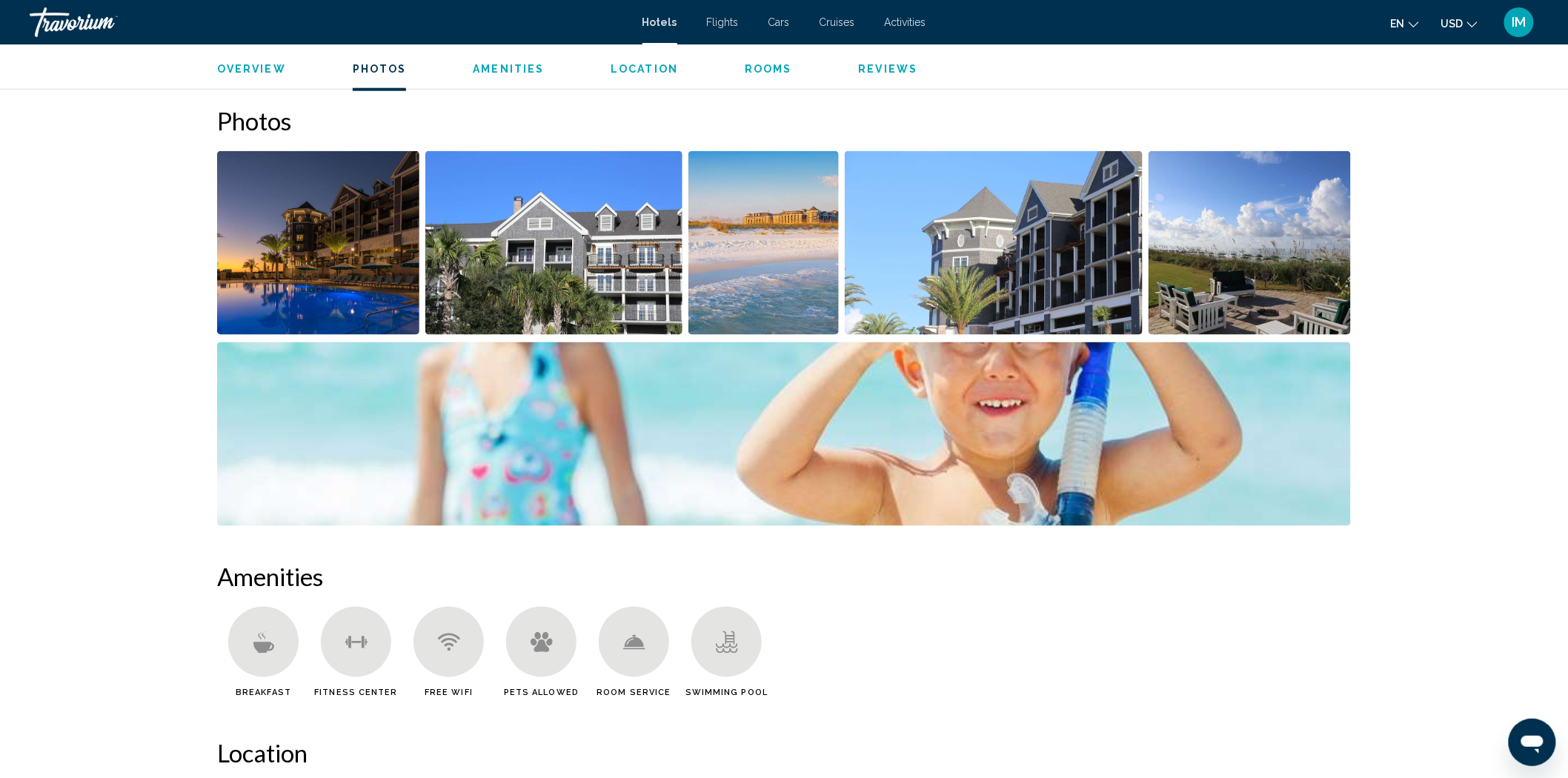
scroll to position [707, 0]
click at [787, 248] on img "Open full-screen image slider" at bounding box center [763, 243] width 150 height 184
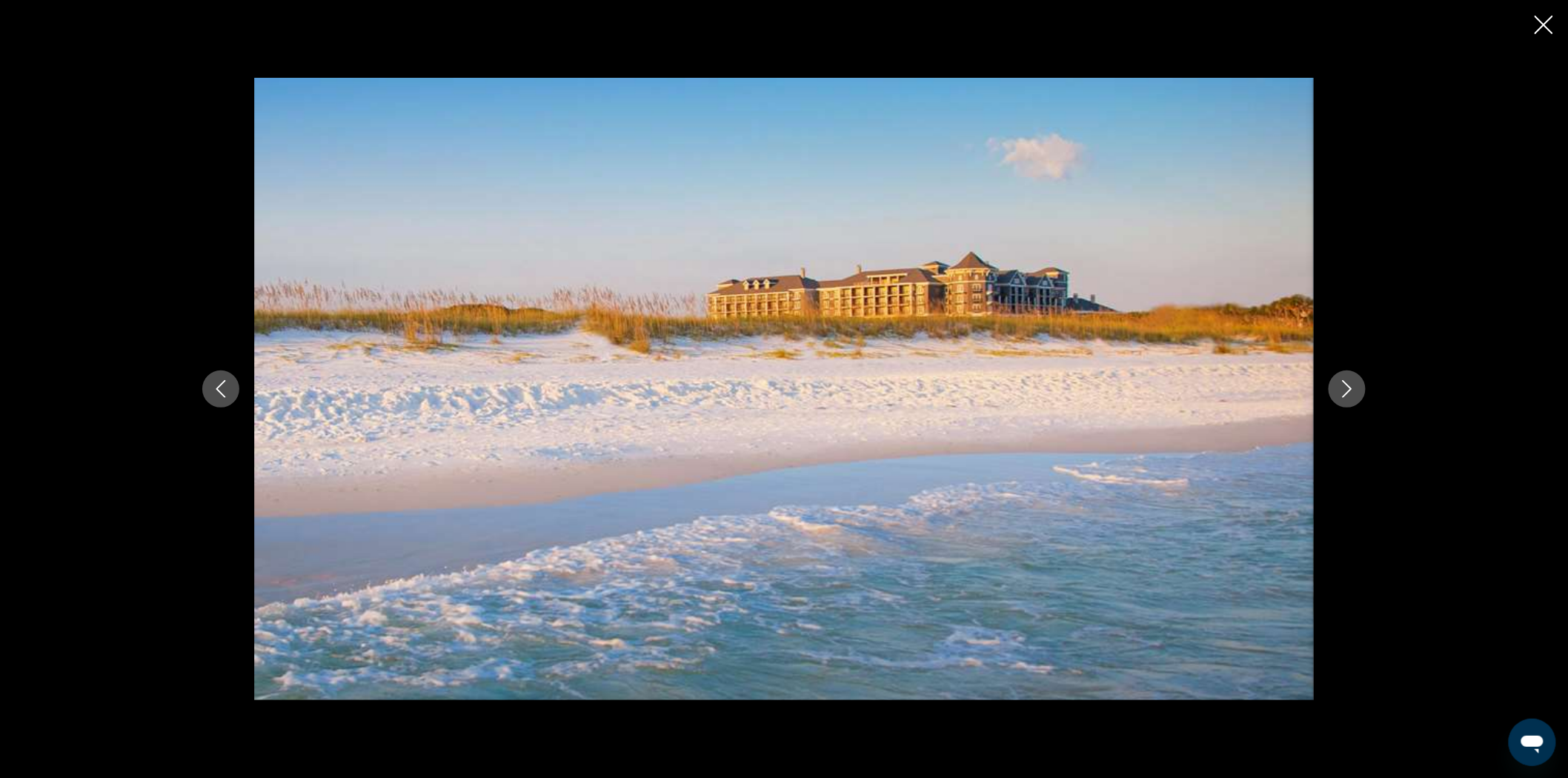
click at [1346, 396] on icon "Next image" at bounding box center [1346, 389] width 18 height 18
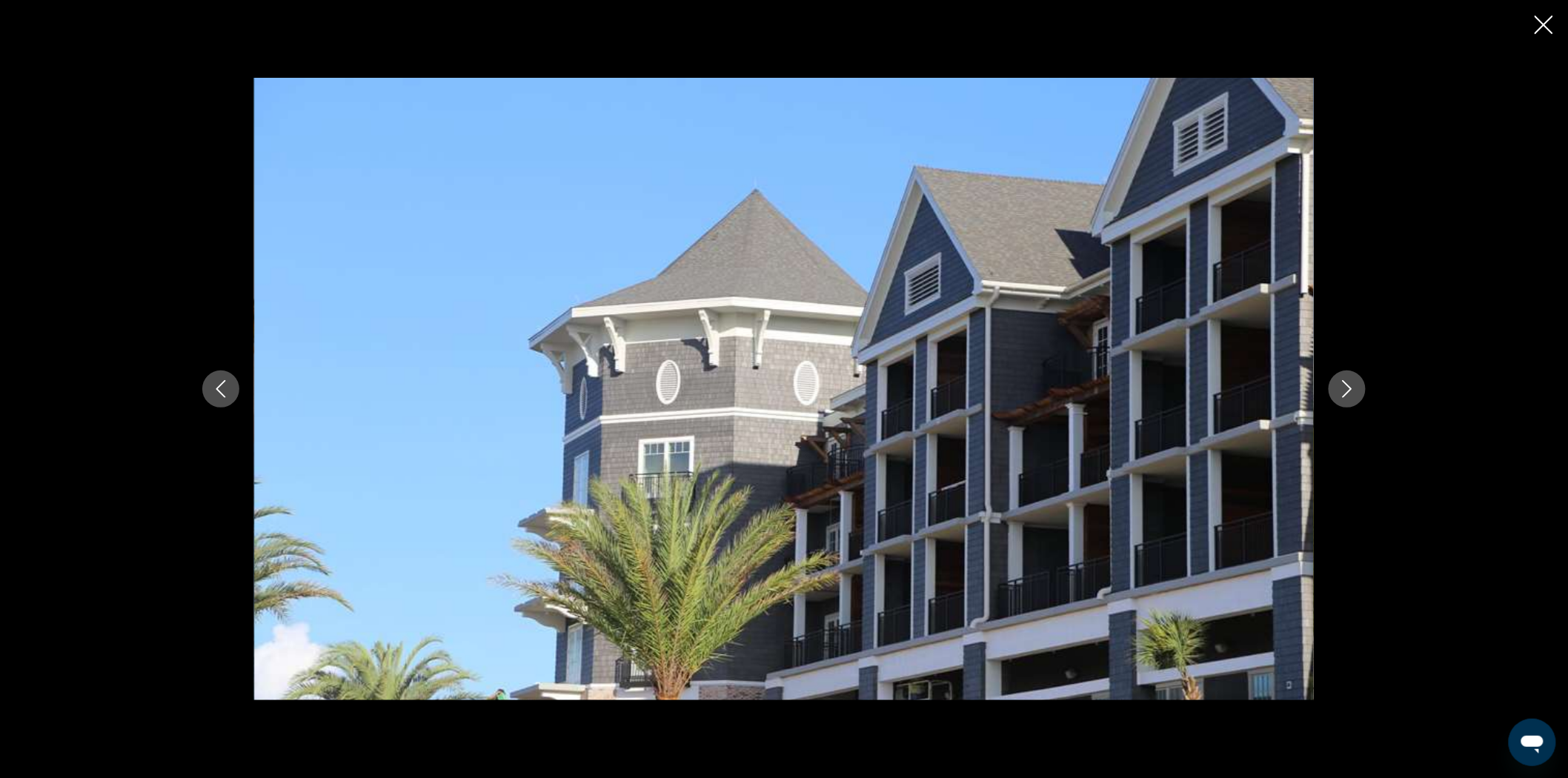
click at [1346, 396] on icon "Next image" at bounding box center [1346, 389] width 18 height 18
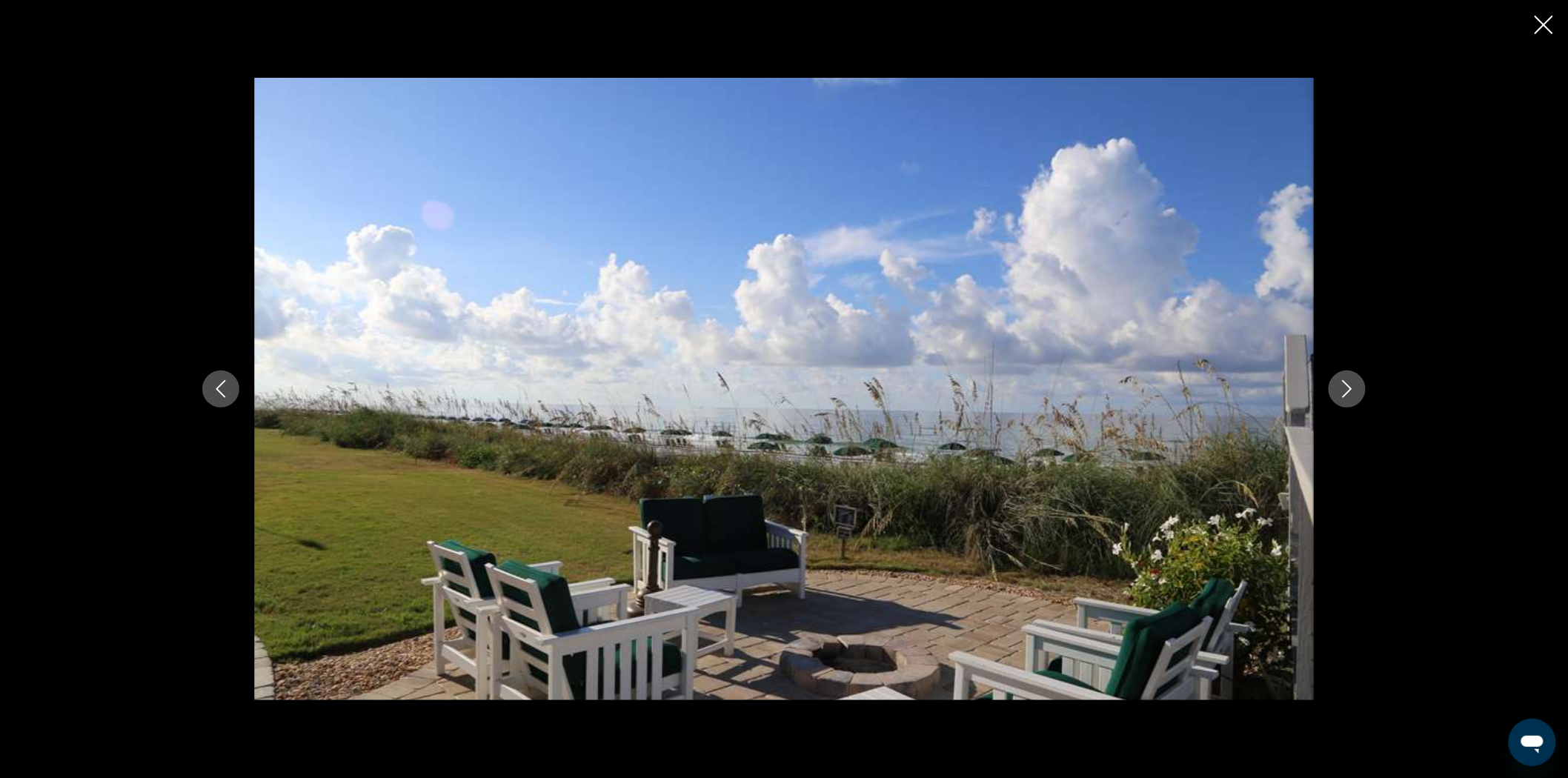
click at [1346, 396] on icon "Next image" at bounding box center [1346, 389] width 18 height 18
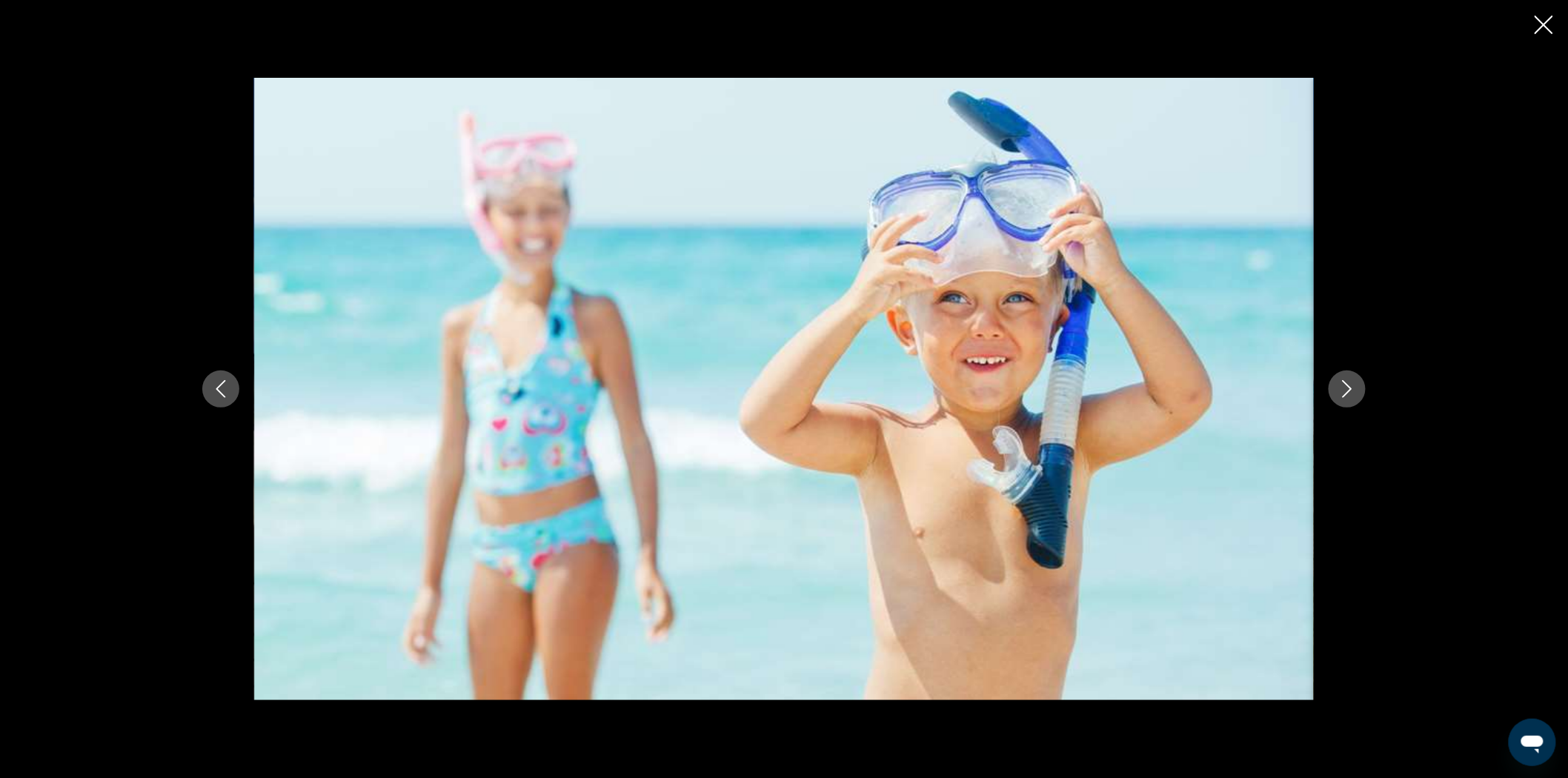
click at [1346, 396] on icon "Next image" at bounding box center [1346, 389] width 18 height 18
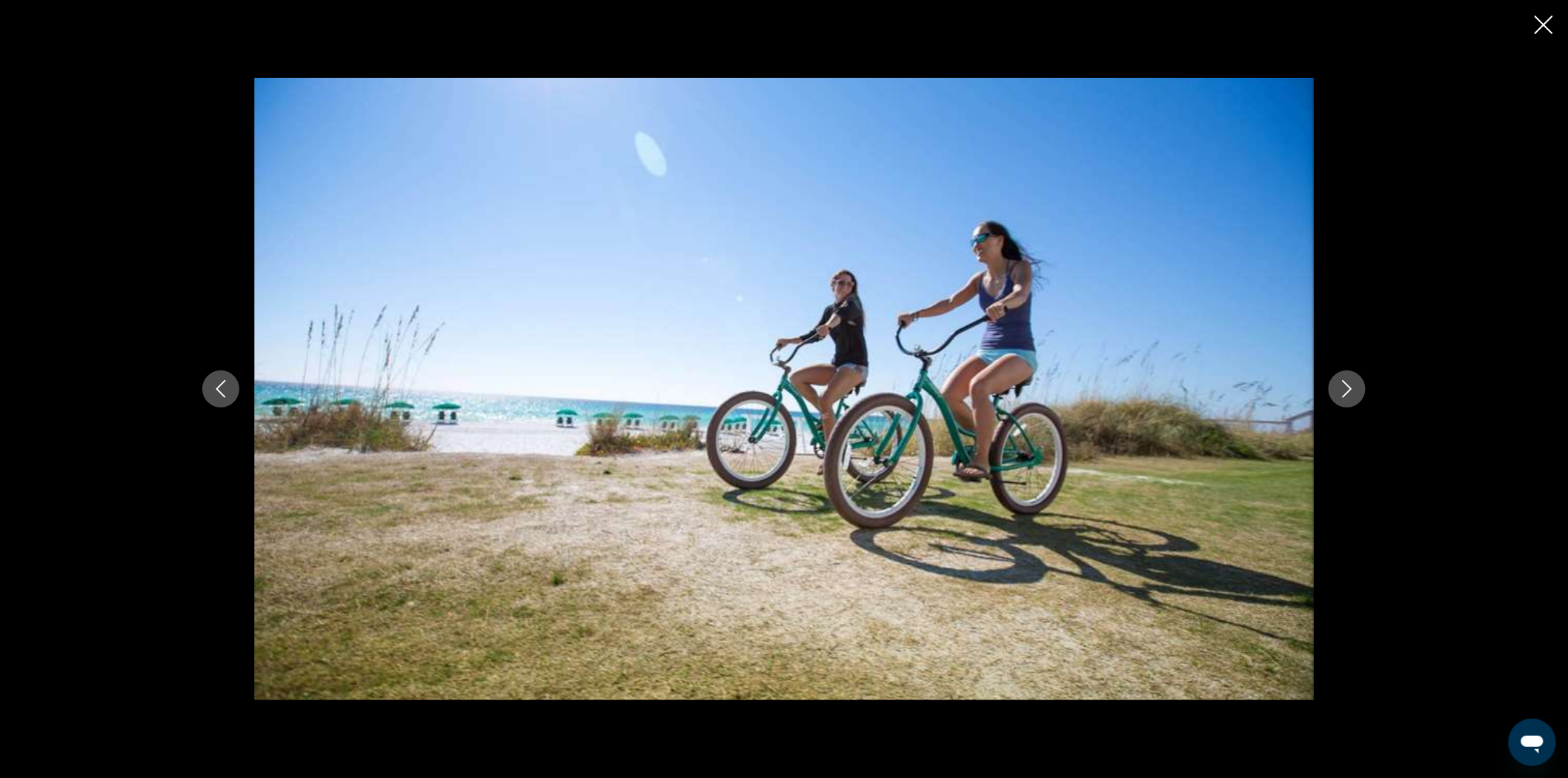
click at [1345, 394] on icon "Next image" at bounding box center [1347, 389] width 9 height 18
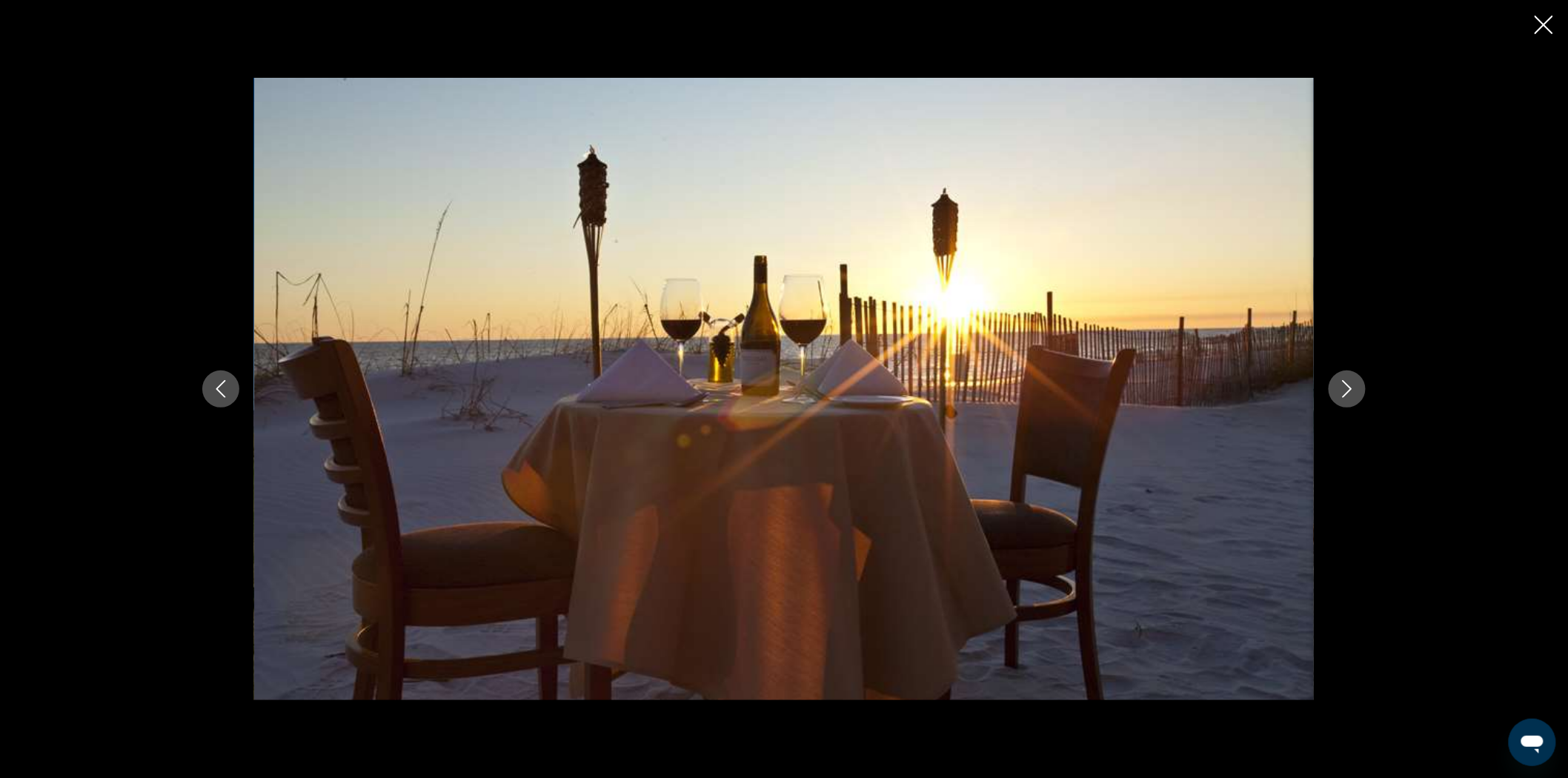
click at [1345, 394] on icon "Next image" at bounding box center [1347, 389] width 9 height 18
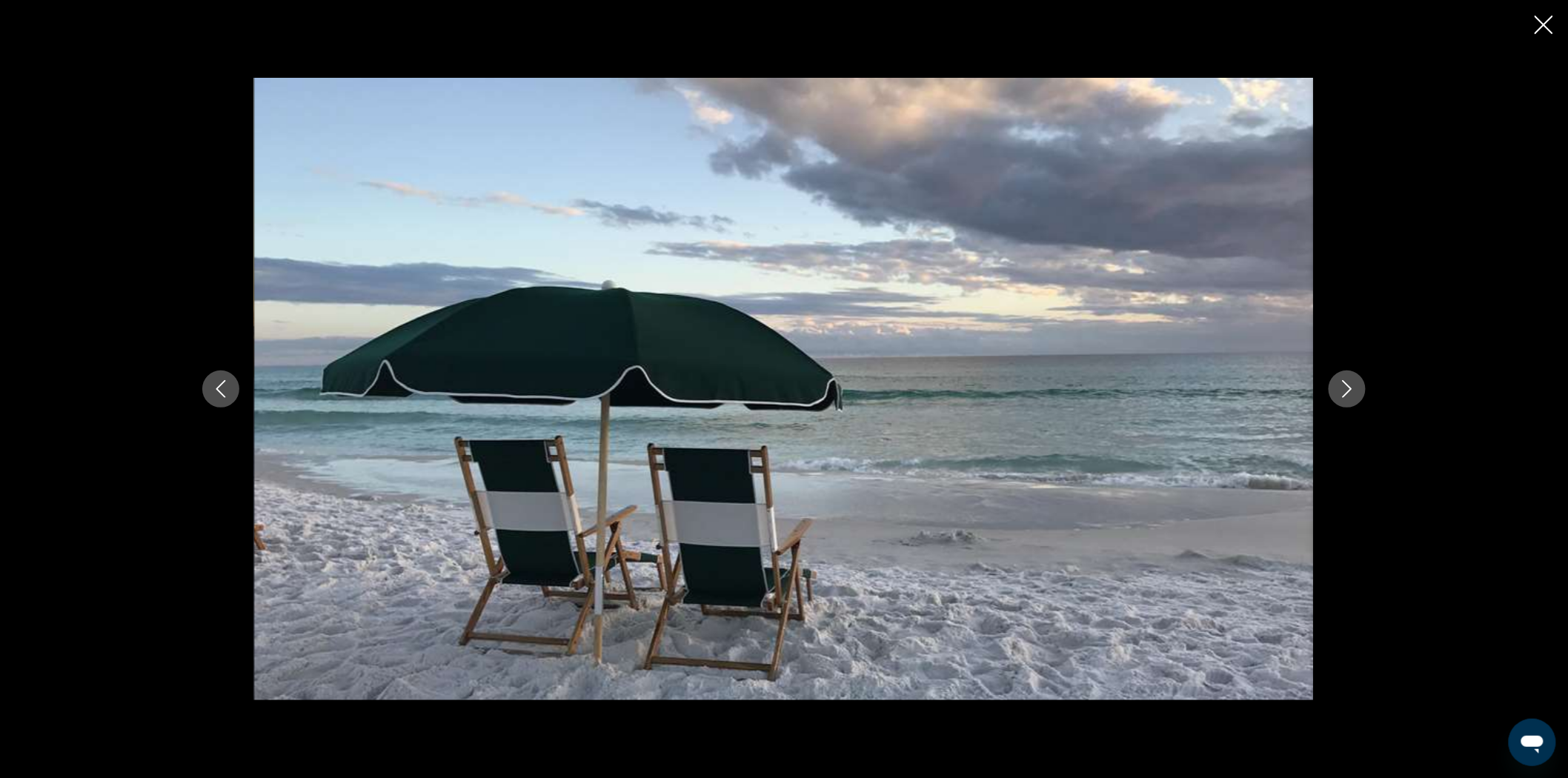
click at [1345, 394] on icon "Next image" at bounding box center [1347, 389] width 9 height 18
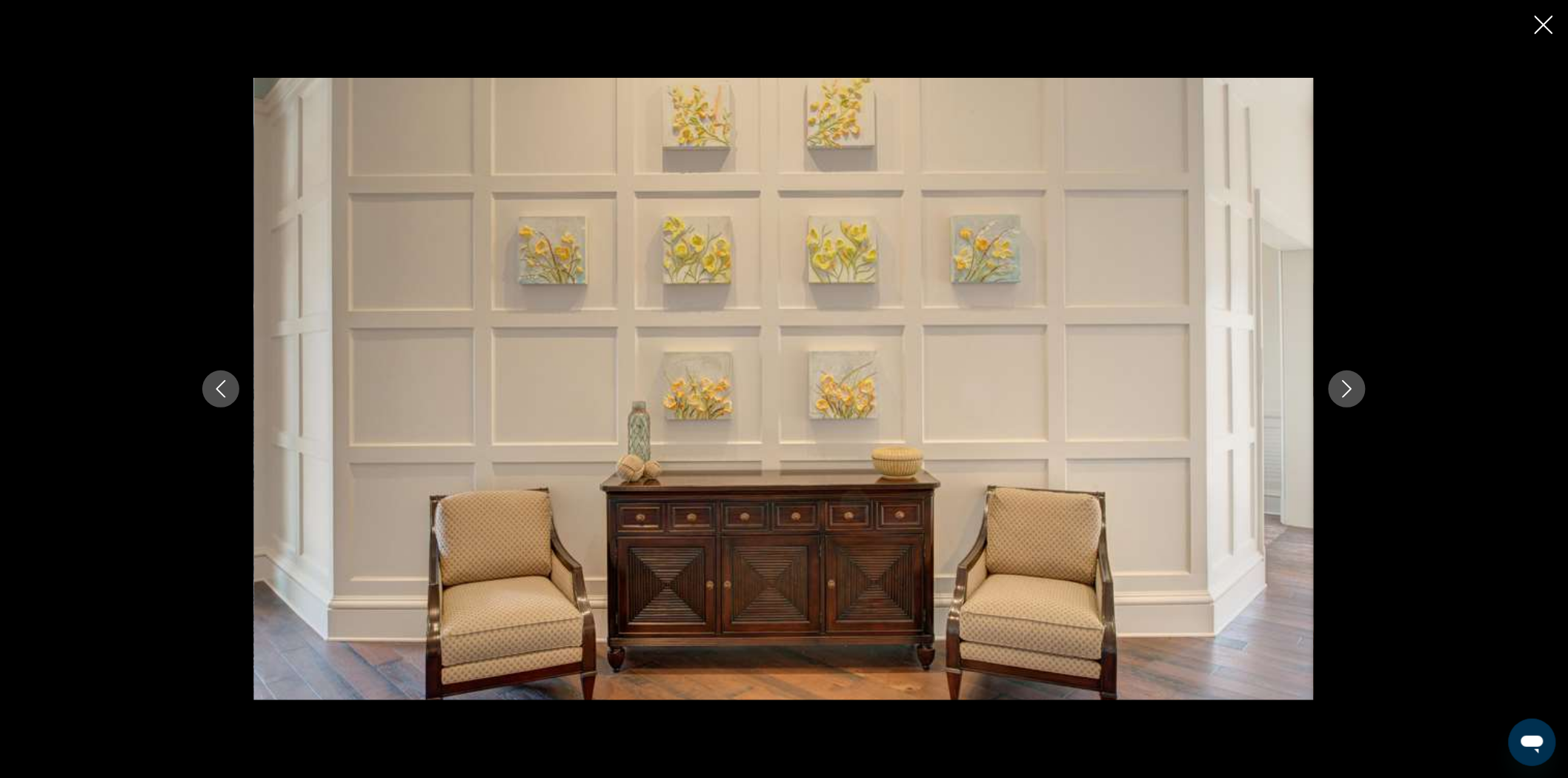
click at [1345, 394] on icon "Next image" at bounding box center [1347, 389] width 9 height 18
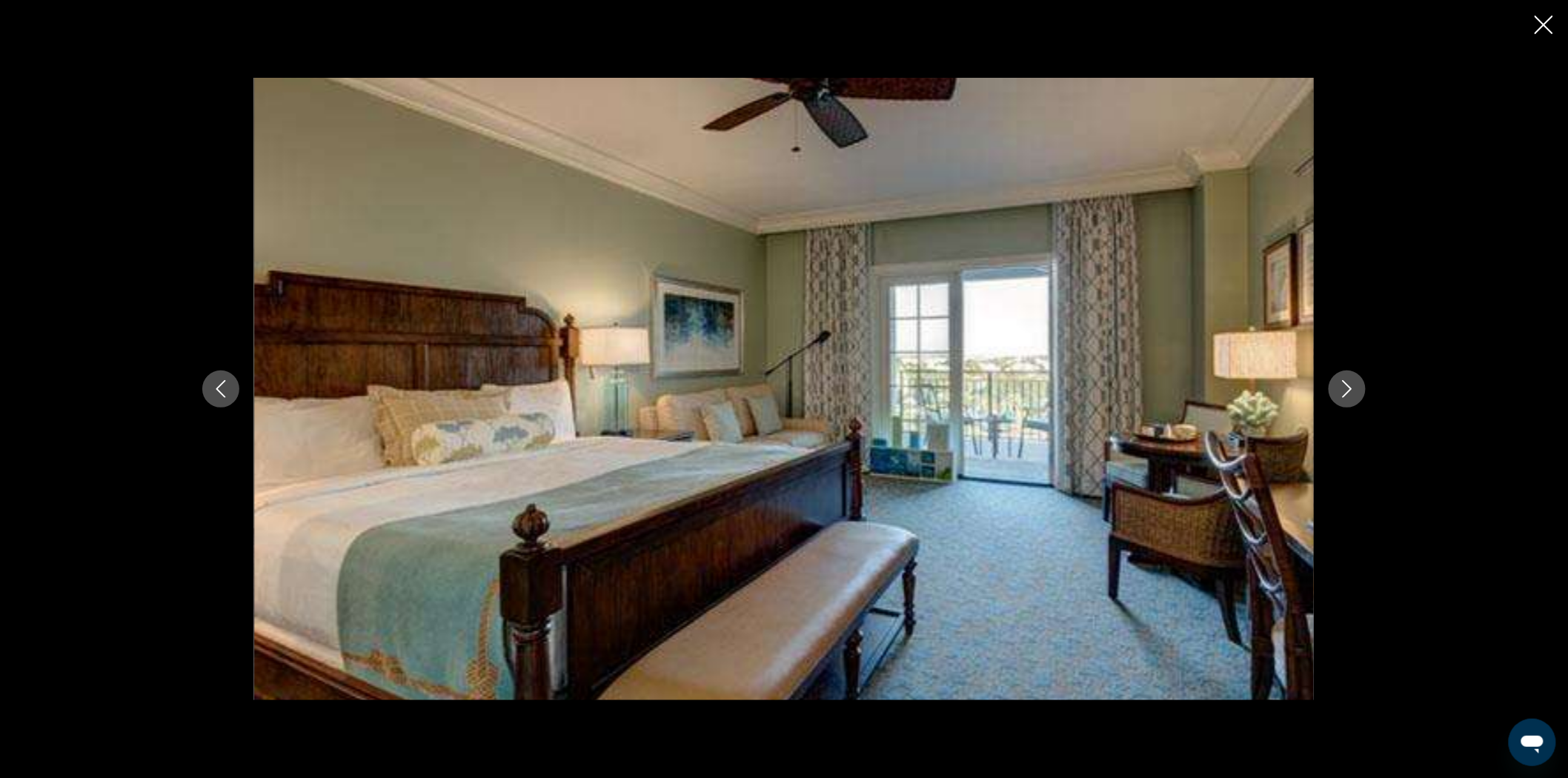
click at [1345, 394] on icon "Next image" at bounding box center [1347, 389] width 9 height 18
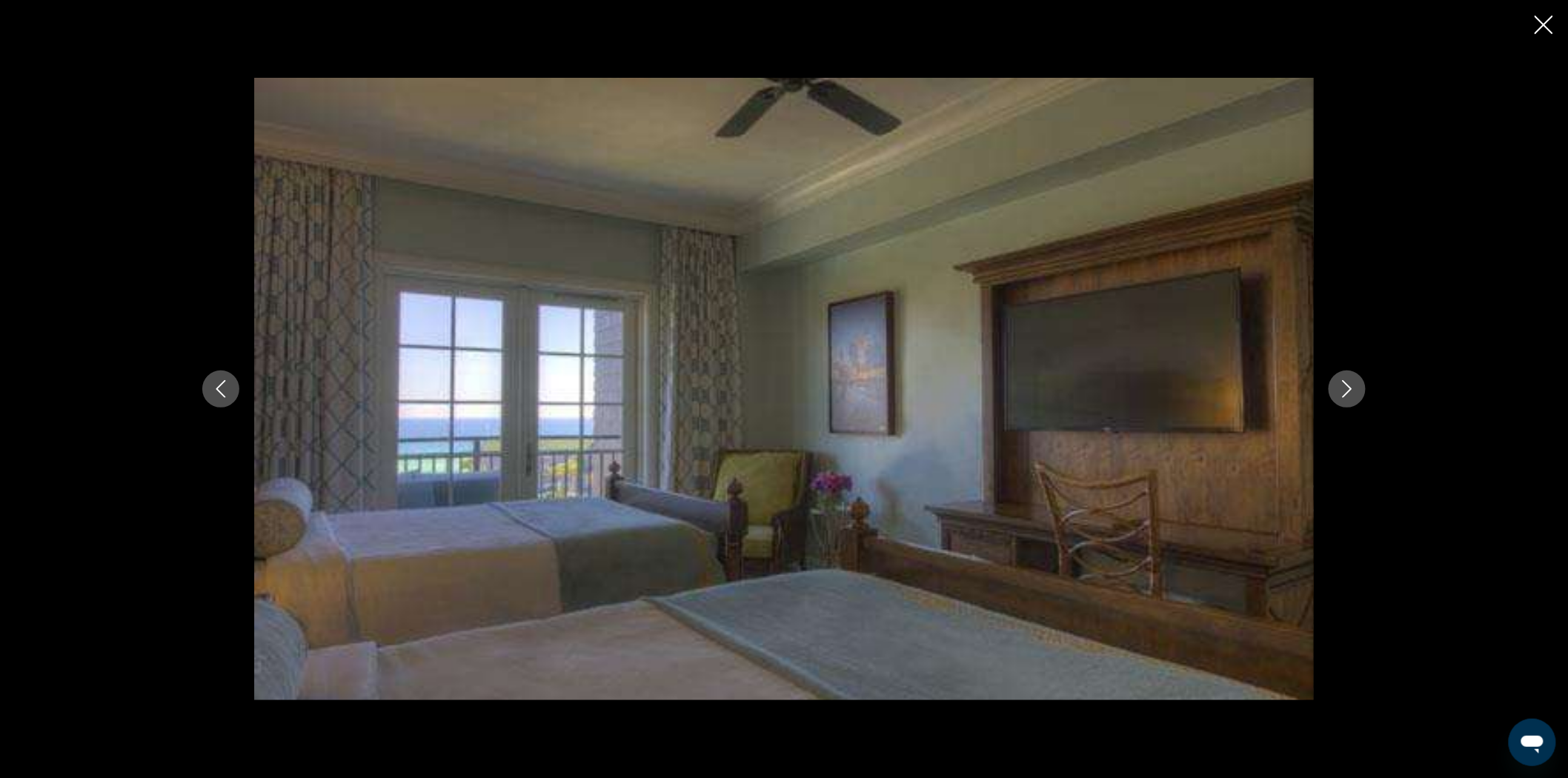
click at [1345, 394] on icon "Next image" at bounding box center [1347, 389] width 9 height 18
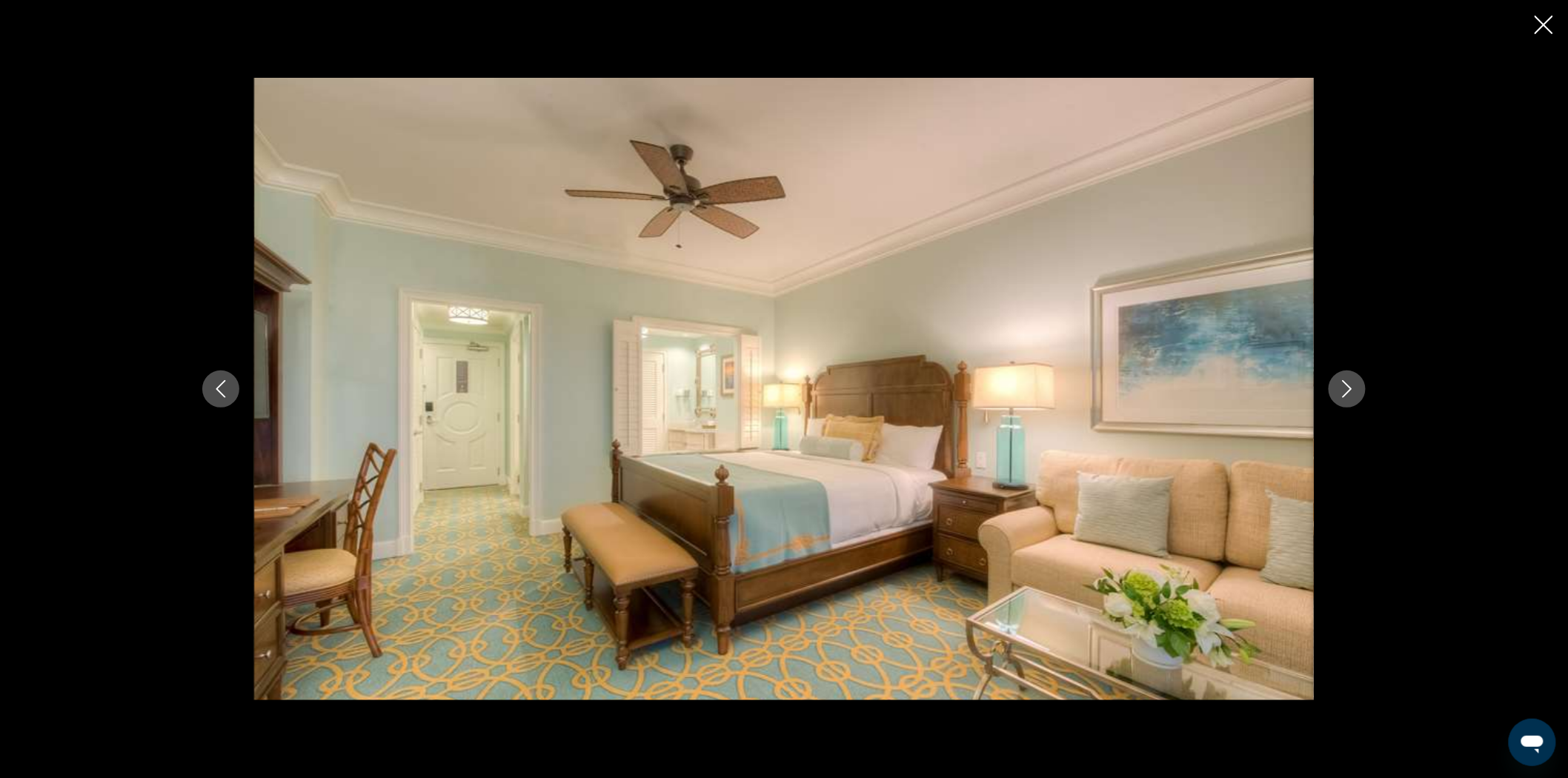
click at [1345, 394] on icon "Next image" at bounding box center [1347, 389] width 9 height 18
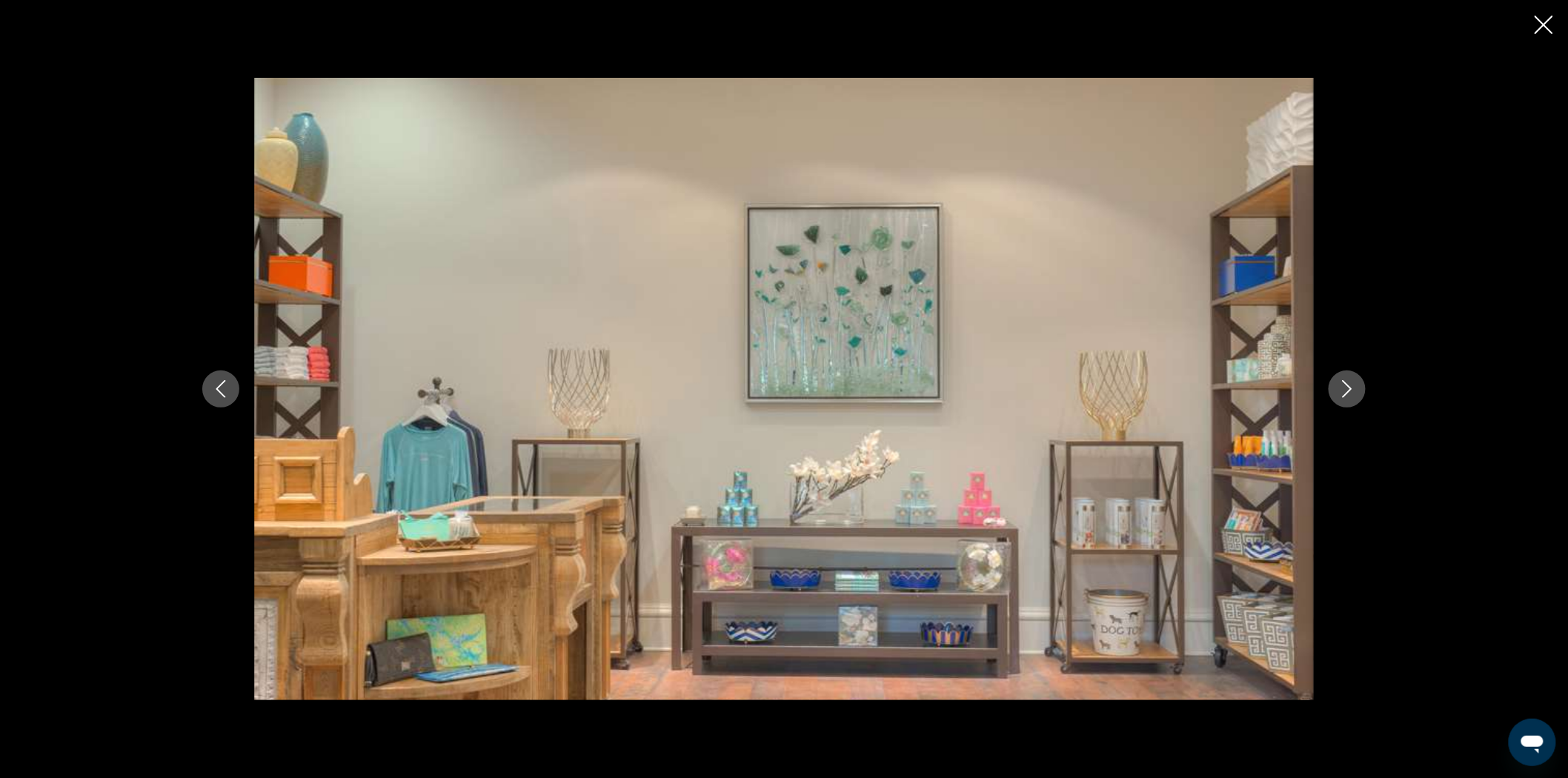
click at [1345, 394] on icon "Next image" at bounding box center [1347, 389] width 9 height 18
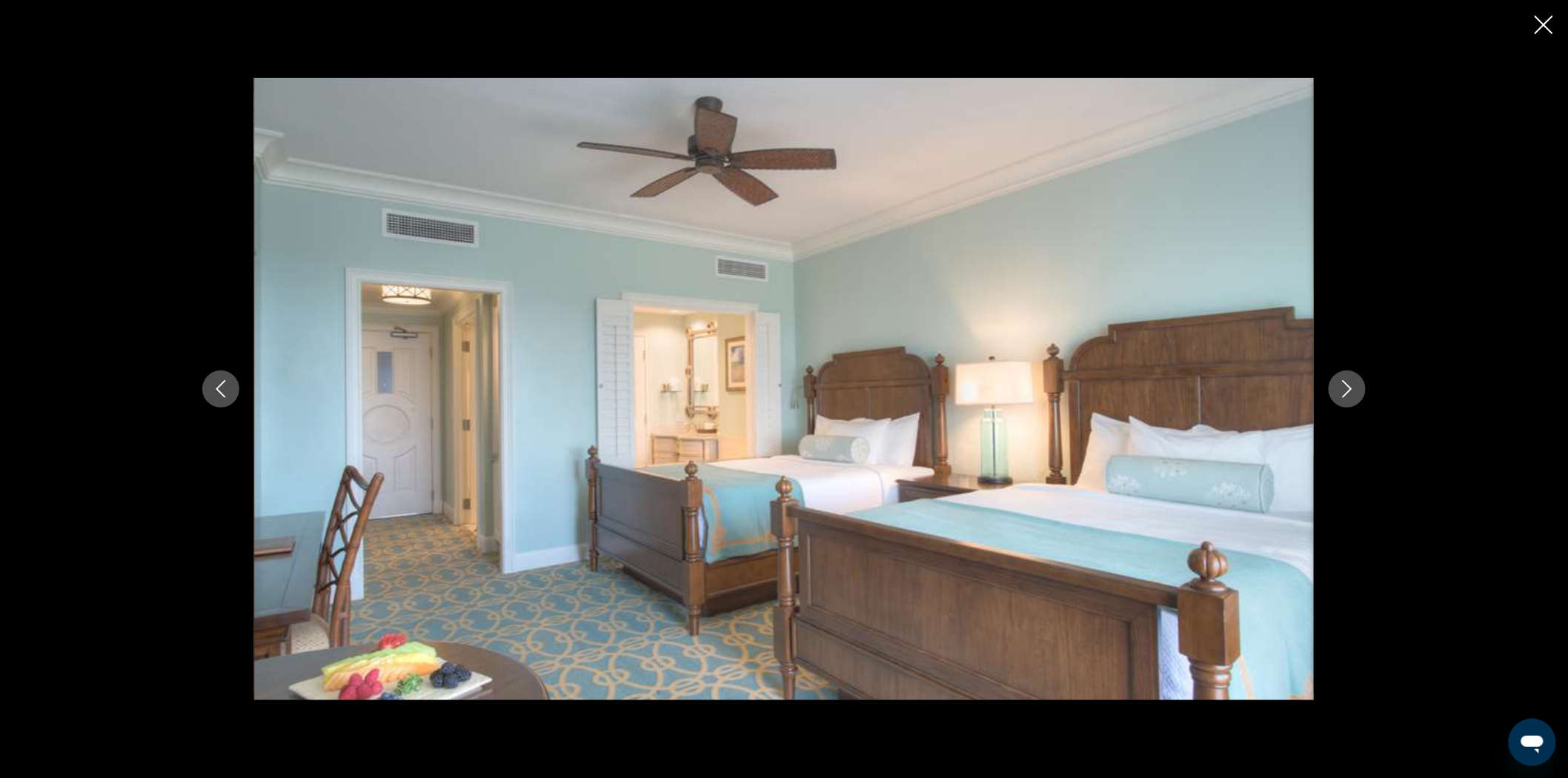
click at [1345, 394] on icon "Next image" at bounding box center [1347, 389] width 9 height 18
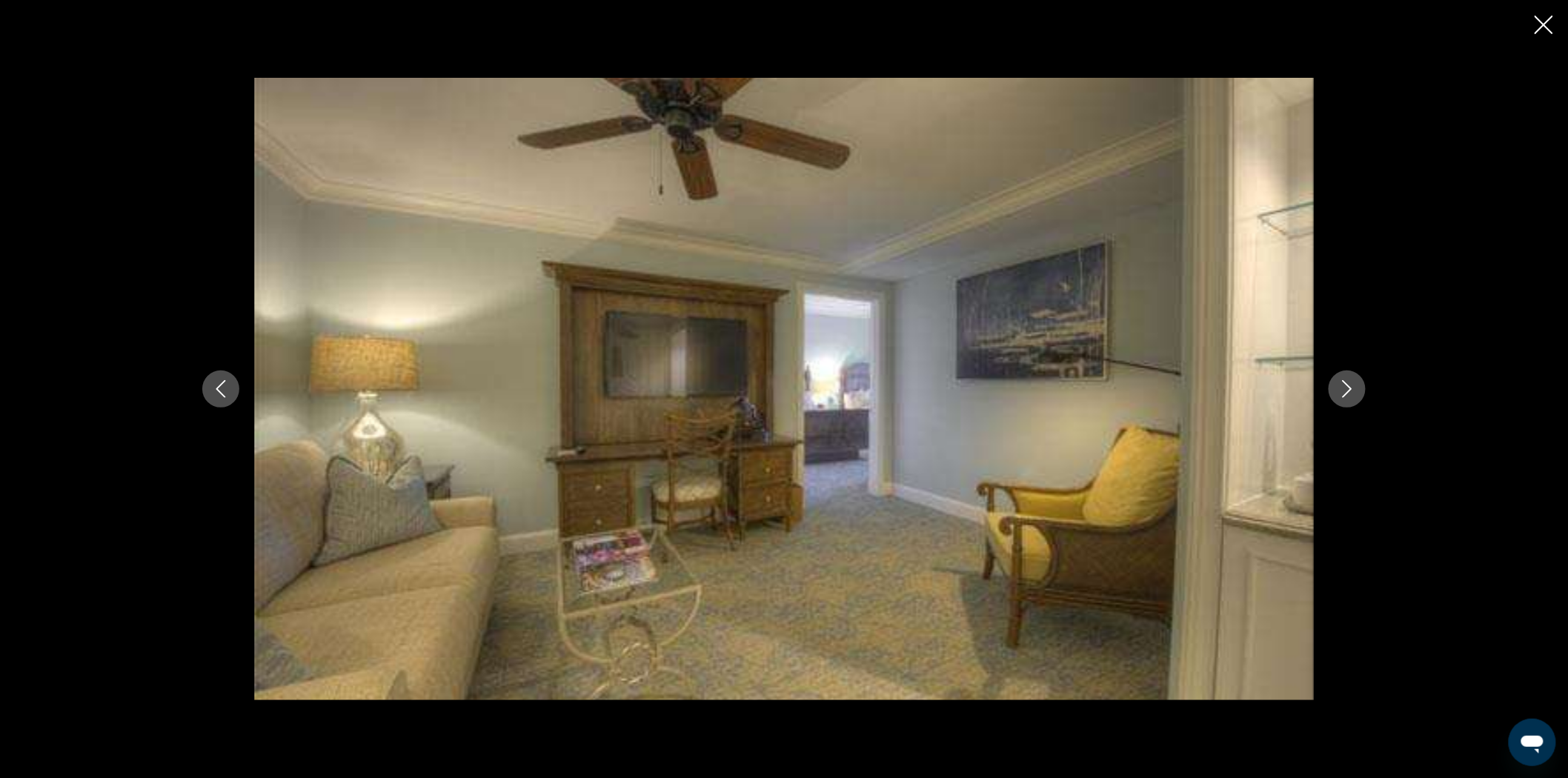
click at [1345, 394] on icon "Next image" at bounding box center [1347, 389] width 9 height 18
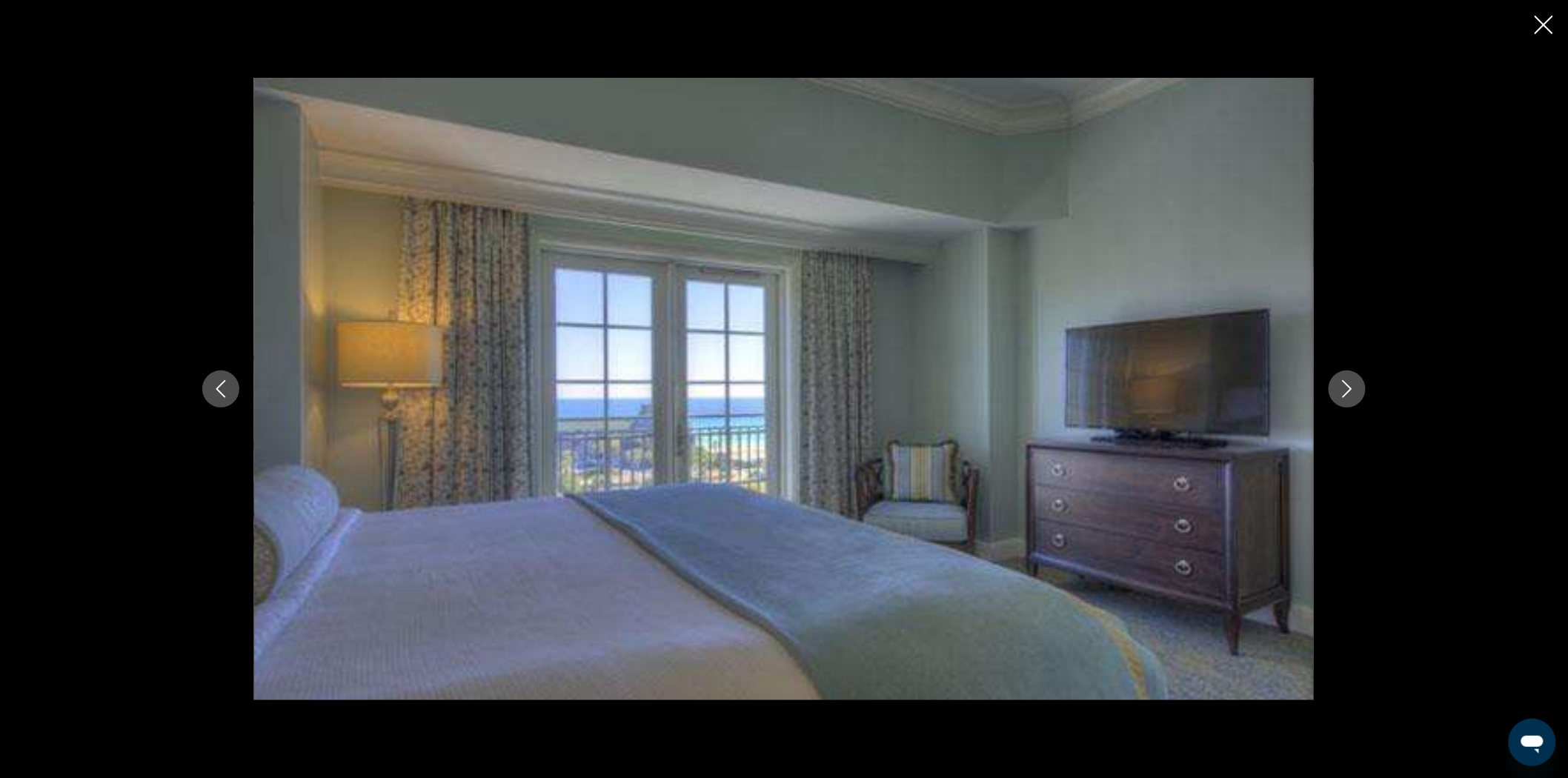
click at [1345, 394] on icon "Next image" at bounding box center [1347, 389] width 9 height 18
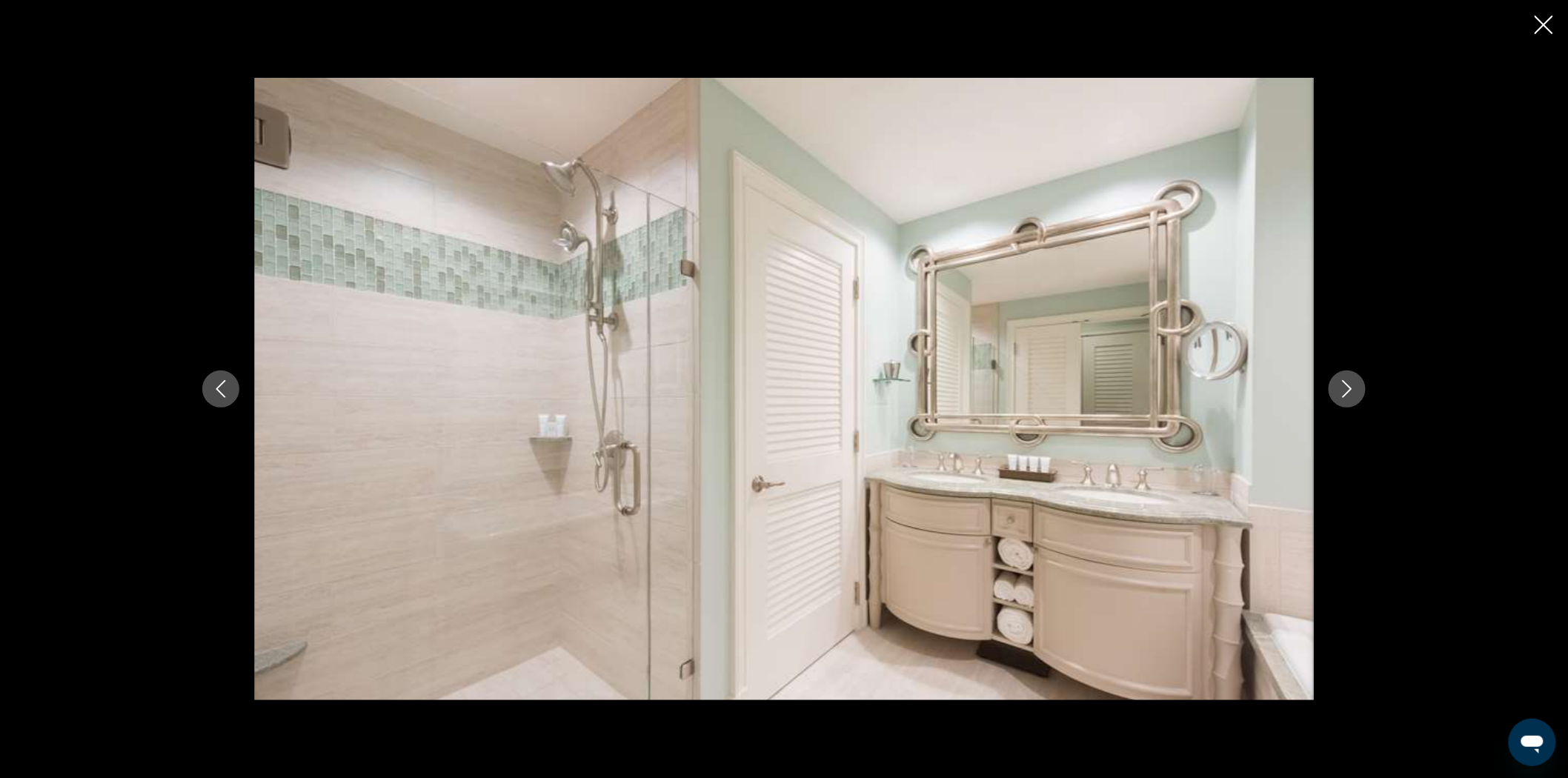
click at [1345, 394] on icon "Next image" at bounding box center [1347, 389] width 9 height 18
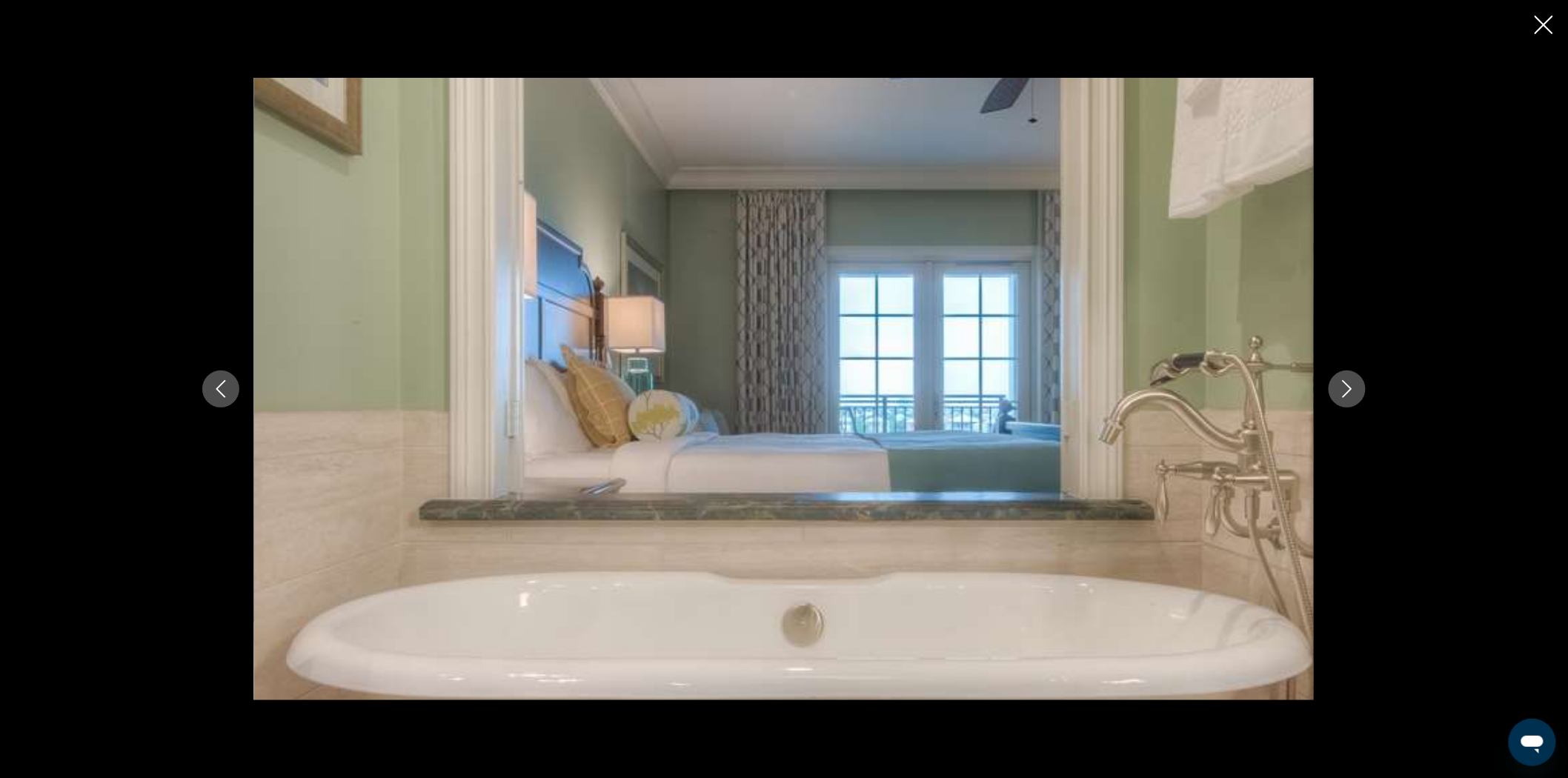
click at [1345, 394] on icon "Next image" at bounding box center [1347, 389] width 9 height 18
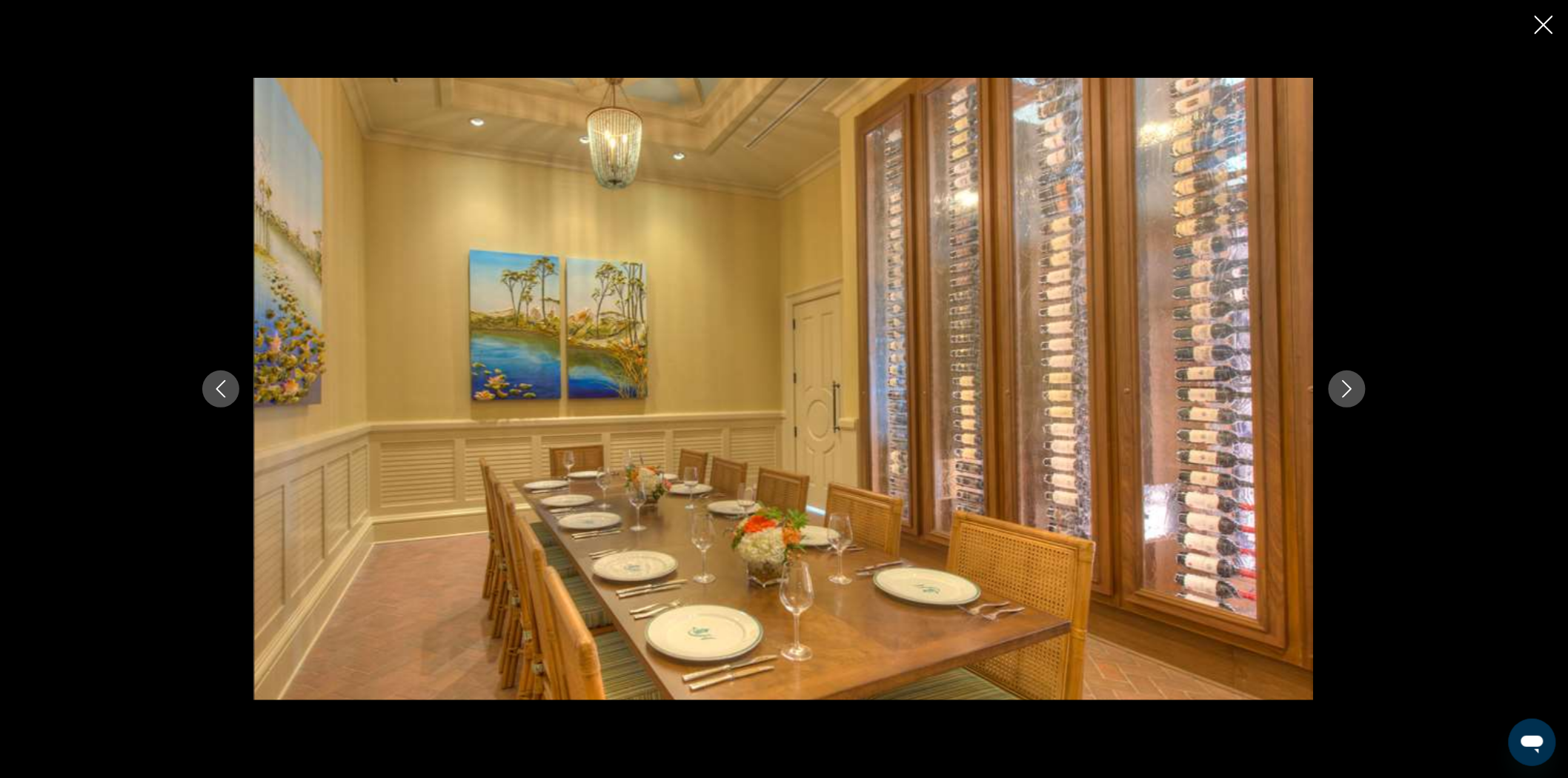
click at [1345, 394] on icon "Next image" at bounding box center [1347, 389] width 9 height 18
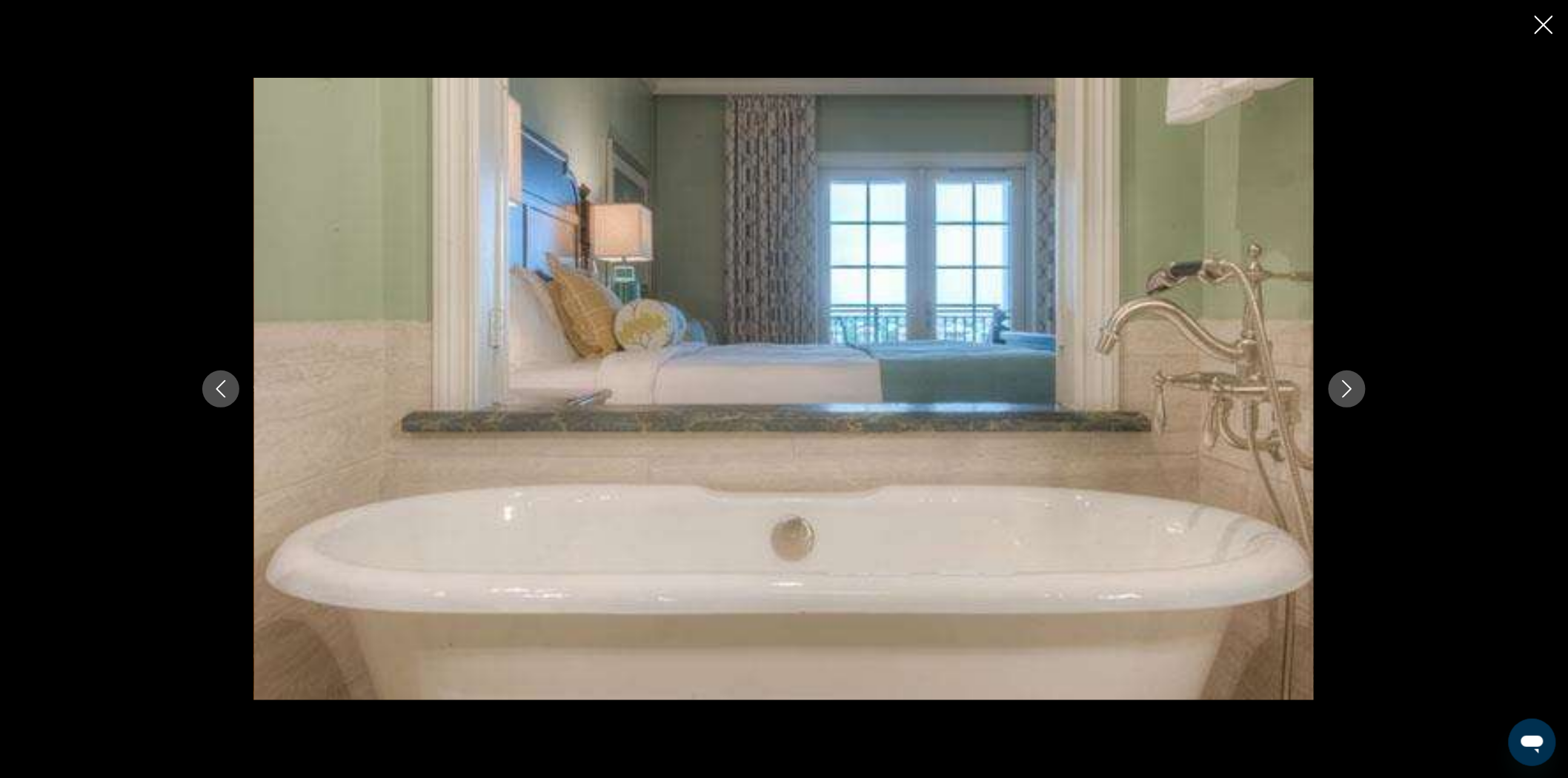
click at [1345, 394] on icon "Next image" at bounding box center [1347, 389] width 9 height 18
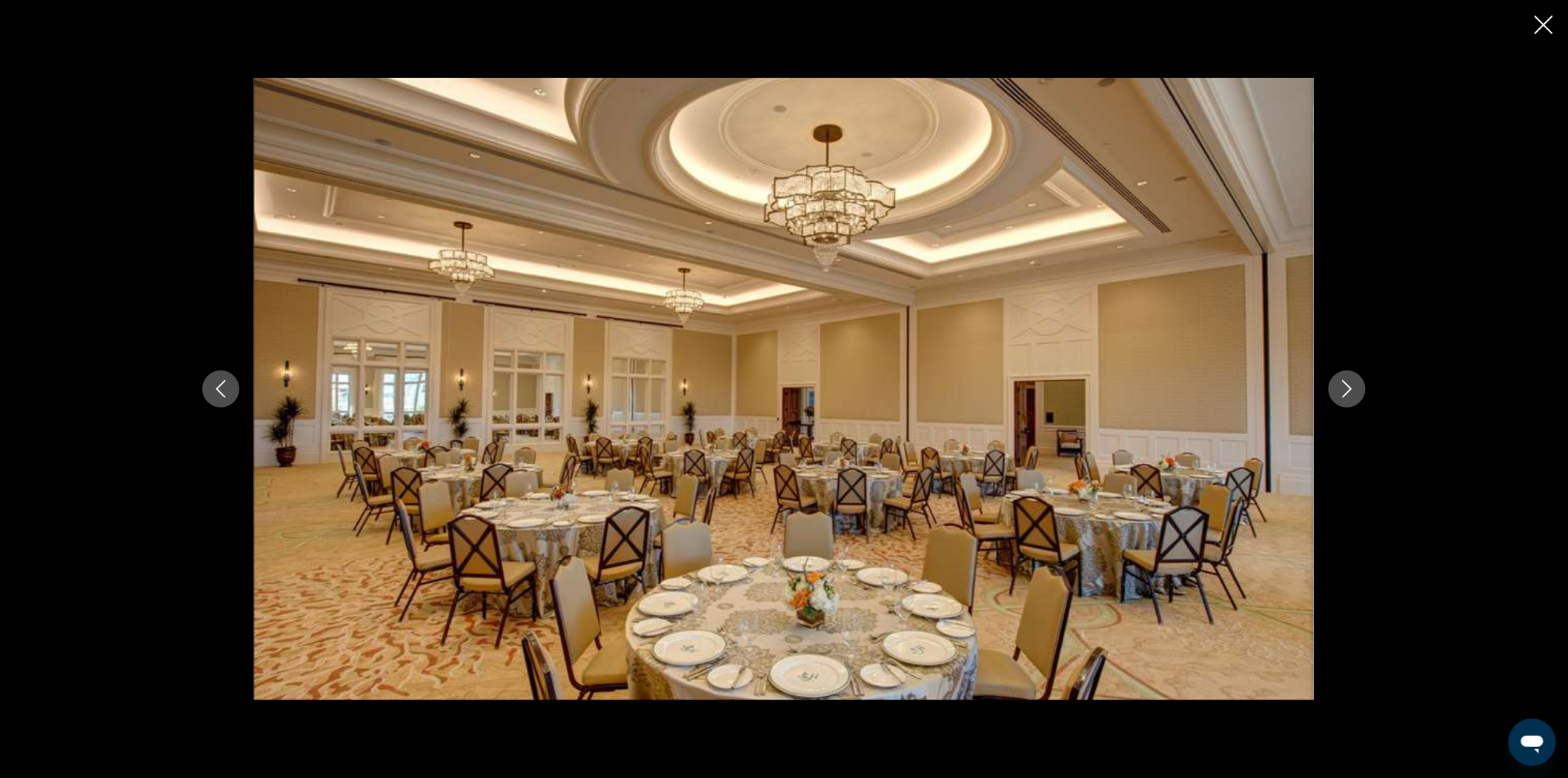
click at [1345, 394] on icon "Next image" at bounding box center [1347, 389] width 9 height 18
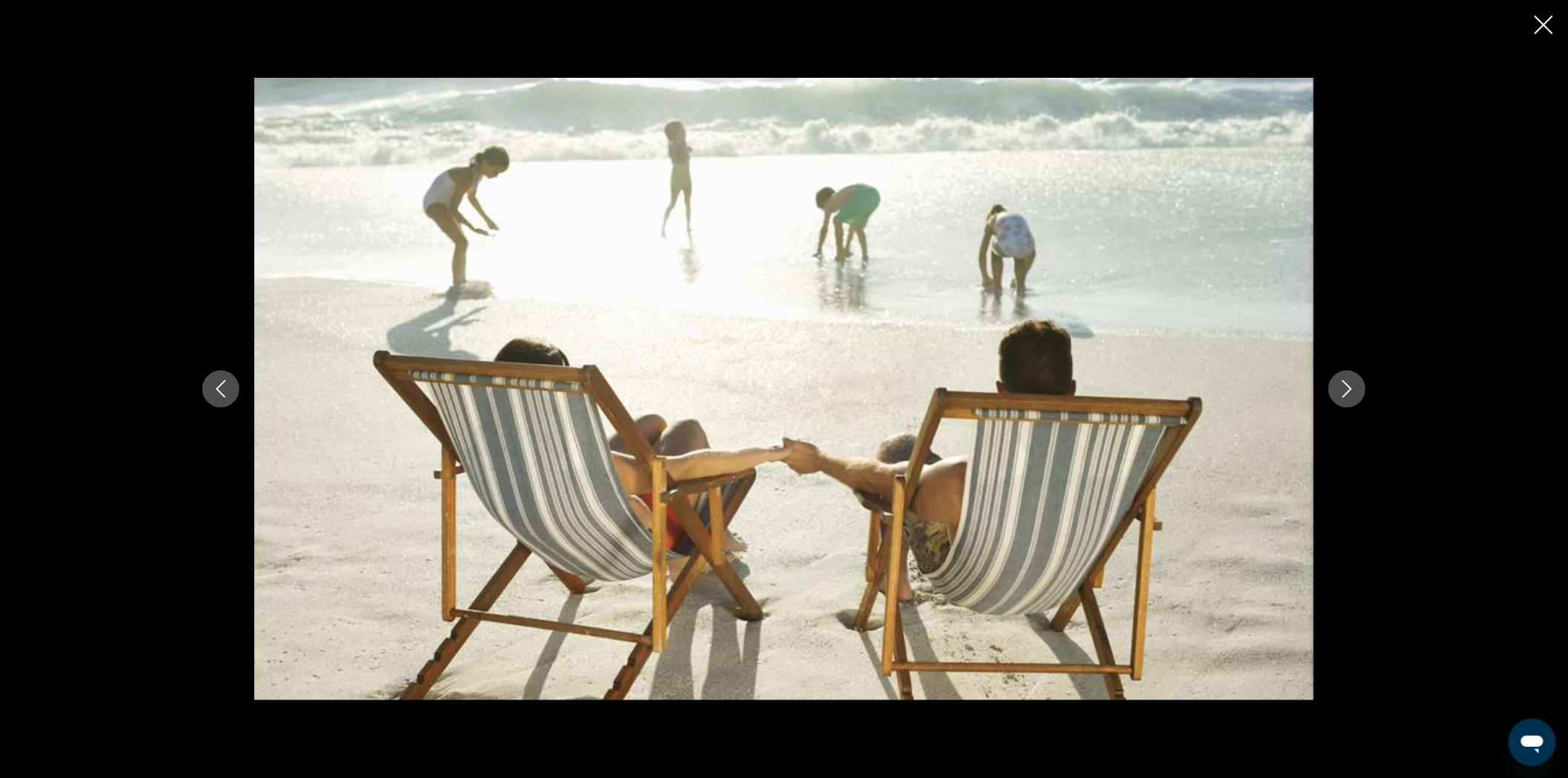
click at [1345, 394] on icon "Next image" at bounding box center [1347, 389] width 9 height 18
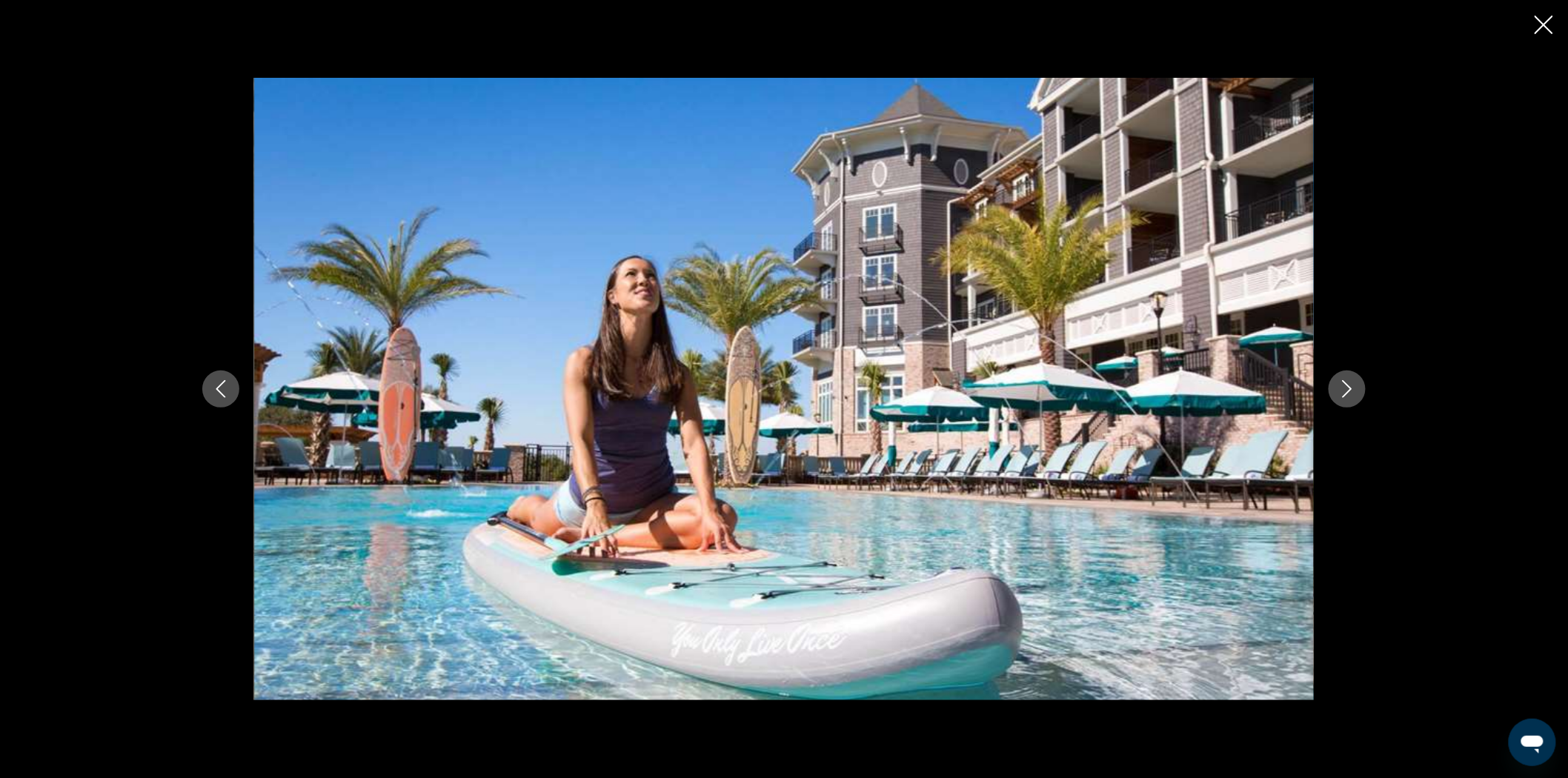
click at [1345, 394] on icon "Next image" at bounding box center [1347, 389] width 9 height 18
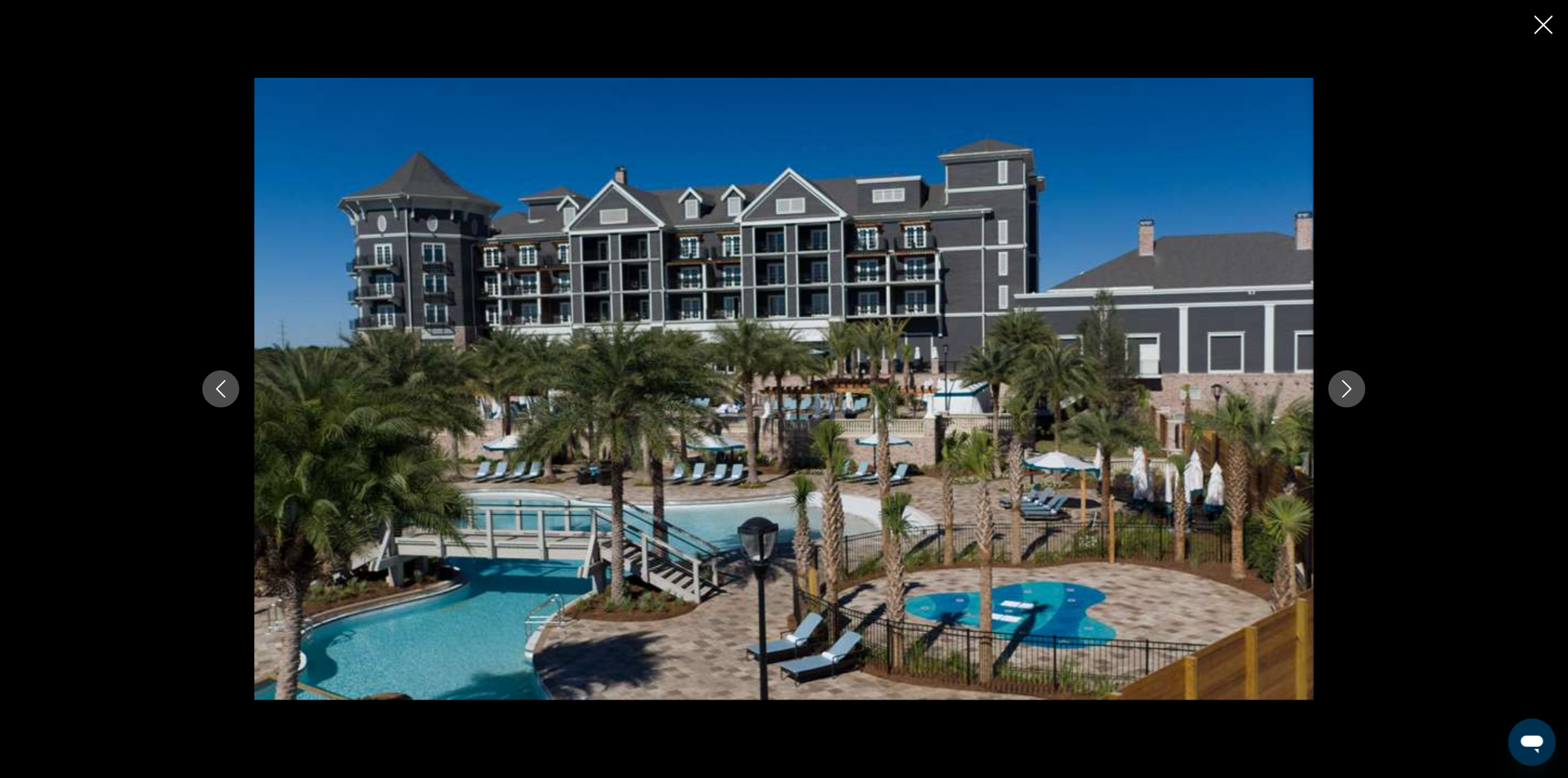
click at [1345, 393] on icon "Next image" at bounding box center [1346, 389] width 18 height 18
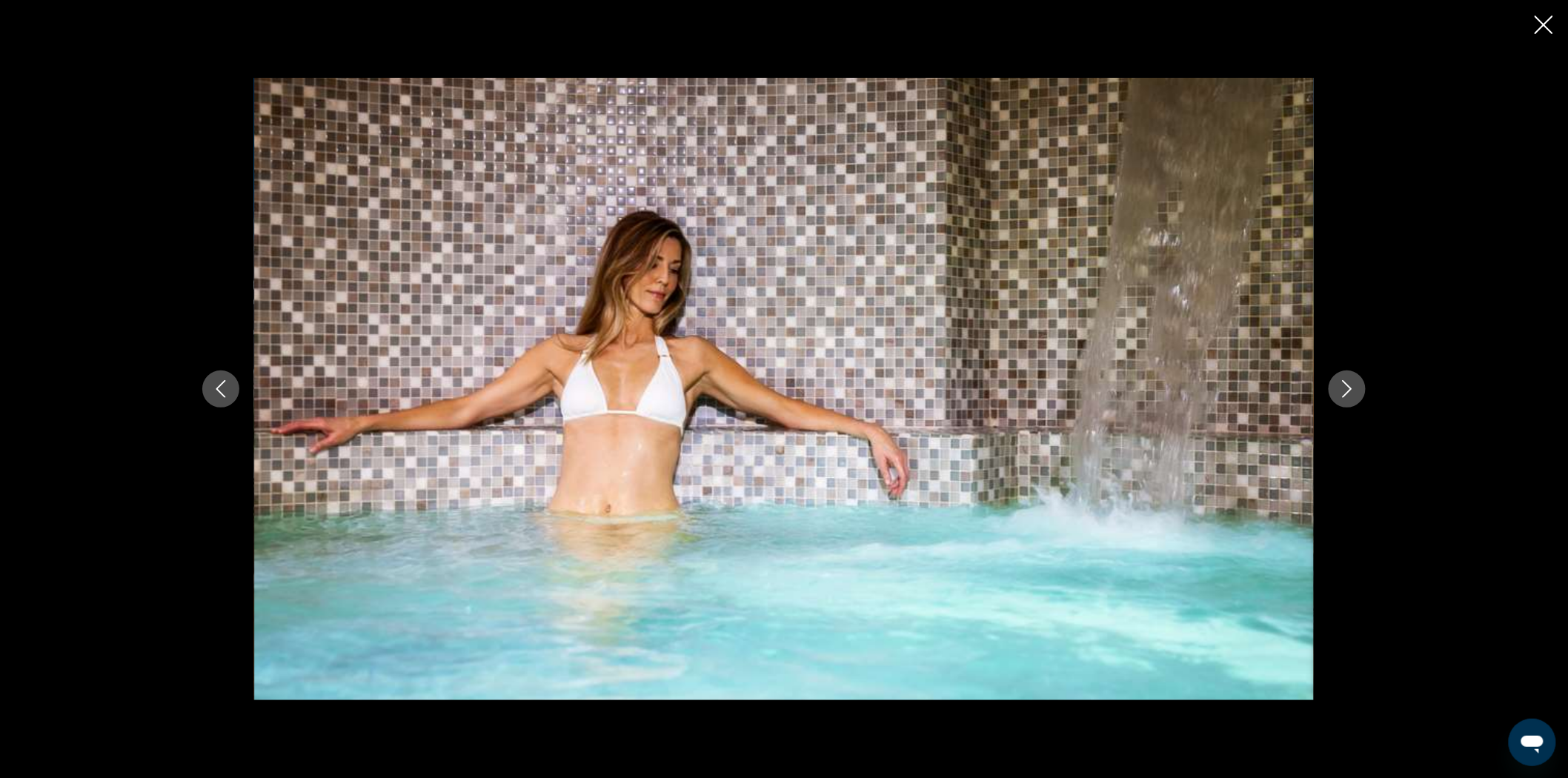
click at [1345, 393] on icon "Next image" at bounding box center [1346, 389] width 18 height 18
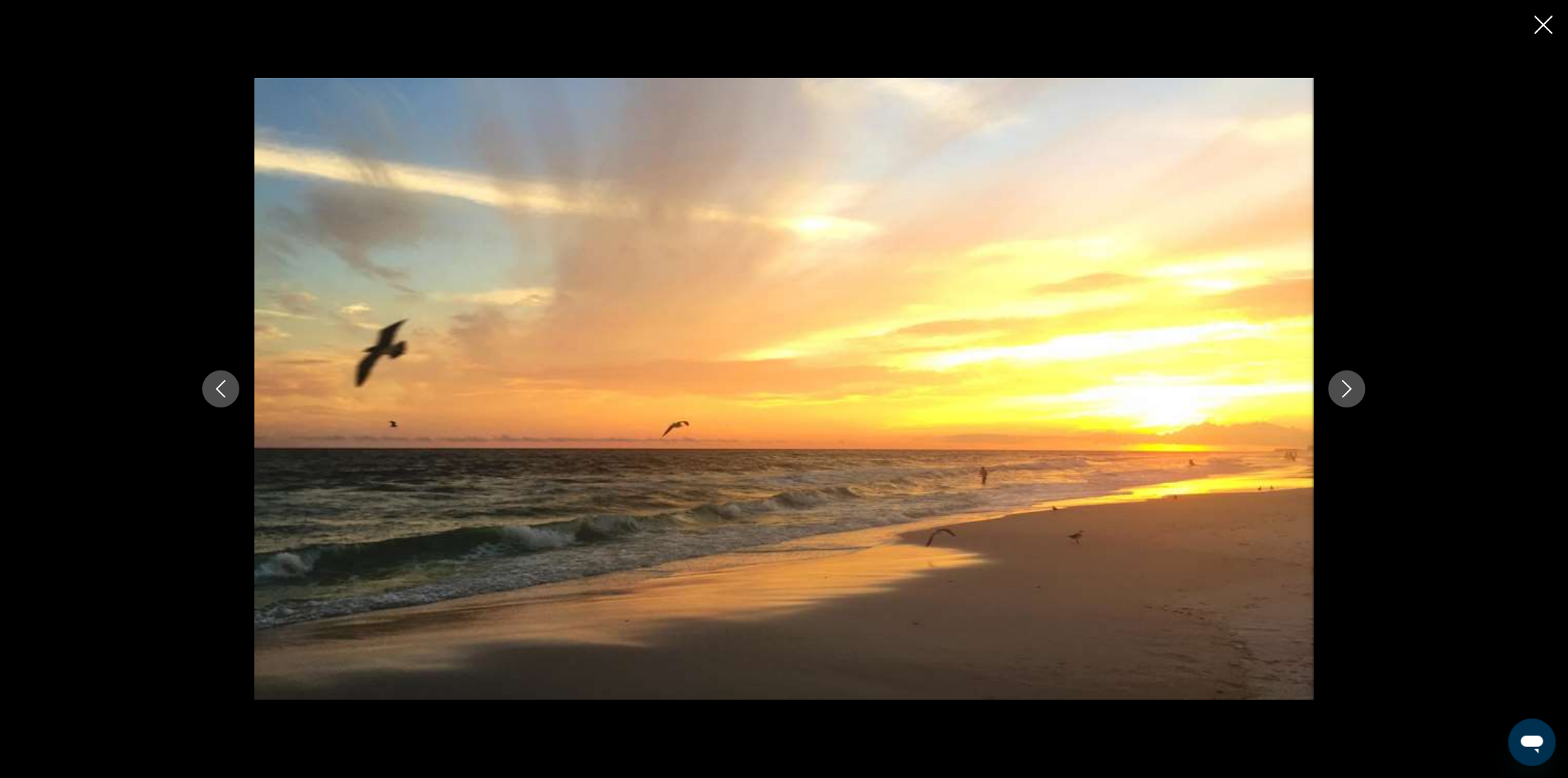
click at [1345, 393] on icon "Next image" at bounding box center [1346, 389] width 18 height 18
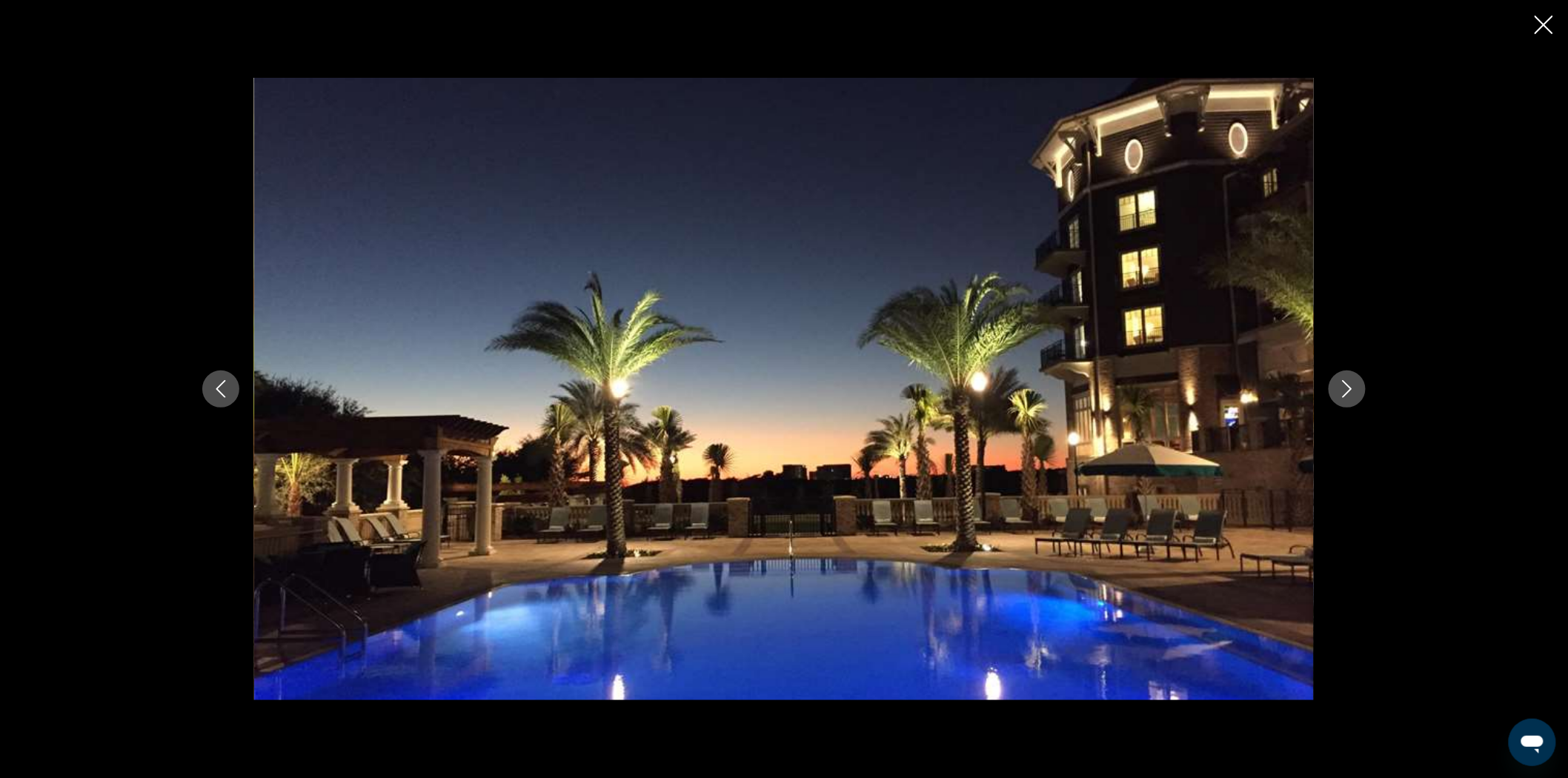
click at [1345, 393] on icon "Next image" at bounding box center [1346, 389] width 18 height 18
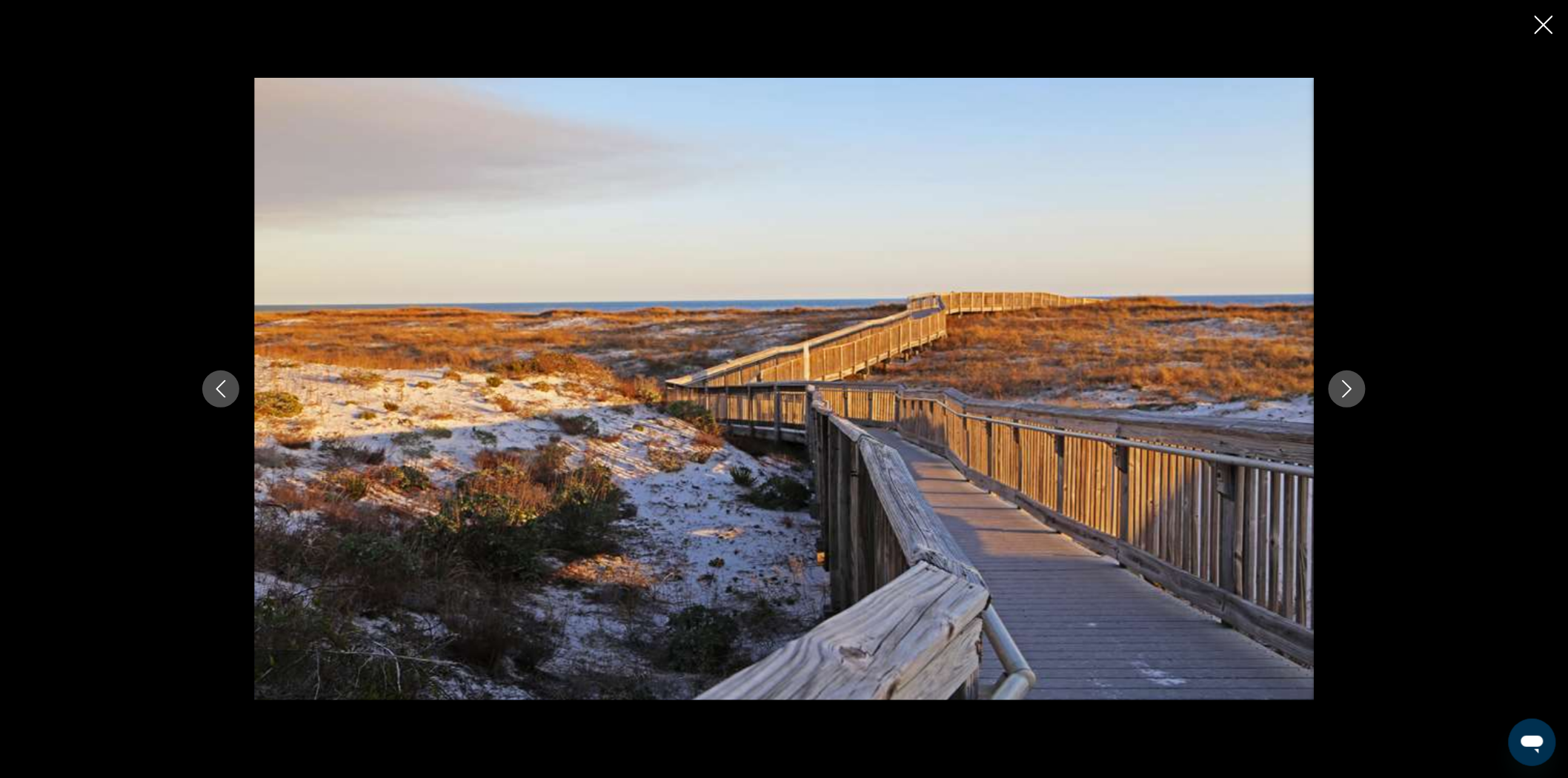
click at [1345, 393] on icon "Next image" at bounding box center [1346, 389] width 18 height 18
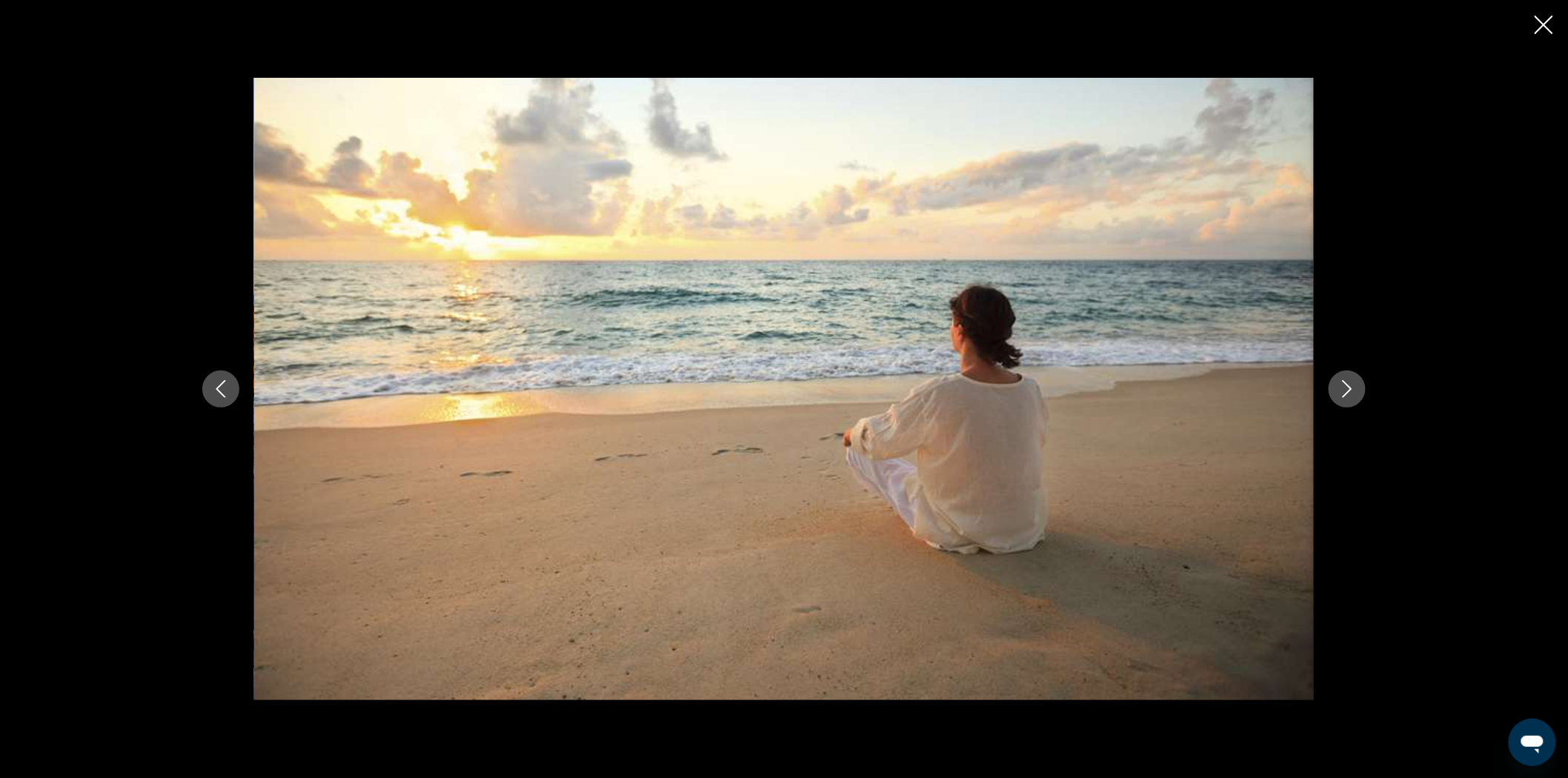
click at [1345, 393] on icon "Next image" at bounding box center [1346, 389] width 18 height 18
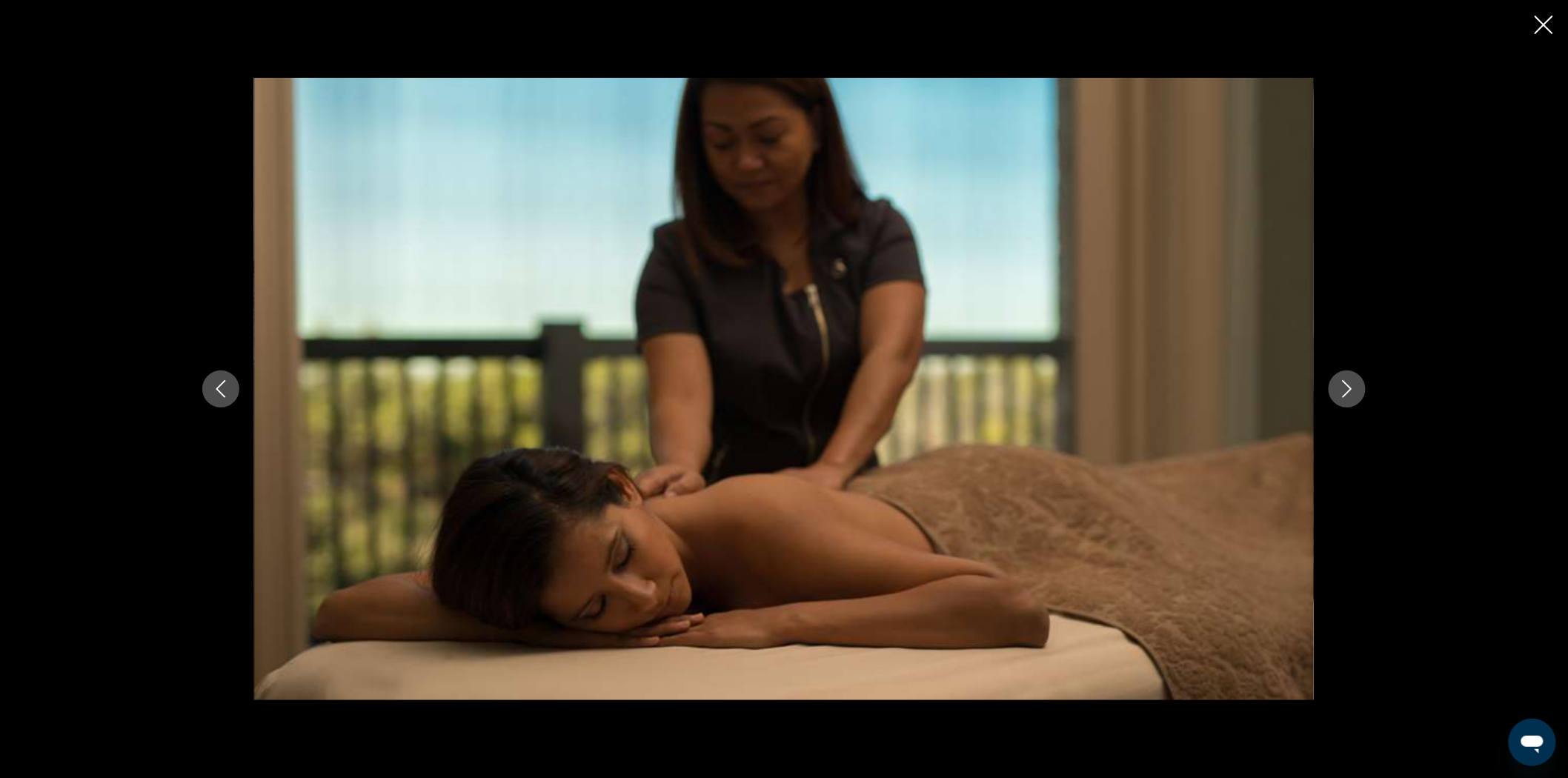
click at [1345, 393] on icon "Next image" at bounding box center [1346, 389] width 18 height 18
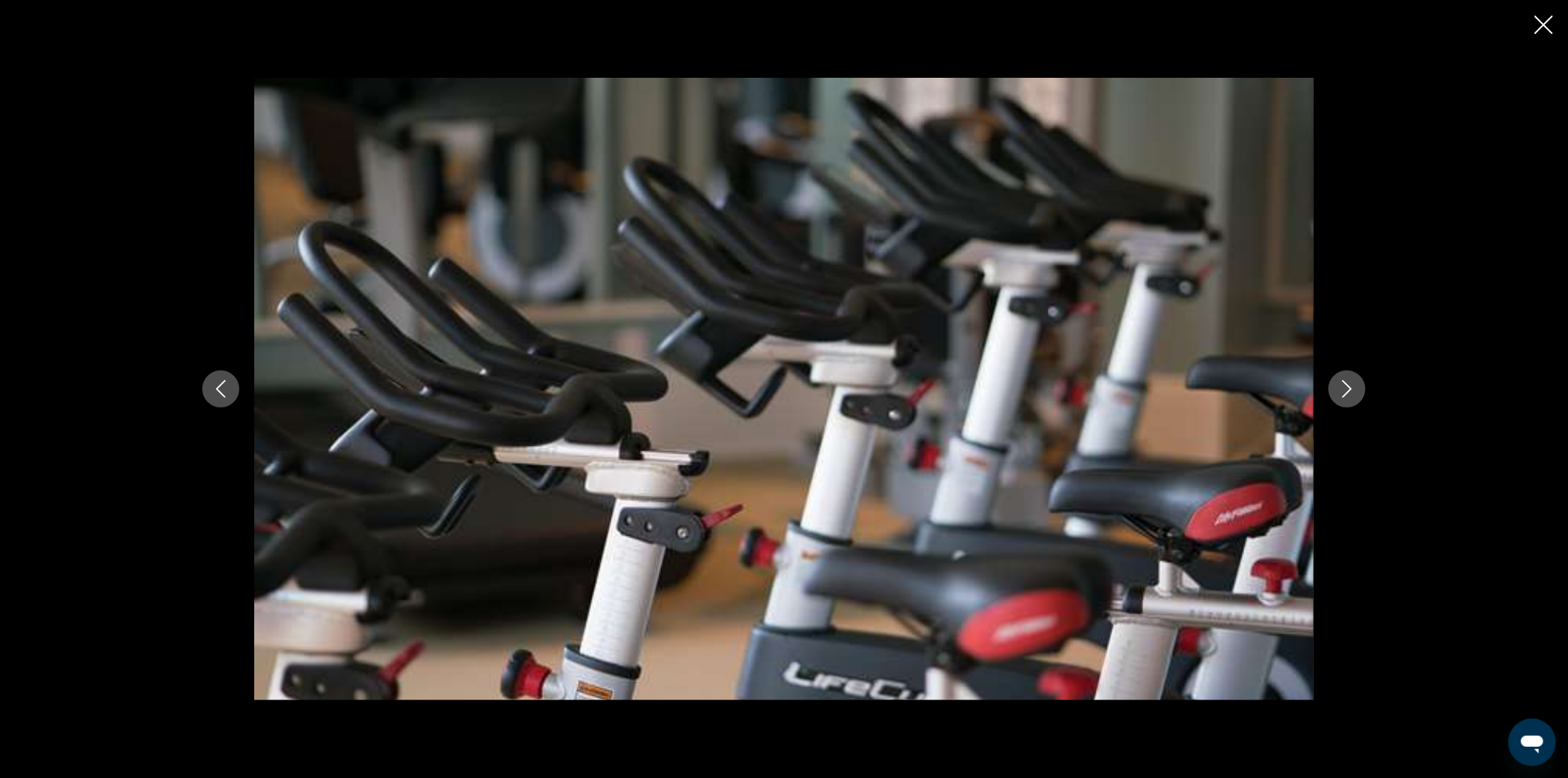
click at [1345, 393] on icon "Next image" at bounding box center [1346, 389] width 18 height 18
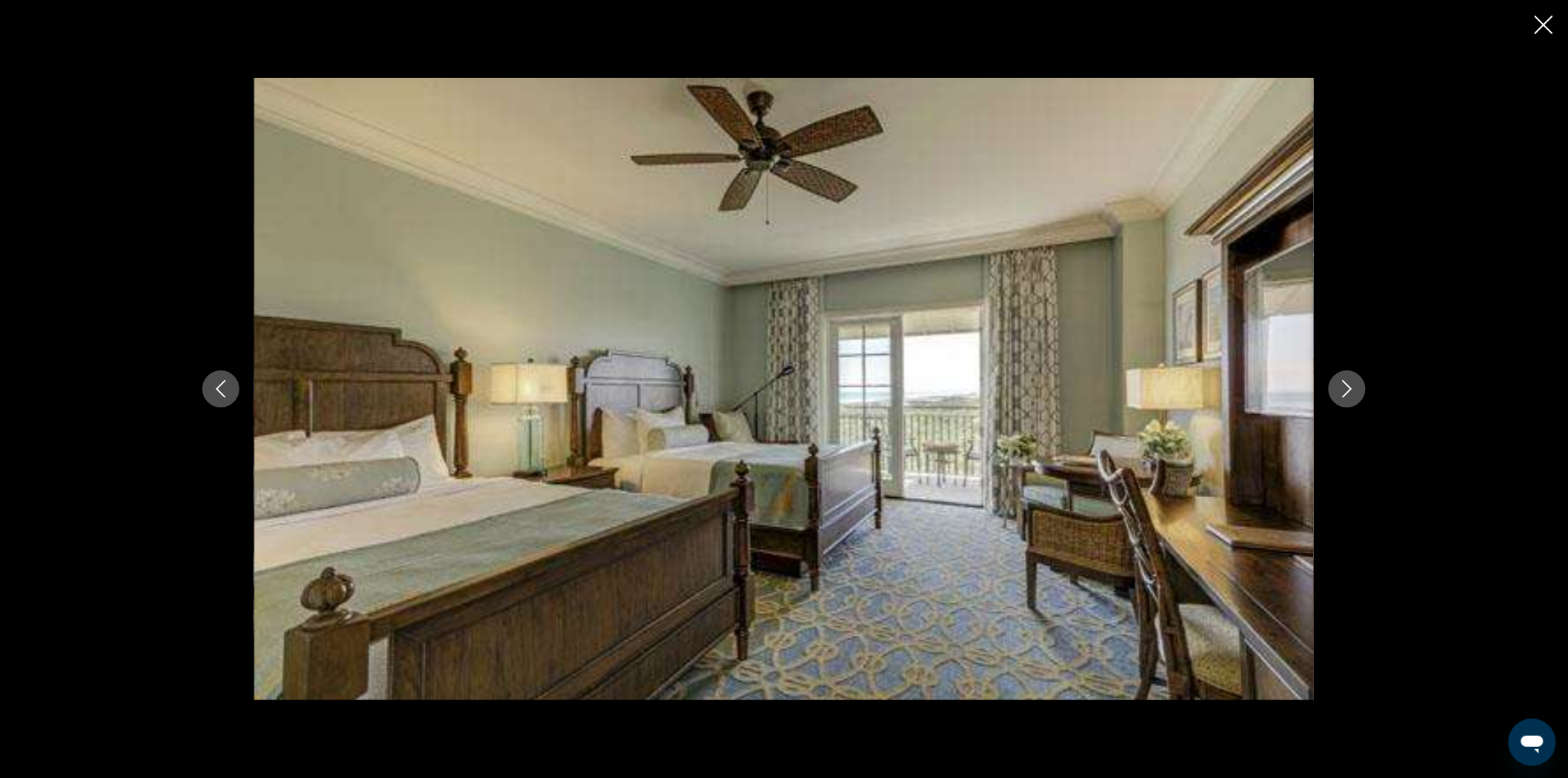
click at [1345, 393] on icon "Next image" at bounding box center [1346, 389] width 18 height 18
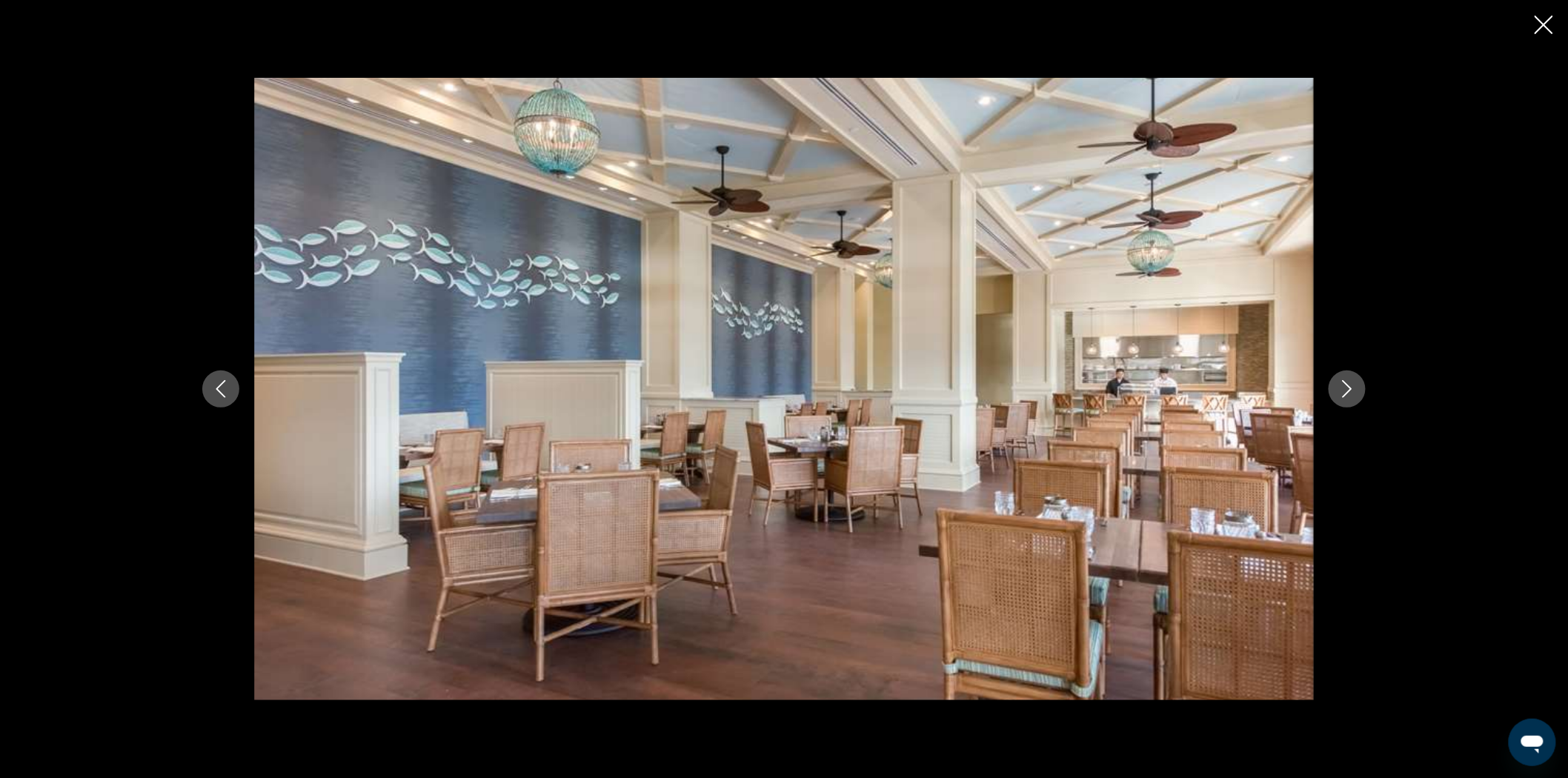
click at [1345, 393] on icon "Next image" at bounding box center [1346, 389] width 18 height 18
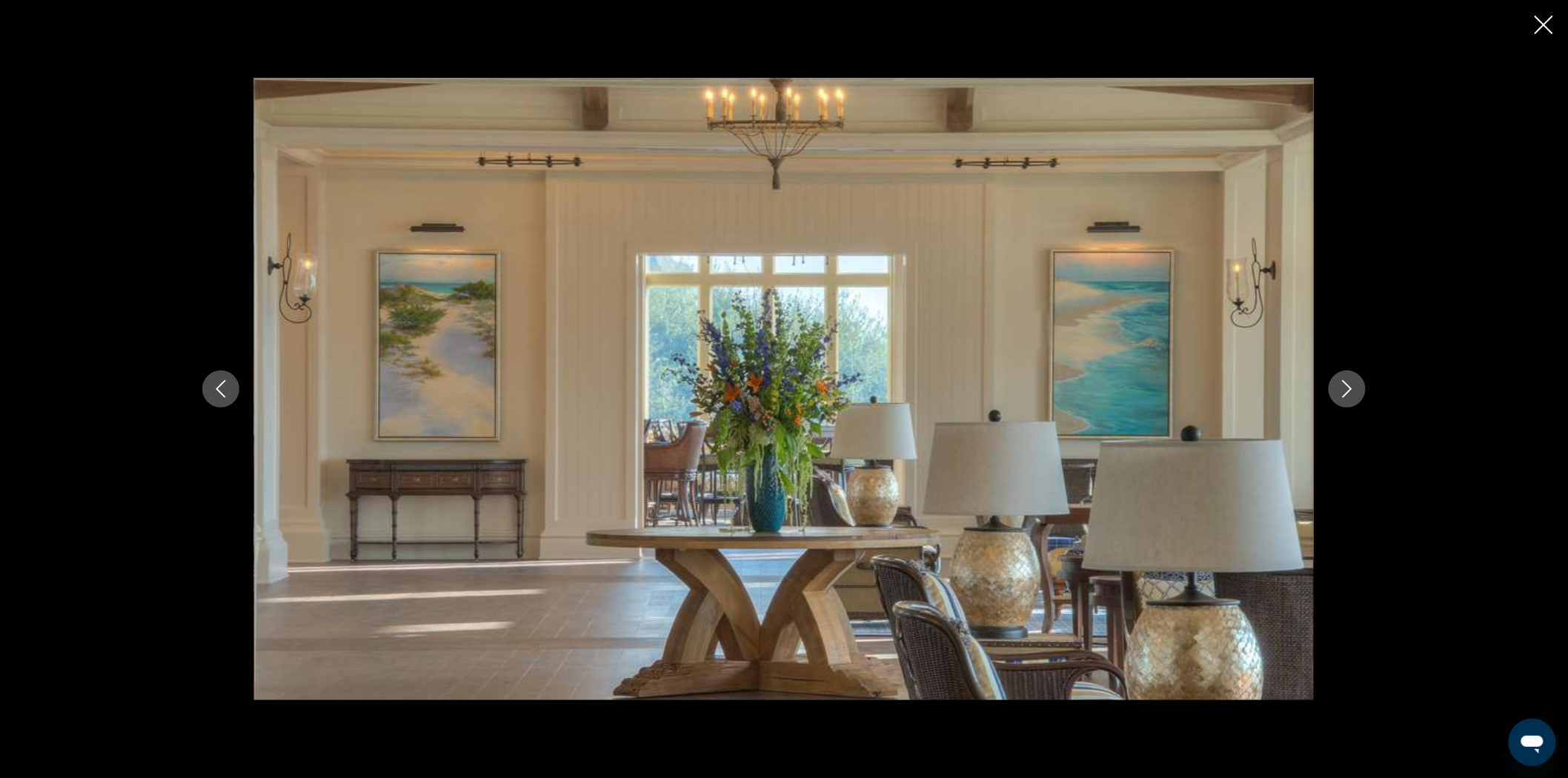
click at [1345, 393] on icon "Next image" at bounding box center [1346, 389] width 18 height 18
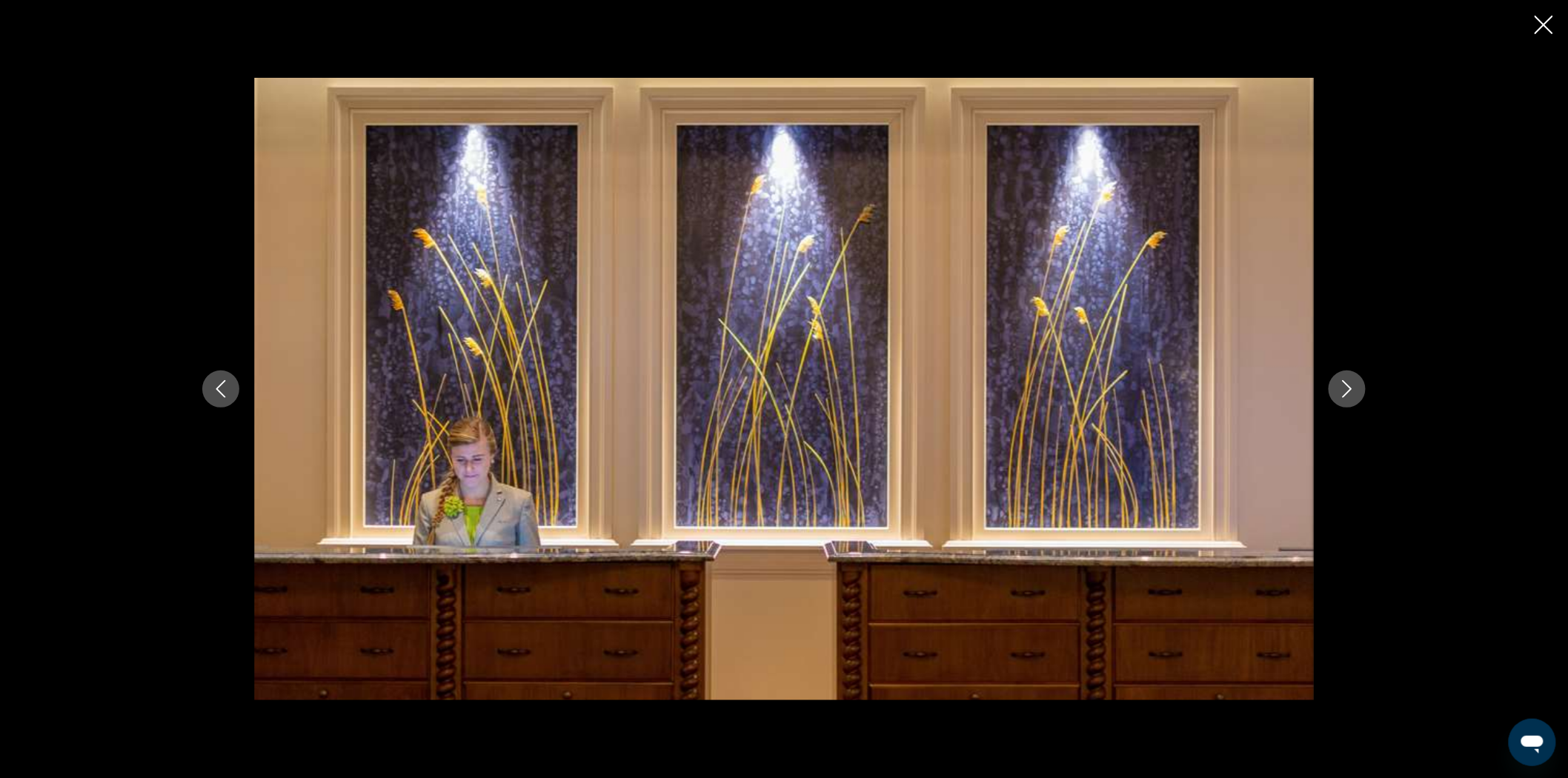
click at [1345, 393] on icon "Next image" at bounding box center [1346, 389] width 18 height 18
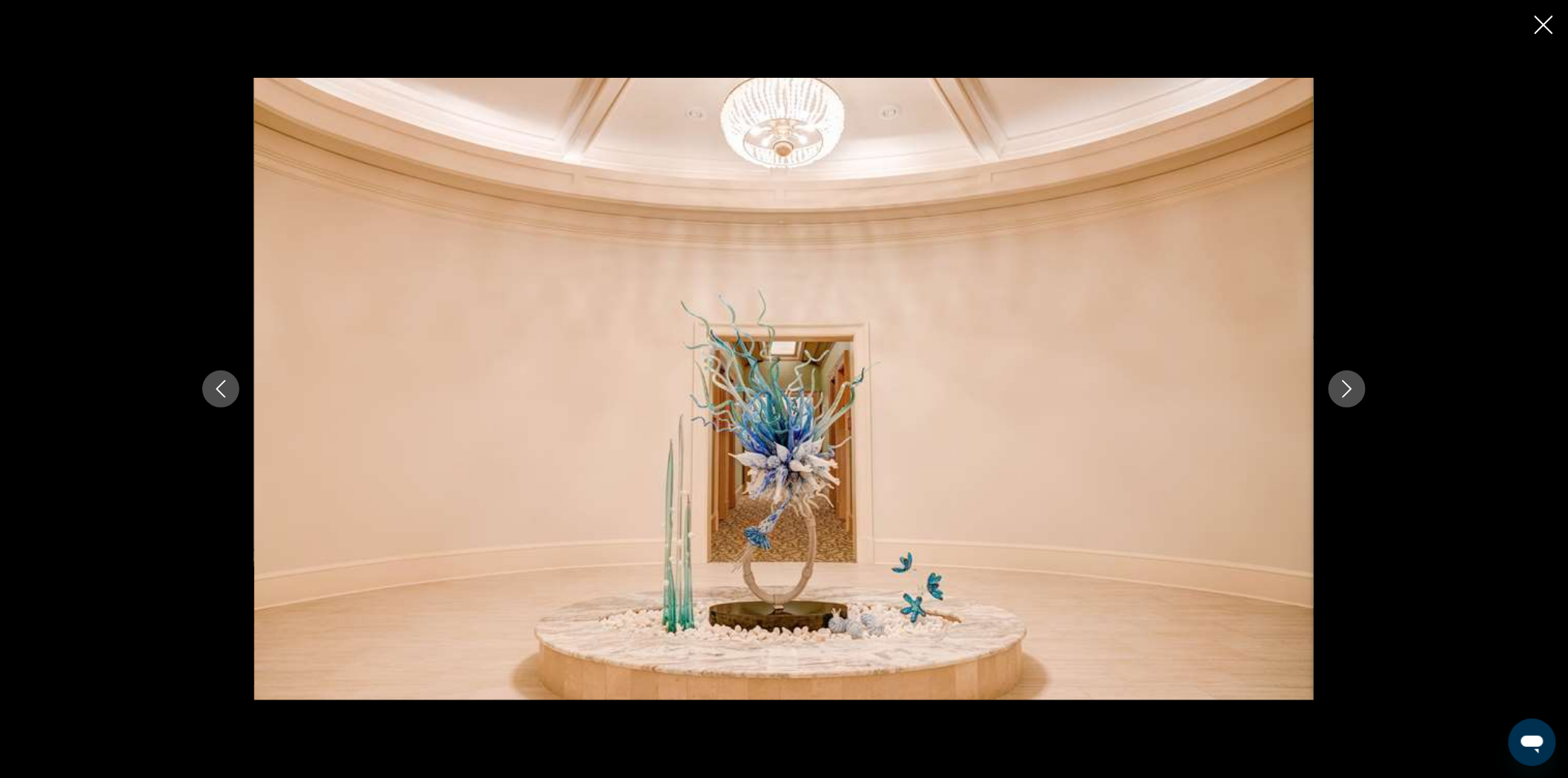
click at [1345, 393] on icon "Next image" at bounding box center [1346, 389] width 18 height 18
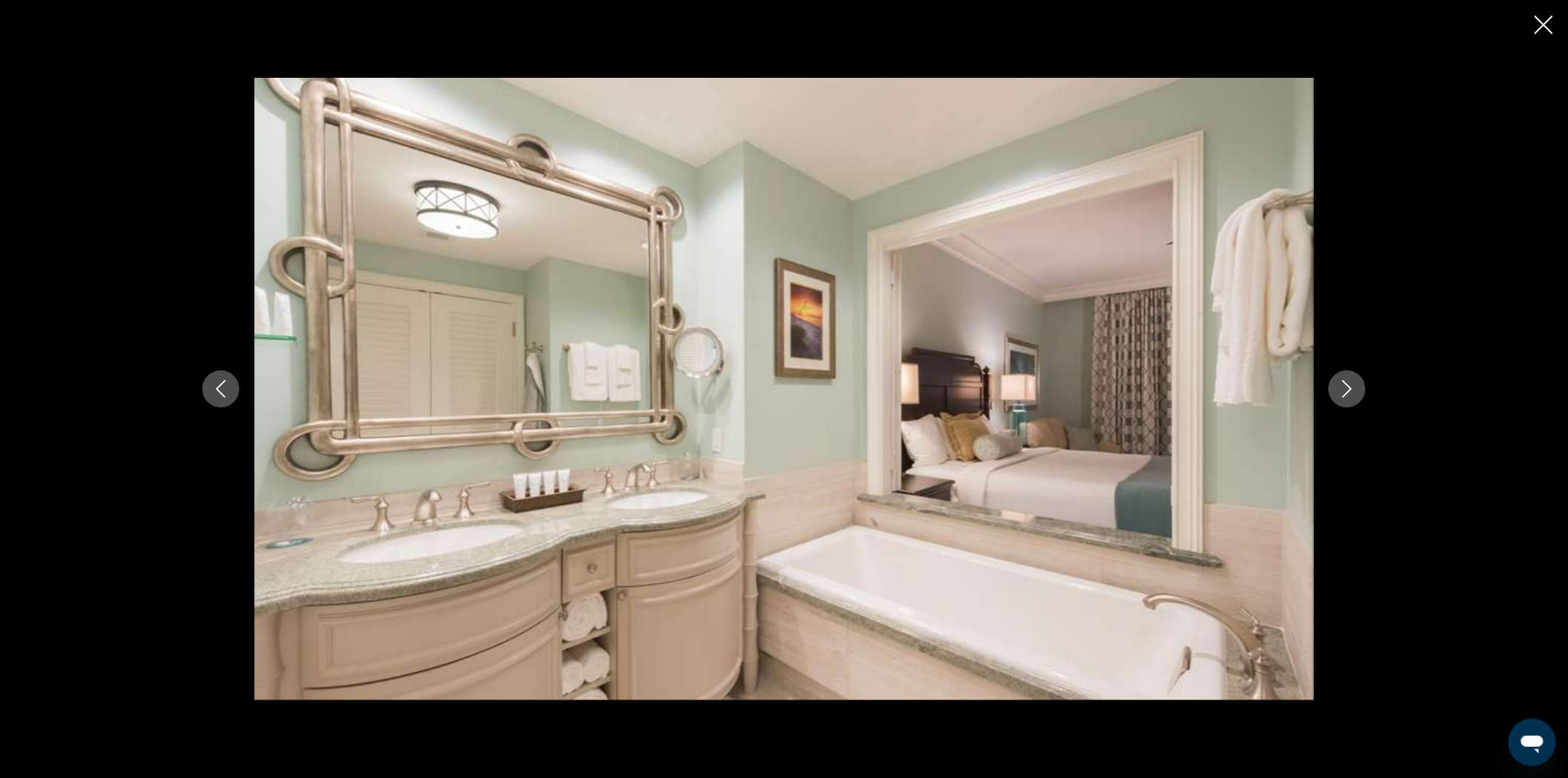
click at [1345, 393] on icon "Next image" at bounding box center [1346, 389] width 18 height 18
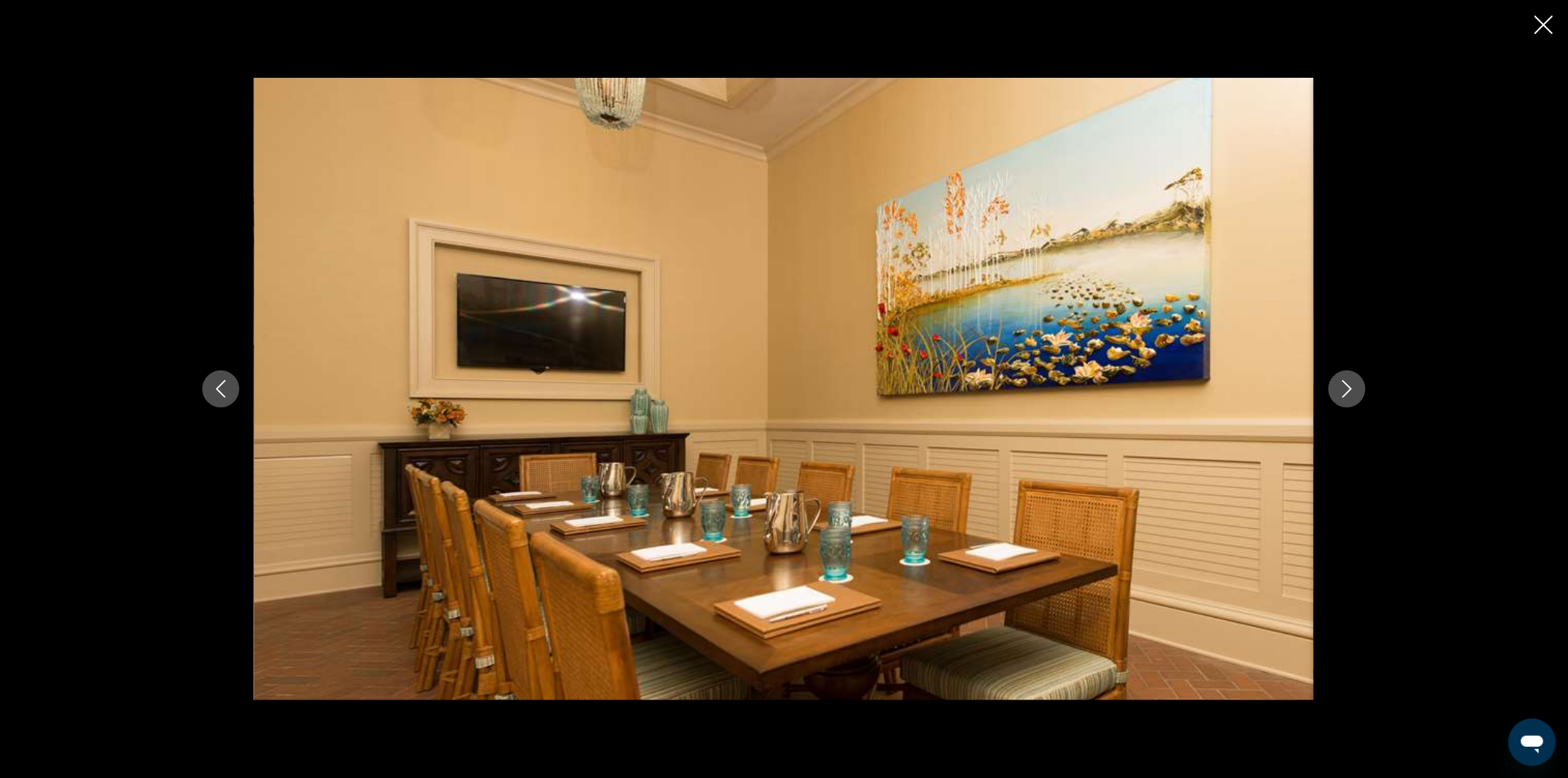
click at [1345, 393] on icon "Next image" at bounding box center [1346, 389] width 18 height 18
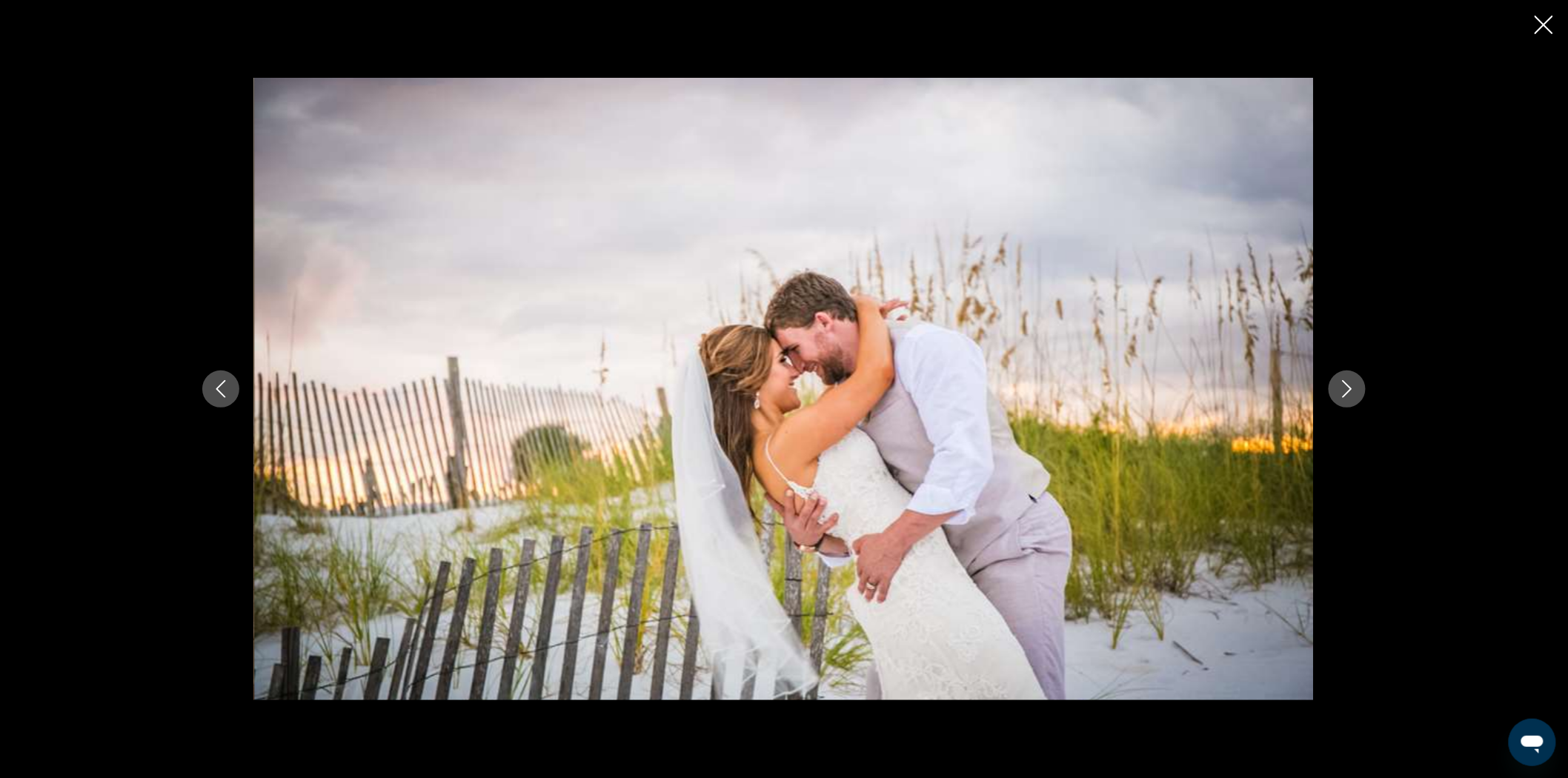
click at [1345, 393] on icon "Next image" at bounding box center [1346, 389] width 18 height 18
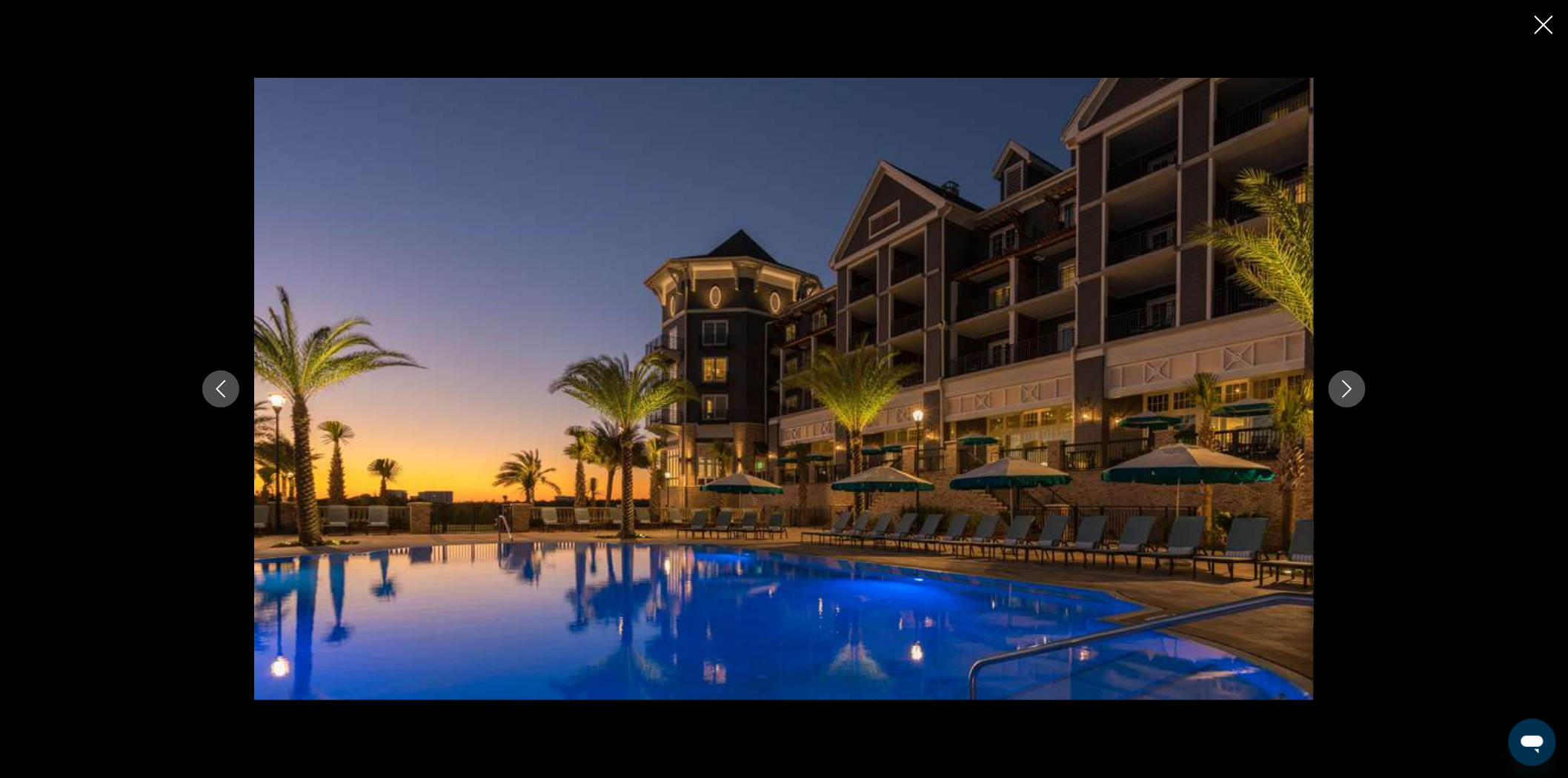
click at [1537, 29] on icon "Close slideshow" at bounding box center [1544, 25] width 19 height 19
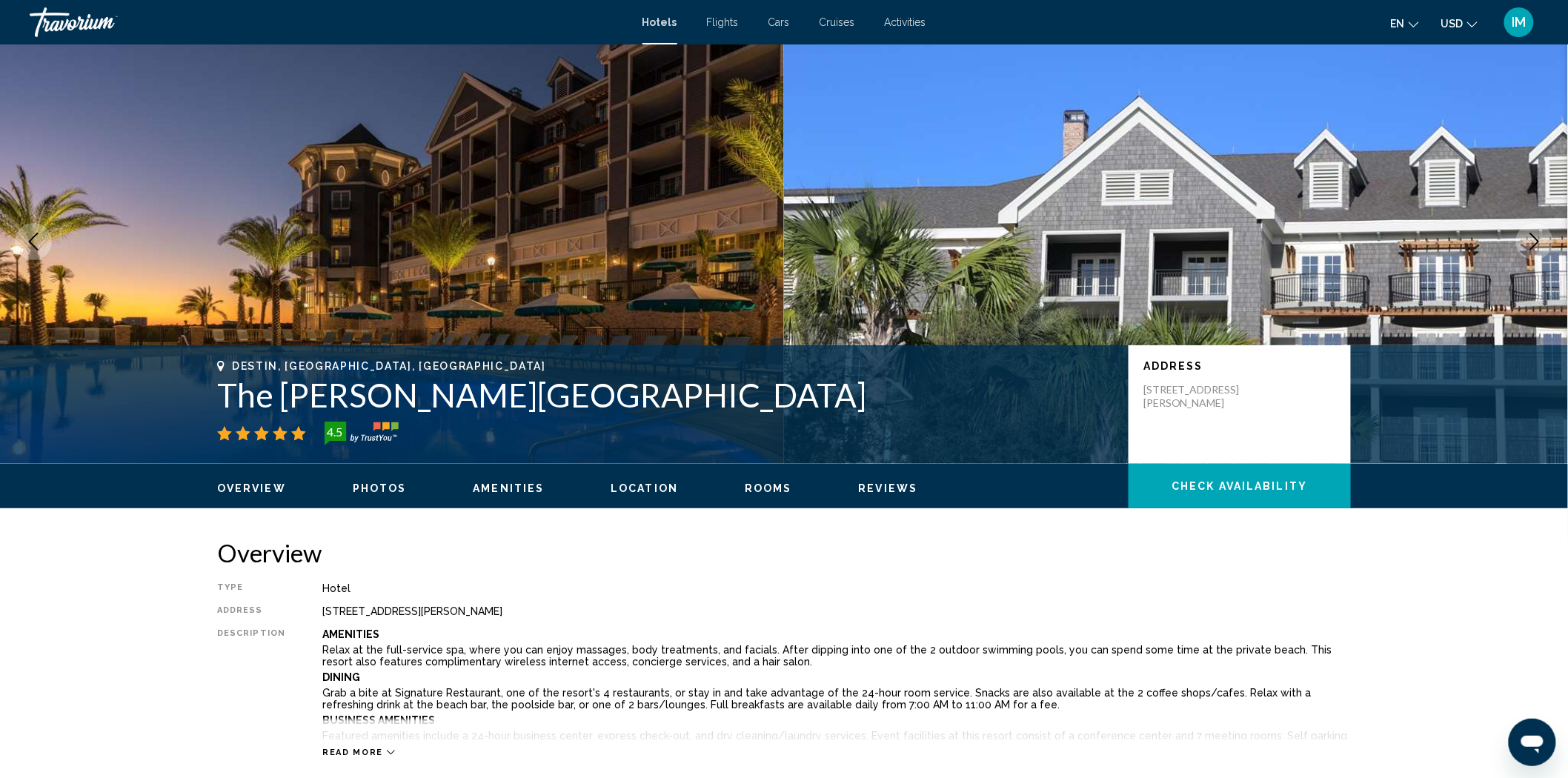
scroll to position [0, 0]
